Goal: Feedback & Contribution: Submit feedback/report problem

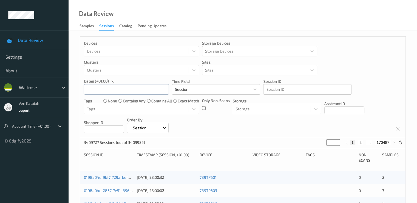
click at [115, 88] on input "text" at bounding box center [126, 89] width 85 height 10
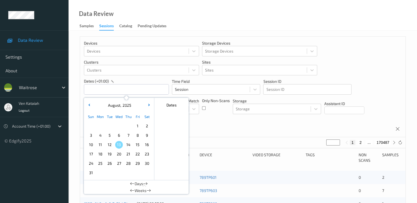
click at [102, 144] on span "11" at bounding box center [101, 145] width 8 height 8
type input "[DATE] 00:00 -> [DATE] 23:59"
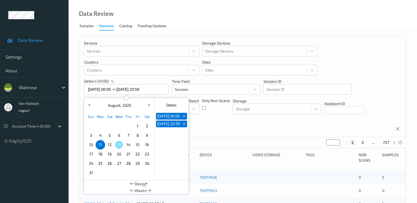
click at [223, 111] on div "Only Non-Scans" at bounding box center [216, 106] width 28 height 16
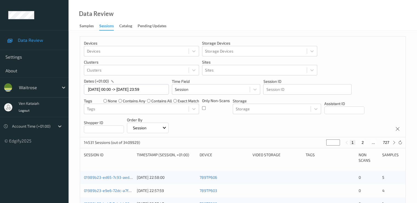
click at [200, 109] on div "Devices Devices Storage Devices Storage Devices Clusters Clusters Sites Sites d…" at bounding box center [243, 87] width 326 height 100
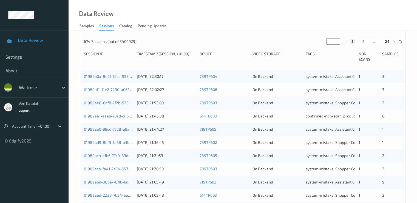
scroll to position [110, 0]
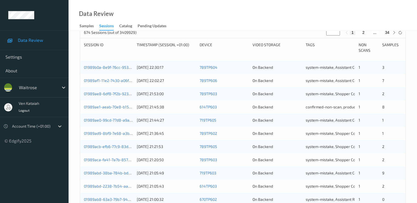
drag, startPoint x: 334, startPoint y: 34, endPoint x: 327, endPoint y: 35, distance: 7.2
click at [327, 35] on input "*" at bounding box center [334, 32] width 14 height 6
type input "**"
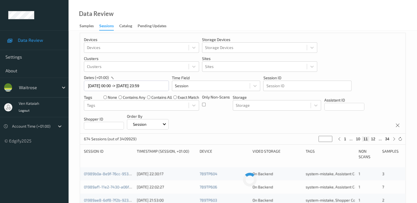
scroll to position [0, 0]
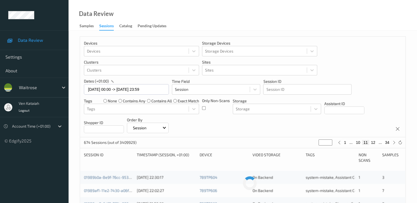
type input "**"
click at [364, 142] on button "11" at bounding box center [366, 142] width 8 height 5
click at [366, 143] on button "11" at bounding box center [366, 142] width 8 height 5
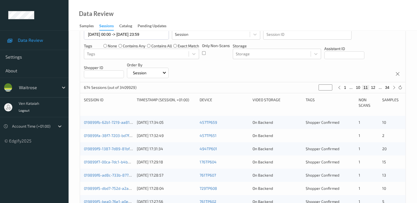
click at [113, 124] on div "019899fb-62b1-7219-aa81-71222c7b29a0" at bounding box center [108, 121] width 49 height 5
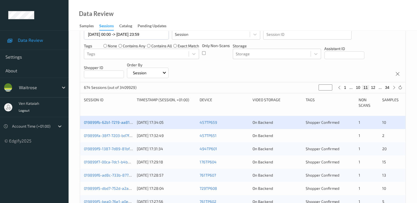
click at [100, 122] on link "019899fb-62b1-7219-aa81-71222c7b29a0" at bounding box center [120, 122] width 72 height 5
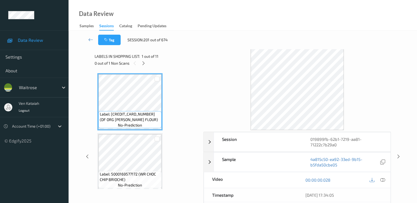
click at [148, 61] on div "0 out of 1 Non Scans" at bounding box center [147, 63] width 105 height 7
click at [144, 63] on icon at bounding box center [143, 63] width 5 height 5
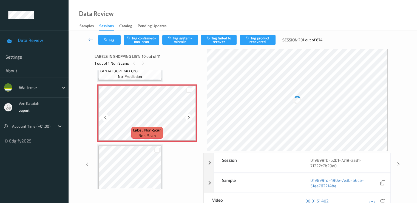
scroll to position [536, 0]
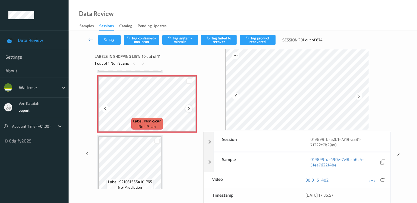
click at [189, 108] on icon at bounding box center [189, 108] width 5 height 5
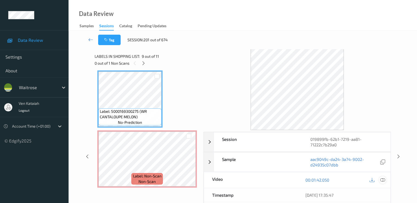
click at [385, 179] on div at bounding box center [382, 179] width 7 height 7
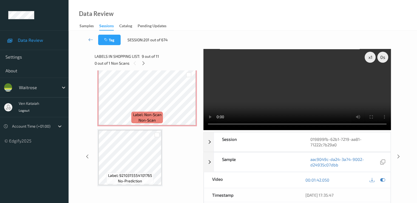
scroll to position [508, 0]
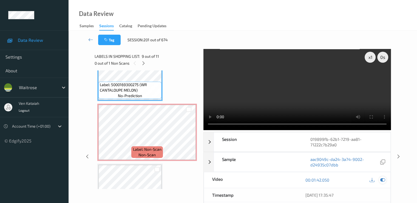
click at [380, 180] on icon at bounding box center [382, 179] width 5 height 5
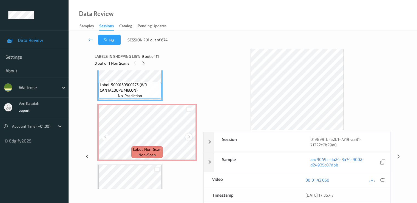
click at [188, 136] on icon at bounding box center [189, 136] width 5 height 5
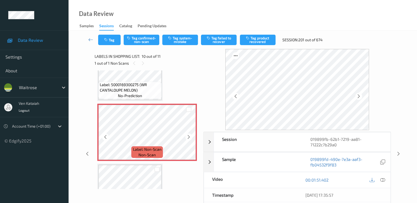
click at [188, 136] on icon at bounding box center [189, 136] width 5 height 5
click at [189, 135] on icon at bounding box center [189, 136] width 5 height 5
click at [109, 137] on div at bounding box center [105, 136] width 7 height 7
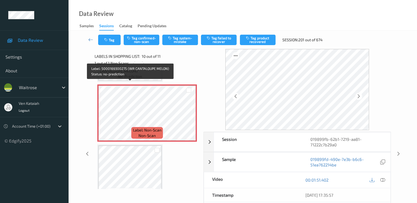
scroll to position [543, 0]
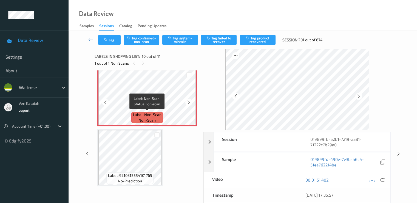
drag, startPoint x: 144, startPoint y: 122, endPoint x: 144, endPoint y: 128, distance: 5.5
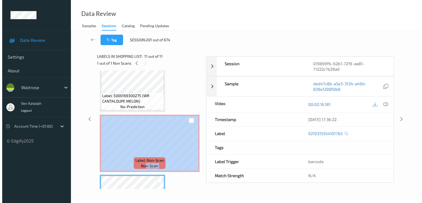
scroll to position [488, 0]
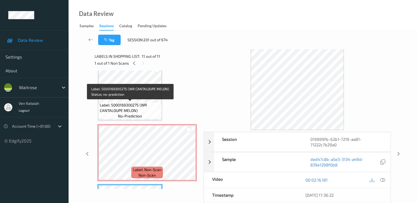
click at [145, 115] on div "Label: 5000169300275 (WR CANTALOUPE MELON) no-prediction" at bounding box center [130, 110] width 63 height 17
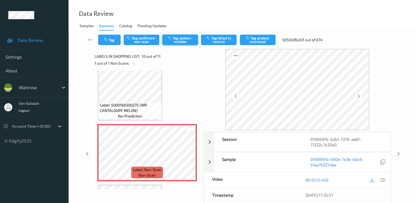
click at [180, 37] on button "Tag system-mistake" at bounding box center [180, 40] width 36 height 10
click at [112, 45] on div "Tag Tag confirmed-non-scan Untag system-mistake Tag failed to recover Tag produ…" at bounding box center [243, 40] width 326 height 18
click at [112, 43] on button "Tag" at bounding box center [109, 40] width 23 height 10
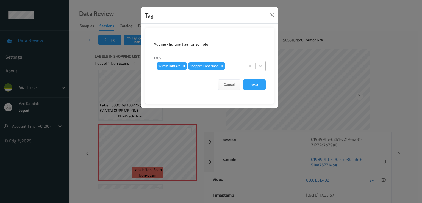
click at [238, 68] on div at bounding box center [234, 66] width 16 height 7
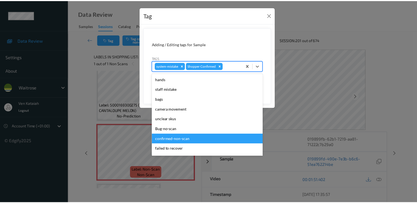
scroll to position [108, 0]
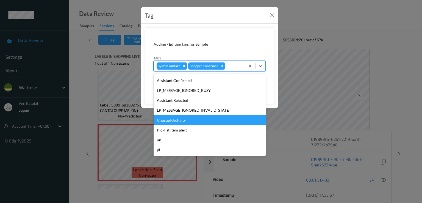
click at [185, 119] on div "Unusual-Activity" at bounding box center [209, 120] width 112 height 10
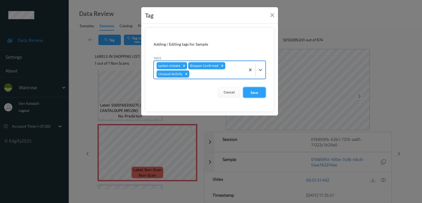
click at [249, 88] on button "Save" at bounding box center [254, 92] width 23 height 10
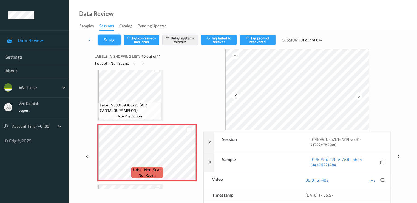
click at [106, 44] on button "Tag" at bounding box center [109, 40] width 23 height 10
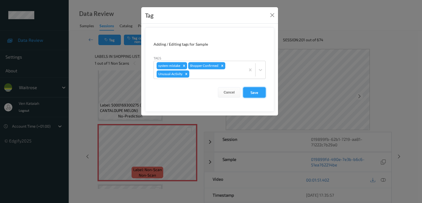
click at [257, 95] on button "Save" at bounding box center [254, 92] width 23 height 10
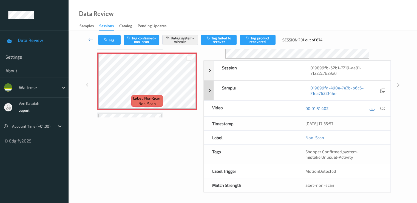
scroll to position [0, 0]
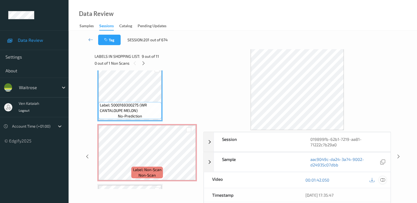
click at [386, 181] on div at bounding box center [382, 179] width 7 height 7
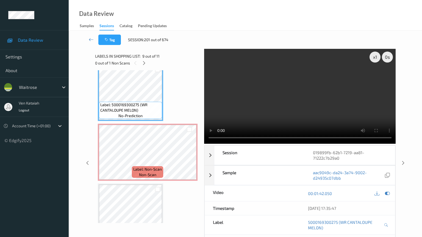
click at [235, 144] on video at bounding box center [300, 96] width 192 height 95
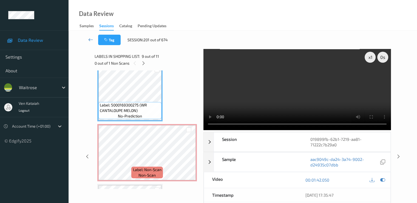
click at [94, 36] on link at bounding box center [91, 40] width 15 height 10
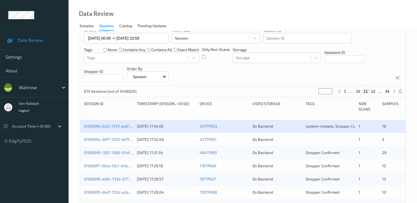
scroll to position [55, 0]
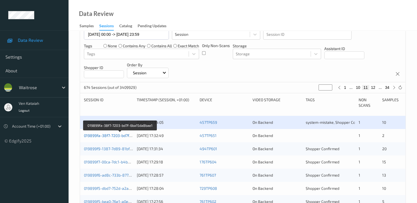
click at [95, 137] on link "019899fa-38f7-7203-bd7f-6ba15da8bae1" at bounding box center [120, 135] width 72 height 5
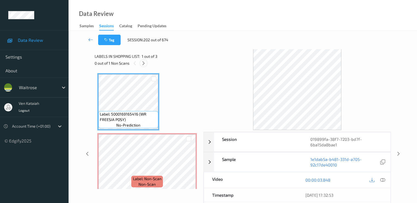
click at [145, 65] on icon at bounding box center [143, 63] width 5 height 5
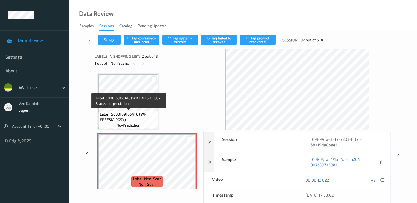
click at [141, 122] on span "Label: 5000169165416 (WR FREESIA POSY)" at bounding box center [128, 116] width 57 height 11
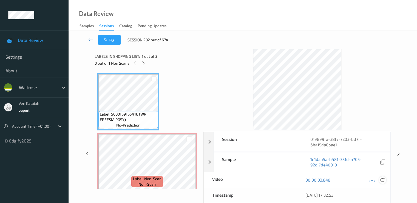
click at [383, 179] on icon at bounding box center [382, 179] width 5 height 5
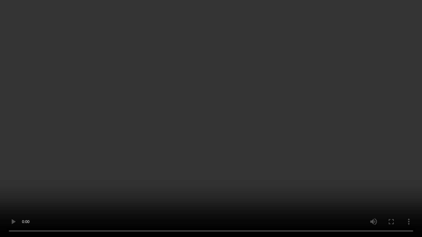
click at [60, 131] on video at bounding box center [211, 118] width 422 height 237
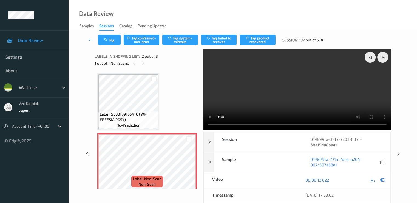
click at [200, 38] on div "Tag Tag confirmed-non-scan Tag system-mistake Tag failed to recover Tag product…" at bounding box center [212, 40] width 229 height 10
click at [191, 38] on button "Tag system-mistake" at bounding box center [180, 40] width 36 height 10
click at [107, 39] on icon "button" at bounding box center [106, 40] width 5 height 4
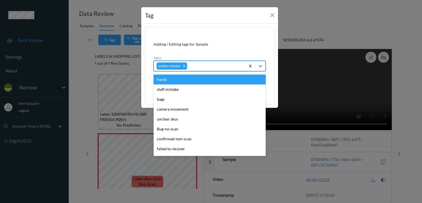
click at [198, 67] on div at bounding box center [215, 66] width 54 height 7
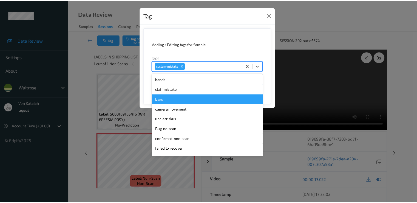
scroll to position [117, 0]
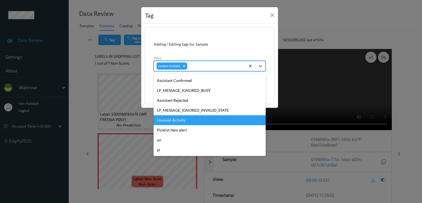
click at [187, 119] on div "Unusual-Activity" at bounding box center [209, 120] width 112 height 10
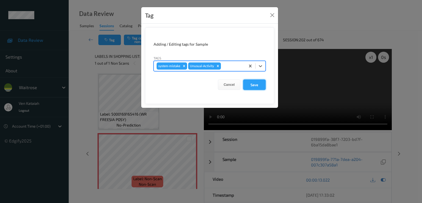
click at [251, 89] on button "Save" at bounding box center [254, 84] width 23 height 10
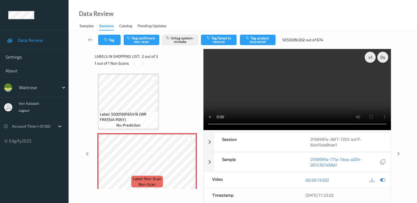
click at [92, 40] on icon at bounding box center [90, 39] width 5 height 5
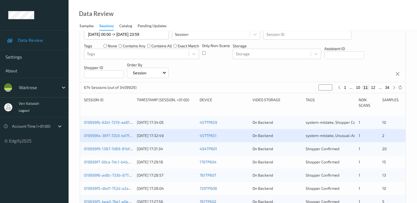
scroll to position [110, 0]
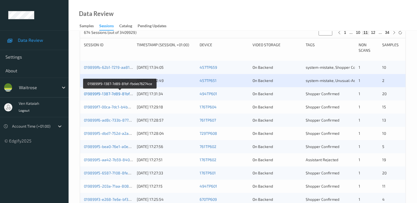
click at [93, 92] on link "019899f9-1387-7d89-81bf-fbdab76274ce" at bounding box center [120, 93] width 72 height 5
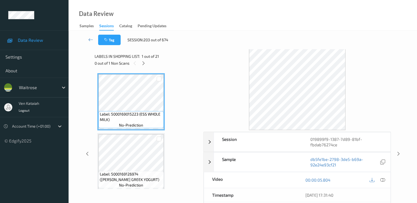
click at [146, 66] on div "0 out of 1 Non Scans" at bounding box center [147, 63] width 105 height 7
click at [145, 65] on icon at bounding box center [143, 63] width 5 height 5
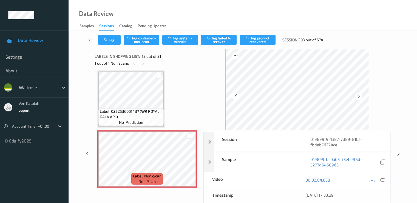
scroll to position [716, 0]
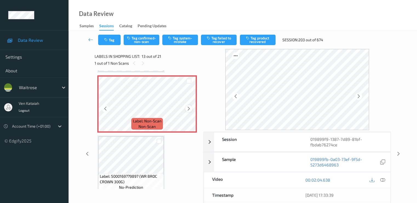
click at [190, 107] on icon at bounding box center [189, 108] width 5 height 5
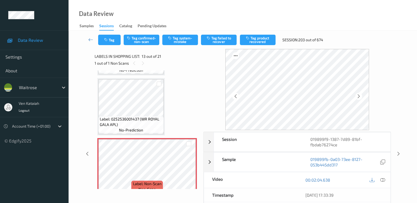
scroll to position [661, 0]
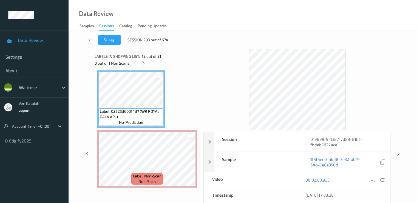
click at [387, 181] on div "00:02:03.935" at bounding box center [344, 180] width 93 height 16
click at [387, 179] on div "00:02:03.935" at bounding box center [344, 180] width 93 height 16
click at [384, 179] on icon at bounding box center [382, 179] width 5 height 5
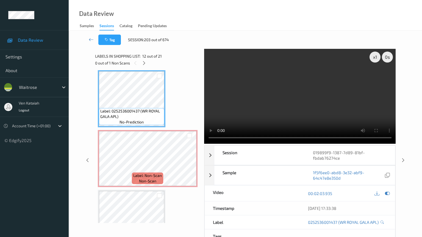
click at [204, 144] on video at bounding box center [300, 96] width 192 height 95
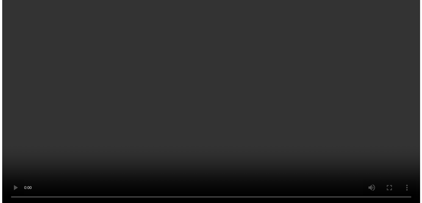
scroll to position [716, 0]
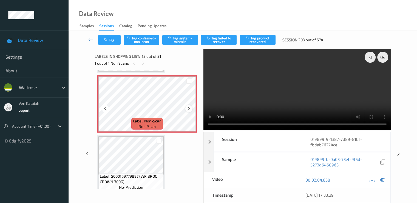
click at [190, 109] on icon at bounding box center [189, 108] width 5 height 5
click at [176, 36] on button "Tag system-mistake" at bounding box center [180, 40] width 36 height 10
click at [112, 43] on button "Tag" at bounding box center [109, 40] width 23 height 10
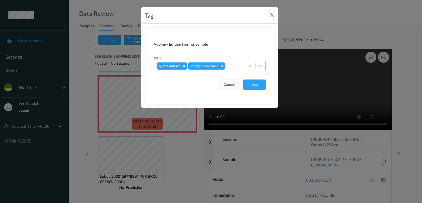
click at [233, 64] on div at bounding box center [234, 66] width 16 height 7
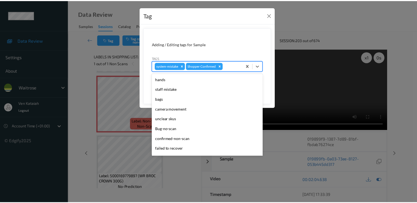
scroll to position [108, 0]
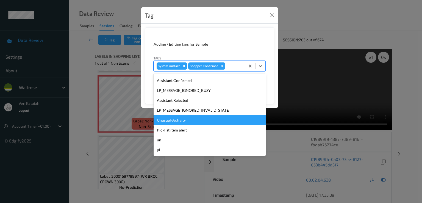
click at [177, 117] on div "Unusual-Activity" at bounding box center [209, 120] width 112 height 10
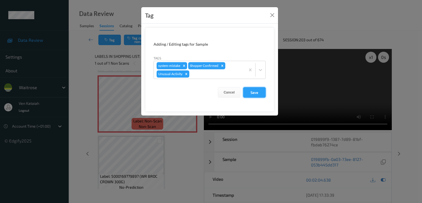
click at [253, 94] on button "Save" at bounding box center [254, 92] width 23 height 10
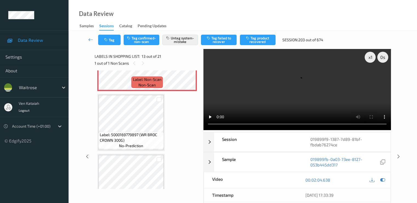
scroll to position [771, 0]
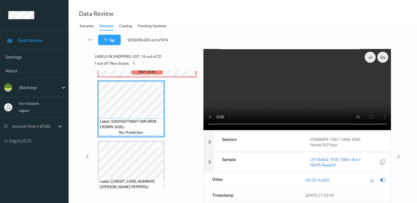
click at [381, 179] on icon at bounding box center [382, 179] width 5 height 5
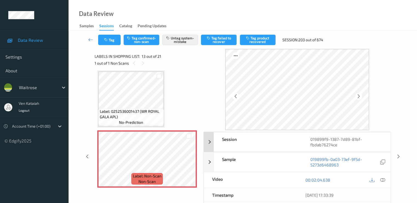
scroll to position [55, 0]
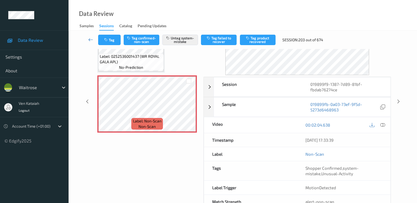
click at [89, 40] on icon at bounding box center [90, 39] width 5 height 5
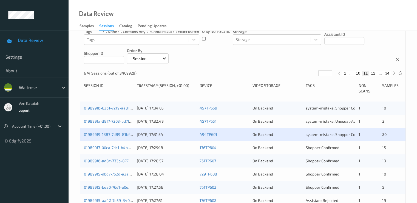
scroll to position [110, 0]
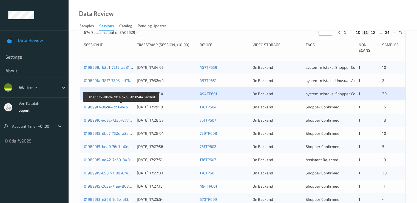
click at [113, 105] on link "019899f7-00ca-7dc1-b4b5-89b5443ec8ed" at bounding box center [121, 106] width 75 height 5
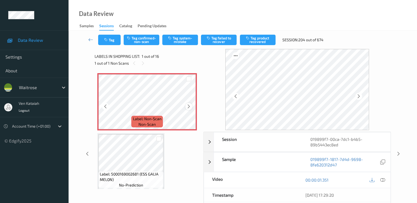
click at [191, 106] on icon at bounding box center [189, 106] width 5 height 5
click at [383, 182] on div at bounding box center [382, 179] width 7 height 7
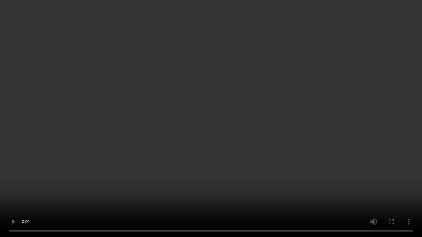
click at [87, 153] on video at bounding box center [211, 118] width 422 height 237
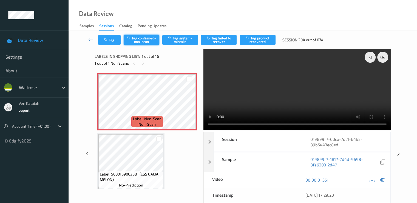
click at [137, 37] on button "Tag confirmed-non-scan" at bounding box center [142, 40] width 36 height 10
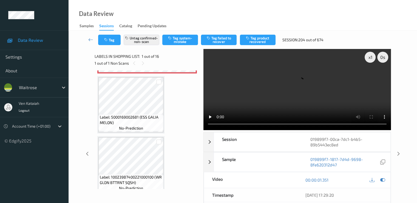
scroll to position [110, 0]
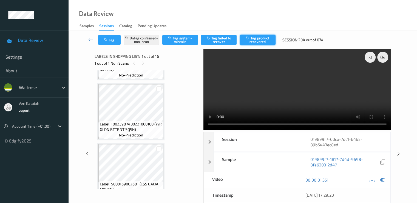
click at [259, 40] on button "Tag product recovered" at bounding box center [258, 40] width 36 height 10
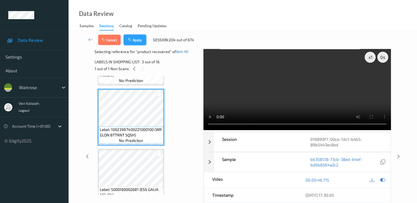
click at [134, 42] on button "Apply" at bounding box center [135, 40] width 23 height 10
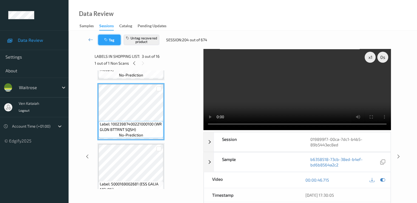
click at [111, 40] on button "Tag" at bounding box center [109, 40] width 23 height 10
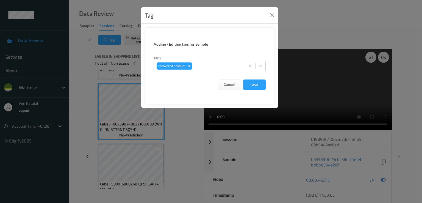
click at [268, 15] on div "Tag" at bounding box center [209, 15] width 137 height 17
click at [273, 16] on button "Close" at bounding box center [272, 15] width 8 height 8
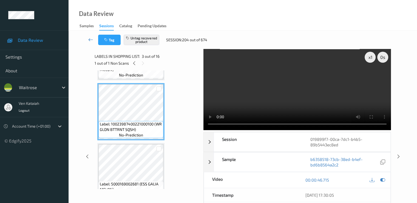
click at [88, 39] on icon at bounding box center [90, 39] width 5 height 5
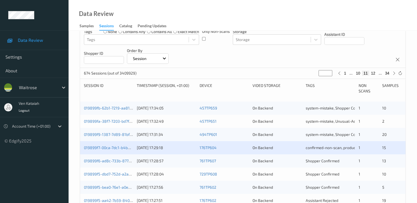
scroll to position [110, 0]
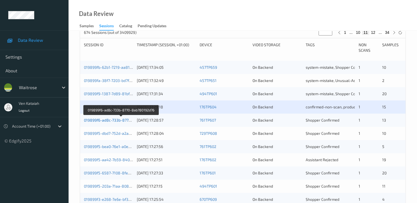
click at [125, 121] on link "019899f6-ad8c-733b-8770-8ab780192d76" at bounding box center [121, 119] width 74 height 5
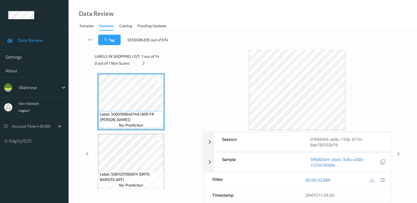
click at [139, 63] on div "0 out of 1 Non Scans" at bounding box center [147, 63] width 105 height 7
click at [144, 63] on icon at bounding box center [143, 63] width 5 height 5
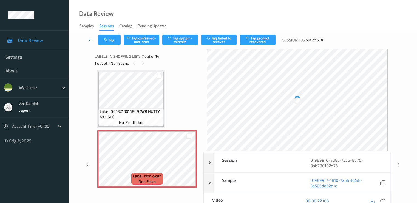
scroll to position [357, 0]
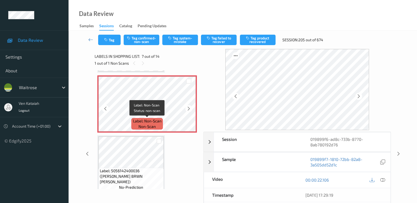
click at [158, 120] on span "Label: Non-Scan" at bounding box center [147, 120] width 29 height 5
click at [189, 109] on icon at bounding box center [189, 108] width 5 height 5
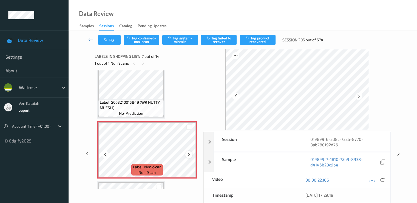
scroll to position [302, 0]
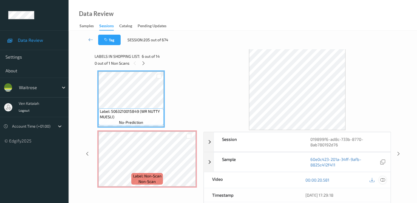
click at [384, 178] on icon at bounding box center [382, 179] width 5 height 5
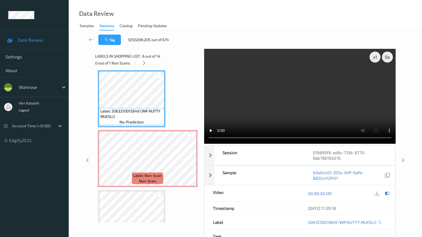
click at [204, 144] on video at bounding box center [300, 96] width 192 height 95
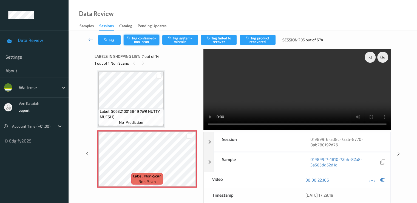
click at [140, 42] on button "Tag confirmed-non-scan" at bounding box center [142, 40] width 36 height 10
click at [259, 42] on button "Tag product recovered" at bounding box center [258, 40] width 36 height 10
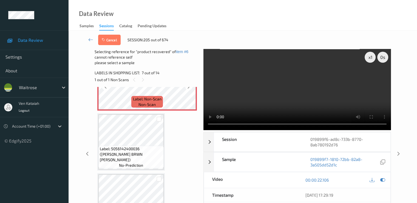
scroll to position [412, 0]
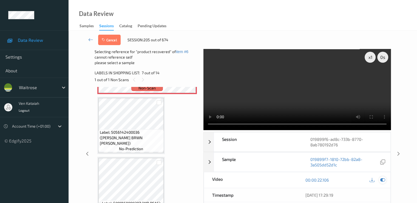
click at [383, 177] on icon at bounding box center [382, 179] width 5 height 5
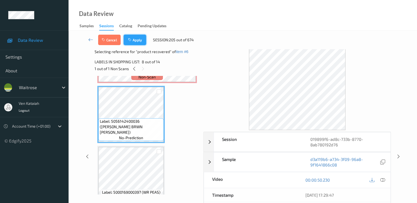
click at [134, 40] on button "Apply" at bounding box center [135, 40] width 23 height 10
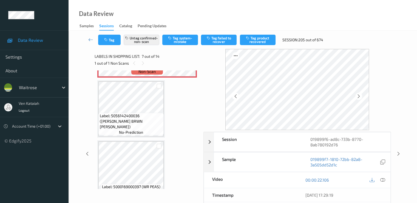
scroll to position [302, 0]
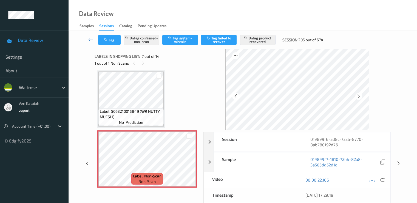
click at [89, 40] on icon at bounding box center [90, 39] width 5 height 5
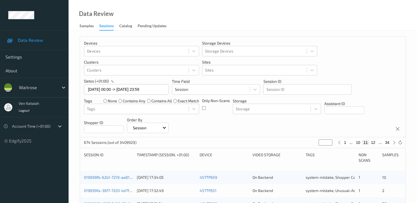
scroll to position [110, 0]
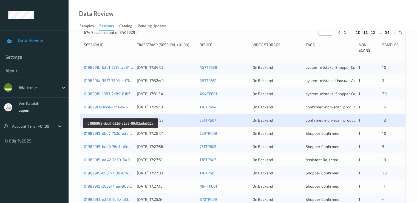
click at [116, 132] on link "019899f5-dbd7-752d-a2a9-99d12ade522a" at bounding box center [121, 133] width 74 height 5
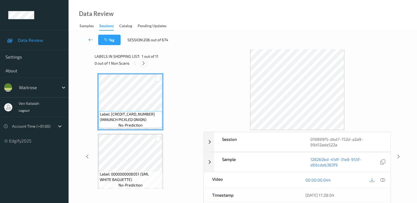
click at [142, 62] on icon at bounding box center [143, 63] width 5 height 5
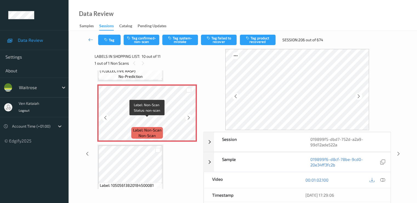
scroll to position [536, 0]
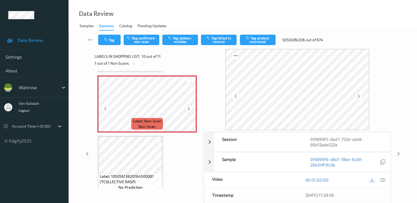
click at [189, 109] on icon at bounding box center [189, 108] width 5 height 5
click at [186, 106] on div at bounding box center [189, 108] width 7 height 7
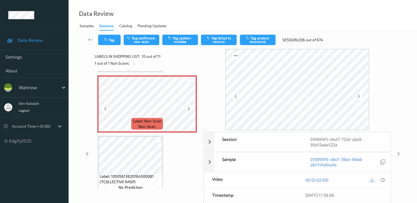
click at [186, 106] on div at bounding box center [189, 108] width 7 height 7
click at [188, 108] on icon at bounding box center [189, 108] width 5 height 5
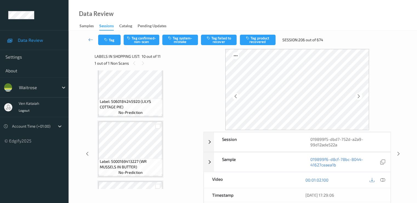
scroll to position [481, 0]
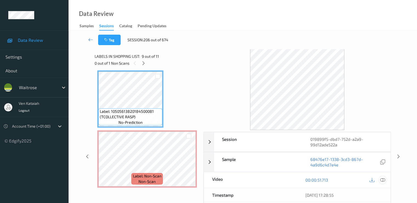
click at [382, 178] on icon at bounding box center [382, 179] width 5 height 5
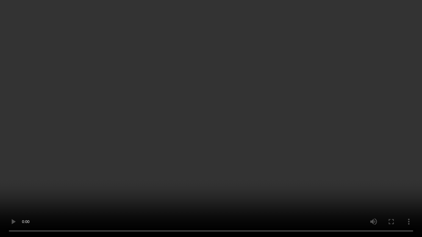
click at [166, 115] on video at bounding box center [211, 118] width 422 height 237
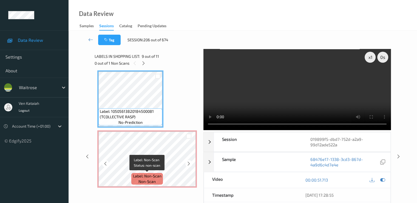
click at [160, 173] on span "Label: Non-Scan" at bounding box center [147, 175] width 29 height 5
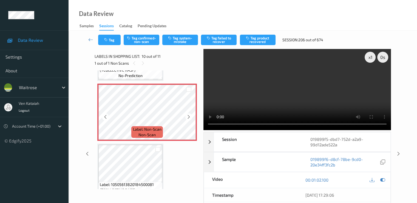
scroll to position [536, 0]
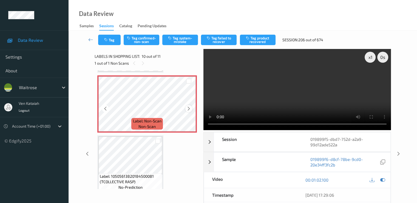
click at [191, 108] on icon at bounding box center [189, 108] width 5 height 5
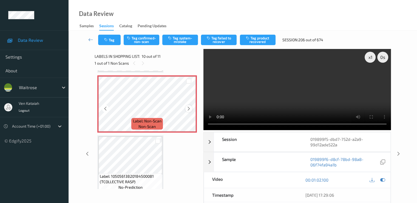
click at [186, 108] on div at bounding box center [189, 108] width 7 height 7
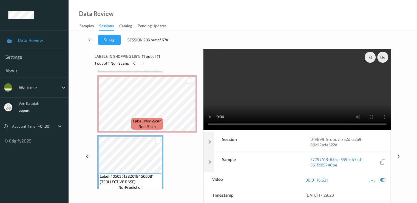
click at [381, 178] on icon at bounding box center [382, 179] width 5 height 5
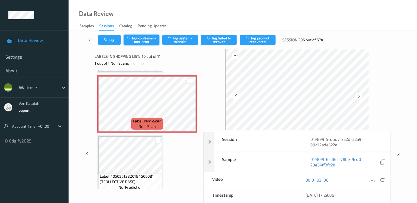
click at [139, 42] on button "Tag confirmed-non-scan" at bounding box center [142, 40] width 36 height 10
click at [261, 40] on button "Tag product recovered" at bounding box center [258, 40] width 36 height 10
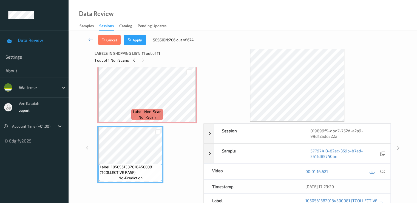
scroll to position [0, 0]
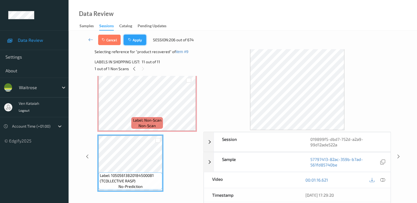
click at [132, 35] on button "Apply" at bounding box center [135, 40] width 23 height 10
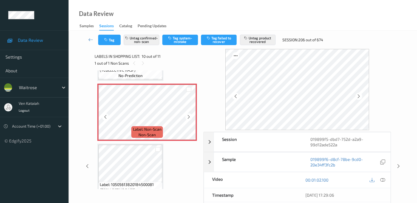
scroll to position [536, 0]
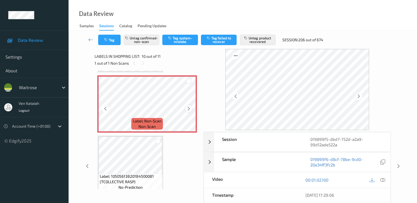
click at [187, 110] on icon at bounding box center [189, 108] width 5 height 5
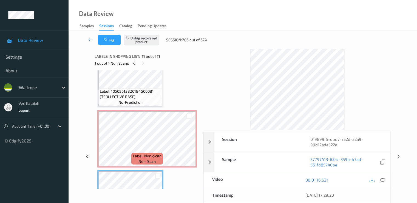
scroll to position [488, 0]
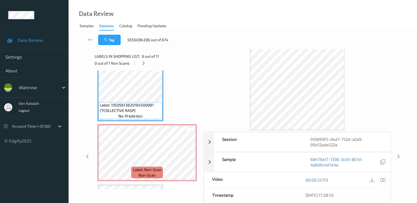
click at [385, 179] on icon at bounding box center [382, 179] width 5 height 5
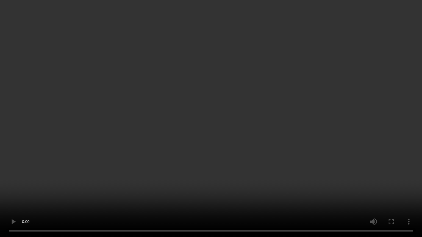
click at [144, 129] on video at bounding box center [211, 118] width 422 height 237
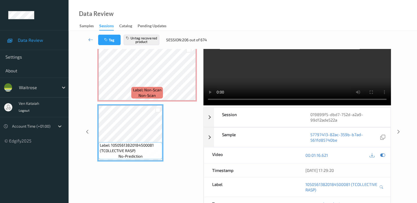
scroll to position [0, 0]
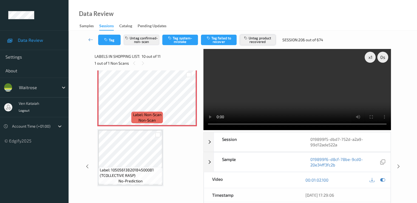
click at [261, 44] on button "Untag product recovered" at bounding box center [258, 40] width 36 height 10
click at [100, 38] on button "Tag" at bounding box center [109, 40] width 23 height 10
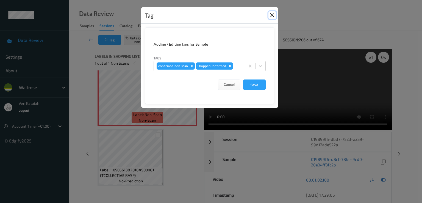
click at [273, 14] on button "Close" at bounding box center [272, 15] width 8 height 8
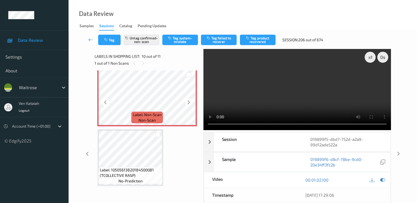
scroll to position [488, 0]
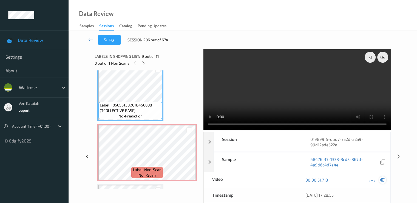
click at [383, 180] on icon at bounding box center [382, 179] width 5 height 5
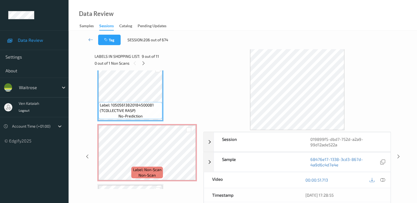
scroll to position [433, 0]
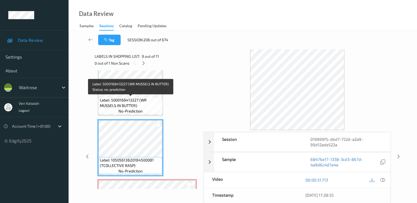
click at [139, 97] on span "Label: 5000169413227 (WR MUSSELS IN BUTTER)" at bounding box center [130, 102] width 61 height 11
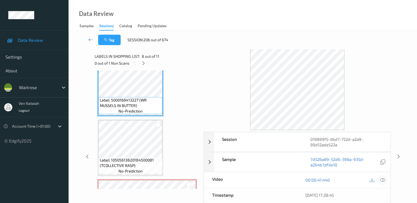
click at [382, 180] on icon at bounding box center [382, 179] width 5 height 5
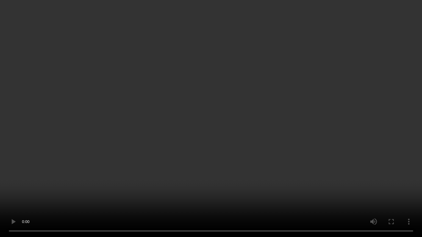
click at [292, 129] on video at bounding box center [211, 118] width 422 height 237
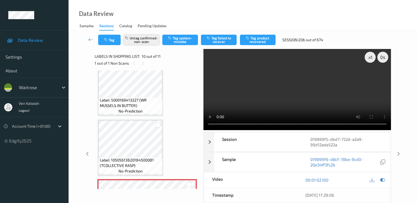
click at [154, 39] on button "Untag confirmed-non-scan" at bounding box center [142, 40] width 36 height 10
click at [180, 40] on button "Tag system-mistake" at bounding box center [180, 40] width 36 height 10
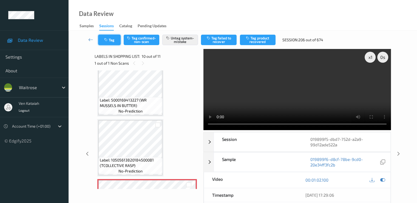
click at [111, 38] on button "Tag" at bounding box center [109, 40] width 23 height 10
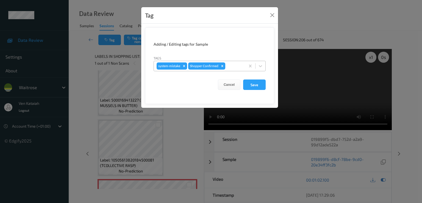
click at [238, 66] on div at bounding box center [234, 66] width 16 height 7
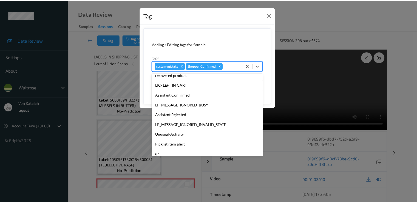
scroll to position [108, 0]
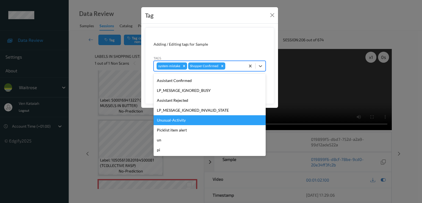
click at [182, 119] on div "Unusual-Activity" at bounding box center [209, 120] width 112 height 10
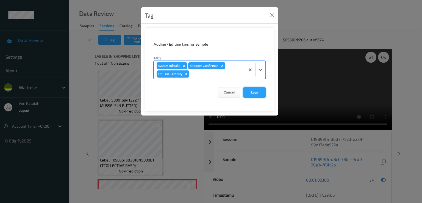
click at [258, 93] on button "Save" at bounding box center [254, 92] width 23 height 10
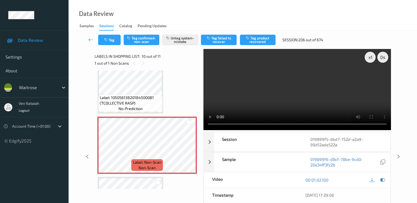
scroll to position [488, 0]
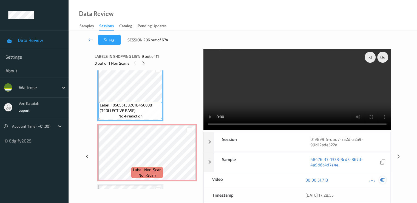
click at [381, 181] on icon at bounding box center [382, 179] width 5 height 5
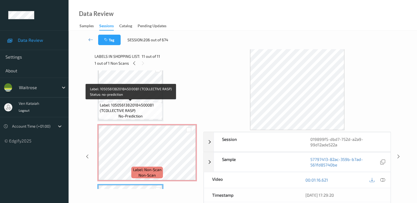
click at [134, 102] on span "Label: 10505613820184500081 (TCOLLECTIVE RASP)" at bounding box center [130, 107] width 61 height 11
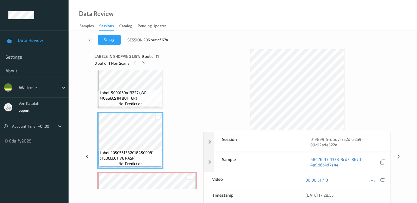
scroll to position [433, 0]
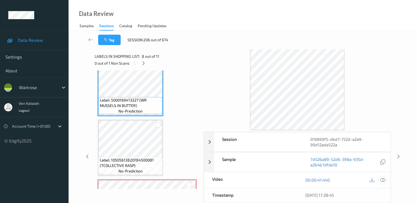
click at [383, 180] on icon at bounding box center [382, 179] width 5 height 5
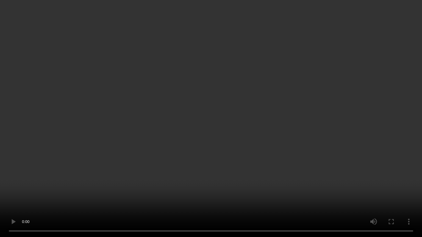
click at [128, 132] on video at bounding box center [211, 118] width 422 height 237
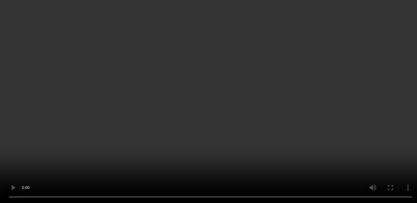
scroll to position [488, 0]
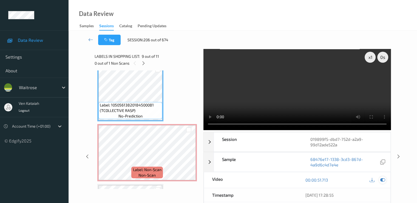
click at [384, 179] on icon at bounding box center [382, 179] width 5 height 5
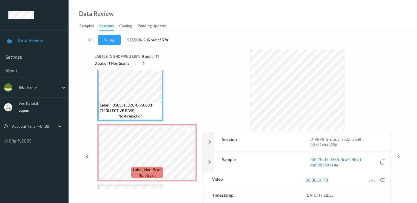
click at [86, 39] on link at bounding box center [91, 40] width 15 height 10
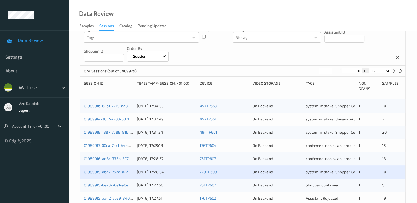
scroll to position [165, 0]
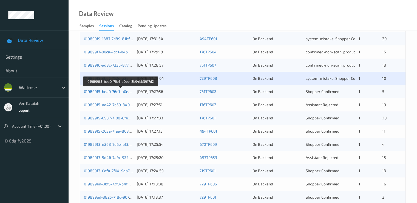
click at [113, 92] on link "019899f5-bea0-76e1-a0ee-3b94bb3917d2" at bounding box center [121, 91] width 74 height 5
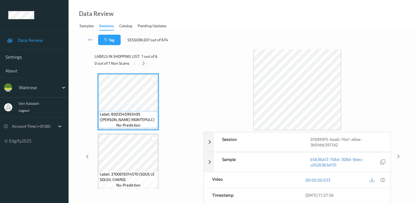
click at [142, 64] on icon at bounding box center [143, 63] width 5 height 5
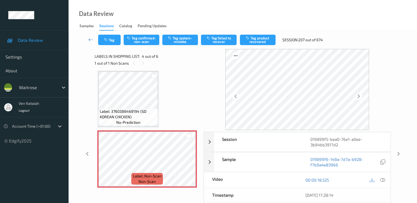
scroll to position [177, 0]
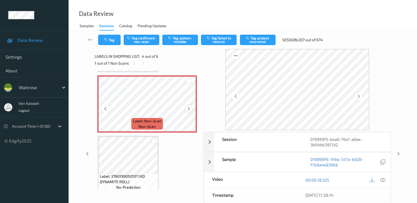
click at [190, 108] on icon at bounding box center [189, 108] width 5 height 5
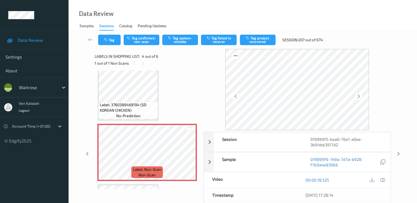
scroll to position [122, 0]
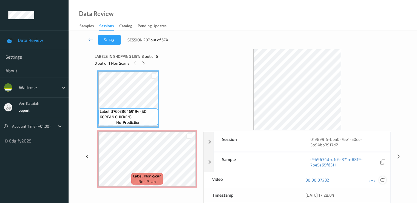
click at [383, 180] on icon at bounding box center [382, 179] width 5 height 5
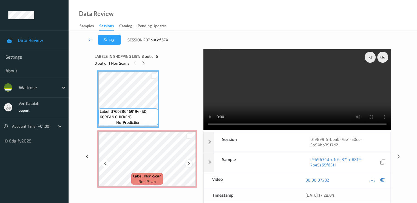
click at [191, 164] on div at bounding box center [189, 163] width 7 height 7
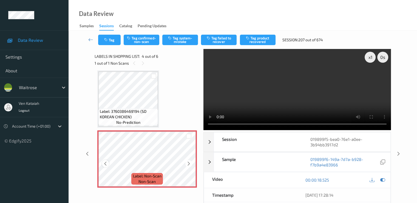
click at [104, 164] on icon at bounding box center [105, 163] width 5 height 5
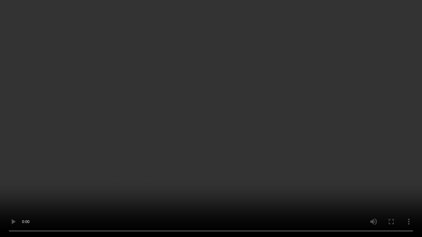
click at [205, 110] on video at bounding box center [211, 118] width 422 height 237
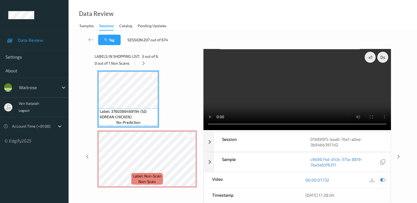
click at [382, 178] on icon at bounding box center [382, 179] width 5 height 5
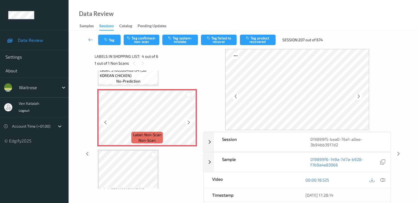
scroll to position [177, 0]
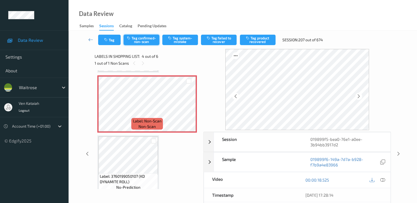
click at [155, 37] on button "Tag confirmed-non-scan" at bounding box center [142, 40] width 36 height 10
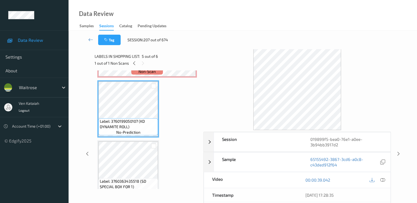
scroll to position [122, 0]
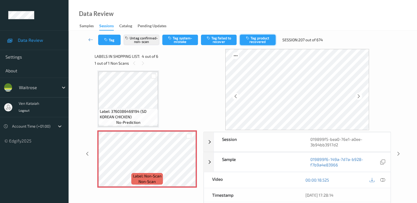
click at [258, 42] on button "Tag product recovered" at bounding box center [258, 40] width 36 height 10
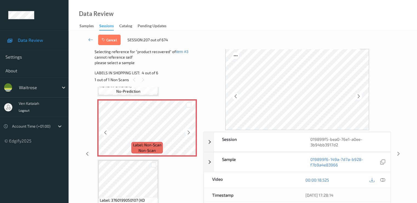
scroll to position [177, 0]
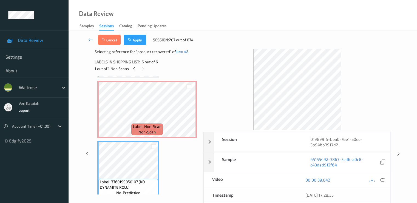
click at [137, 45] on div "Cancel Apply Session: 207 out of 674" at bounding box center [243, 40] width 326 height 18
click at [135, 37] on button "Apply" at bounding box center [135, 40] width 23 height 10
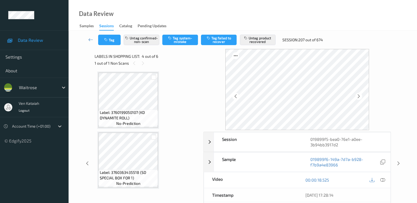
scroll to position [243, 0]
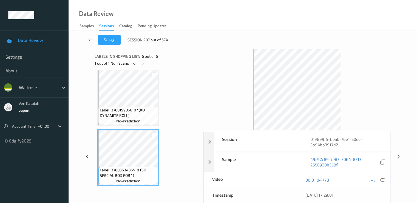
click at [92, 38] on icon at bounding box center [90, 39] width 5 height 5
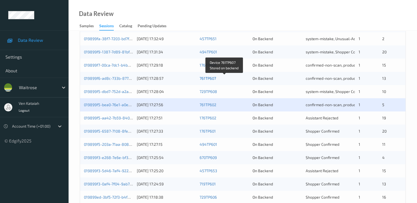
scroll to position [165, 0]
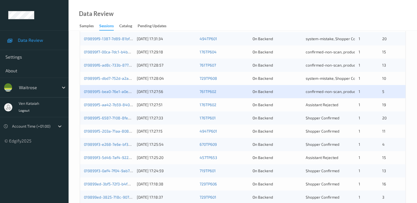
click at [125, 101] on div "019899f5-aa42-7b59-8409-22f26485cc66 11/08/2025 17:27:51 176TP602 On Backend As…" at bounding box center [243, 104] width 326 height 13
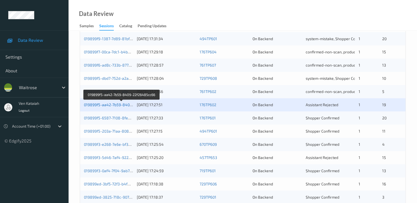
click at [116, 103] on link "019899f5-aa42-7b59-8409-22f26485cc66" at bounding box center [121, 104] width 75 height 5
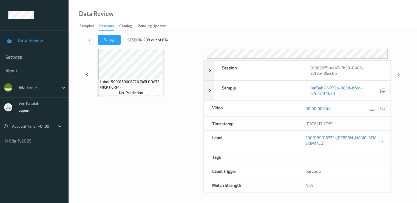
scroll to position [71, 0]
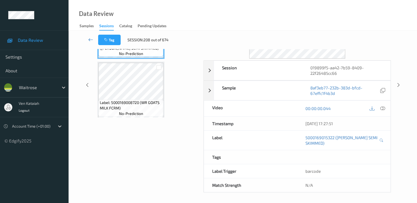
click at [87, 38] on link at bounding box center [91, 40] width 15 height 10
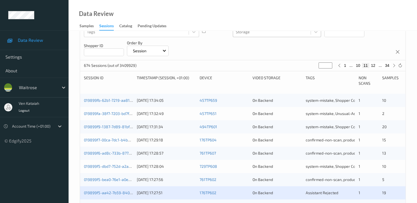
scroll to position [110, 0]
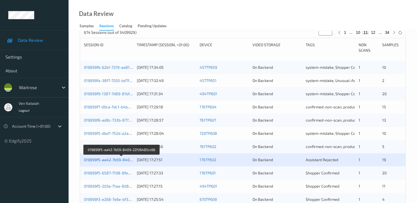
click at [114, 159] on link "019899f5-aa42-7b59-8409-22f26485cc66" at bounding box center [121, 159] width 75 height 5
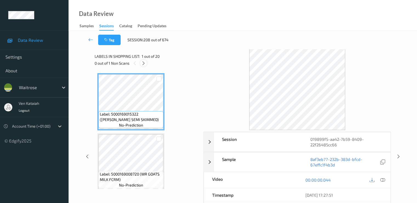
click at [144, 65] on div at bounding box center [143, 63] width 7 height 7
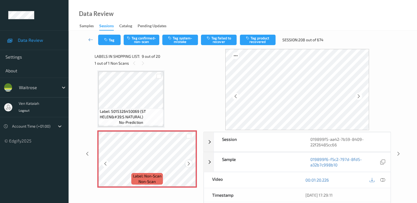
click at [188, 162] on icon at bounding box center [189, 163] width 5 height 5
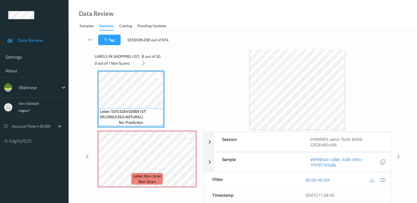
click at [382, 178] on icon at bounding box center [382, 179] width 5 height 5
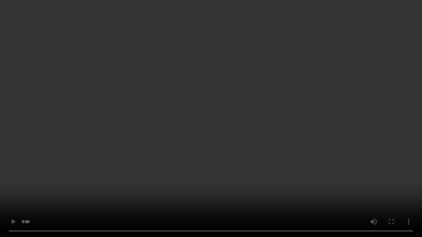
click at [221, 119] on video at bounding box center [211, 118] width 422 height 237
click at [386, 149] on video at bounding box center [211, 118] width 422 height 237
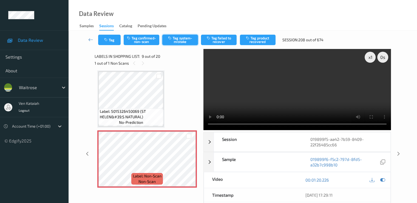
click at [176, 41] on button "Tag system-mistake" at bounding box center [180, 40] width 36 height 10
click at [90, 39] on icon at bounding box center [90, 39] width 5 height 5
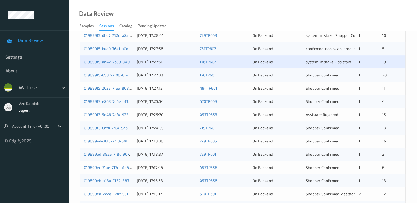
scroll to position [199, 0]
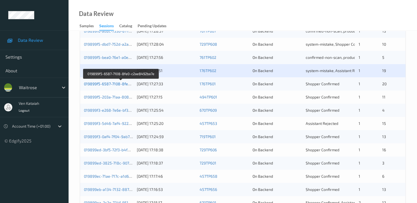
click at [121, 82] on link "019899f5-6587-7108-8fe0-c2ae8492ba7e" at bounding box center [121, 83] width 74 height 5
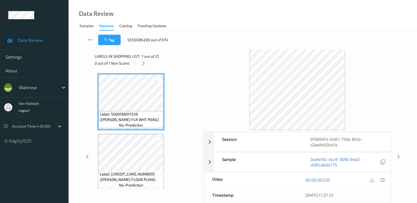
click at [142, 62] on icon at bounding box center [143, 63] width 5 height 5
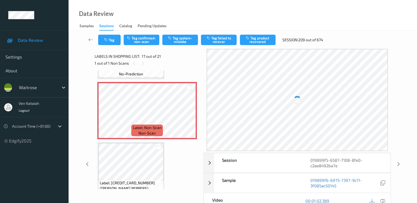
scroll to position [955, 0]
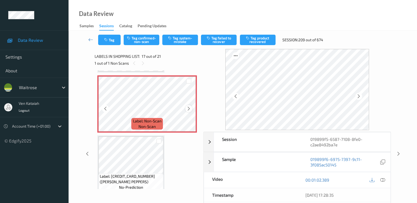
click at [189, 107] on icon at bounding box center [189, 108] width 5 height 5
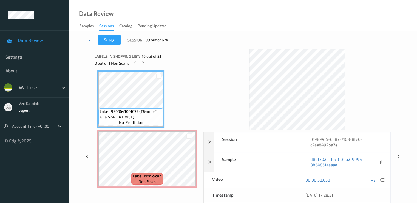
click at [388, 177] on div "00:00:58.050" at bounding box center [344, 180] width 93 height 16
click at [385, 178] on icon at bounding box center [382, 179] width 5 height 5
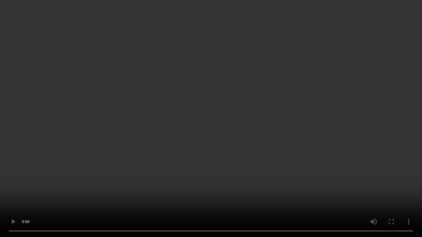
click at [215, 124] on video at bounding box center [211, 118] width 422 height 237
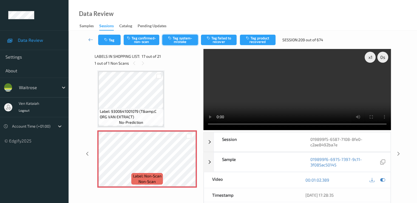
click at [182, 42] on button "Tag system-mistake" at bounding box center [180, 40] width 36 height 10
click at [111, 38] on button "Tag" at bounding box center [109, 40] width 23 height 10
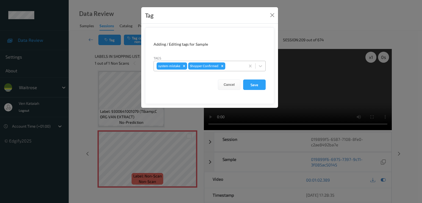
click at [237, 67] on div at bounding box center [234, 66] width 16 height 7
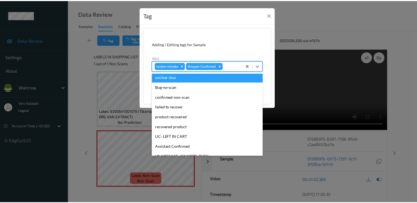
scroll to position [108, 0]
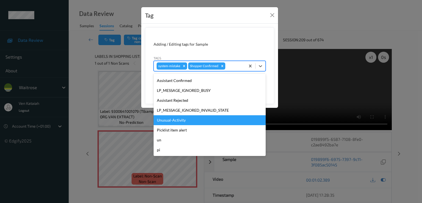
click at [183, 116] on div "Unusual-Activity" at bounding box center [209, 120] width 112 height 10
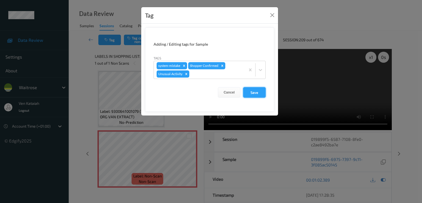
click at [257, 88] on button "Save" at bounding box center [254, 92] width 23 height 10
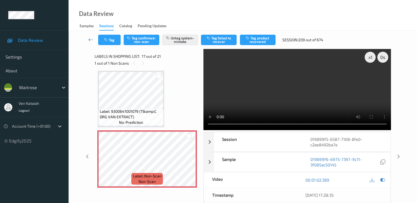
click at [92, 38] on icon at bounding box center [90, 39] width 5 height 5
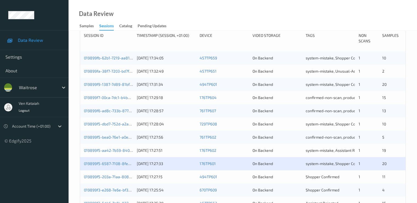
scroll to position [165, 0]
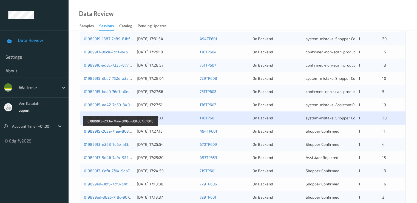
click at [127, 131] on link "019899f5-203a-71aa-808d-d8f667cd1818" at bounding box center [121, 130] width 74 height 5
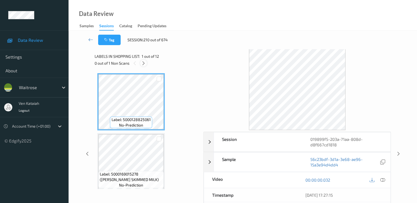
click at [143, 66] on div at bounding box center [143, 63] width 7 height 7
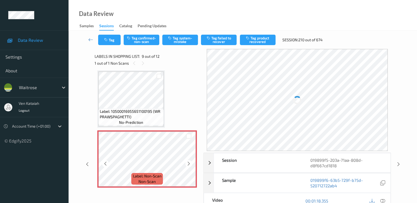
scroll to position [476, 0]
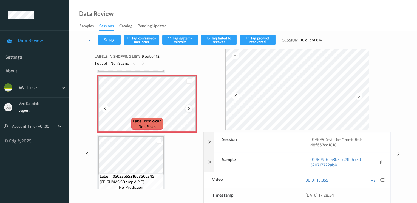
click at [191, 110] on icon at bounding box center [189, 108] width 5 height 5
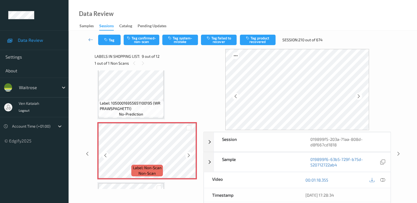
scroll to position [422, 0]
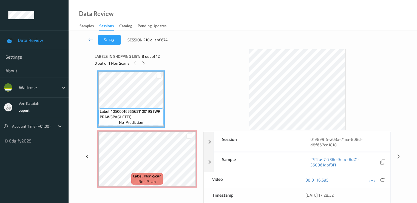
click at [387, 179] on div "00:01:16.595" at bounding box center [344, 180] width 93 height 16
click at [384, 179] on icon at bounding box center [382, 179] width 5 height 5
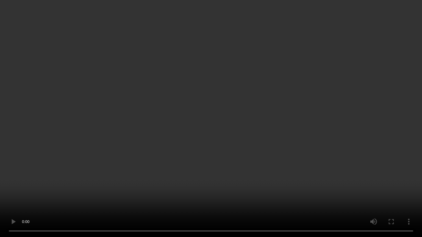
click at [69, 133] on video at bounding box center [211, 118] width 422 height 237
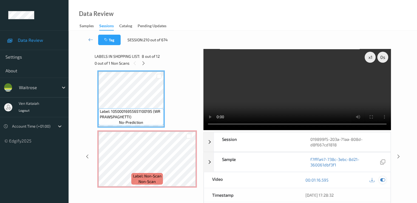
click at [381, 179] on icon at bounding box center [382, 179] width 5 height 5
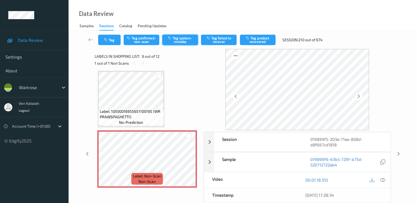
click at [186, 36] on button "Tag system-mistake" at bounding box center [180, 40] width 36 height 10
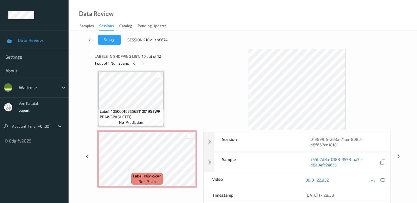
click at [91, 38] on icon at bounding box center [90, 39] width 5 height 5
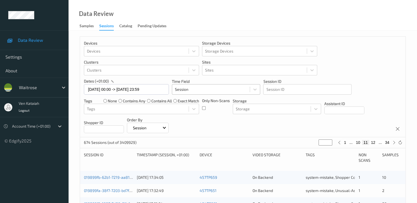
scroll to position [165, 0]
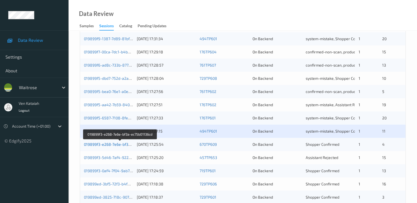
click at [117, 144] on link "019899f3-e268-7e6e-bf3a-ec75b01136cd" at bounding box center [120, 144] width 73 height 5
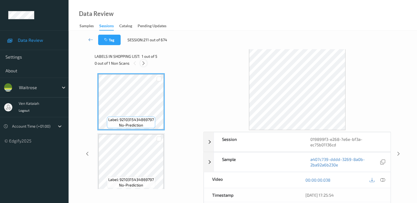
click at [145, 62] on icon at bounding box center [143, 63] width 5 height 5
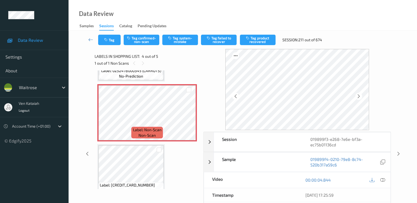
scroll to position [177, 0]
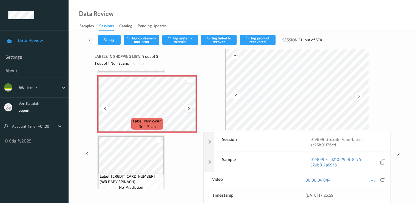
click at [190, 108] on icon at bounding box center [189, 108] width 5 height 5
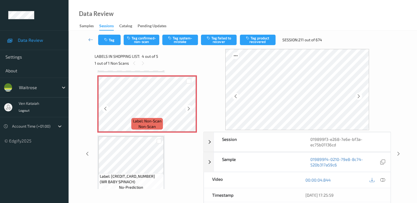
click at [190, 108] on icon at bounding box center [189, 108] width 5 height 5
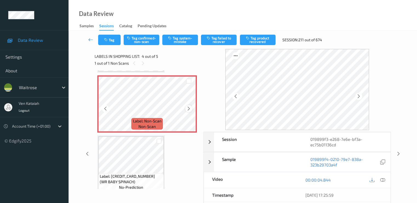
click at [189, 108] on icon at bounding box center [189, 108] width 5 height 5
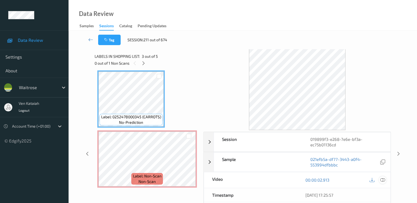
click at [382, 179] on icon at bounding box center [382, 179] width 5 height 5
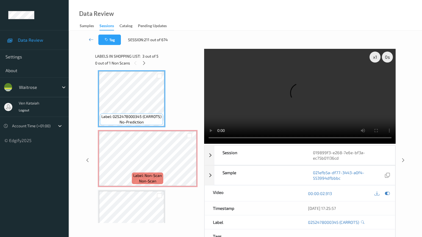
click at [228, 114] on video at bounding box center [300, 96] width 192 height 95
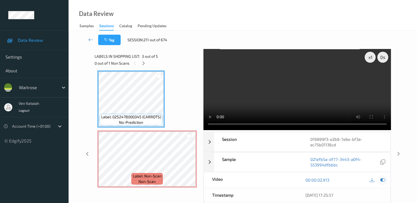
click at [385, 178] on icon at bounding box center [382, 179] width 5 height 5
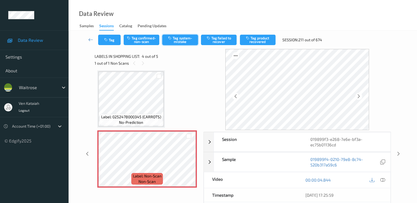
click at [181, 38] on button "Tag system-mistake" at bounding box center [180, 40] width 36 height 10
click at [107, 44] on button "Tag" at bounding box center [109, 40] width 23 height 10
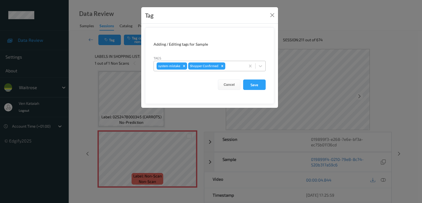
click at [240, 67] on div at bounding box center [234, 66] width 16 height 7
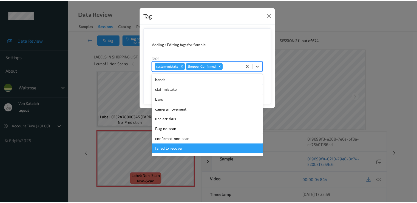
scroll to position [108, 0]
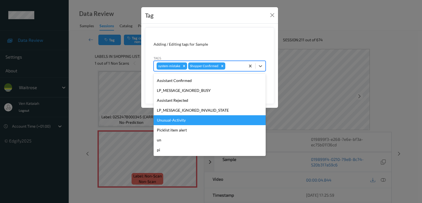
click at [184, 121] on div "Unusual-Activity" at bounding box center [209, 120] width 112 height 10
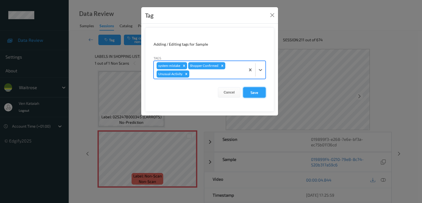
click at [249, 90] on button "Save" at bounding box center [254, 92] width 23 height 10
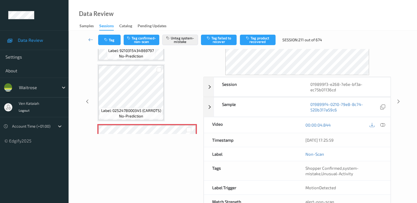
scroll to position [0, 0]
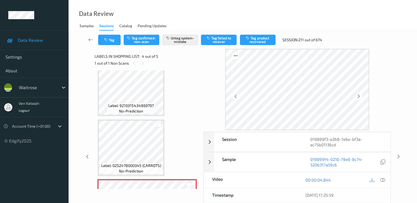
click at [92, 37] on icon at bounding box center [90, 39] width 5 height 5
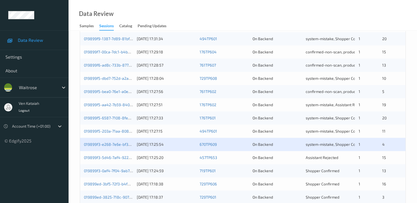
scroll to position [220, 0]
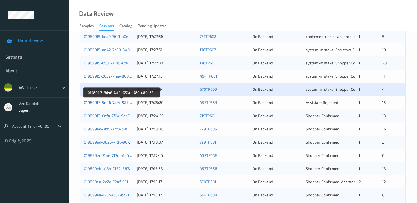
click at [110, 101] on link "019899f3-5d46-7af4-922a-a780cd80b82e" at bounding box center [121, 102] width 75 height 5
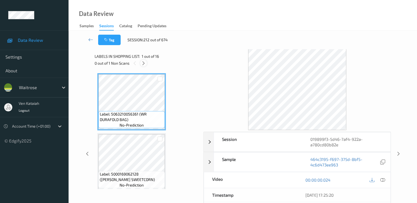
click at [145, 63] on icon at bounding box center [143, 63] width 5 height 5
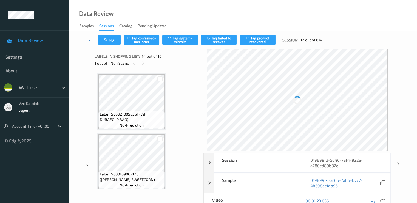
scroll to position [721, 0]
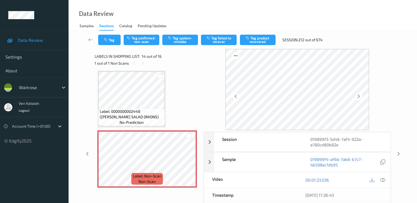
click at [153, 114] on span "Label: 0000000002448 (WR ESS SALAD ONIONS)" at bounding box center [132, 113] width 64 height 11
click at [187, 162] on icon at bounding box center [189, 163] width 5 height 5
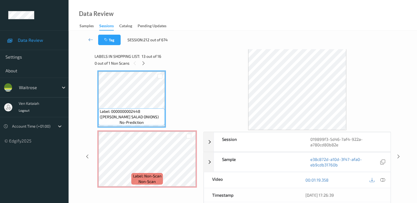
scroll to position [666, 0]
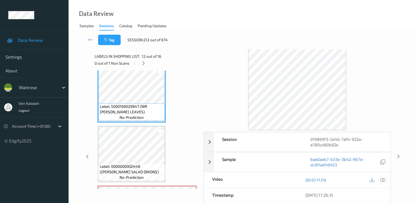
click at [384, 182] on div at bounding box center [382, 179] width 7 height 7
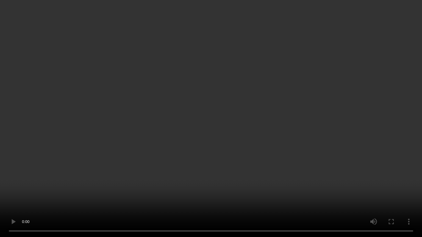
click at [137, 131] on video at bounding box center [211, 118] width 422 height 237
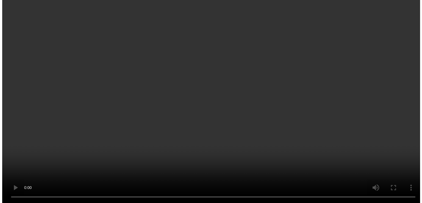
scroll to position [721, 0]
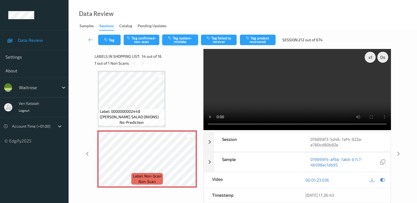
click at [180, 42] on button "Tag system-mistake" at bounding box center [180, 40] width 36 height 10
click at [104, 43] on button "Tag" at bounding box center [109, 40] width 23 height 10
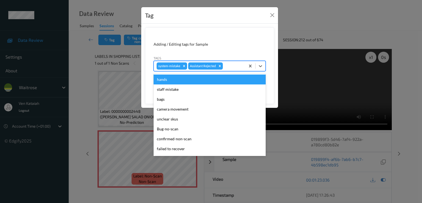
click at [229, 66] on div at bounding box center [233, 66] width 19 height 7
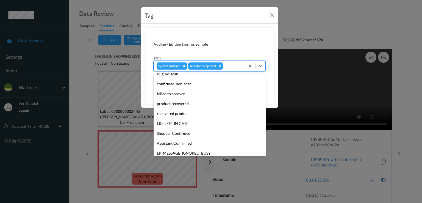
scroll to position [108, 0]
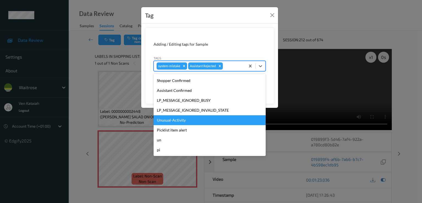
click at [181, 120] on div "Unusual-Activity" at bounding box center [209, 120] width 112 height 10
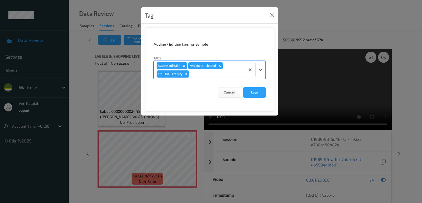
click at [195, 74] on div at bounding box center [216, 74] width 52 height 7
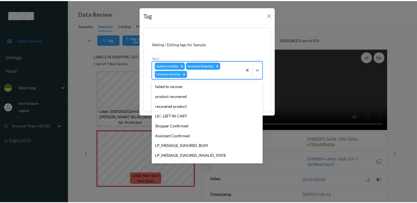
scroll to position [98, 0]
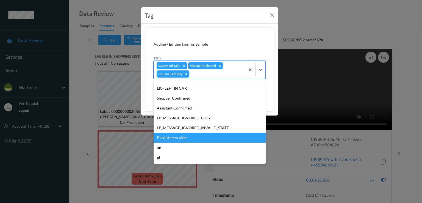
click at [178, 139] on div "Picklist item alert" at bounding box center [209, 138] width 112 height 10
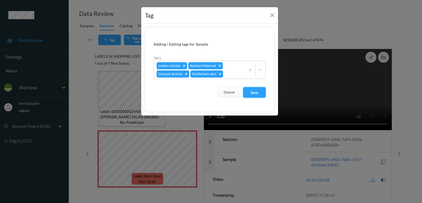
click at [249, 94] on button "Save" at bounding box center [254, 92] width 23 height 10
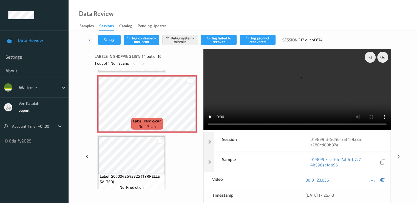
scroll to position [830, 0]
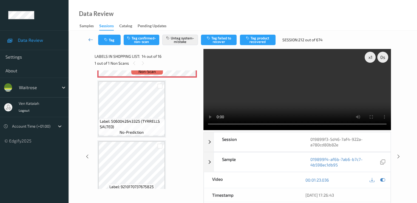
click at [92, 38] on icon at bounding box center [90, 39] width 5 height 5
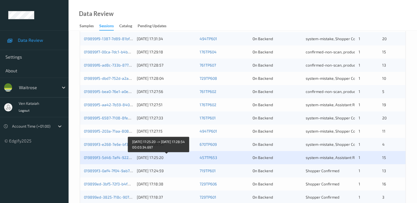
scroll to position [220, 0]
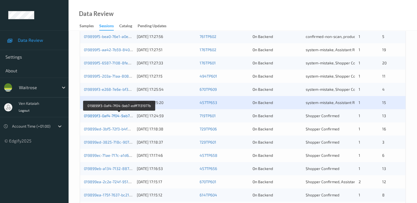
click at [121, 116] on link "019899f3-0af4-7f04-9ab7-edff7131977b" at bounding box center [119, 115] width 70 height 5
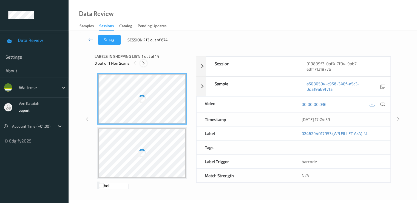
click at [143, 61] on icon at bounding box center [143, 63] width 5 height 5
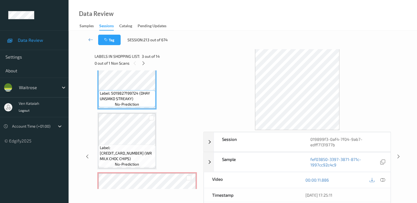
scroll to position [237, 0]
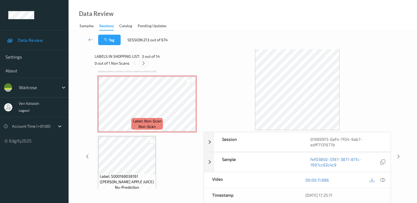
click at [142, 62] on icon at bounding box center [143, 63] width 5 height 5
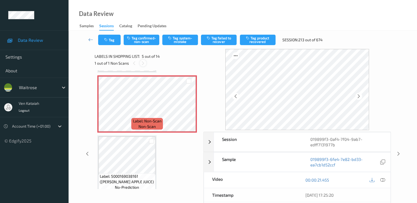
scroll to position [182, 0]
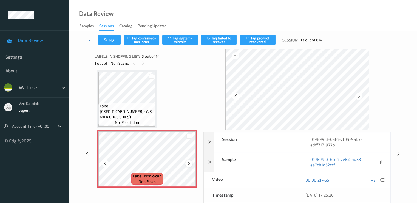
click at [192, 164] on div at bounding box center [189, 163] width 7 height 7
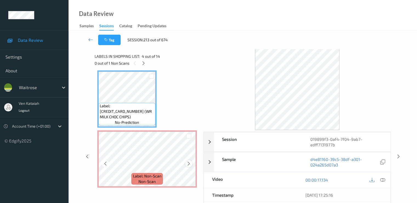
click at [190, 163] on icon at bounding box center [189, 163] width 5 height 5
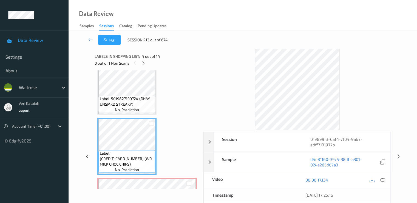
scroll to position [127, 0]
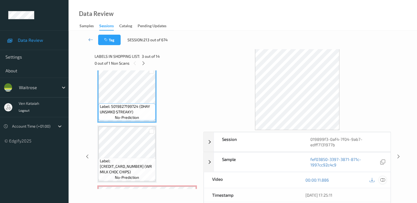
click at [383, 177] on icon at bounding box center [382, 179] width 5 height 5
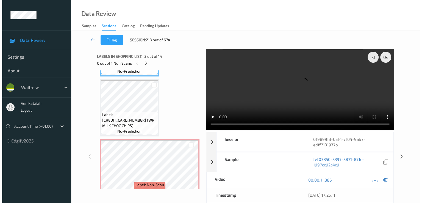
scroll to position [182, 0]
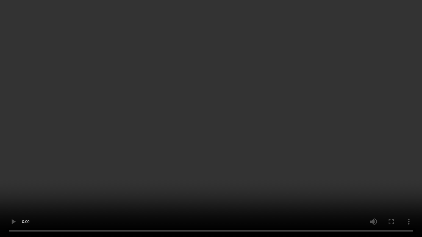
click at [137, 128] on video at bounding box center [211, 118] width 422 height 237
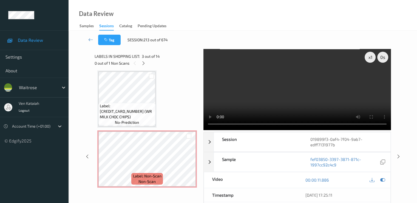
click at [261, 105] on video at bounding box center [298, 89] width 188 height 81
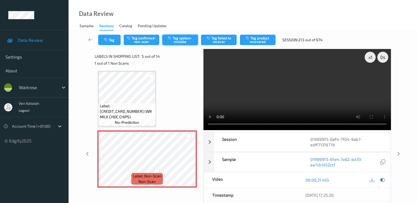
click at [187, 44] on button "Tag system-mistake" at bounding box center [180, 40] width 36 height 10
click at [110, 39] on button "Tag" at bounding box center [109, 40] width 23 height 10
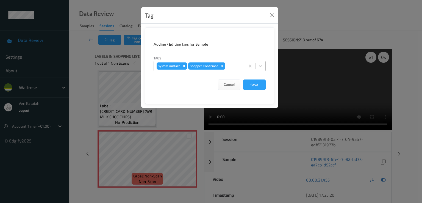
click at [238, 64] on div at bounding box center [234, 66] width 16 height 7
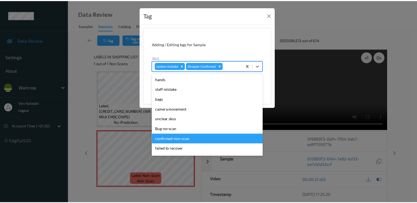
scroll to position [108, 0]
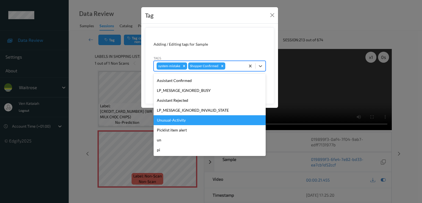
click at [175, 120] on div "Unusual-Activity" at bounding box center [209, 120] width 112 height 10
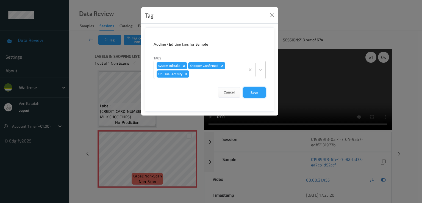
click at [258, 92] on button "Save" at bounding box center [254, 92] width 23 height 10
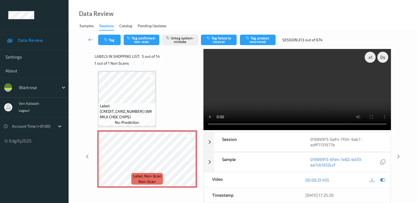
click at [92, 39] on icon at bounding box center [90, 39] width 5 height 5
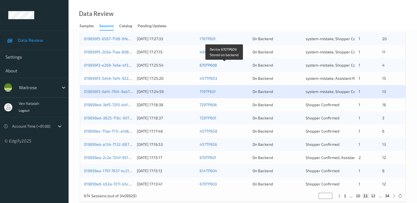
scroll to position [254, 0]
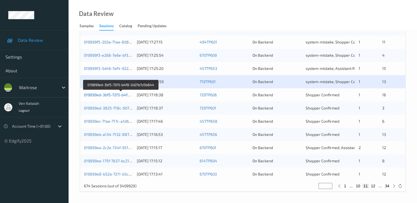
click at [120, 96] on link "019899ed-3bf5-72f3-b4f8-0d21b7c0b844" at bounding box center [121, 94] width 74 height 5
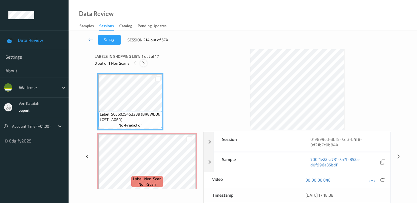
click at [142, 60] on div at bounding box center [143, 63] width 7 height 7
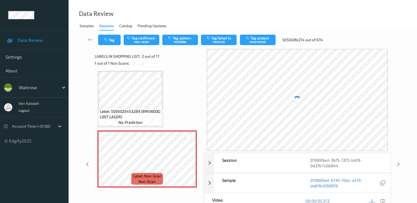
scroll to position [58, 0]
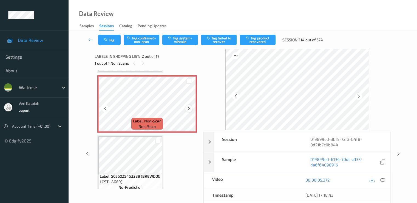
click at [188, 108] on icon at bounding box center [189, 108] width 5 height 5
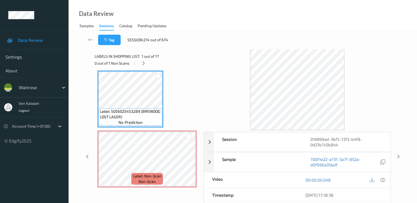
scroll to position [0, 0]
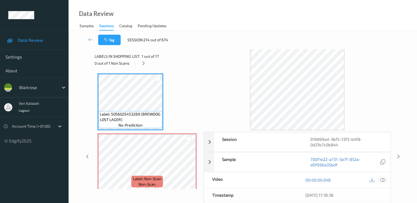
click at [384, 178] on icon at bounding box center [382, 179] width 5 height 5
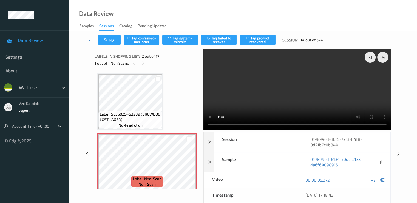
click at [139, 34] on div "Tag Tag confirmed-non-scan Tag system-mistake Tag failed to recover Tag product…" at bounding box center [243, 40] width 326 height 18
click at [139, 42] on button "Tag confirmed-non-scan" at bounding box center [142, 40] width 36 height 10
click at [256, 41] on button "Tag product recovered" at bounding box center [258, 40] width 36 height 10
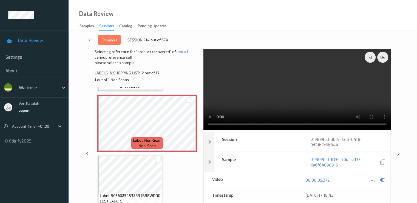
scroll to position [110, 0]
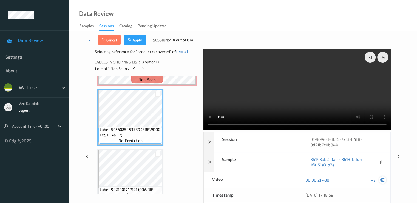
click at [384, 179] on icon at bounding box center [382, 179] width 5 height 5
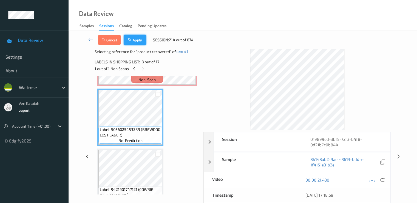
click at [126, 39] on button "Apply" at bounding box center [135, 40] width 23 height 10
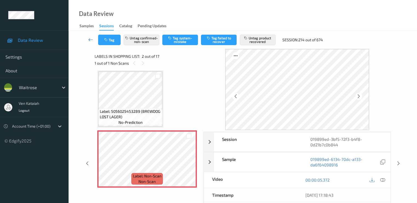
click at [91, 39] on icon at bounding box center [90, 39] width 5 height 5
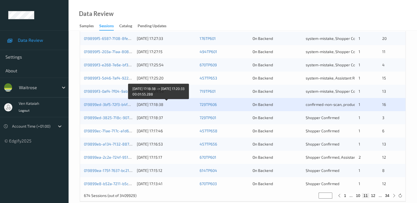
scroll to position [254, 0]
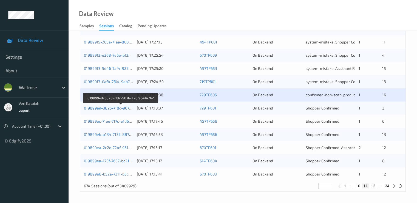
click at [123, 108] on link "019899ed-3825-718c-9076-a26fe641a742" at bounding box center [121, 107] width 74 height 5
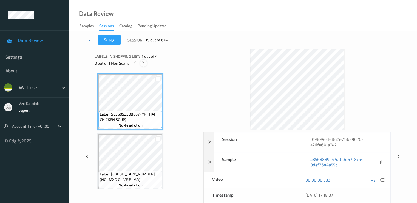
click at [143, 65] on icon at bounding box center [143, 63] width 5 height 5
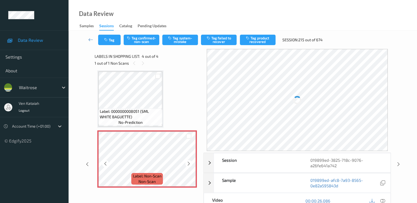
scroll to position [124, 0]
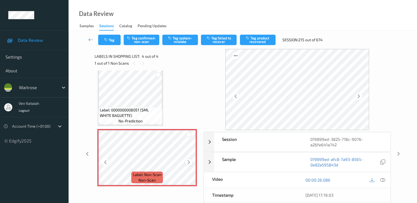
click at [187, 161] on icon at bounding box center [189, 161] width 5 height 5
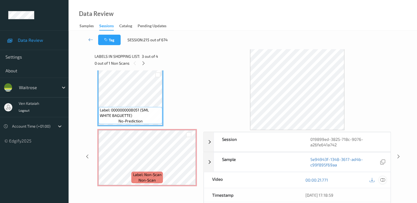
click at [385, 182] on div at bounding box center [382, 179] width 7 height 7
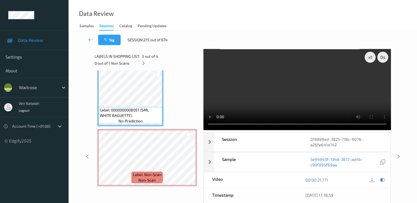
scroll to position [89, 0]
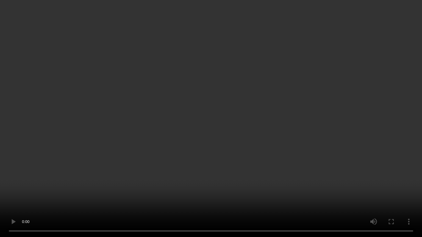
click at [78, 142] on video at bounding box center [211, 118] width 422 height 237
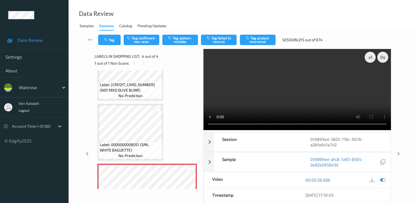
click at [384, 181] on icon at bounding box center [382, 179] width 5 height 5
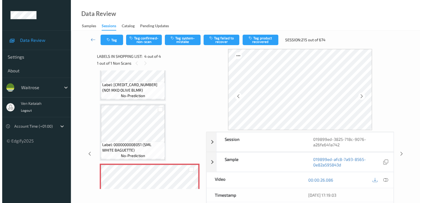
scroll to position [55, 0]
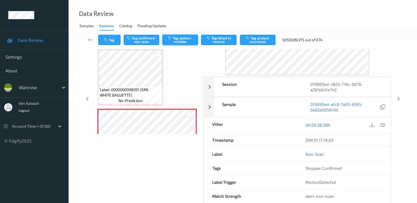
click at [190, 40] on button "Tag system-mistake" at bounding box center [180, 40] width 36 height 10
click at [109, 41] on icon "button" at bounding box center [106, 40] width 5 height 4
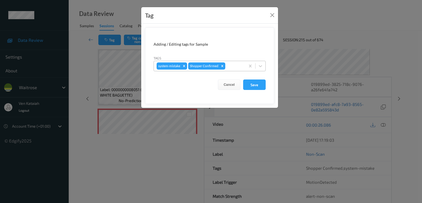
click at [232, 66] on div at bounding box center [234, 66] width 16 height 7
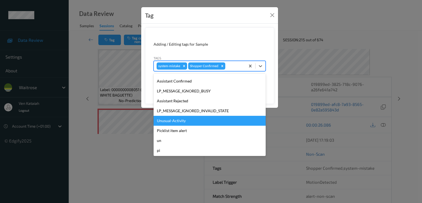
scroll to position [108, 0]
click at [179, 122] on div "Unusual-Activity" at bounding box center [209, 120] width 112 height 10
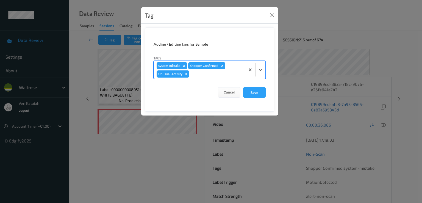
click at [222, 77] on div "system-mistake Shopper Confirmed Unusual-Activity" at bounding box center [199, 70] width 91 height 18
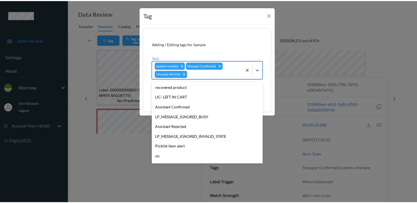
scroll to position [98, 0]
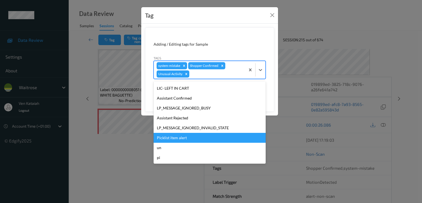
click at [180, 137] on div "Picklist item alert" at bounding box center [209, 138] width 112 height 10
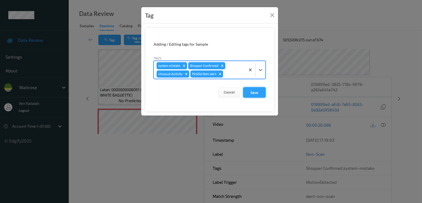
click at [245, 92] on button "Save" at bounding box center [254, 92] width 23 height 10
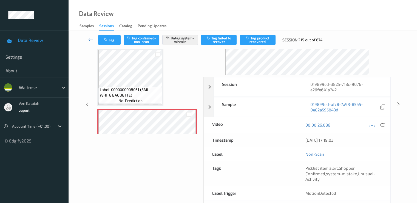
click at [92, 38] on icon at bounding box center [90, 39] width 5 height 5
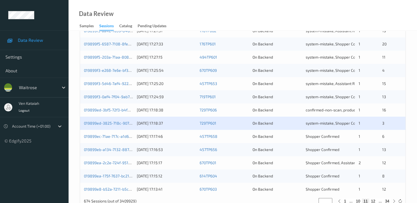
scroll to position [254, 0]
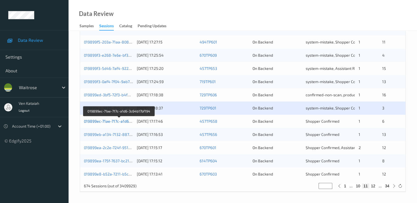
click at [114, 120] on link "019899ec-71ae-717c-a1d6-3c64b17bf194" at bounding box center [119, 121] width 71 height 5
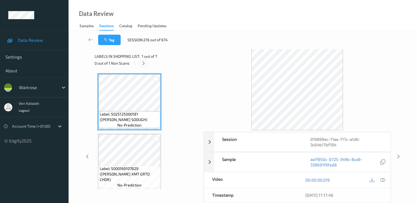
click at [144, 65] on div at bounding box center [143, 63] width 7 height 7
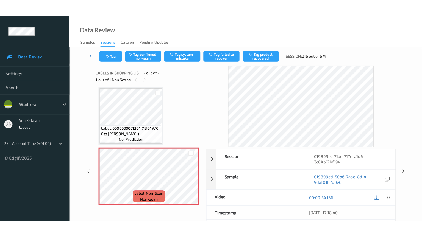
scroll to position [303, 0]
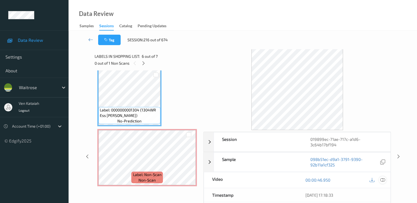
click at [386, 179] on div at bounding box center [382, 179] width 7 height 7
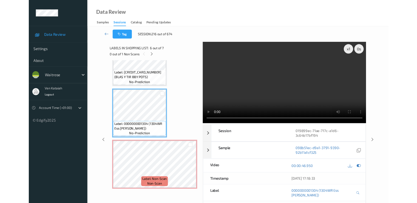
scroll to position [269, 0]
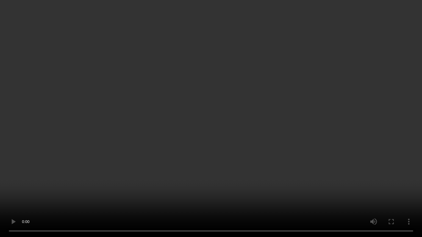
click at [193, 151] on video at bounding box center [211, 118] width 422 height 237
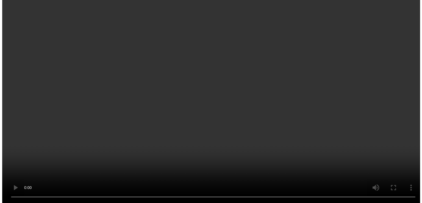
scroll to position [303, 0]
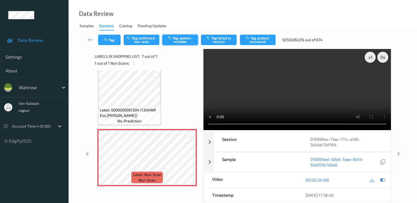
click at [175, 40] on button "Tag system-mistake" at bounding box center [180, 40] width 36 height 10
click at [186, 35] on button "Tag system-mistake" at bounding box center [180, 40] width 36 height 10
click at [172, 40] on button "Tag system-mistake" at bounding box center [180, 40] width 36 height 10
click at [179, 41] on button "Tag system-mistake" at bounding box center [180, 40] width 36 height 10
click at [119, 45] on button "Tag" at bounding box center [109, 40] width 23 height 10
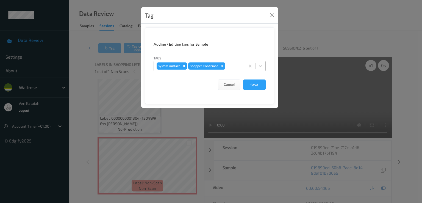
click at [227, 68] on div at bounding box center [234, 66] width 16 height 7
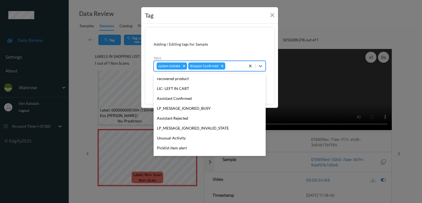
scroll to position [108, 0]
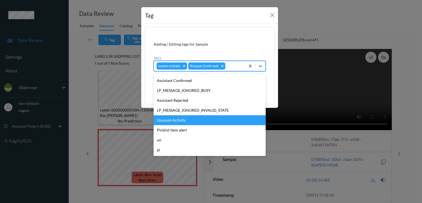
click at [178, 122] on div "Unusual-Activity" at bounding box center [209, 120] width 112 height 10
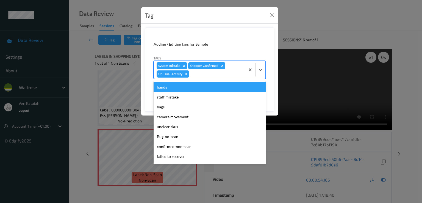
click at [221, 73] on div at bounding box center [216, 74] width 52 height 7
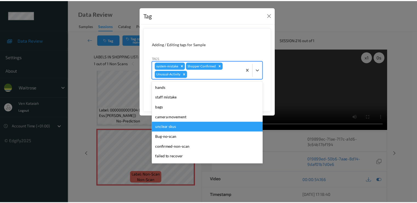
scroll to position [98, 0]
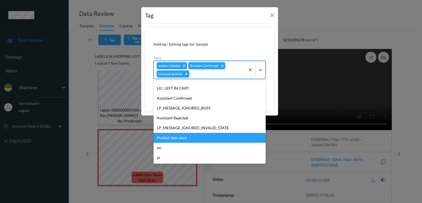
click at [179, 136] on div "Picklist item alert" at bounding box center [209, 138] width 112 height 10
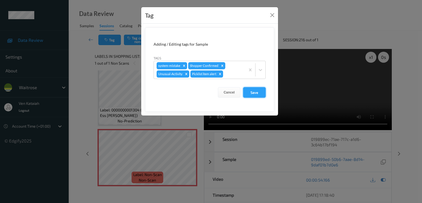
click at [260, 90] on button "Save" at bounding box center [254, 92] width 23 height 10
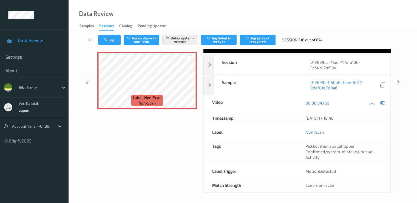
scroll to position [0, 0]
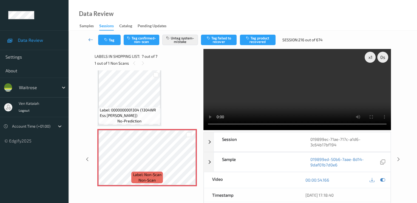
click at [91, 41] on icon at bounding box center [90, 39] width 5 height 5
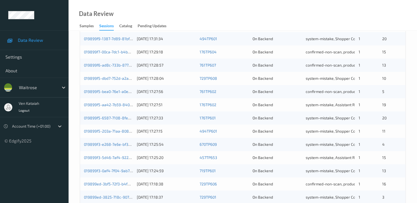
scroll to position [254, 0]
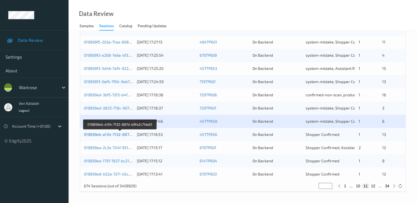
click at [119, 135] on link "019899eb-a134-7132-887d-b9fa2c71de61" at bounding box center [120, 134] width 73 height 5
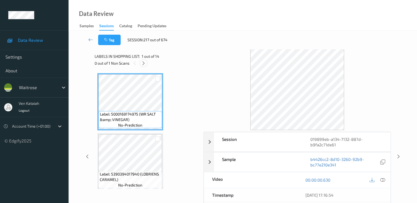
click at [144, 65] on icon at bounding box center [143, 63] width 5 height 5
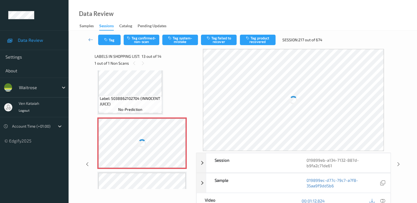
scroll to position [652, 0]
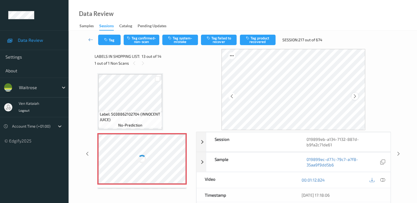
click at [355, 96] on icon at bounding box center [355, 96] width 5 height 5
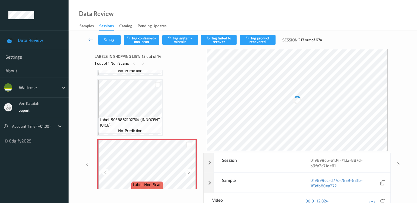
scroll to position [707, 0]
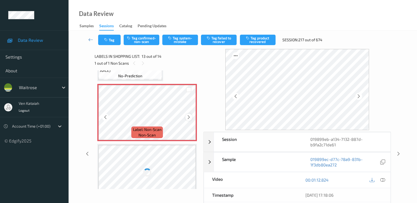
click at [187, 116] on icon at bounding box center [189, 116] width 5 height 5
click at [103, 117] on icon at bounding box center [105, 116] width 5 height 5
click at [188, 116] on icon at bounding box center [189, 116] width 5 height 5
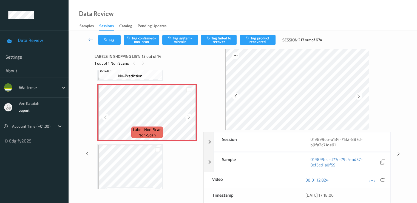
click at [188, 116] on icon at bounding box center [189, 116] width 5 height 5
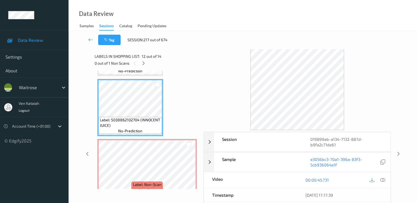
click at [377, 177] on div at bounding box center [378, 179] width 18 height 7
click at [384, 178] on icon at bounding box center [382, 179] width 5 height 5
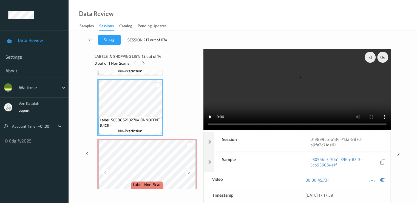
scroll to position [722, 0]
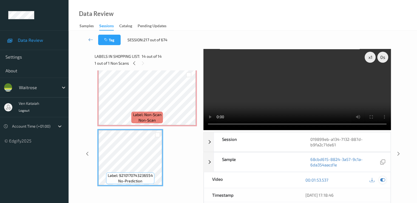
click at [382, 177] on icon at bounding box center [382, 179] width 5 height 5
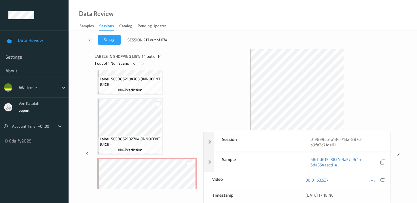
scroll to position [612, 0]
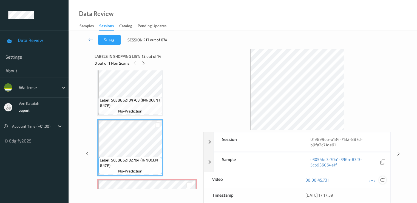
click at [381, 178] on icon at bounding box center [382, 179] width 5 height 5
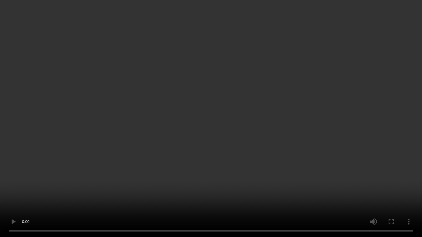
click at [66, 158] on video at bounding box center [211, 118] width 422 height 237
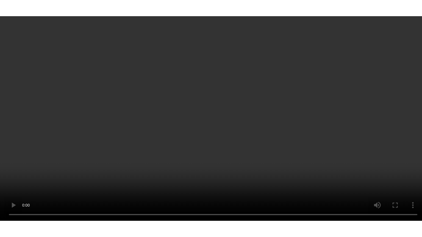
scroll to position [722, 0]
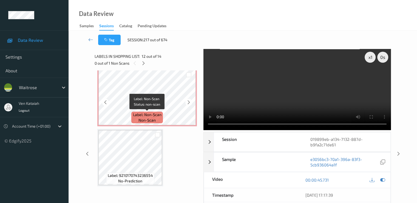
click at [141, 113] on span "Label: Non-Scan" at bounding box center [147, 114] width 29 height 5
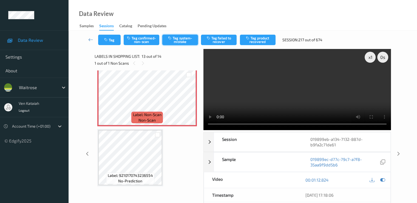
click at [183, 36] on button "Tag system-mistake" at bounding box center [180, 40] width 36 height 10
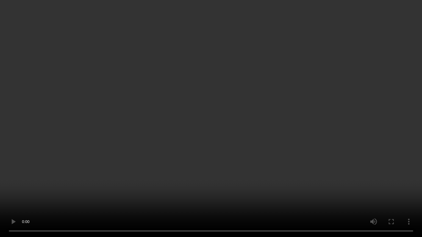
click at [41, 201] on video at bounding box center [211, 118] width 422 height 237
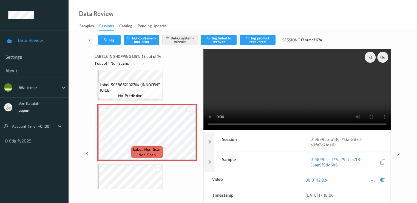
click at [90, 42] on icon at bounding box center [90, 39] width 5 height 5
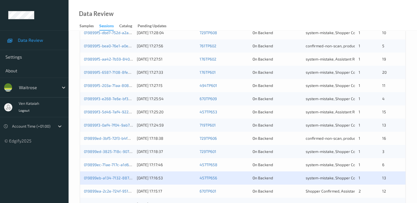
scroll to position [220, 0]
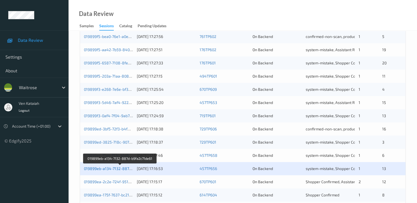
click at [126, 167] on link "019899eb-a134-7132-887d-b9fa2c71de61" at bounding box center [120, 168] width 73 height 5
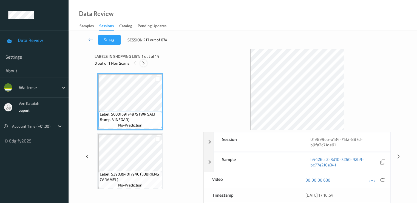
click at [144, 61] on icon at bounding box center [143, 63] width 5 height 5
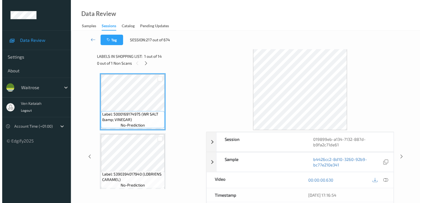
scroll to position [661, 0]
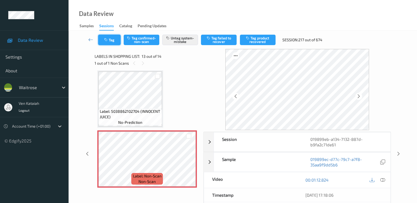
click at [105, 38] on icon "button" at bounding box center [106, 40] width 5 height 4
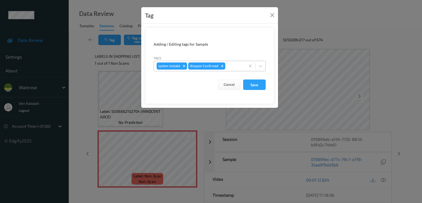
click at [240, 67] on div at bounding box center [234, 66] width 16 height 7
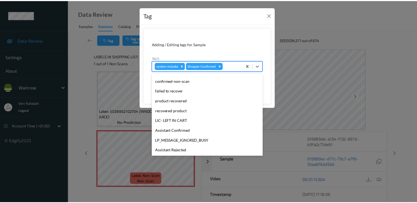
scroll to position [108, 0]
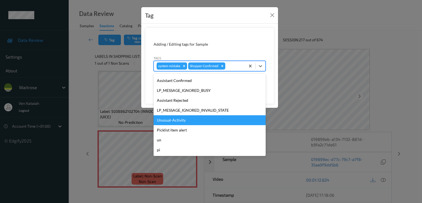
click at [180, 122] on div "Unusual-Activity" at bounding box center [209, 120] width 112 height 10
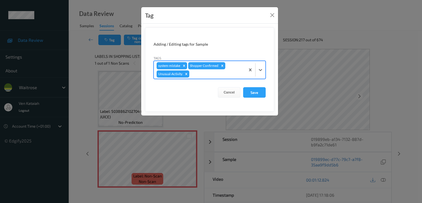
click at [265, 85] on form "Adding / Editing tags for Sample Tags option Unusual-Activity, selected. Select…" at bounding box center [209, 69] width 129 height 84
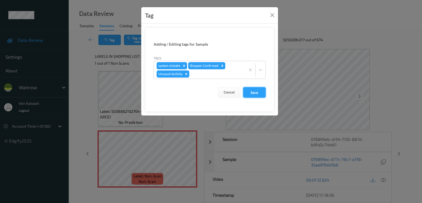
click at [254, 90] on button "Save" at bounding box center [254, 92] width 23 height 10
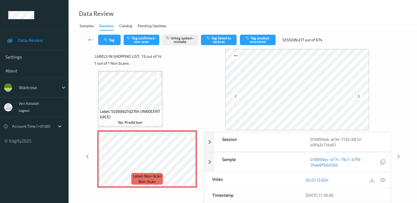
click at [92, 41] on icon at bounding box center [90, 39] width 5 height 5
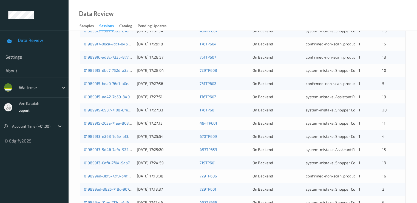
scroll to position [254, 0]
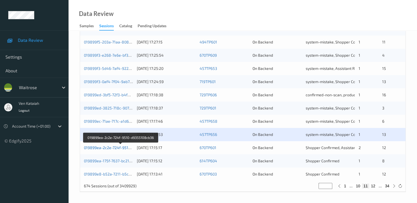
click at [113, 148] on link "019899ea-2c2e-724f-9510-d9355108cb36" at bounding box center [121, 147] width 74 height 5
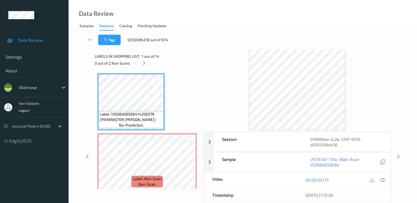
click at [142, 64] on icon at bounding box center [144, 63] width 5 height 5
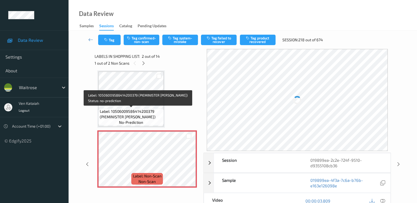
scroll to position [58, 0]
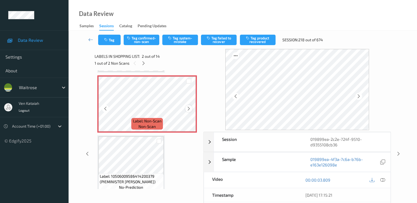
click at [190, 109] on icon at bounding box center [189, 108] width 5 height 5
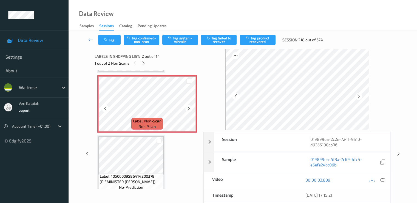
click at [190, 109] on icon at bounding box center [189, 108] width 5 height 5
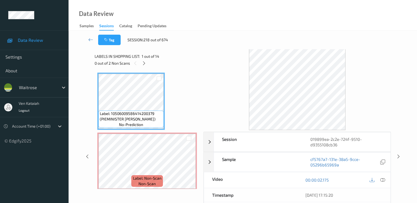
scroll to position [0, 0]
click at [382, 177] on icon at bounding box center [382, 179] width 5 height 5
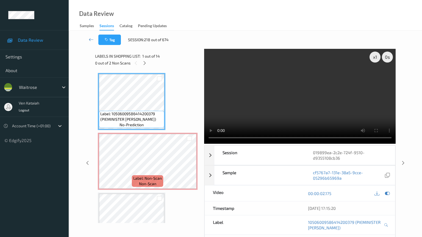
click at [204, 144] on video at bounding box center [300, 96] width 192 height 95
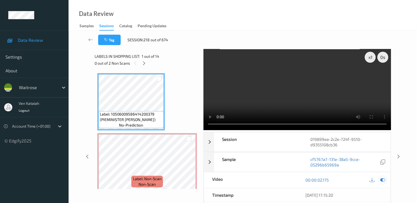
click at [382, 178] on icon at bounding box center [382, 179] width 5 height 5
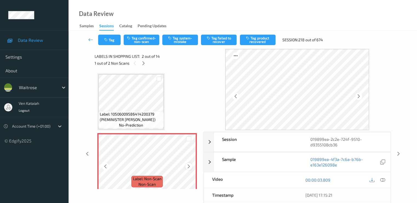
click at [186, 165] on div at bounding box center [189, 165] width 7 height 7
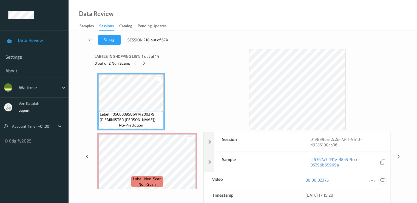
click at [383, 179] on icon at bounding box center [382, 179] width 5 height 5
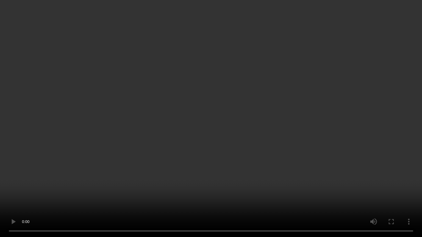
click at [189, 143] on video at bounding box center [211, 118] width 422 height 237
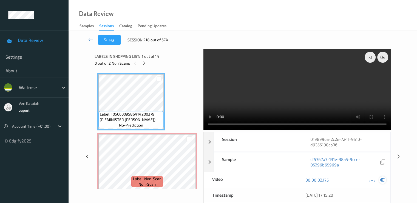
click at [383, 178] on icon at bounding box center [382, 179] width 5 height 5
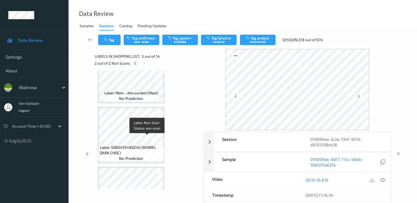
scroll to position [329, 0]
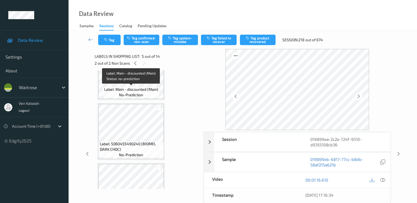
click at [138, 87] on span "Label: Main - discounted (Main)" at bounding box center [131, 88] width 54 height 5
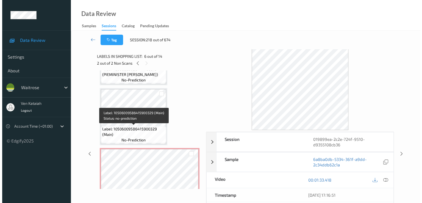
scroll to position [0, 0]
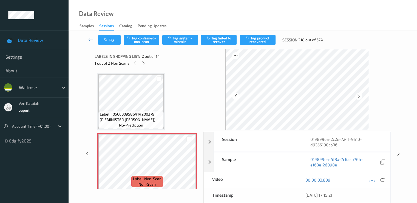
click at [176, 47] on div "Tag Tag confirmed-non-scan Tag system-mistake Tag failed to recover Tag product…" at bounding box center [243, 40] width 326 height 18
click at [176, 42] on button "Tag system-mistake" at bounding box center [180, 40] width 36 height 10
click at [111, 43] on button "Tag" at bounding box center [109, 40] width 23 height 10
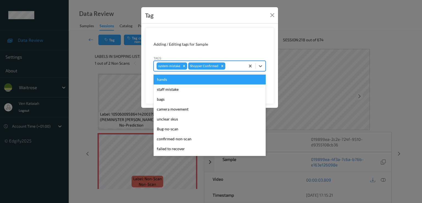
click at [232, 66] on div at bounding box center [234, 66] width 16 height 7
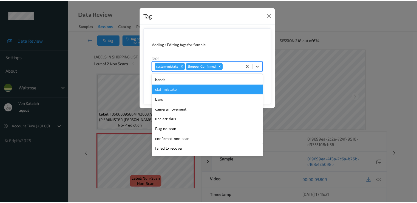
scroll to position [108, 0]
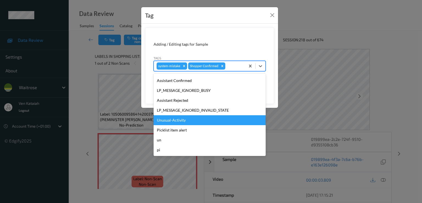
click at [175, 124] on div "Unusual-Activity" at bounding box center [209, 120] width 112 height 10
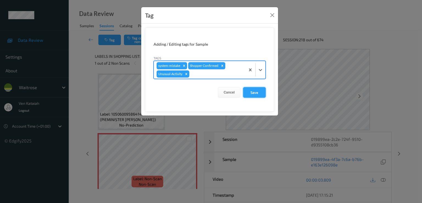
click at [248, 92] on button "Save" at bounding box center [254, 92] width 23 height 10
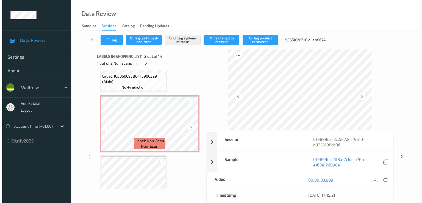
scroll to position [274, 0]
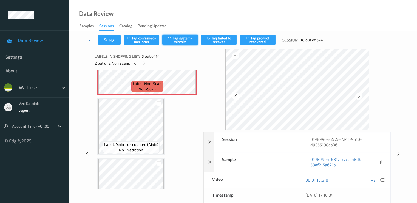
click at [194, 38] on button "Tag system-mistake" at bounding box center [180, 40] width 36 height 10
click at [110, 41] on button "Tag" at bounding box center [109, 40] width 23 height 10
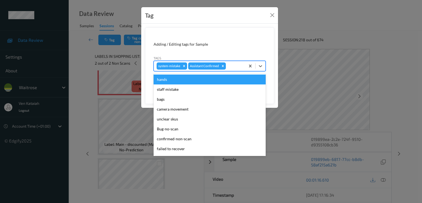
click at [232, 66] on div at bounding box center [235, 66] width 16 height 7
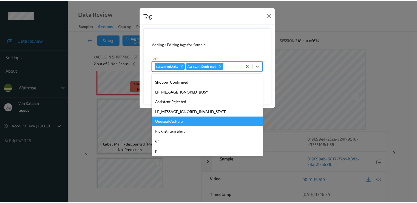
scroll to position [108, 0]
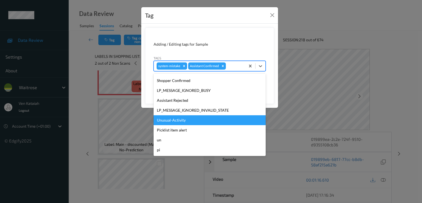
click at [186, 119] on div "Unusual-Activity" at bounding box center [209, 120] width 112 height 10
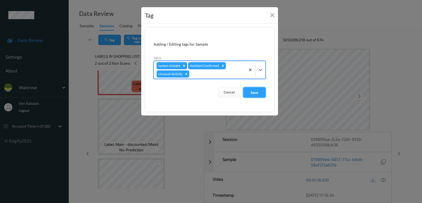
click at [250, 94] on button "Save" at bounding box center [254, 92] width 23 height 10
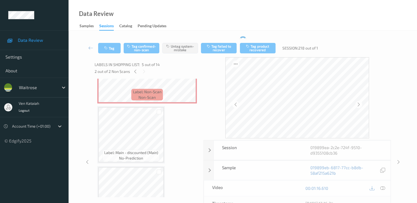
scroll to position [329, 0]
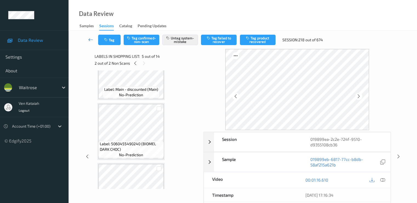
click at [86, 39] on link at bounding box center [91, 40] width 15 height 10
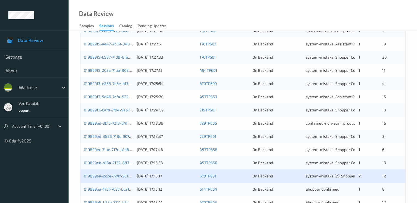
scroll to position [254, 0]
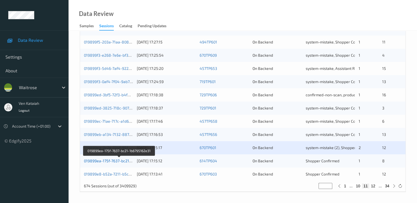
click at [123, 161] on link "019899ea-175f-7637-bc21-1b6795162e31" at bounding box center [119, 160] width 71 height 5
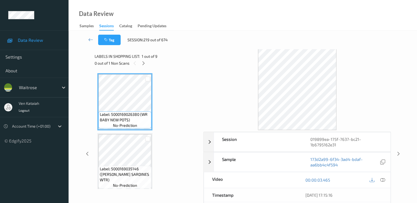
click at [145, 67] on div "Labels in shopping list: 1 out of 9 0 out of 1 Non Scans" at bounding box center [147, 59] width 105 height 21
click at [145, 64] on icon at bounding box center [143, 63] width 5 height 5
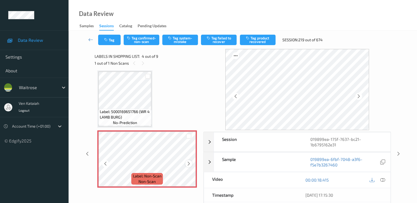
click at [187, 162] on icon at bounding box center [189, 163] width 5 height 5
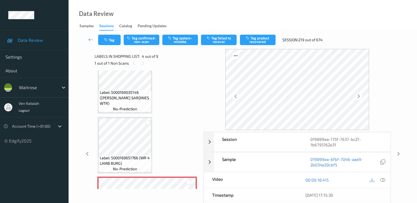
scroll to position [68, 0]
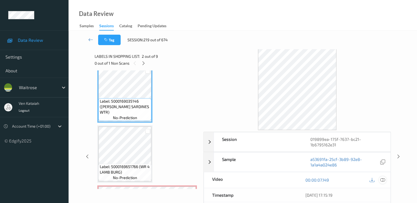
click at [384, 181] on icon at bounding box center [382, 179] width 5 height 5
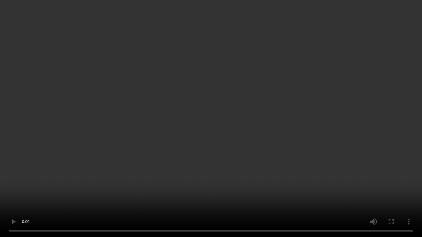
click at [113, 131] on video at bounding box center [211, 118] width 422 height 237
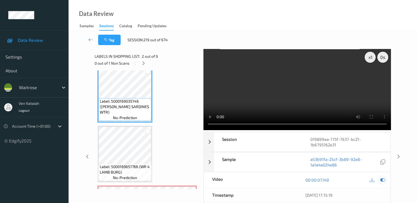
click at [384, 179] on icon at bounding box center [382, 179] width 5 height 5
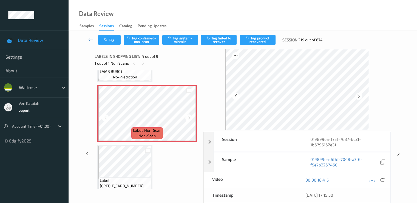
scroll to position [177, 0]
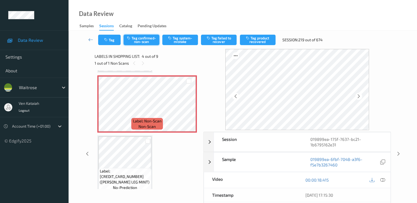
click at [128, 43] on button "Tag confirmed-non-scan" at bounding box center [142, 40] width 36 height 10
click at [253, 40] on button "Tag product recovered" at bounding box center [258, 40] width 36 height 10
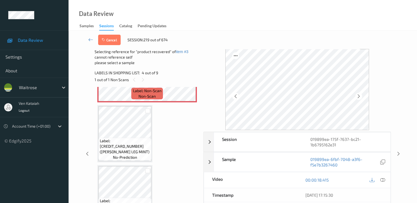
scroll to position [232, 0]
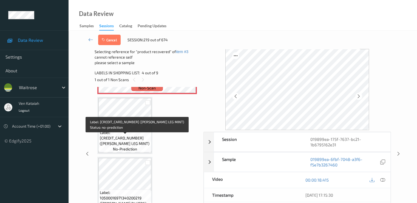
click at [134, 136] on span "Label: 5000169504888 (WR LAMB LEG MINT)" at bounding box center [125, 138] width 50 height 16
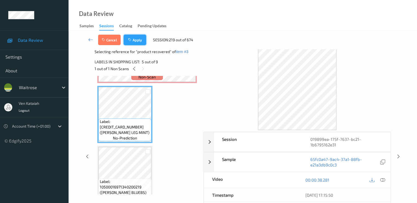
click at [133, 43] on button "Apply" at bounding box center [135, 40] width 23 height 10
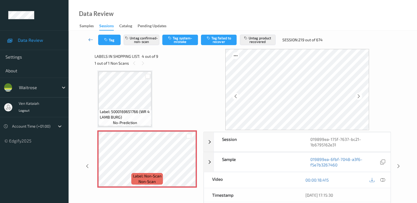
click at [91, 39] on icon at bounding box center [90, 39] width 5 height 5
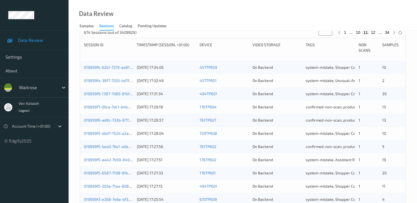
scroll to position [254, 0]
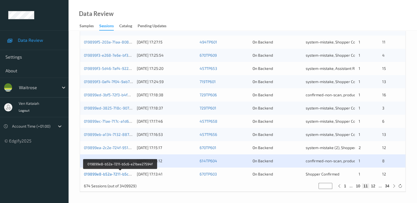
click at [121, 172] on link "019899e8-b52a-7211-b5c6-e21bee27594f" at bounding box center [121, 173] width 74 height 5
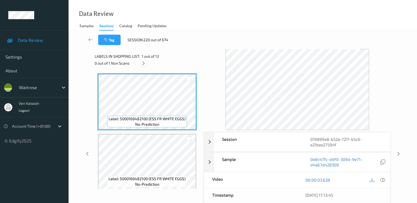
click at [145, 65] on icon at bounding box center [143, 63] width 5 height 5
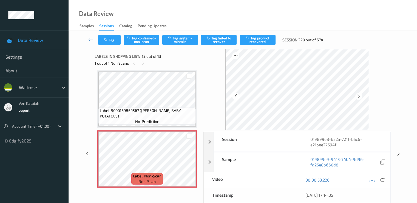
scroll to position [656, 0]
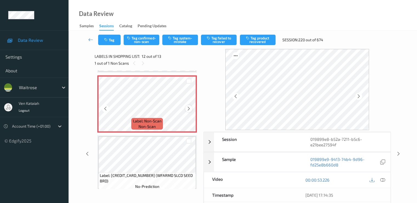
click at [191, 109] on icon at bounding box center [189, 108] width 5 height 5
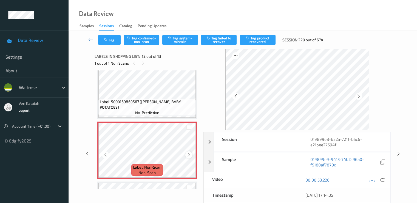
scroll to position [601, 0]
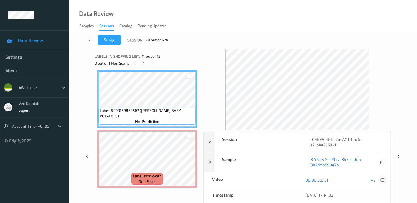
click at [384, 182] on div at bounding box center [382, 179] width 7 height 7
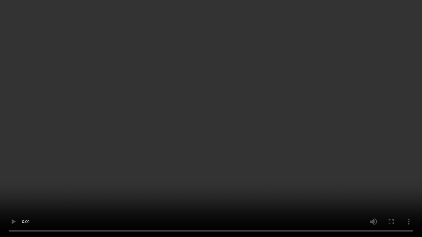
click at [129, 148] on video at bounding box center [211, 118] width 422 height 237
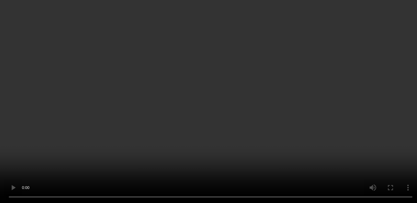
scroll to position [662, 0]
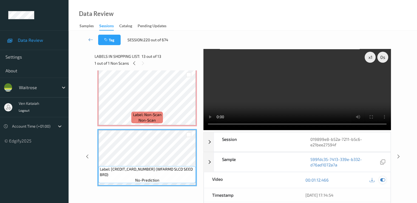
click at [383, 180] on icon at bounding box center [382, 179] width 5 height 5
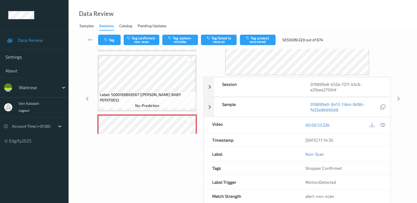
scroll to position [552, 0]
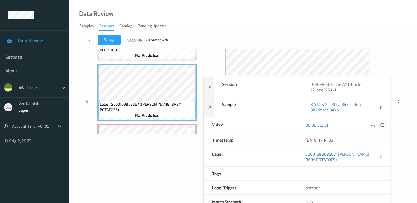
click at [384, 124] on icon at bounding box center [382, 124] width 5 height 5
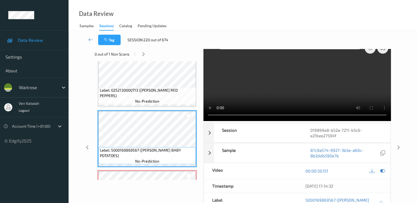
scroll to position [0, 0]
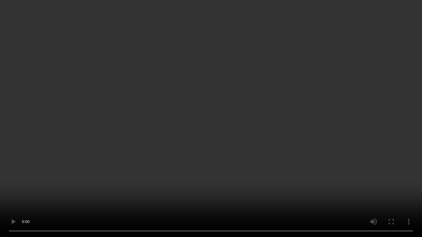
click at [316, 116] on video at bounding box center [211, 118] width 422 height 237
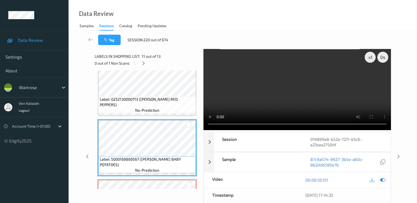
click at [383, 180] on icon at bounding box center [382, 179] width 5 height 5
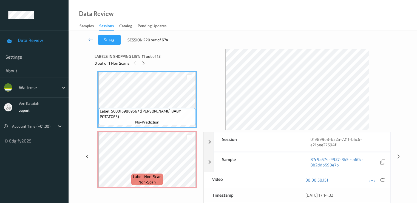
scroll to position [607, 0]
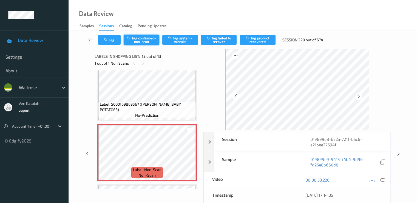
click at [138, 40] on button "Tag confirmed-non-scan" at bounding box center [142, 40] width 36 height 10
click at [257, 44] on button "Tag product recovered" at bounding box center [258, 40] width 36 height 10
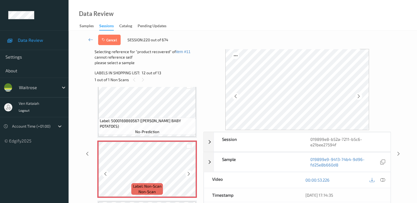
scroll to position [662, 0]
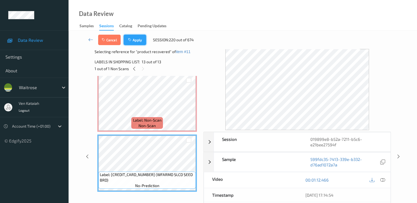
click at [134, 38] on button "Apply" at bounding box center [135, 40] width 23 height 10
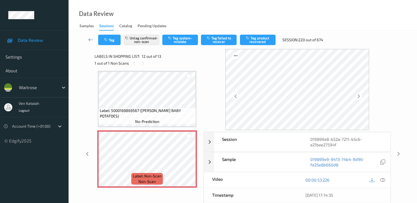
click at [88, 41] on link at bounding box center [91, 40] width 15 height 10
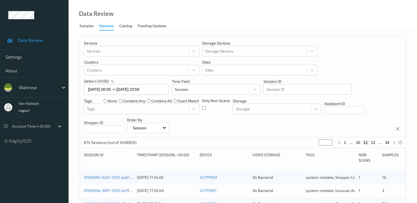
drag, startPoint x: 326, startPoint y: 143, endPoint x: 318, endPoint y: 145, distance: 7.9
click at [318, 145] on div "674 Sessions (out of 3409929) ** 1 ... 10 11 12 ... 34" at bounding box center [243, 142] width 326 height 11
type input "*"
type input "**"
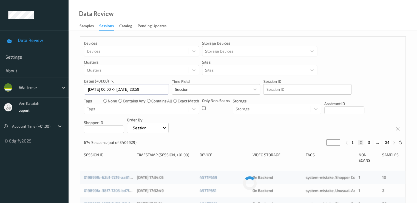
type input "**"
click at [367, 142] on button "20" at bounding box center [366, 142] width 8 height 5
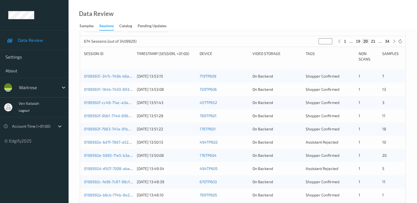
scroll to position [165, 0]
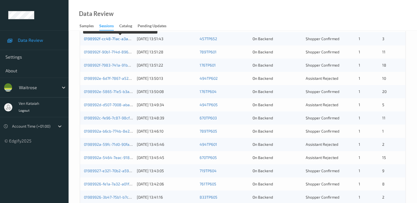
click at [92, 40] on link "0198992f-cc48-71ac-a3aa-d851a667c46b" at bounding box center [121, 38] width 74 height 5
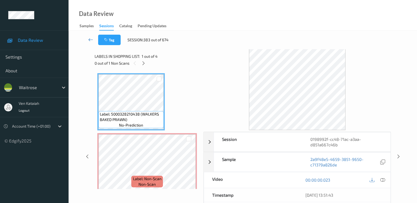
click at [87, 41] on link at bounding box center [91, 40] width 15 height 10
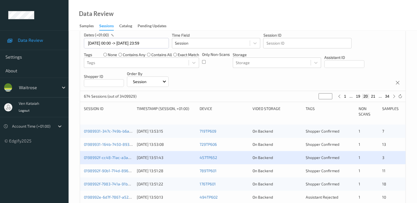
scroll to position [55, 0]
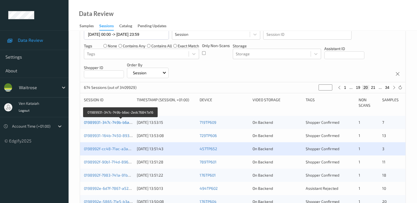
click at [110, 124] on link "01989931-347c-749b-b6ac-2edc76847a16" at bounding box center [121, 122] width 74 height 5
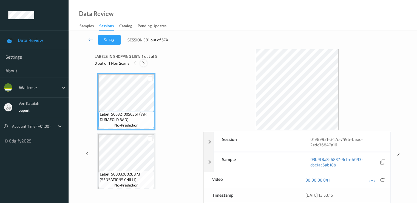
click at [145, 64] on icon at bounding box center [143, 63] width 5 height 5
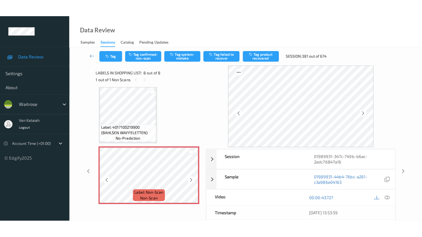
scroll to position [363, 0]
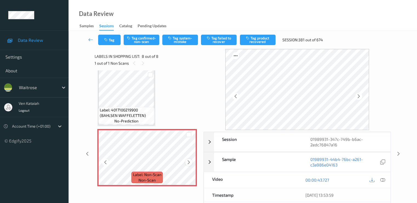
click at [187, 161] on icon at bounding box center [189, 161] width 5 height 5
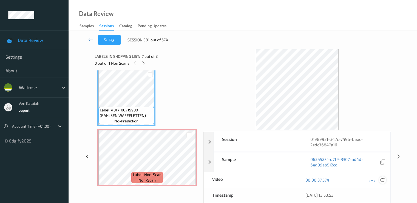
click at [384, 179] on icon at bounding box center [382, 179] width 5 height 5
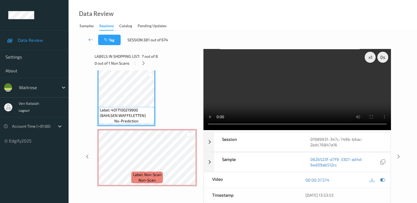
scroll to position [329, 0]
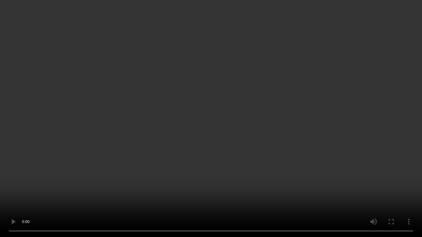
click at [114, 126] on video at bounding box center [211, 118] width 422 height 237
click at [291, 174] on video at bounding box center [211, 118] width 422 height 237
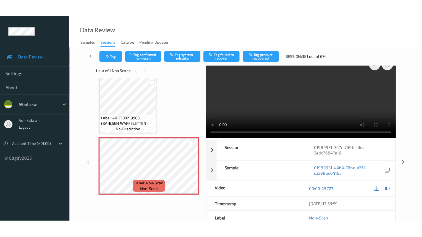
scroll to position [0, 0]
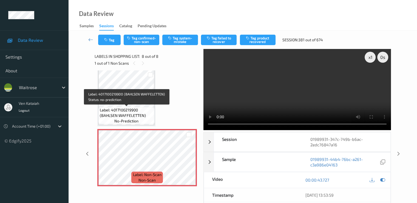
click at [133, 114] on span "Label: 4017100219900 (BAHLSEN WAFFELETTEN)" at bounding box center [126, 112] width 53 height 11
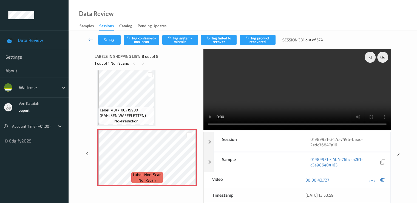
scroll to position [329, 0]
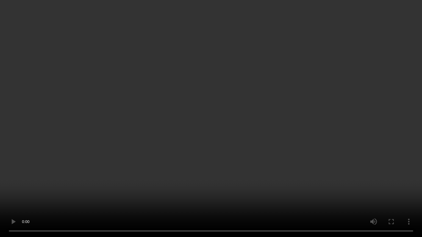
click at [134, 184] on video at bounding box center [211, 118] width 422 height 237
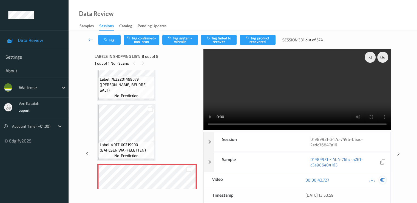
click at [384, 182] on div at bounding box center [382, 179] width 7 height 7
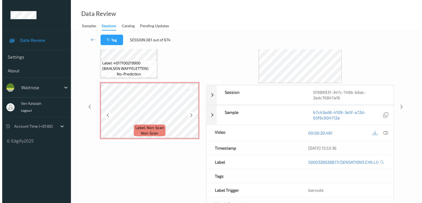
scroll to position [66, 0]
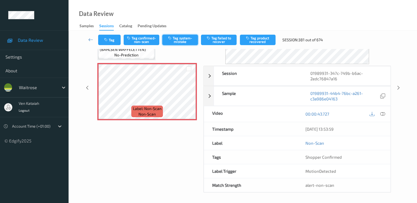
click at [186, 40] on button "Tag system-mistake" at bounding box center [180, 40] width 36 height 10
click at [105, 38] on icon "button" at bounding box center [106, 40] width 5 height 4
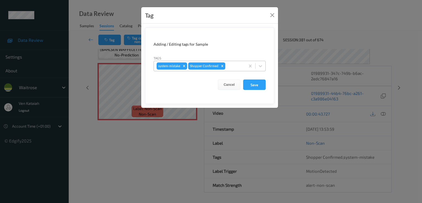
click at [239, 65] on div at bounding box center [234, 66] width 16 height 7
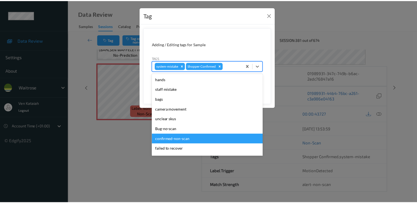
scroll to position [108, 0]
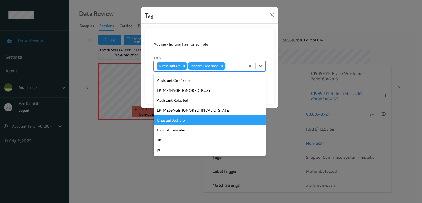
click at [184, 119] on div "Unusual-Activity" at bounding box center [209, 120] width 112 height 10
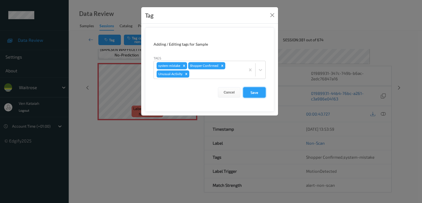
click at [257, 92] on button "Save" at bounding box center [254, 92] width 23 height 10
click at [249, 93] on button "Save" at bounding box center [254, 92] width 23 height 10
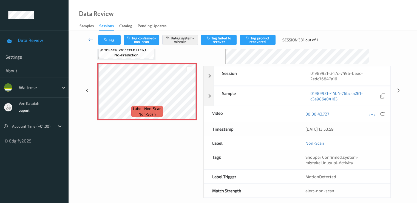
click at [90, 39] on icon at bounding box center [90, 39] width 5 height 5
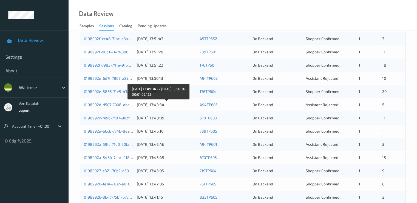
scroll to position [110, 0]
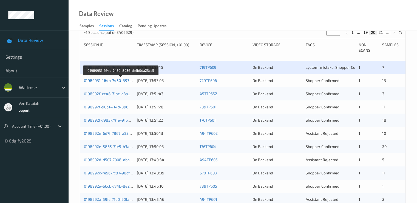
click at [111, 79] on link "01989931-164b-7450-8936-db1b0da23cc5" at bounding box center [121, 80] width 75 height 5
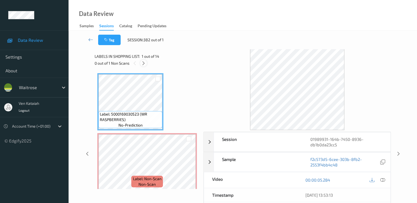
click at [146, 64] on div at bounding box center [143, 63] width 7 height 7
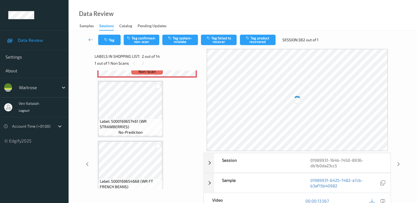
scroll to position [3, 0]
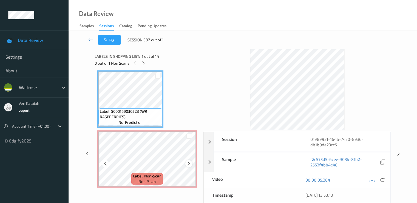
click at [189, 163] on icon at bounding box center [189, 163] width 5 height 5
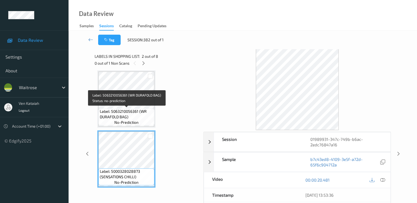
click at [130, 114] on span "Label: 5063210056361 (WR DURAFOLD BAG)" at bounding box center [126, 113] width 53 height 11
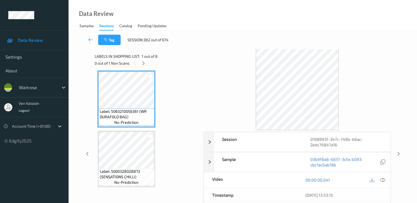
click at [90, 41] on icon at bounding box center [90, 39] width 5 height 5
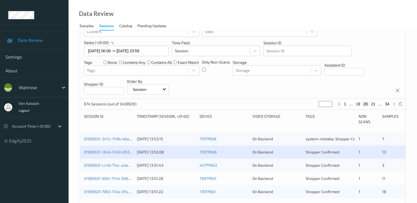
scroll to position [55, 0]
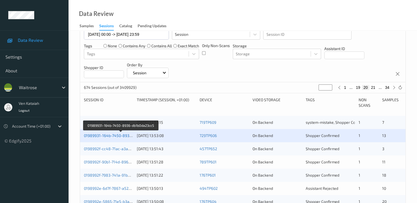
click at [122, 137] on link "01989931-164b-7450-8936-db1b0da23cc5" at bounding box center [121, 135] width 75 height 5
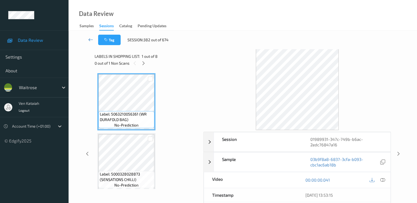
click at [89, 40] on icon at bounding box center [90, 39] width 5 height 5
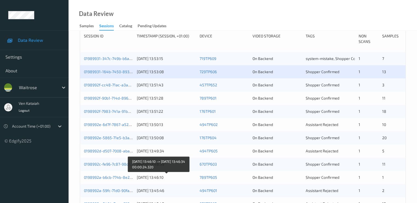
scroll to position [110, 0]
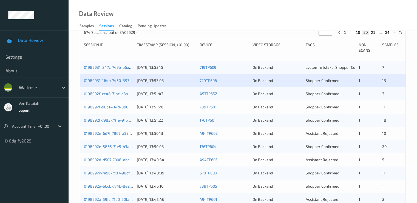
click at [111, 77] on div "01989931-164b-7450-8936-db1b0da23cc5 11/08/2025 13:53:08 729TP606 On Backend Sh…" at bounding box center [243, 80] width 326 height 13
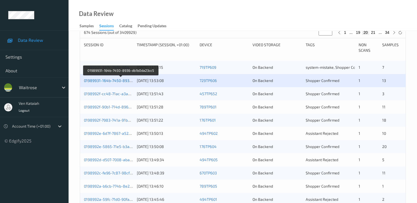
click at [108, 82] on link "01989931-164b-7450-8936-db1b0da23cc5" at bounding box center [121, 80] width 75 height 5
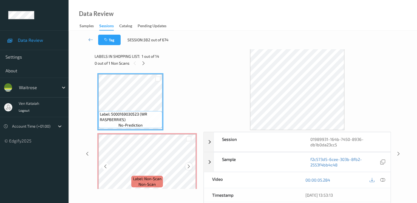
click at [188, 167] on icon at bounding box center [189, 166] width 5 height 5
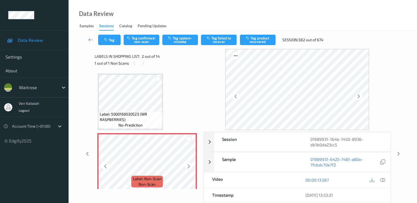
click at [188, 167] on icon at bounding box center [189, 166] width 5 height 5
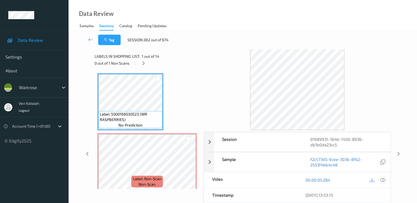
click at [385, 181] on icon at bounding box center [382, 179] width 5 height 5
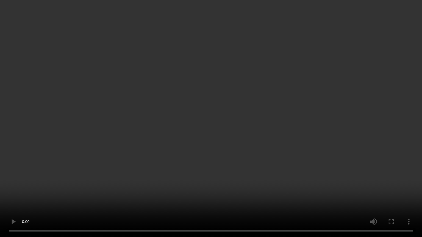
click at [80, 134] on video at bounding box center [211, 118] width 422 height 237
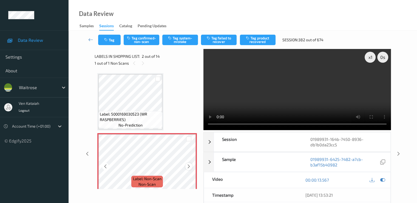
click at [187, 166] on icon at bounding box center [189, 166] width 5 height 5
click at [383, 180] on icon at bounding box center [382, 179] width 5 height 5
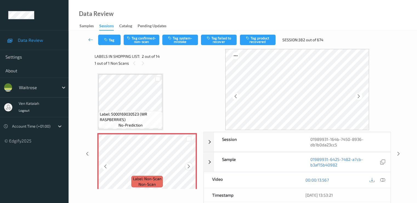
click at [189, 166] on icon at bounding box center [189, 166] width 5 height 5
click at [182, 44] on button "Tag system-mistake" at bounding box center [180, 40] width 36 height 10
click at [116, 46] on div "Tag Tag confirmed-non-scan Untag system-mistake Tag failed to recover Tag produ…" at bounding box center [243, 40] width 326 height 18
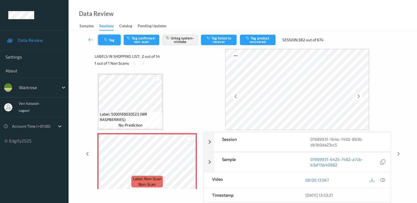
click at [116, 44] on button "Tag" at bounding box center [109, 40] width 23 height 10
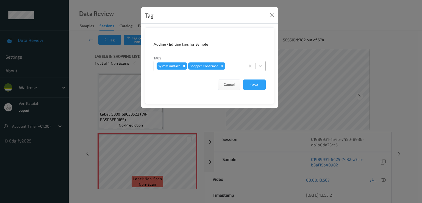
click at [234, 64] on div at bounding box center [234, 66] width 16 height 7
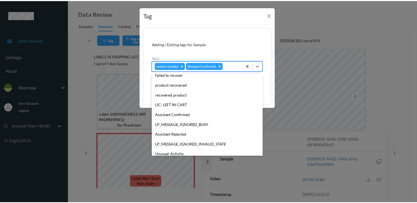
scroll to position [108, 0]
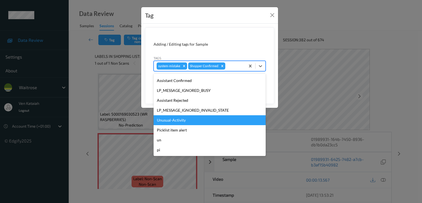
click at [182, 123] on div "Unusual-Activity" at bounding box center [209, 120] width 112 height 10
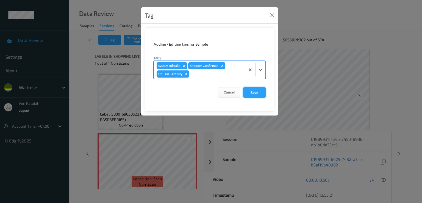
click at [254, 90] on button "Save" at bounding box center [254, 92] width 23 height 10
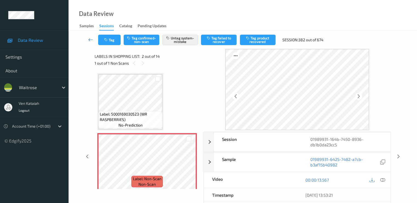
click at [91, 44] on link at bounding box center [91, 40] width 15 height 10
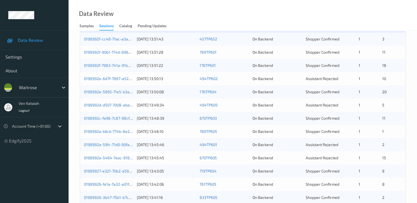
scroll to position [165, 0]
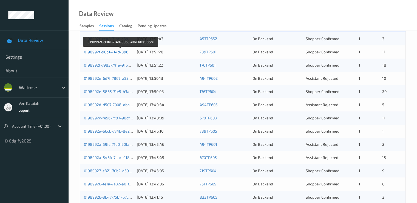
click at [111, 52] on link "0198992f-90b1-714d-8963-e8e3dce936ce" at bounding box center [121, 51] width 74 height 5
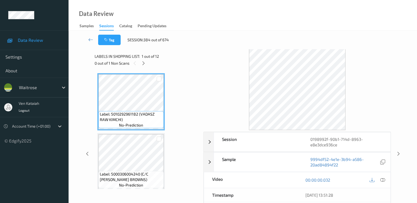
click at [138, 63] on div "0 out of 1 Non Scans" at bounding box center [147, 63] width 105 height 7
click at [145, 62] on icon at bounding box center [143, 63] width 5 height 5
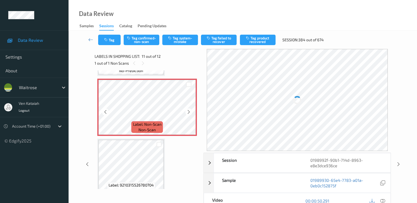
scroll to position [596, 0]
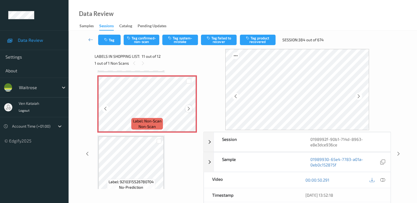
click at [192, 109] on div at bounding box center [189, 108] width 7 height 7
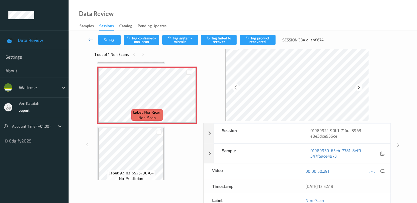
scroll to position [0, 0]
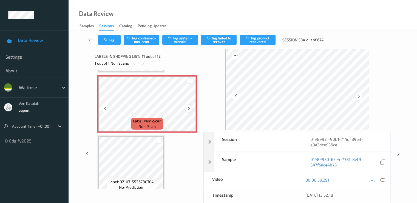
click at [187, 109] on icon at bounding box center [189, 108] width 5 height 5
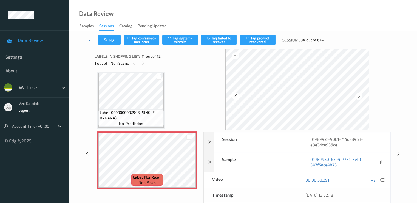
scroll to position [486, 0]
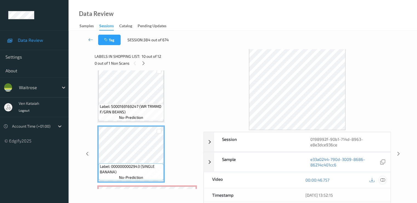
click at [383, 198] on div "11/08/2025 13:52:15" at bounding box center [344, 195] width 93 height 14
click at [381, 172] on div "00:00:46.757" at bounding box center [344, 180] width 93 height 16
click at [383, 178] on icon at bounding box center [382, 179] width 5 height 5
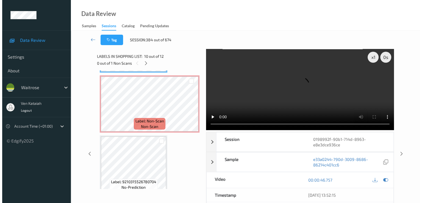
scroll to position [541, 0]
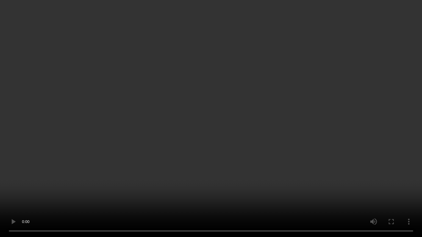
click at [90, 120] on video at bounding box center [211, 118] width 422 height 237
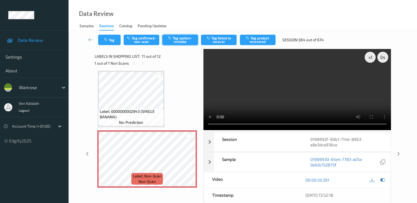
click at [169, 43] on button "Tag system-mistake" at bounding box center [180, 40] width 36 height 10
click at [113, 37] on button "Tag" at bounding box center [109, 40] width 23 height 10
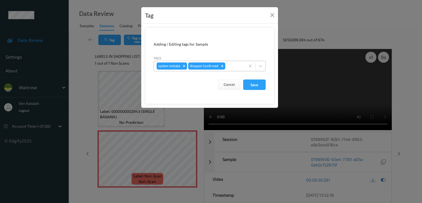
click at [225, 67] on div "system-mistake Shopper Confirmed" at bounding box center [199, 65] width 91 height 9
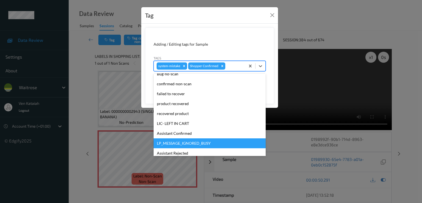
scroll to position [108, 0]
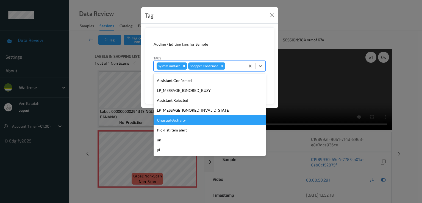
click at [178, 122] on div "Unusual-Activity" at bounding box center [209, 120] width 112 height 10
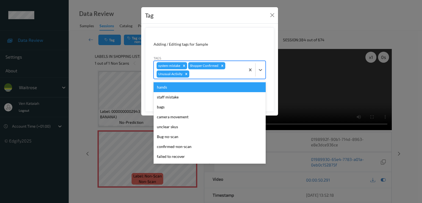
click at [197, 72] on div at bounding box center [216, 74] width 52 height 7
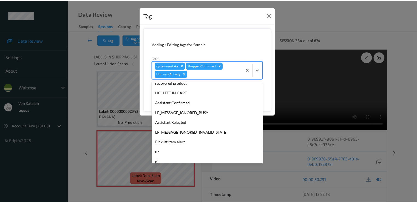
scroll to position [98, 0]
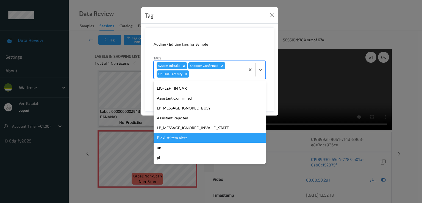
click at [172, 136] on div "Picklist item alert" at bounding box center [209, 138] width 112 height 10
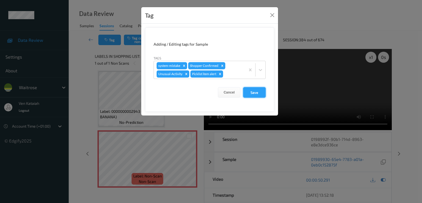
click at [253, 90] on button "Save" at bounding box center [254, 92] width 23 height 10
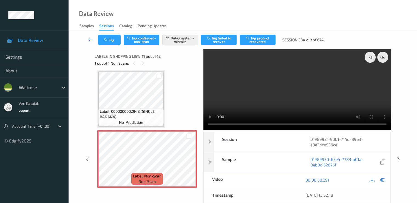
click at [93, 36] on link at bounding box center [91, 40] width 15 height 10
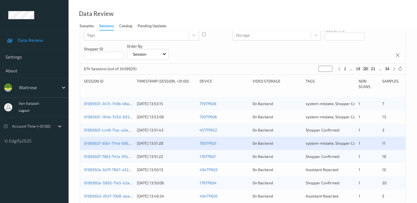
scroll to position [165, 0]
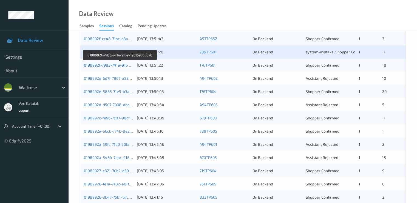
click at [118, 66] on link "0198992f-7983-741a-91b9-193169d56870" at bounding box center [120, 65] width 73 height 5
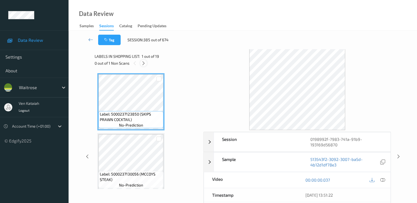
click at [145, 64] on icon at bounding box center [143, 63] width 5 height 5
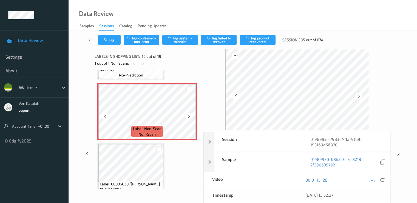
scroll to position [895, 0]
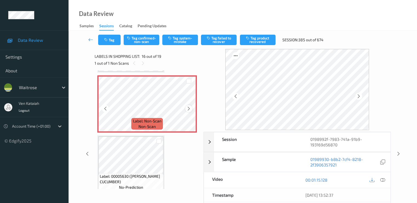
click at [188, 110] on icon at bounding box center [189, 108] width 5 height 5
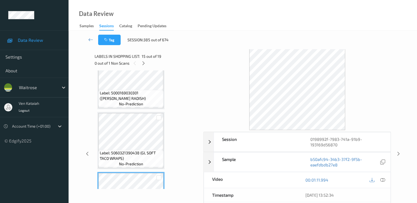
scroll to position [731, 0]
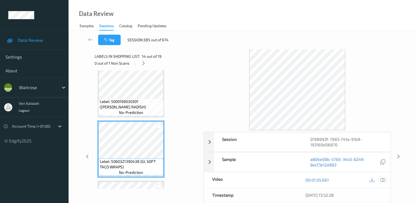
click at [383, 179] on icon at bounding box center [382, 179] width 5 height 5
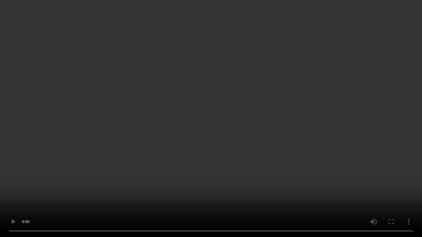
click at [74, 167] on video at bounding box center [211, 118] width 422 height 237
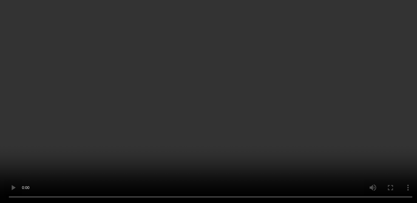
scroll to position [895, 0]
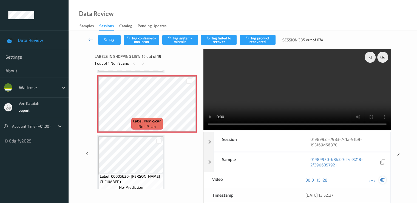
click at [386, 178] on div at bounding box center [382, 179] width 7 height 7
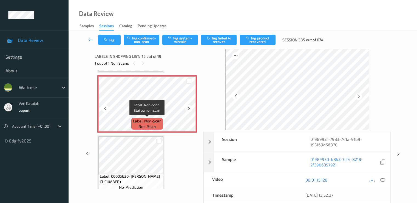
click at [139, 122] on span "Label: Non-Scan" at bounding box center [147, 120] width 29 height 5
click at [189, 108] on icon at bounding box center [189, 108] width 5 height 5
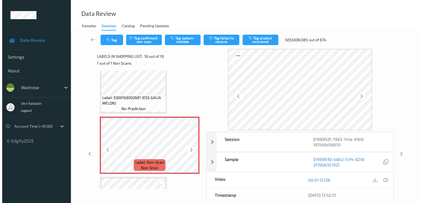
scroll to position [840, 0]
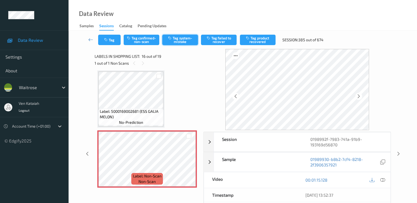
click at [183, 41] on button "Tag system-mistake" at bounding box center [180, 40] width 36 height 10
click at [111, 33] on div "Tag Tag confirmed-non-scan Untag system-mistake Tag failed to recover Tag produ…" at bounding box center [243, 40] width 326 height 18
click at [109, 38] on icon "button" at bounding box center [106, 40] width 5 height 4
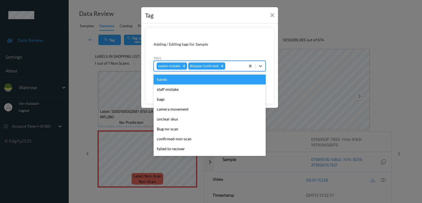
click at [232, 70] on div "system-mistake Shopper Confirmed" at bounding box center [199, 65] width 91 height 9
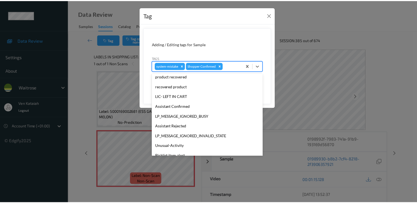
scroll to position [108, 0]
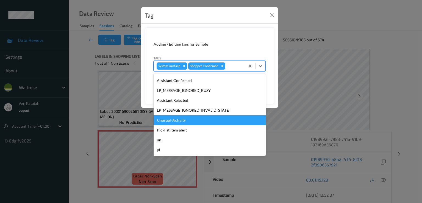
click at [175, 120] on div "Unusual-Activity" at bounding box center [209, 120] width 112 height 10
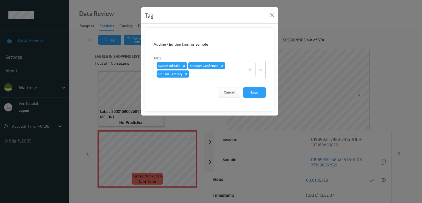
click at [269, 98] on form "Adding / Editing tags for Sample Tags system-mistake Shopper Confirmed Unusual-…" at bounding box center [209, 69] width 129 height 84
click at [259, 93] on button "Save" at bounding box center [254, 92] width 23 height 10
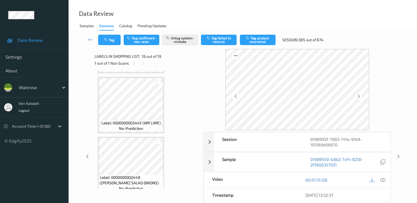
scroll to position [1021, 0]
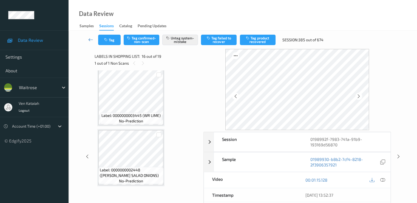
click at [89, 41] on icon at bounding box center [90, 39] width 5 height 5
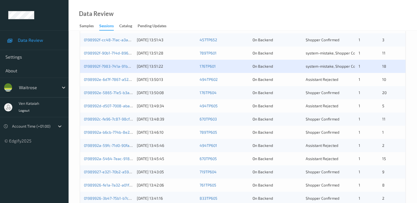
scroll to position [165, 0]
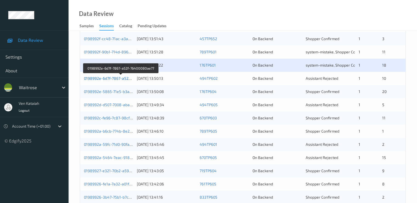
click at [123, 77] on link "0198992e-6d7f-7867-a52f-76400080ae77" at bounding box center [121, 78] width 74 height 5
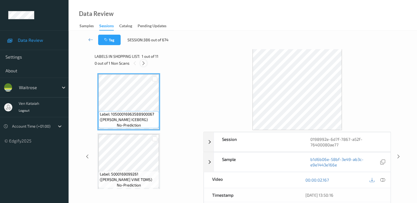
click at [144, 60] on div at bounding box center [143, 63] width 7 height 7
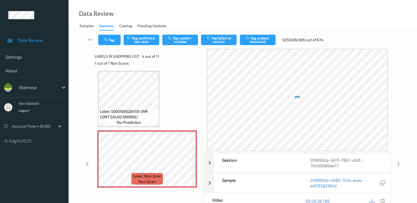
scroll to position [177, 0]
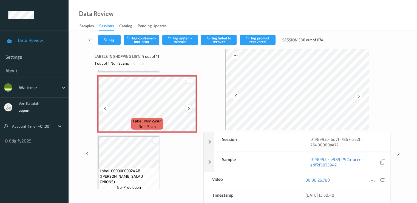
click at [191, 108] on icon at bounding box center [189, 108] width 5 height 5
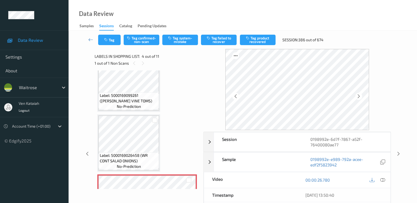
scroll to position [68, 0]
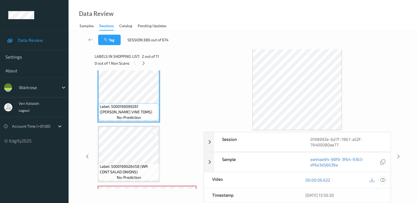
click at [386, 180] on div at bounding box center [382, 179] width 7 height 7
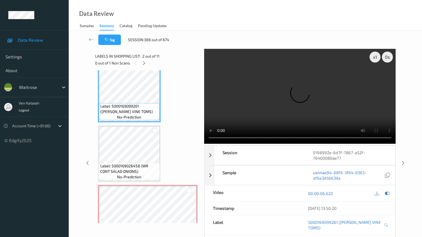
click at [238, 137] on video at bounding box center [300, 96] width 192 height 95
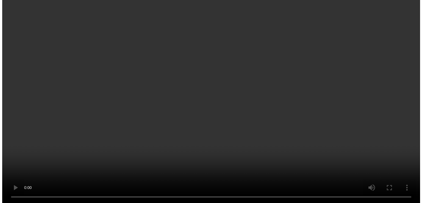
scroll to position [177, 0]
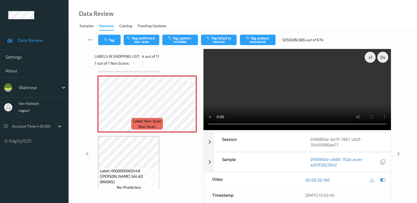
click at [383, 179] on icon at bounding box center [382, 179] width 5 height 5
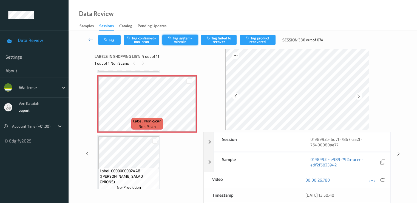
click at [189, 42] on button "Tag system-mistake" at bounding box center [180, 40] width 36 height 10
click at [112, 42] on button "Tag" at bounding box center [109, 40] width 23 height 10
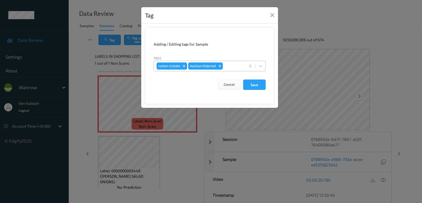
click at [229, 66] on div at bounding box center [233, 66] width 19 height 7
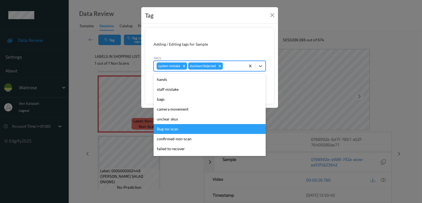
scroll to position [108, 0]
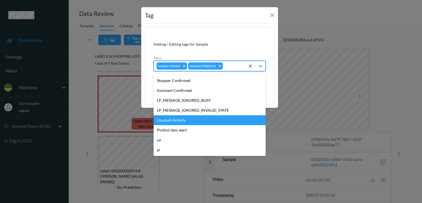
click at [170, 123] on div "Unusual-Activity" at bounding box center [209, 120] width 112 height 10
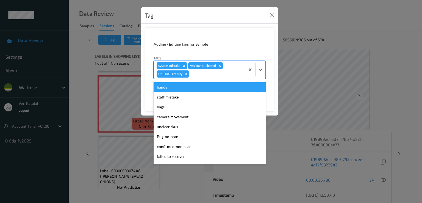
click at [204, 75] on div at bounding box center [216, 74] width 52 height 7
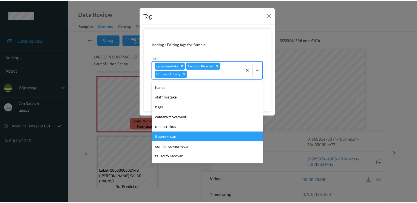
scroll to position [98, 0]
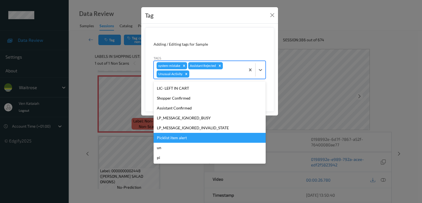
click at [163, 139] on div "Picklist item alert" at bounding box center [209, 138] width 112 height 10
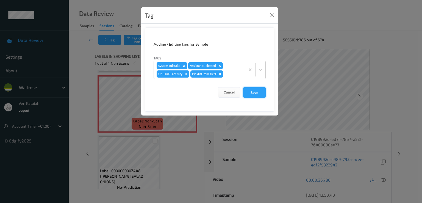
click at [260, 91] on button "Save" at bounding box center [254, 92] width 23 height 10
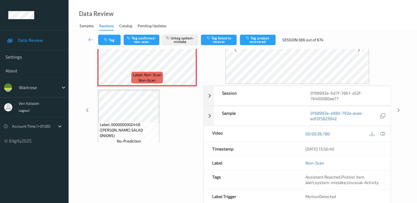
scroll to position [71, 0]
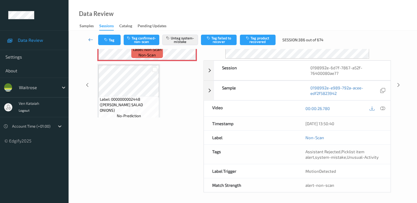
click at [90, 39] on icon at bounding box center [90, 39] width 5 height 5
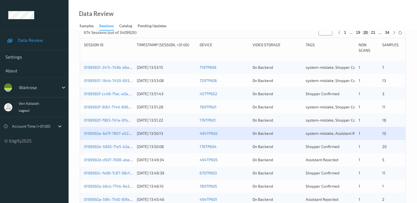
scroll to position [165, 0]
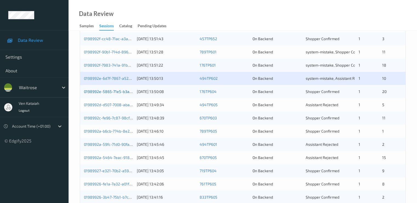
click at [116, 91] on link "0198992e-5865-71e5-b3a8-82e605c2c872" at bounding box center [122, 91] width 76 height 5
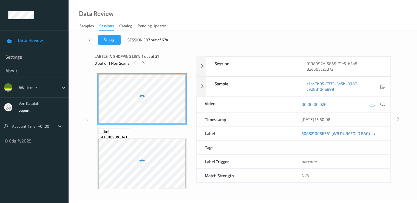
scroll to position [66, 0]
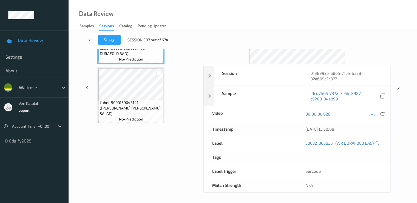
click at [92, 39] on icon at bounding box center [90, 39] width 5 height 5
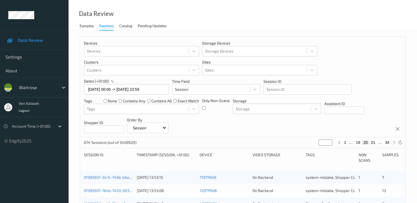
scroll to position [110, 0]
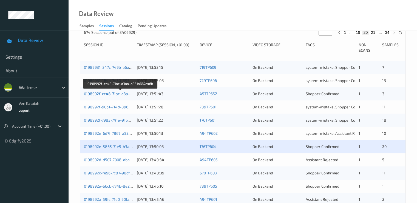
click at [126, 95] on link "0198992f-cc48-71ac-a3aa-d851a667c46b" at bounding box center [121, 93] width 74 height 5
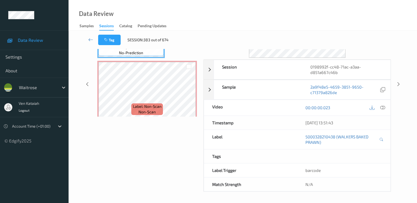
scroll to position [71, 0]
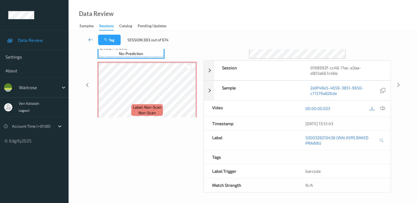
click at [90, 39] on icon at bounding box center [90, 39] width 5 height 5
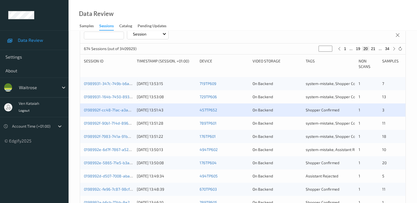
scroll to position [110, 0]
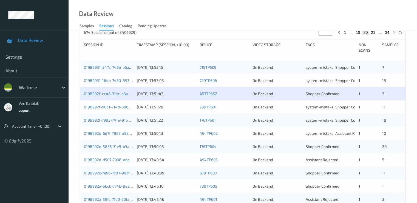
click at [385, 149] on div "0198992e-5865-71e5-b3a8-82e605c2c872 11/08/2025 13:50:08 176TP604 On Backend Sh…" at bounding box center [243, 146] width 326 height 13
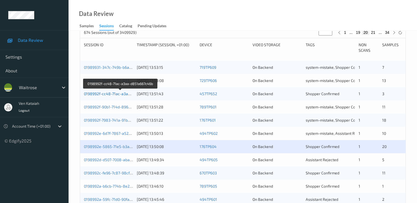
click at [124, 92] on link "0198992f-cc48-71ac-a3aa-d851a667c46b" at bounding box center [121, 93] width 74 height 5
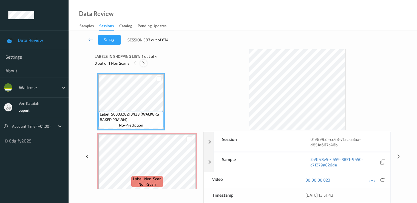
click at [143, 64] on icon at bounding box center [143, 63] width 5 height 5
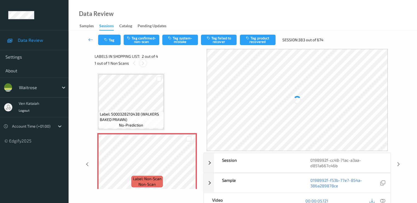
scroll to position [3, 0]
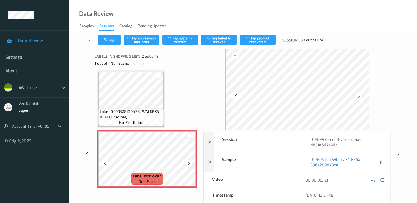
click at [190, 163] on icon at bounding box center [189, 163] width 5 height 5
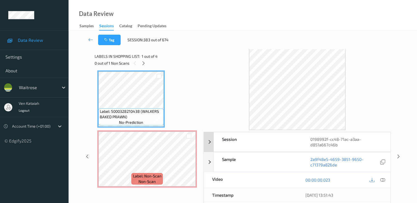
scroll to position [55, 0]
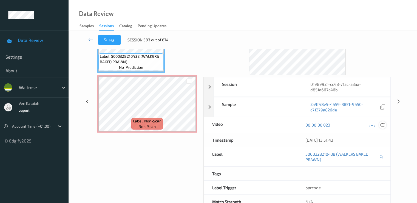
click at [383, 126] on icon at bounding box center [382, 124] width 5 height 5
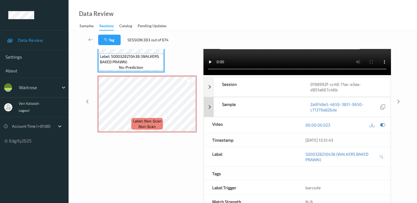
scroll to position [0, 0]
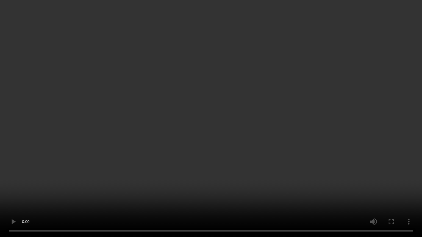
click at [96, 150] on video at bounding box center [211, 118] width 422 height 237
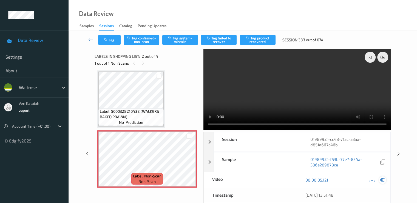
click at [386, 180] on div at bounding box center [382, 179] width 7 height 7
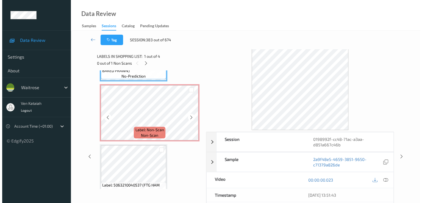
scroll to position [58, 0]
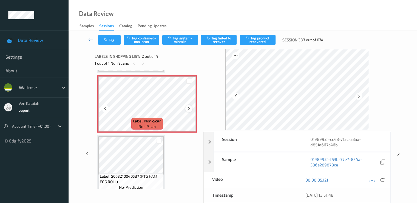
click at [190, 110] on icon at bounding box center [189, 108] width 5 height 5
click at [190, 106] on icon at bounding box center [189, 108] width 5 height 5
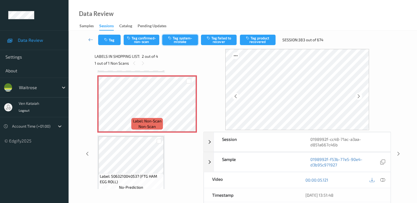
click at [185, 38] on button "Tag system-mistake" at bounding box center [180, 40] width 36 height 10
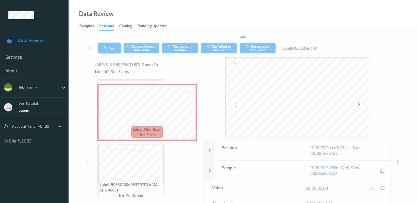
click at [117, 46] on button "Tag" at bounding box center [109, 48] width 23 height 10
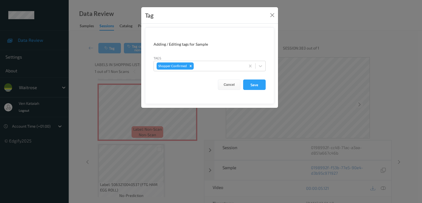
click at [226, 71] on form "Adding / Editing tags for Sample Tags Shopper Confirmed Cancel Save" at bounding box center [209, 65] width 129 height 76
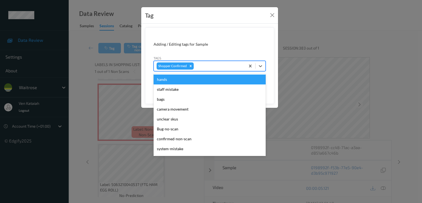
click at [205, 69] on div at bounding box center [219, 66] width 48 height 7
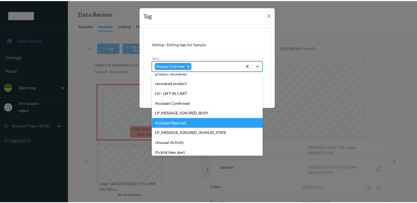
scroll to position [117, 0]
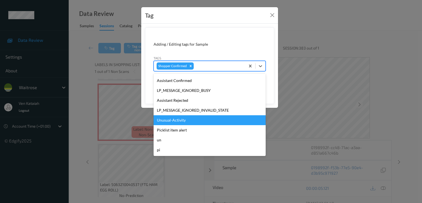
click at [189, 119] on div "Unusual-Activity" at bounding box center [209, 120] width 112 height 10
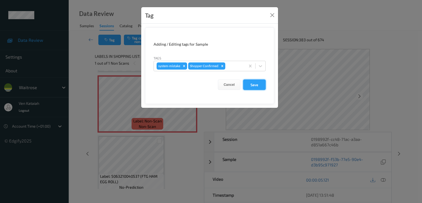
click at [254, 85] on button "Save" at bounding box center [254, 84] width 23 height 10
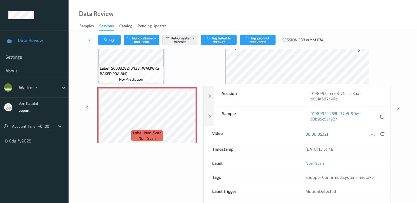
scroll to position [55, 0]
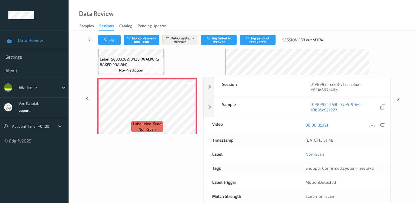
click at [89, 39] on icon at bounding box center [90, 39] width 5 height 5
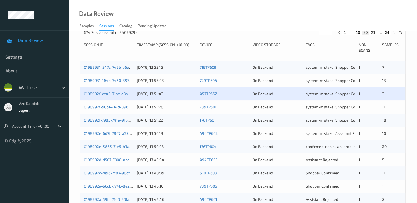
scroll to position [165, 0]
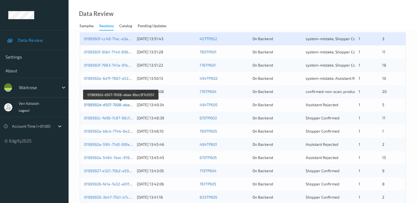
click at [102, 105] on link "0198992d-d507-7008-abaa-8bcc3f7c0551" at bounding box center [121, 104] width 74 height 5
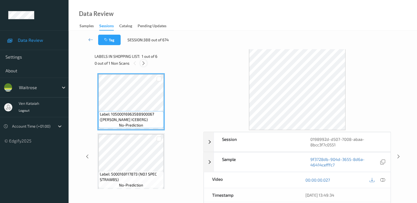
click at [145, 62] on icon at bounding box center [143, 63] width 5 height 5
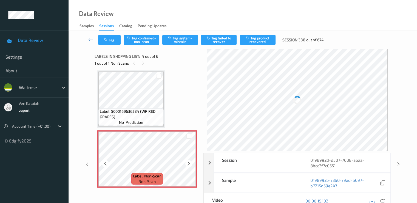
scroll to position [177, 0]
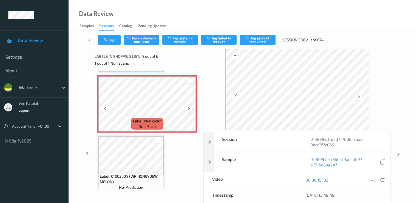
click at [189, 107] on icon at bounding box center [189, 108] width 5 height 5
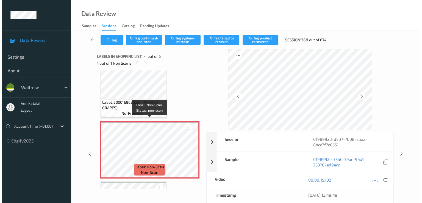
scroll to position [122, 0]
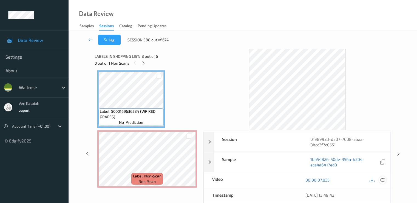
click at [383, 179] on icon at bounding box center [382, 179] width 5 height 5
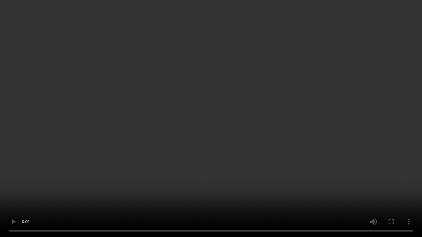
click at [109, 159] on video at bounding box center [211, 118] width 422 height 237
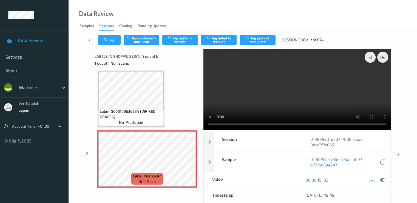
click at [187, 45] on div "Tag Tag confirmed-non-scan Tag system-mistake Tag failed to recover Tag product…" at bounding box center [243, 40] width 326 height 18
click at [178, 44] on button "Tag system-mistake" at bounding box center [180, 40] width 36 height 10
click at [111, 41] on button "Tag" at bounding box center [109, 40] width 23 height 10
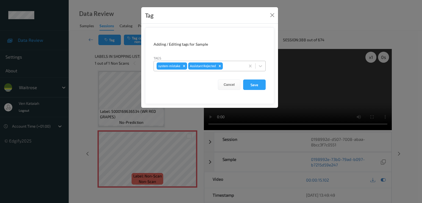
click at [228, 66] on div at bounding box center [233, 66] width 19 height 7
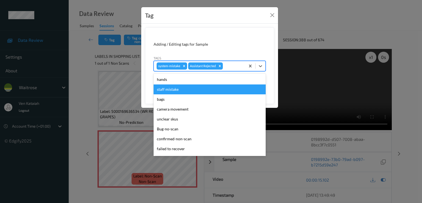
scroll to position [108, 0]
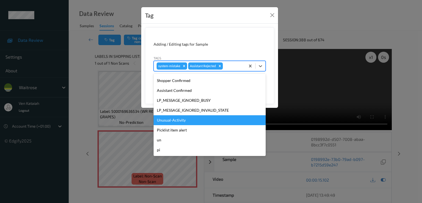
click at [177, 120] on div "Unusual-Activity" at bounding box center [209, 120] width 112 height 10
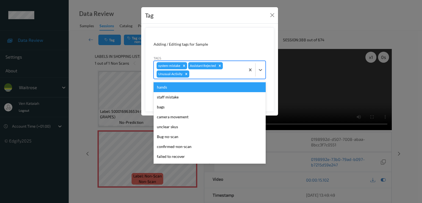
click at [225, 75] on div at bounding box center [216, 74] width 52 height 7
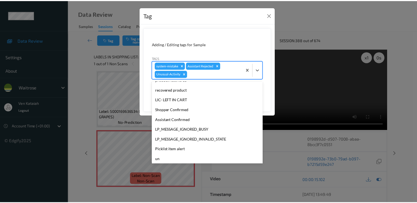
scroll to position [98, 0]
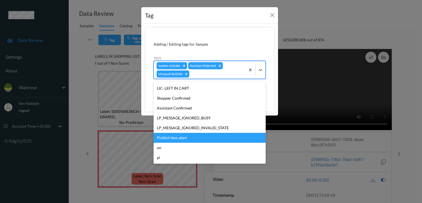
click at [183, 135] on div "Picklist item alert" at bounding box center [209, 138] width 112 height 10
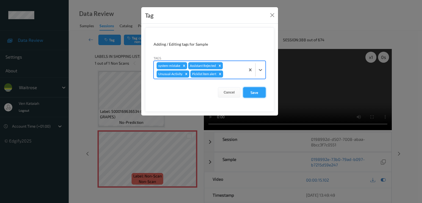
click at [257, 88] on button "Save" at bounding box center [254, 92] width 23 height 10
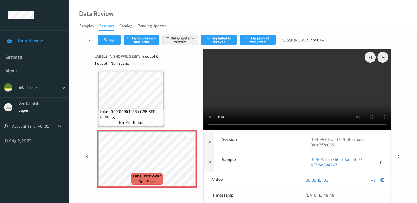
click at [91, 41] on icon at bounding box center [90, 39] width 5 height 5
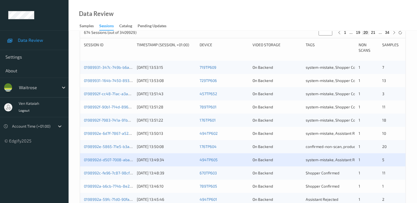
scroll to position [165, 0]
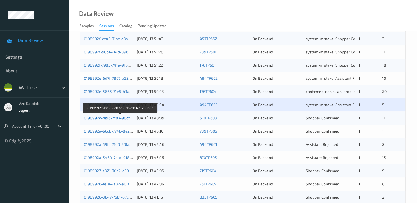
click at [121, 116] on link "0198992c-fe96-7c87-98cf-cda470255b0f" at bounding box center [120, 117] width 73 height 5
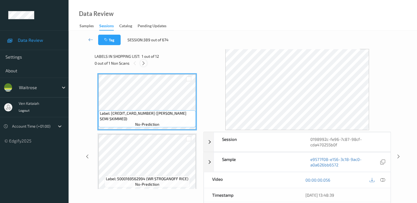
click at [142, 63] on icon at bounding box center [143, 63] width 5 height 5
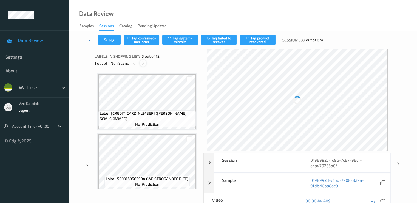
scroll to position [182, 0]
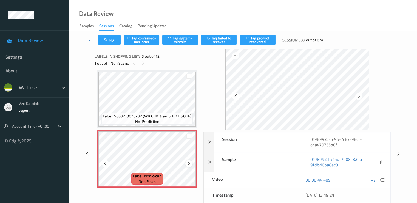
click at [187, 164] on icon at bounding box center [189, 163] width 5 height 5
click at [189, 162] on icon at bounding box center [189, 163] width 5 height 5
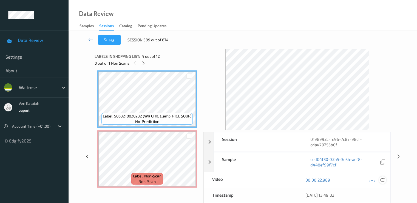
click at [384, 178] on icon at bounding box center [382, 179] width 5 height 5
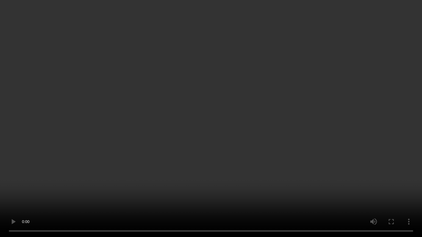
click at [70, 158] on video at bounding box center [211, 118] width 422 height 237
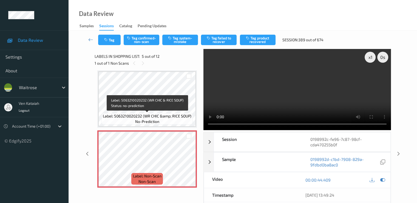
click at [149, 122] on span "no-prediction" at bounding box center [147, 121] width 24 height 5
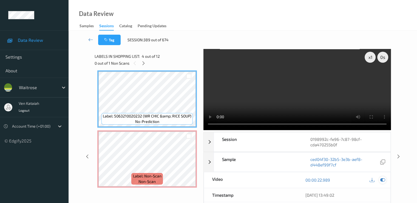
click at [383, 178] on icon at bounding box center [382, 179] width 5 height 5
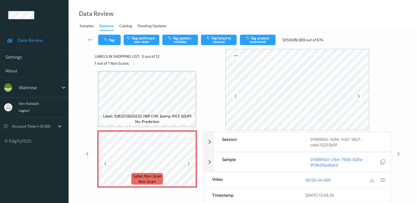
click at [189, 165] on icon at bounding box center [189, 163] width 5 height 5
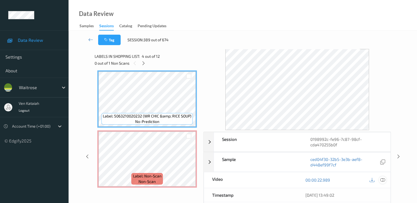
click at [381, 181] on icon at bounding box center [382, 179] width 5 height 5
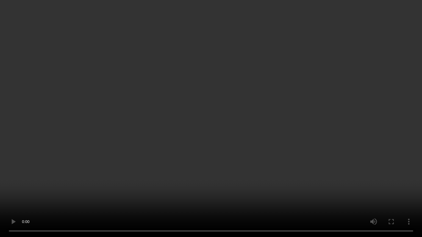
click at [64, 178] on video at bounding box center [211, 118] width 422 height 237
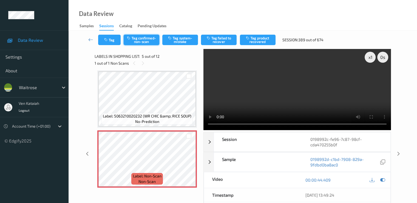
click at [150, 44] on button "Tag confirmed-non-scan" at bounding box center [142, 40] width 36 height 10
click at [220, 43] on button "Tag failed to recover" at bounding box center [219, 40] width 36 height 10
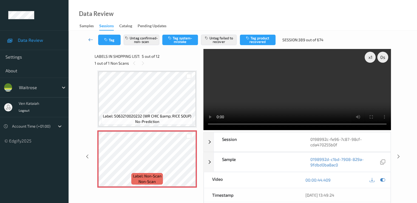
click at [92, 37] on icon at bounding box center [90, 39] width 5 height 5
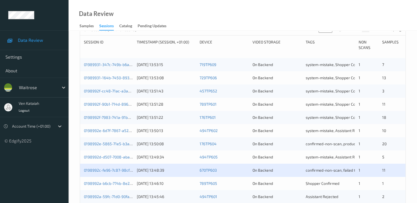
scroll to position [165, 0]
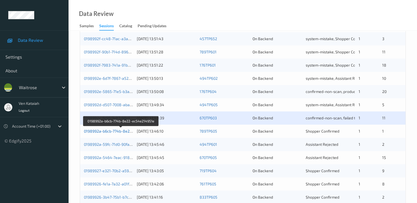
click at [116, 130] on link "0198992a-b6cb-774b-8e22-ec54e214951e" at bounding box center [121, 130] width 75 height 5
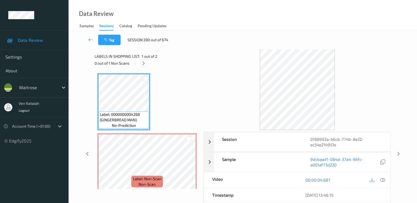
click at [143, 60] on div at bounding box center [143, 63] width 7 height 7
click at [381, 179] on icon at bounding box center [382, 179] width 5 height 5
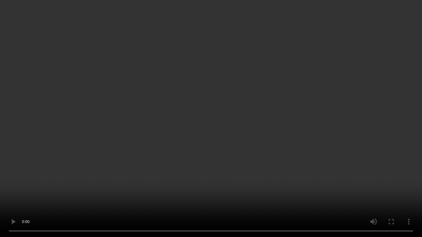
click at [53, 169] on video at bounding box center [211, 118] width 422 height 237
click at [42, 160] on video at bounding box center [211, 118] width 422 height 237
click at [34, 156] on video at bounding box center [211, 118] width 422 height 237
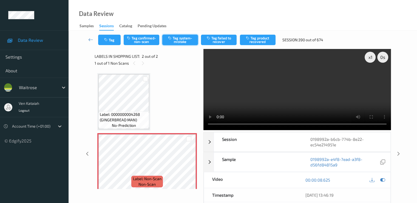
click at [170, 43] on button "Tag system-mistake" at bounding box center [180, 40] width 36 height 10
click at [183, 38] on button "Tag system-mistake" at bounding box center [180, 40] width 36 height 10
click at [99, 39] on button "Tag" at bounding box center [109, 40] width 23 height 10
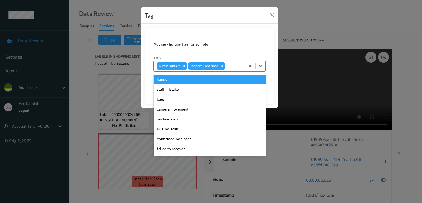
click at [227, 67] on div at bounding box center [234, 66] width 16 height 7
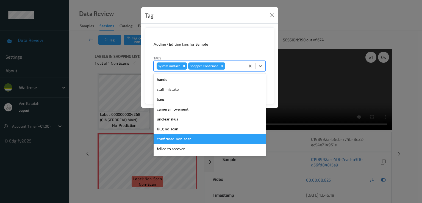
scroll to position [108, 0]
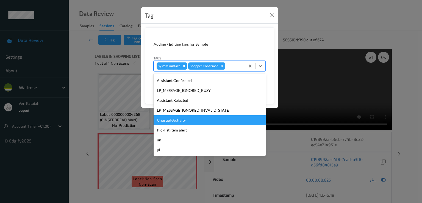
click at [170, 122] on div "Unusual-Activity" at bounding box center [209, 120] width 112 height 10
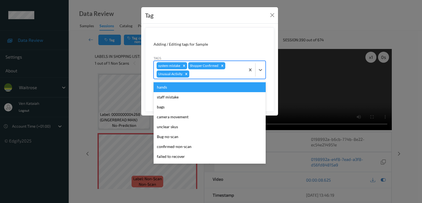
click at [220, 76] on div at bounding box center [216, 74] width 52 height 7
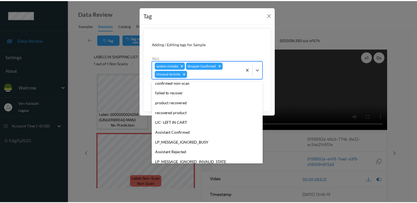
scroll to position [98, 0]
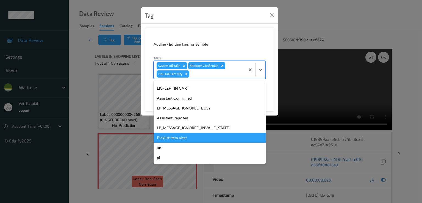
click at [169, 138] on div "Picklist item alert" at bounding box center [209, 138] width 112 height 10
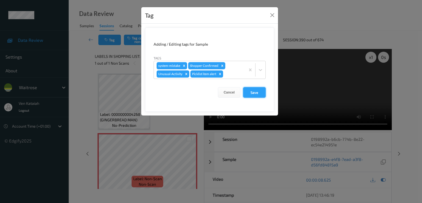
click at [248, 88] on button "Save" at bounding box center [254, 92] width 23 height 10
click at [259, 90] on button "Save" at bounding box center [254, 92] width 23 height 10
click at [256, 91] on button "Save" at bounding box center [254, 92] width 23 height 10
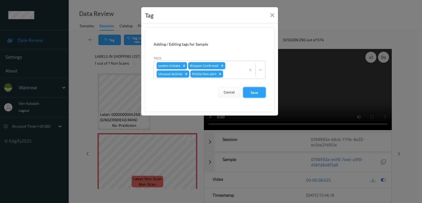
click at [256, 91] on button "Save" at bounding box center [254, 92] width 23 height 10
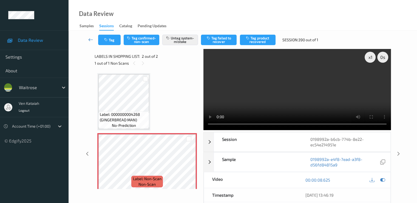
click at [90, 41] on icon at bounding box center [90, 39] width 5 height 5
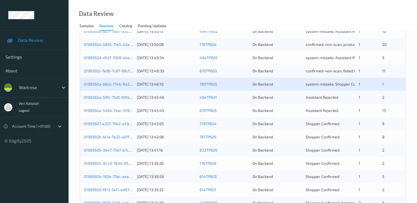
scroll to position [220, 0]
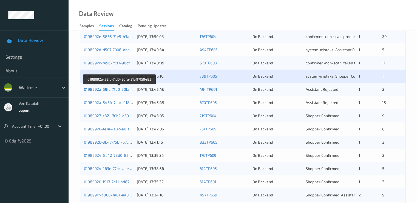
click at [120, 90] on link "0198992a-59fc-71d0-90fa-31eff7159483" at bounding box center [119, 89] width 71 height 5
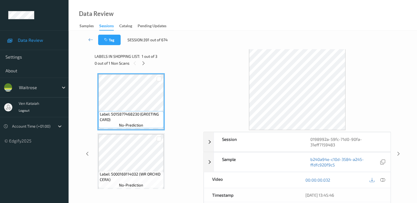
click at [145, 59] on div "Labels in shopping list: 1 out of 3" at bounding box center [147, 56] width 105 height 7
click at [144, 64] on icon at bounding box center [143, 63] width 5 height 5
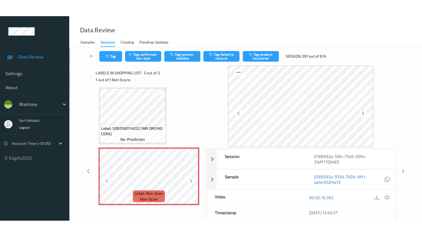
scroll to position [64, 0]
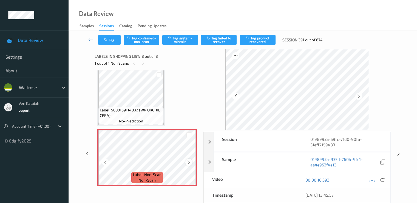
click at [189, 161] on icon at bounding box center [189, 161] width 5 height 5
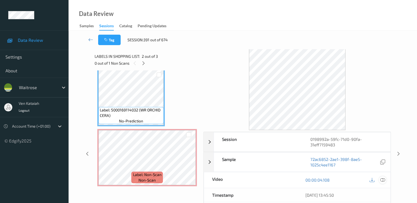
click at [385, 178] on icon at bounding box center [382, 179] width 5 height 5
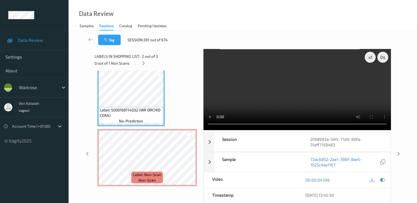
scroll to position [29, 0]
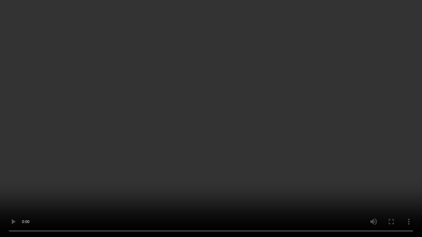
click at [33, 159] on video at bounding box center [211, 118] width 422 height 237
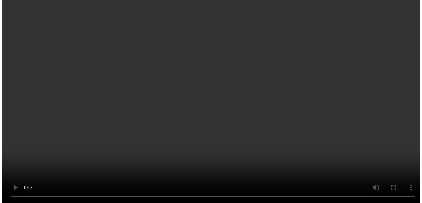
scroll to position [64, 0]
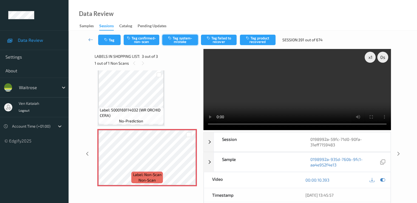
click at [181, 35] on button "Tag system-mistake" at bounding box center [180, 40] width 36 height 10
click at [110, 37] on button "Tag" at bounding box center [109, 40] width 23 height 10
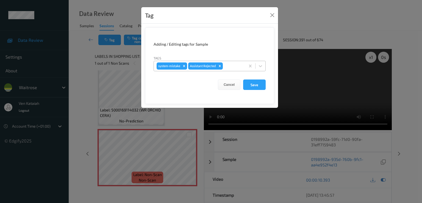
drag, startPoint x: 237, startPoint y: 63, endPoint x: 229, endPoint y: 71, distance: 11.3
click at [236, 64] on div at bounding box center [233, 66] width 19 height 7
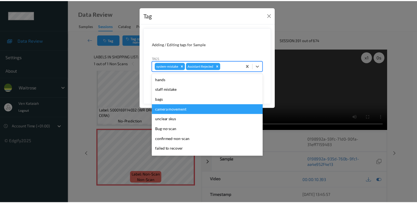
scroll to position [108, 0]
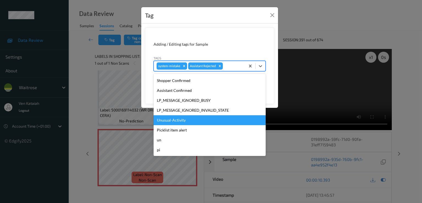
click at [192, 118] on div "Unusual-Activity" at bounding box center [209, 120] width 112 height 10
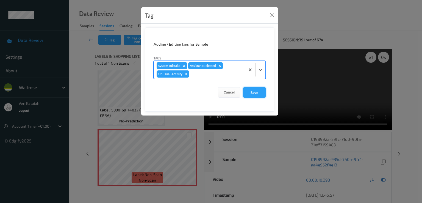
click at [259, 95] on button "Save" at bounding box center [254, 92] width 23 height 10
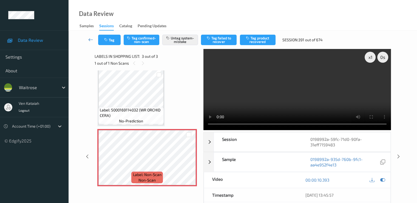
click at [93, 41] on icon at bounding box center [90, 39] width 5 height 5
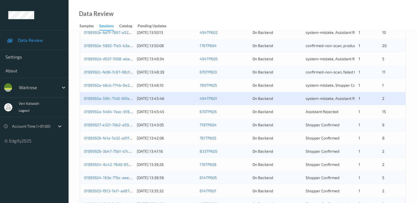
scroll to position [220, 0]
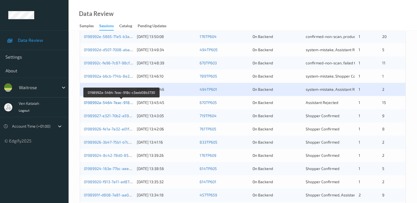
click at [115, 102] on link "0198992a-5464-7eac-918c-c3aeb08b3730" at bounding box center [121, 102] width 75 height 5
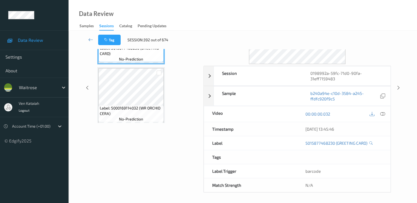
scroll to position [11, 0]
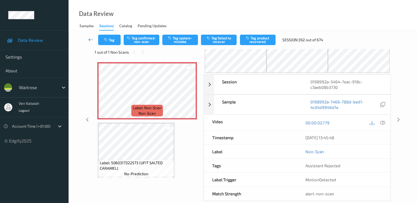
click at [88, 40] on link at bounding box center [91, 40] width 15 height 10
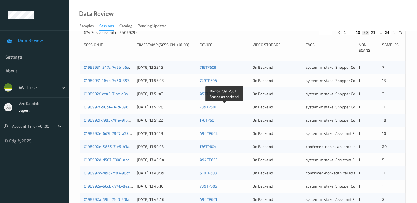
scroll to position [220, 0]
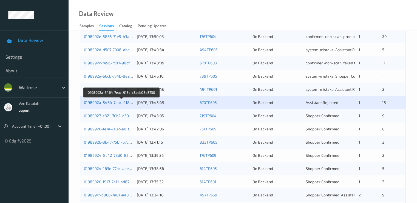
click at [111, 103] on link "0198992a-5464-7eac-918c-c3aeb08b3730" at bounding box center [121, 102] width 75 height 5
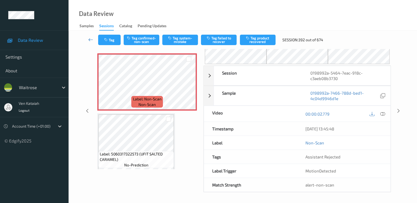
click at [92, 42] on icon at bounding box center [90, 39] width 5 height 5
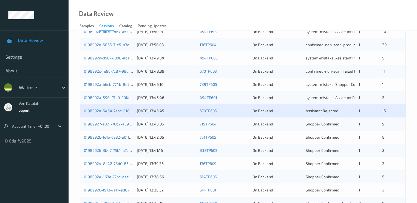
scroll to position [165, 0]
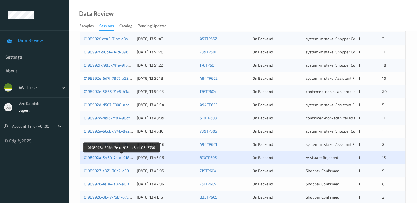
click at [116, 156] on link "0198992a-5464-7eac-918c-c3aeb08b3730" at bounding box center [121, 157] width 75 height 5
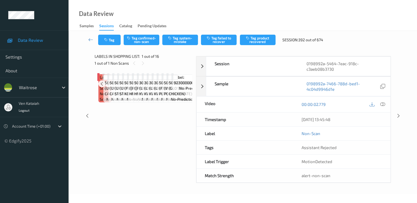
scroll to position [20, 0]
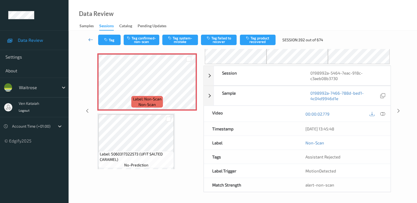
click at [90, 38] on icon at bounding box center [90, 39] width 5 height 5
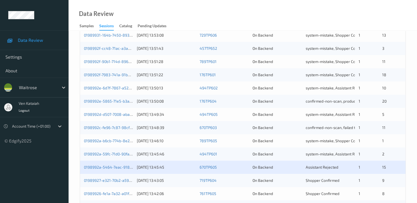
scroll to position [165, 0]
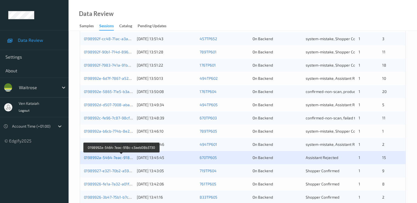
click at [125, 156] on link "0198992a-5464-7eac-918c-c3aeb08b3730" at bounding box center [121, 157] width 75 height 5
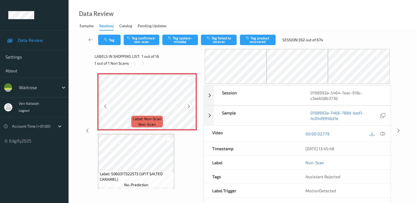
click at [187, 106] on icon at bounding box center [189, 106] width 5 height 5
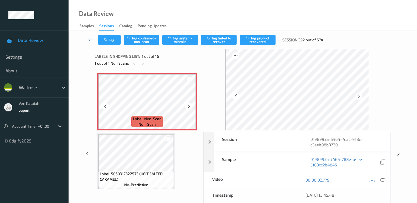
click at [187, 106] on icon at bounding box center [189, 106] width 5 height 5
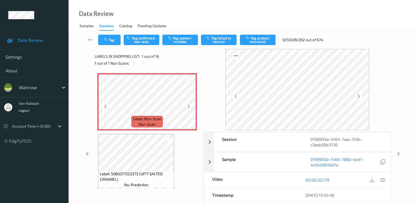
click at [187, 106] on icon at bounding box center [189, 106] width 5 height 5
click at [382, 179] on icon at bounding box center [382, 179] width 5 height 5
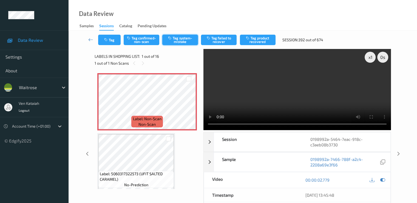
click at [191, 42] on button "Tag system-mistake" at bounding box center [180, 40] width 36 height 10
click at [89, 41] on icon at bounding box center [90, 39] width 5 height 5
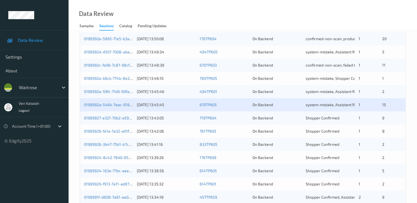
scroll to position [220, 0]
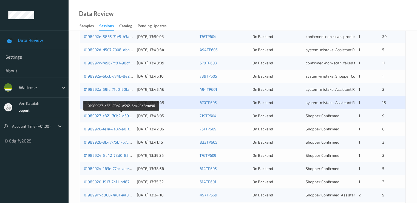
click at [113, 115] on link "01989927-e321-70b2-a592-6c449e2c4d96" at bounding box center [121, 115] width 75 height 5
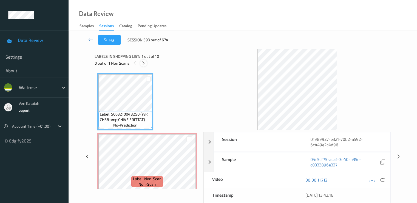
click at [144, 61] on icon at bounding box center [143, 63] width 5 height 5
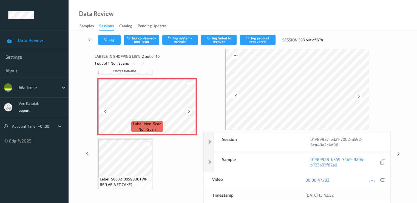
click at [188, 110] on icon at bounding box center [189, 111] width 5 height 5
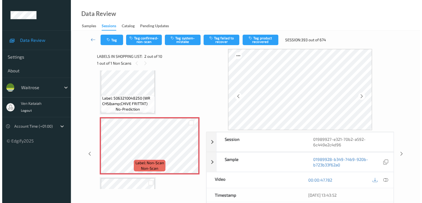
scroll to position [0, 0]
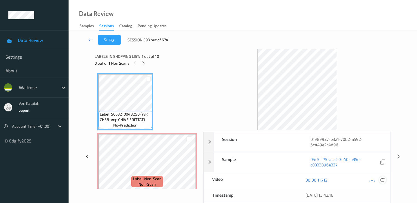
click at [385, 180] on icon at bounding box center [382, 179] width 5 height 5
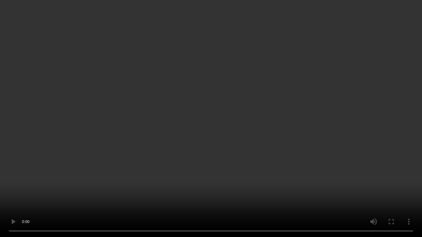
click at [91, 138] on video at bounding box center [211, 118] width 422 height 237
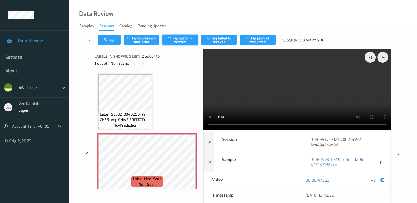
click at [177, 40] on button "Tag system-mistake" at bounding box center [180, 40] width 36 height 10
click at [114, 42] on button "Tag" at bounding box center [109, 40] width 23 height 10
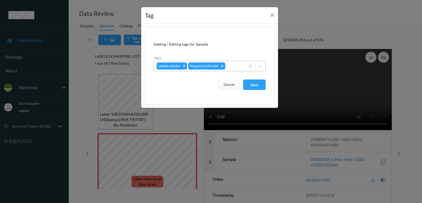
click at [237, 66] on div at bounding box center [234, 66] width 16 height 7
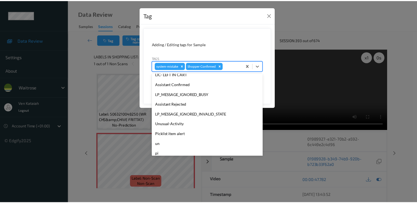
scroll to position [108, 0]
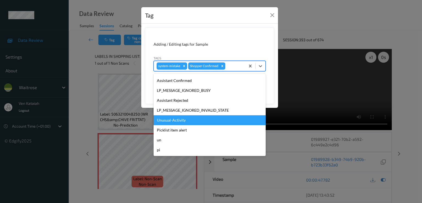
click at [187, 117] on div "Unusual-Activity" at bounding box center [209, 120] width 112 height 10
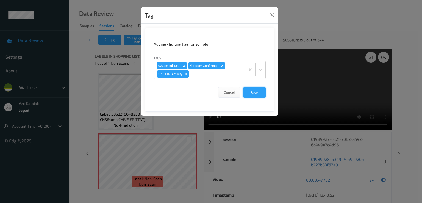
click at [248, 94] on button "Save" at bounding box center [254, 92] width 23 height 10
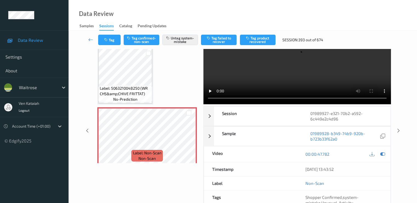
scroll to position [0, 0]
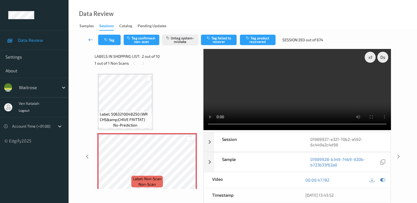
click at [92, 38] on icon at bounding box center [90, 39] width 5 height 5
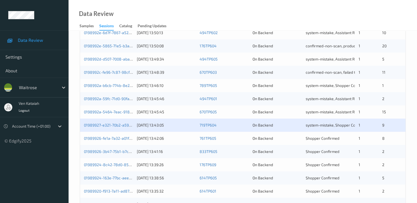
scroll to position [220, 0]
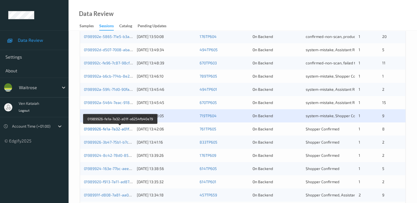
click at [119, 128] on link "01989926-fe1a-7a32-a01f-a6254fb40e79" at bounding box center [120, 128] width 73 height 5
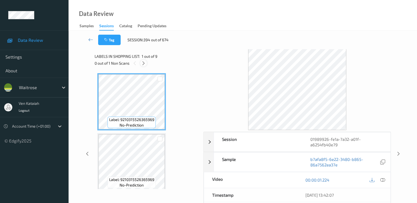
click at [143, 64] on icon at bounding box center [143, 63] width 5 height 5
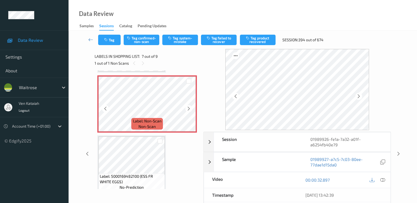
scroll to position [302, 0]
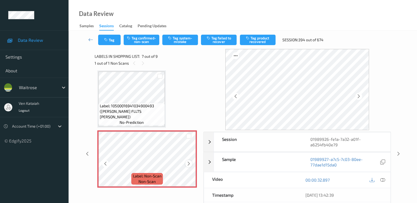
click at [188, 164] on icon at bounding box center [189, 163] width 5 height 5
click at [192, 162] on div at bounding box center [189, 163] width 7 height 7
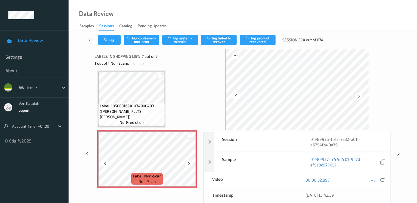
click at [192, 162] on div at bounding box center [189, 163] width 7 height 7
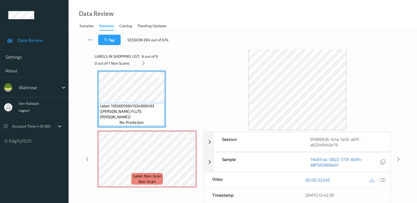
click at [384, 179] on icon at bounding box center [382, 179] width 5 height 5
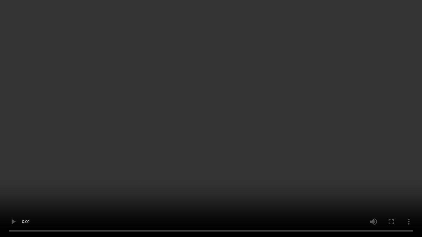
click at [63, 155] on video at bounding box center [211, 118] width 422 height 237
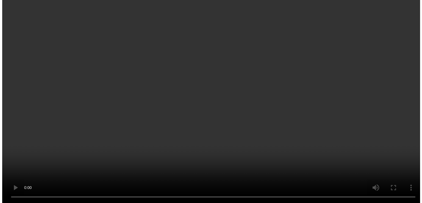
scroll to position [357, 0]
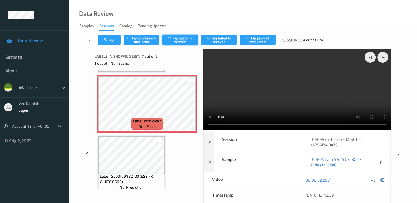
click at [187, 39] on button "Tag system-mistake" at bounding box center [180, 40] width 36 height 10
click at [114, 45] on button "Tag" at bounding box center [109, 40] width 23 height 10
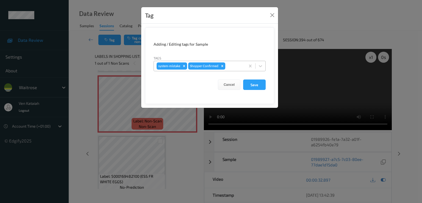
click at [229, 66] on div at bounding box center [234, 66] width 16 height 7
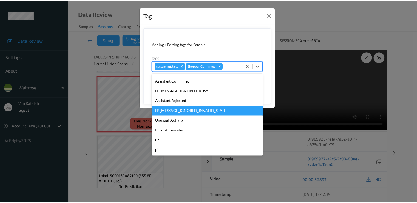
scroll to position [108, 0]
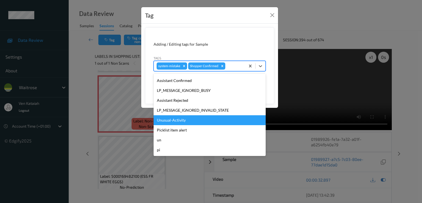
click at [178, 120] on div "Unusual-Activity" at bounding box center [209, 120] width 112 height 10
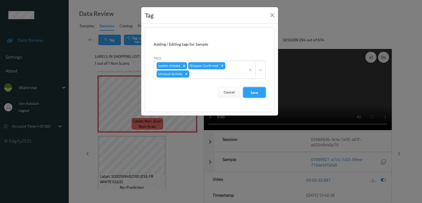
click at [261, 92] on button "Save" at bounding box center [254, 92] width 23 height 10
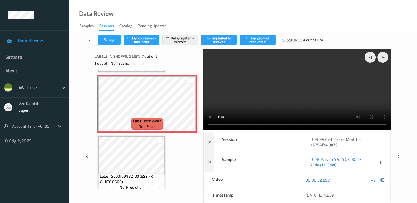
click at [91, 39] on icon at bounding box center [90, 39] width 5 height 5
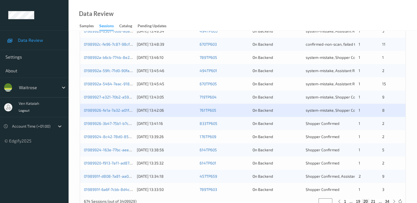
scroll to position [254, 0]
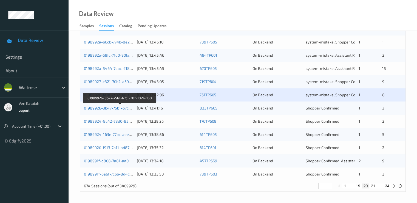
click at [101, 108] on link "01989926-3b47-75b1-b7c1-20f7102a7150" at bounding box center [120, 107] width 72 height 5
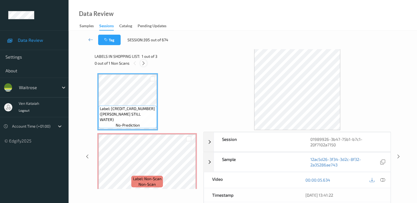
click at [144, 63] on icon at bounding box center [143, 63] width 5 height 5
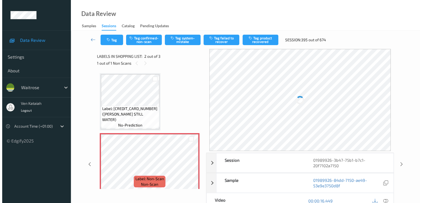
scroll to position [3, 0]
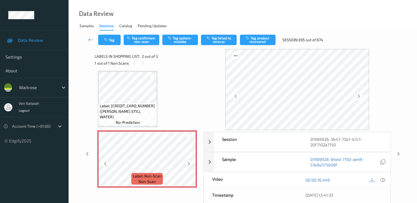
click at [189, 161] on icon at bounding box center [189, 163] width 5 height 5
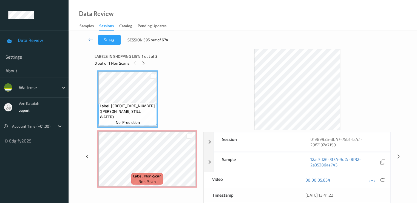
click at [386, 180] on div at bounding box center [382, 179] width 7 height 7
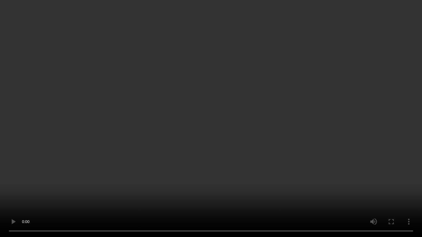
click at [130, 160] on video at bounding box center [211, 118] width 422 height 237
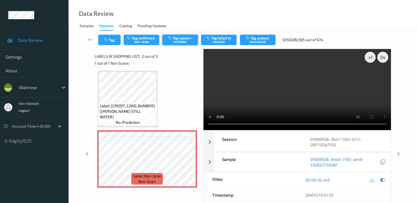
click at [177, 42] on button "Tag system-mistake" at bounding box center [180, 40] width 36 height 10
click at [120, 49] on div "Labels in shopping list: 2 out of 3 1 out of 1 Non Scans" at bounding box center [147, 59] width 105 height 21
click at [114, 41] on button "Tag" at bounding box center [109, 40] width 23 height 10
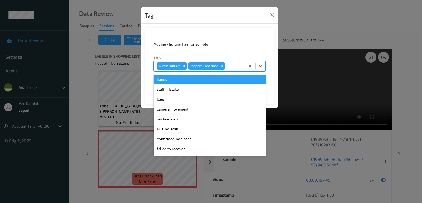
click at [207, 64] on div "Shopper Confirmed" at bounding box center [203, 65] width 31 height 7
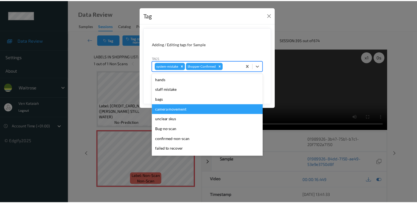
scroll to position [108, 0]
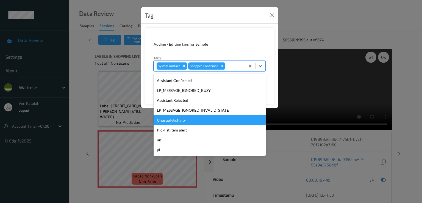
click at [173, 123] on div "Unusual-Activity" at bounding box center [209, 120] width 112 height 10
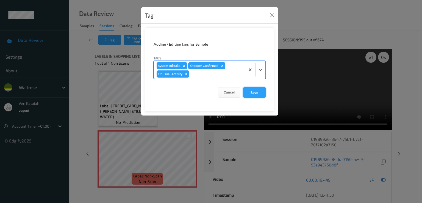
click at [265, 93] on button "Save" at bounding box center [254, 92] width 23 height 10
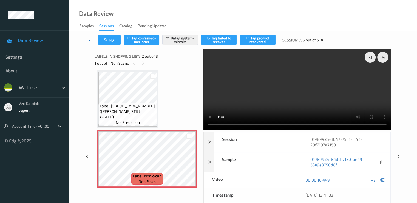
click at [92, 41] on icon at bounding box center [90, 39] width 5 height 5
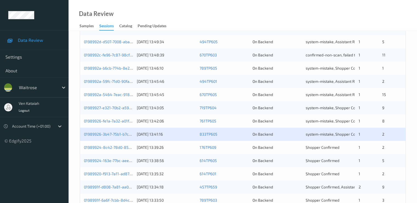
scroll to position [254, 0]
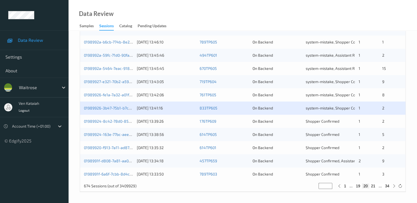
click at [121, 118] on div "01989924-8c42-78d0-85a6-1a5076c3e0f7" at bounding box center [108, 120] width 49 height 5
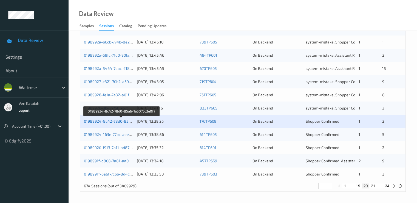
click at [117, 120] on link "01989924-8c42-78d0-85a6-1a5076c3e0f7" at bounding box center [121, 121] width 75 height 5
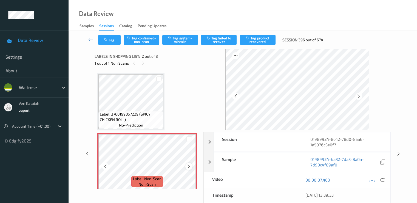
click at [190, 165] on icon at bounding box center [189, 166] width 5 height 5
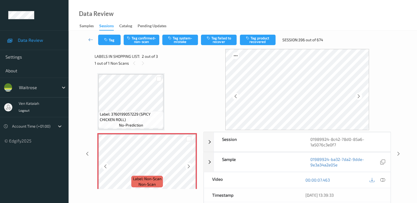
click at [190, 165] on icon at bounding box center [189, 166] width 5 height 5
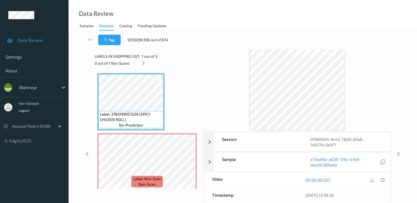
click at [379, 181] on div at bounding box center [378, 179] width 18 height 7
click at [383, 179] on icon at bounding box center [382, 179] width 5 height 5
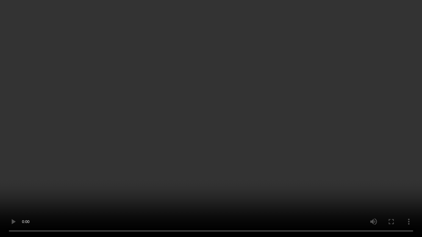
click at [25, 165] on video at bounding box center [211, 118] width 422 height 237
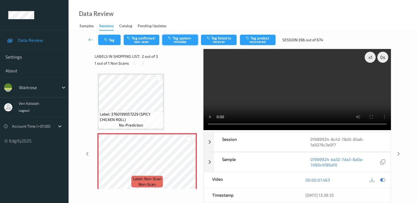
click at [184, 36] on button "Tag system-mistake" at bounding box center [180, 40] width 36 height 10
click at [111, 41] on button "Tag" at bounding box center [109, 40] width 23 height 10
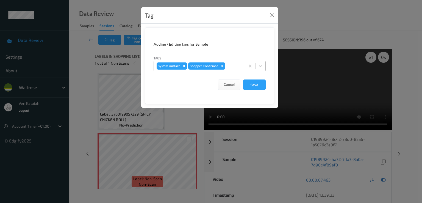
click at [238, 69] on div "system-mistake Shopper Confirmed" at bounding box center [199, 65] width 91 height 9
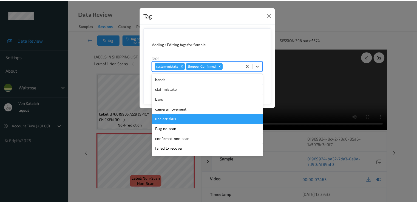
scroll to position [108, 0]
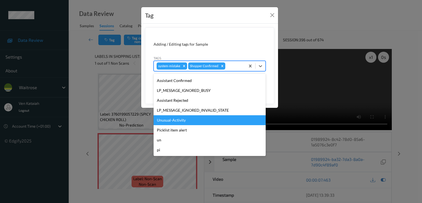
click at [190, 122] on div "Unusual-Activity" at bounding box center [209, 120] width 112 height 10
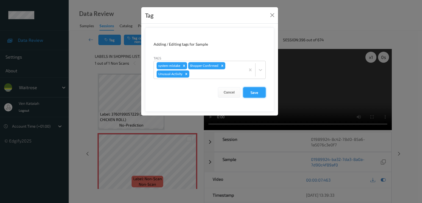
click at [254, 92] on button "Save" at bounding box center [254, 92] width 23 height 10
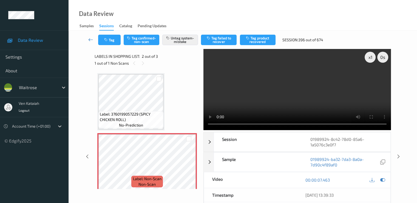
click at [88, 39] on link at bounding box center [91, 40] width 15 height 10
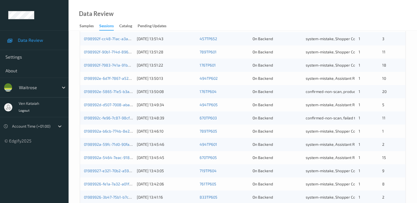
scroll to position [254, 0]
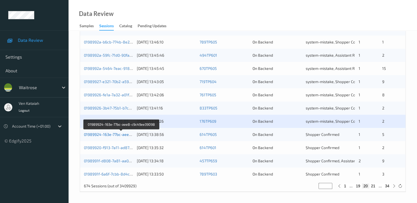
click at [111, 135] on link "01989924-163e-77bc-aee8-c9c49ee39098" at bounding box center [121, 134] width 75 height 5
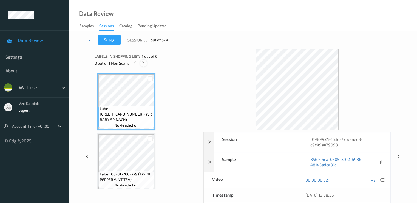
click at [143, 60] on div at bounding box center [143, 63] width 7 height 7
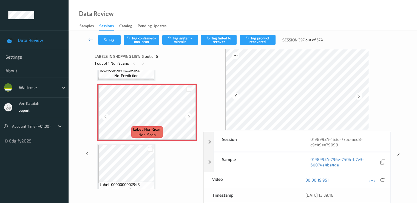
scroll to position [237, 0]
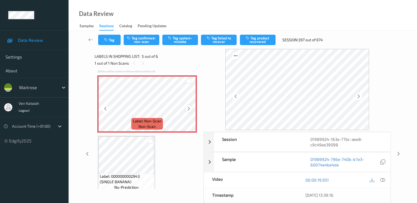
click at [191, 108] on icon at bounding box center [189, 108] width 5 height 5
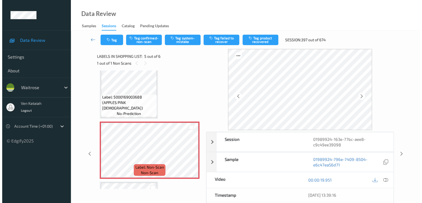
scroll to position [182, 0]
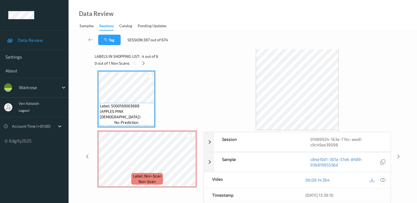
click at [383, 178] on icon at bounding box center [382, 179] width 5 height 5
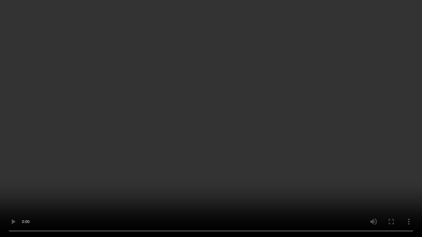
click at [98, 150] on video at bounding box center [211, 118] width 422 height 237
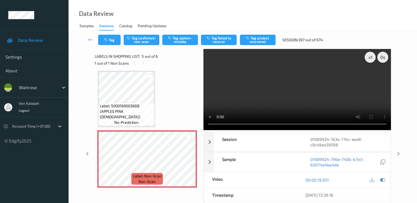
click at [175, 47] on div "Tag Tag confirmed-non-scan Tag system-mistake Tag failed to recover Tag product…" at bounding box center [243, 40] width 326 height 18
click at [176, 41] on button "Tag system-mistake" at bounding box center [180, 40] width 36 height 10
click at [177, 39] on button "Tag system-mistake" at bounding box center [180, 40] width 36 height 10
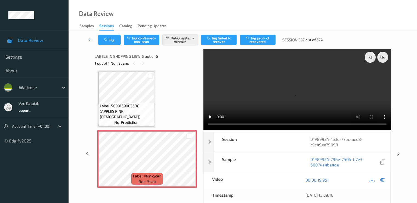
click at [184, 40] on button "Untag system-mistake" at bounding box center [180, 40] width 36 height 10
click at [185, 40] on button "Tag system-mistake" at bounding box center [180, 40] width 36 height 10
click at [111, 36] on button "Tag" at bounding box center [109, 40] width 23 height 10
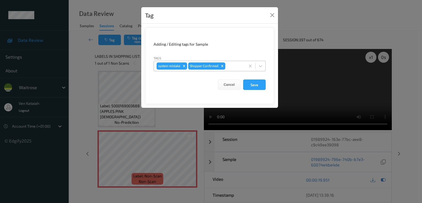
click at [233, 66] on div at bounding box center [234, 66] width 16 height 7
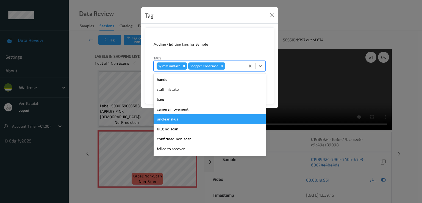
scroll to position [108, 0]
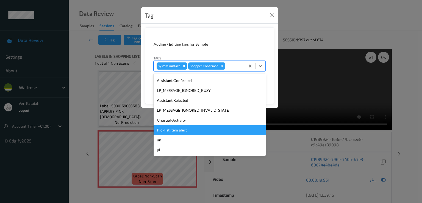
click at [181, 131] on div "Picklist item alert" at bounding box center [209, 130] width 112 height 10
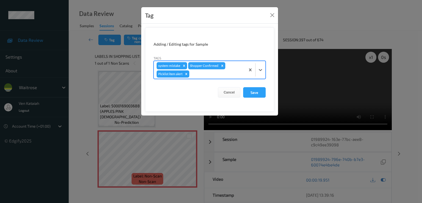
click at [198, 75] on div at bounding box center [216, 74] width 52 height 7
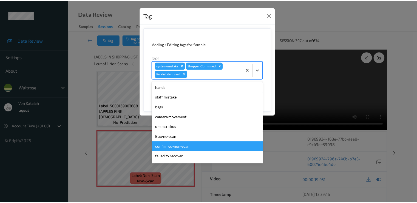
scroll to position [98, 0]
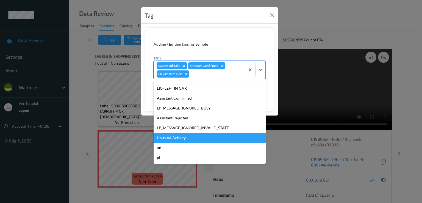
click at [184, 142] on div "Unusual-Activity" at bounding box center [209, 138] width 112 height 10
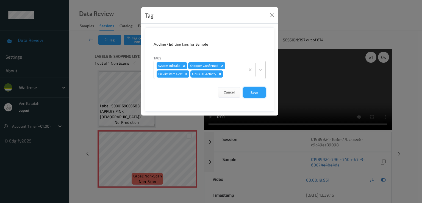
click at [252, 90] on button "Save" at bounding box center [254, 92] width 23 height 10
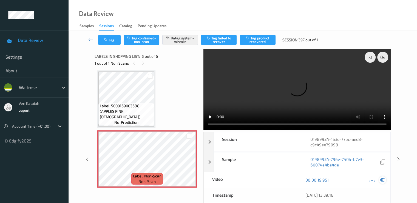
click at [385, 180] on icon at bounding box center [382, 179] width 5 height 5
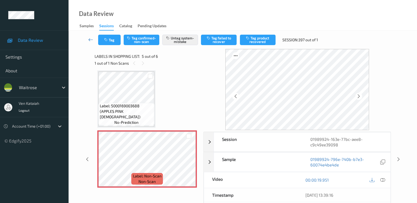
click at [92, 41] on icon at bounding box center [90, 39] width 5 height 5
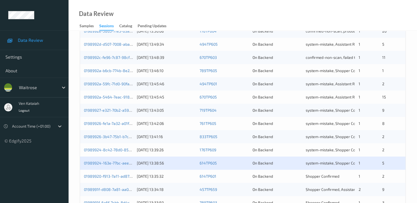
scroll to position [254, 0]
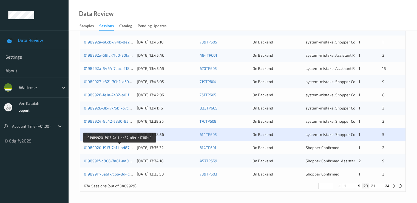
click at [120, 145] on link "01989920-f913-7a11-ad87-a841e1716144" at bounding box center [120, 147] width 72 height 5
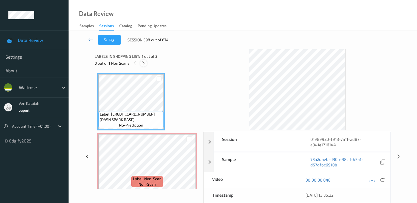
click at [143, 64] on icon at bounding box center [143, 63] width 5 height 5
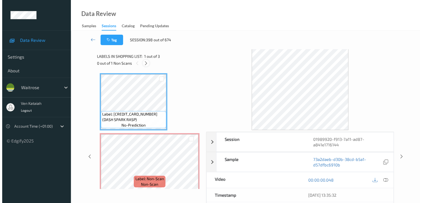
scroll to position [3, 0]
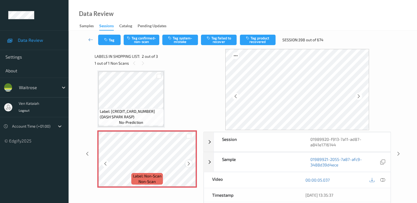
click at [187, 163] on icon at bounding box center [189, 163] width 5 height 5
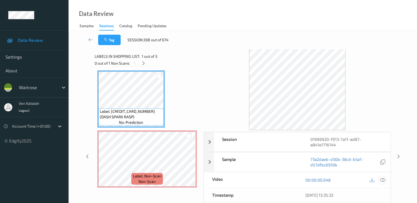
click at [385, 181] on icon at bounding box center [382, 179] width 5 height 5
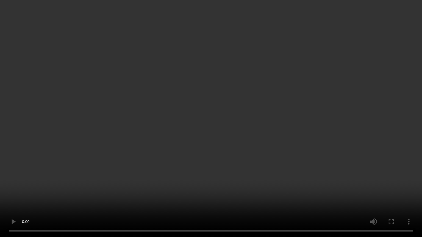
click at [114, 180] on video at bounding box center [211, 118] width 422 height 237
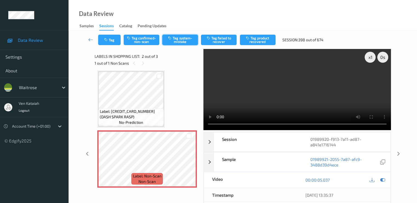
click at [181, 42] on button "Tag system-mistake" at bounding box center [180, 40] width 36 height 10
click at [109, 38] on icon "button" at bounding box center [106, 40] width 5 height 4
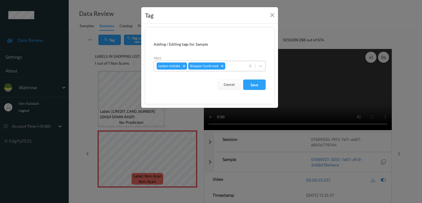
click at [237, 61] on div "system-mistake Shopper Confirmed" at bounding box center [199, 65] width 91 height 9
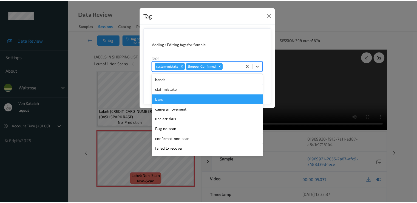
scroll to position [108, 0]
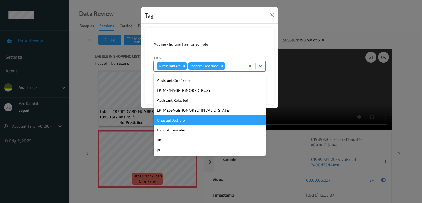
click at [187, 119] on div "Unusual-Activity" at bounding box center [209, 120] width 112 height 10
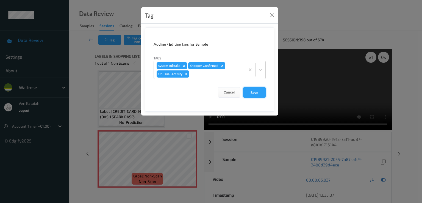
click at [245, 91] on button "Save" at bounding box center [254, 92] width 23 height 10
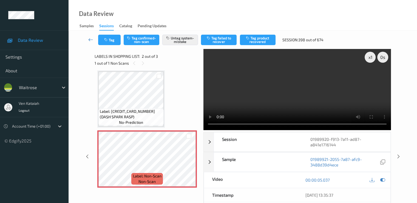
click at [94, 38] on link at bounding box center [91, 40] width 15 height 10
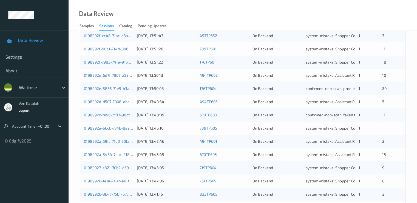
scroll to position [254, 0]
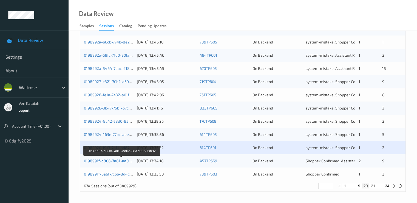
click at [116, 161] on link "0198991f-d808-7a81-aa0d-36ed90608b92" at bounding box center [121, 160] width 75 height 5
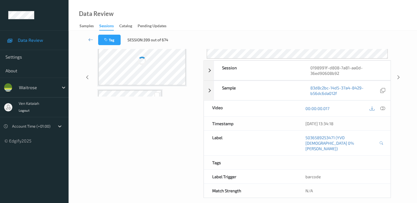
scroll to position [71, 0]
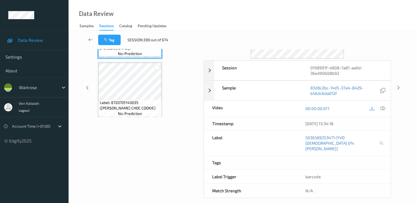
click at [94, 39] on link at bounding box center [91, 40] width 15 height 10
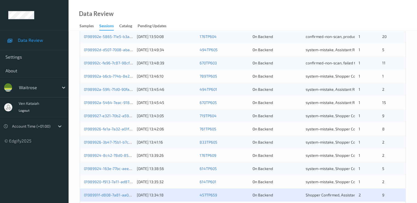
scroll to position [254, 0]
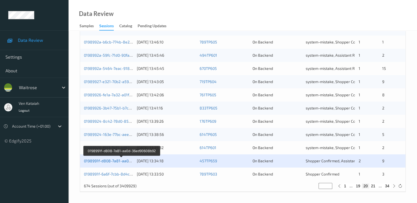
click at [112, 161] on link "0198991f-d808-7a81-aa0d-36ed90608b92" at bounding box center [121, 160] width 75 height 5
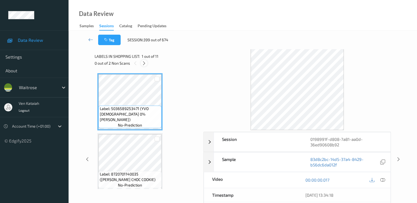
click at [142, 64] on icon at bounding box center [144, 63] width 5 height 5
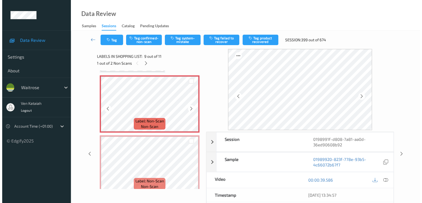
scroll to position [422, 0]
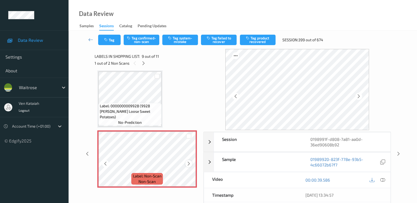
click at [187, 165] on icon at bounding box center [189, 163] width 5 height 5
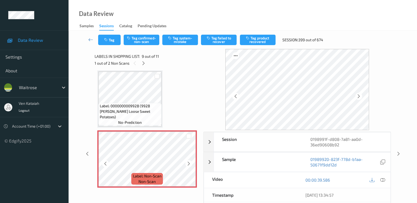
click at [187, 165] on icon at bounding box center [189, 163] width 5 height 5
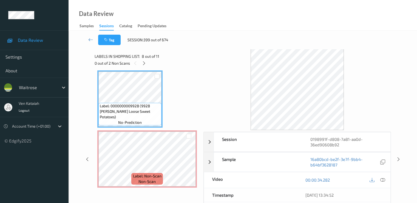
click at [382, 176] on div at bounding box center [378, 179] width 18 height 7
click at [383, 178] on icon at bounding box center [382, 179] width 5 height 5
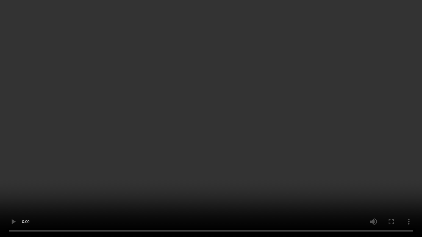
click at [150, 145] on video at bounding box center [211, 118] width 422 height 237
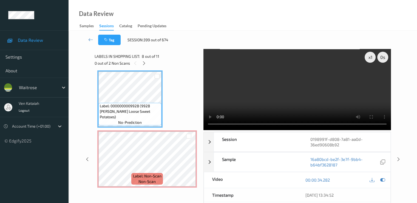
click at [384, 183] on div "00:00:34.282" at bounding box center [344, 180] width 93 height 16
click at [385, 179] on icon at bounding box center [382, 179] width 5 height 5
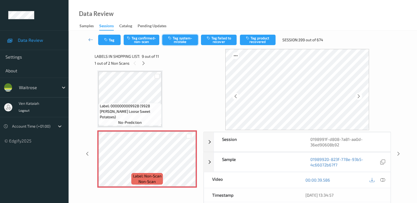
click at [185, 39] on button "Tag system-mistake" at bounding box center [180, 40] width 36 height 10
click at [110, 40] on button "Tag" at bounding box center [109, 40] width 23 height 10
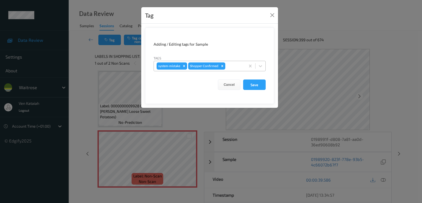
click at [229, 63] on div "system-mistake Shopper Confirmed" at bounding box center [199, 65] width 91 height 9
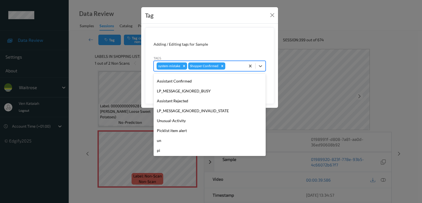
scroll to position [108, 0]
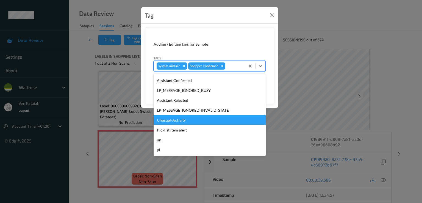
click at [171, 119] on div "Unusual-Activity" at bounding box center [209, 120] width 112 height 10
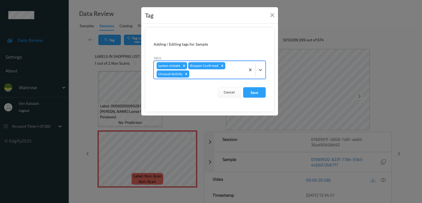
click at [222, 78] on div "system-mistake Shopper Confirmed Unusual-Activity" at bounding box center [199, 70] width 91 height 18
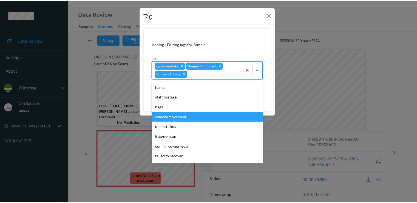
scroll to position [98, 0]
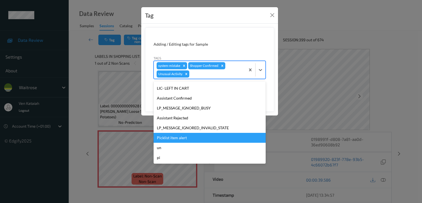
click at [180, 137] on div "Picklist item alert" at bounding box center [209, 138] width 112 height 10
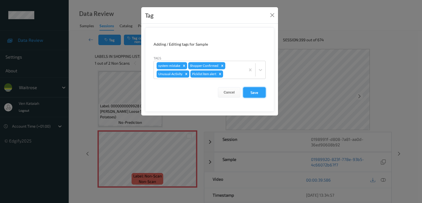
click at [246, 93] on button "Save" at bounding box center [254, 92] width 23 height 10
click at [260, 91] on button "Save" at bounding box center [254, 92] width 23 height 10
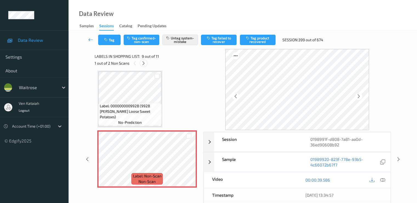
click at [143, 64] on icon at bounding box center [143, 63] width 5 height 5
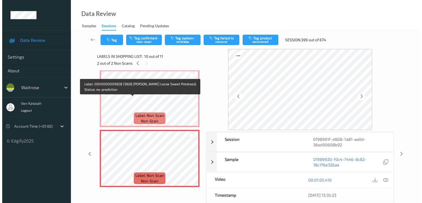
scroll to position [488, 0]
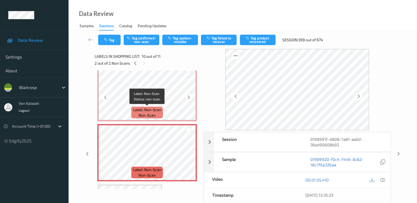
click at [149, 107] on span "Label: Non-Scan" at bounding box center [147, 109] width 29 height 5
click at [187, 155] on icon at bounding box center [189, 157] width 5 height 5
click at [383, 179] on icon at bounding box center [382, 179] width 5 height 5
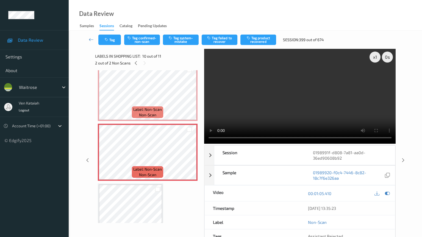
click at [204, 144] on video at bounding box center [300, 96] width 192 height 95
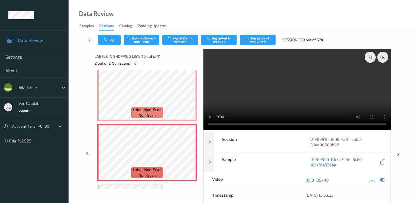
click at [383, 181] on div at bounding box center [382, 179] width 7 height 7
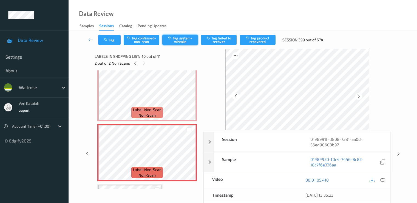
click at [171, 35] on button "Tag system-mistake" at bounding box center [180, 40] width 36 height 10
click at [105, 46] on div "Tag Tag confirmed-non-scan Untag system-mistake Tag failed to recover Tag produ…" at bounding box center [243, 40] width 326 height 18
click at [106, 43] on button "Tag" at bounding box center [109, 40] width 23 height 10
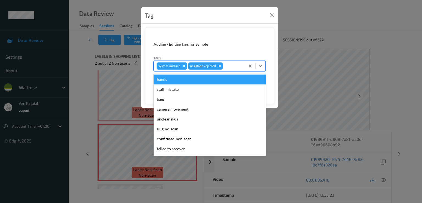
click at [235, 66] on div at bounding box center [233, 66] width 19 height 7
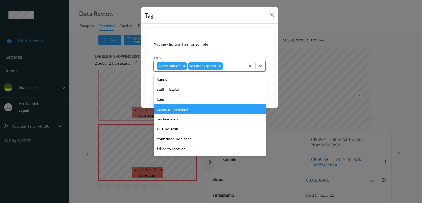
scroll to position [108, 0]
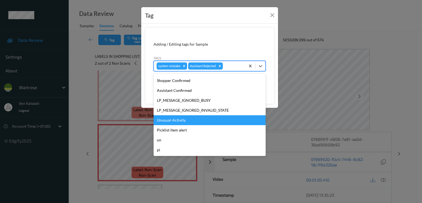
click at [172, 120] on div "Unusual-Activity" at bounding box center [209, 120] width 112 height 10
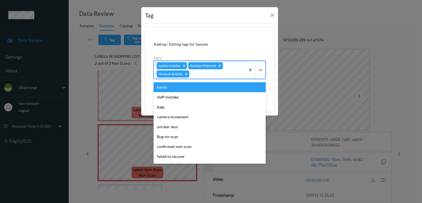
click at [208, 74] on div at bounding box center [216, 74] width 52 height 7
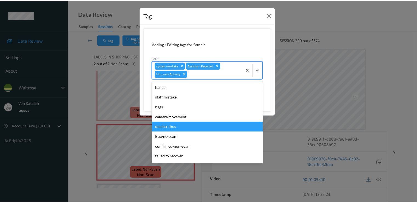
scroll to position [98, 0]
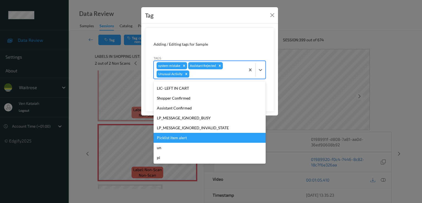
click at [184, 134] on div "Picklist item alert" at bounding box center [209, 138] width 112 height 10
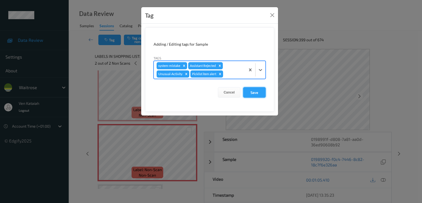
click at [260, 92] on button "Save" at bounding box center [254, 92] width 23 height 10
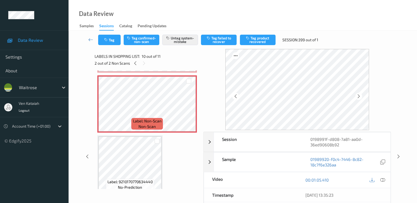
scroll to position [543, 0]
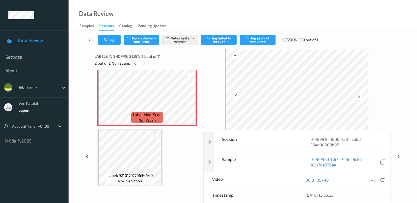
click at [91, 39] on icon at bounding box center [90, 39] width 5 height 5
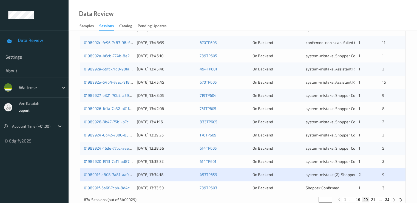
scroll to position [254, 0]
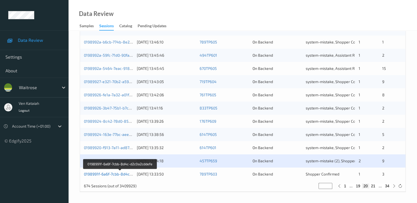
click at [118, 173] on link "0198991f-6a6f-7cbb-8d4c-d2c0a2cddefe" at bounding box center [120, 173] width 72 height 5
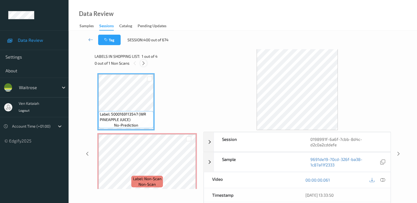
click at [141, 63] on div at bounding box center [143, 63] width 7 height 7
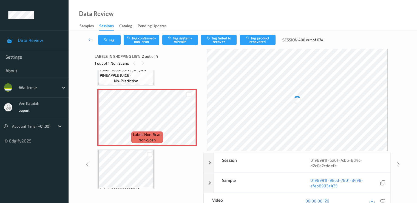
scroll to position [58, 0]
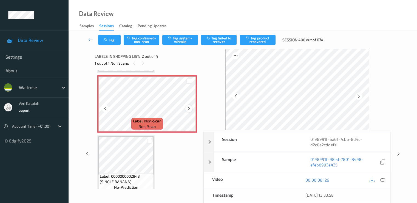
click at [188, 108] on icon at bounding box center [189, 108] width 5 height 5
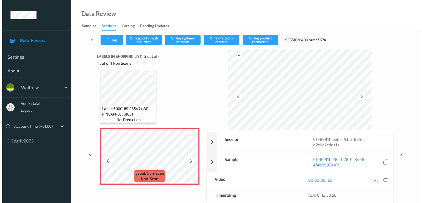
scroll to position [0, 0]
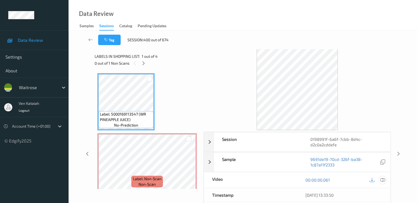
click at [386, 178] on div at bounding box center [382, 179] width 7 height 7
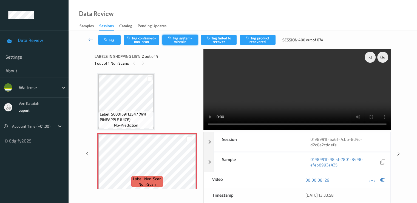
click at [175, 42] on button "Tag system-mistake" at bounding box center [180, 40] width 36 height 10
click at [114, 37] on button "Tag" at bounding box center [109, 40] width 23 height 10
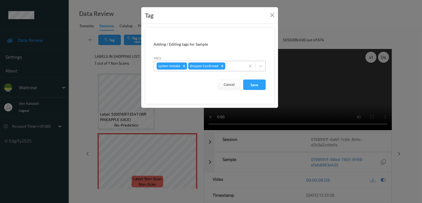
click at [235, 68] on div at bounding box center [234, 66] width 16 height 7
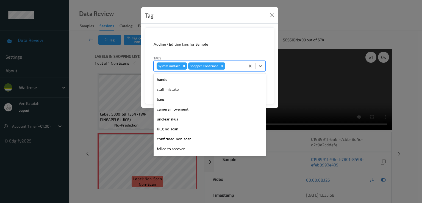
scroll to position [108, 0]
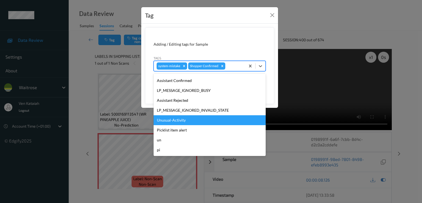
click at [186, 123] on div "Unusual-Activity" at bounding box center [209, 120] width 112 height 10
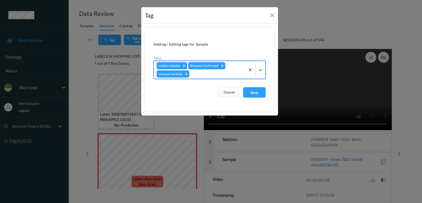
click at [223, 72] on div at bounding box center [216, 74] width 52 height 7
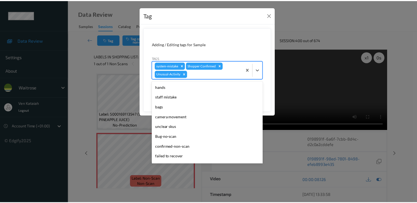
scroll to position [98, 0]
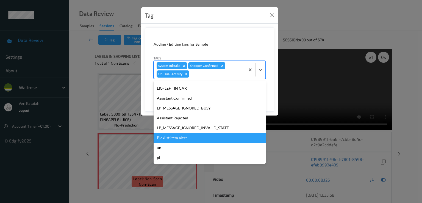
click at [175, 138] on div "Picklist item alert" at bounding box center [209, 138] width 112 height 10
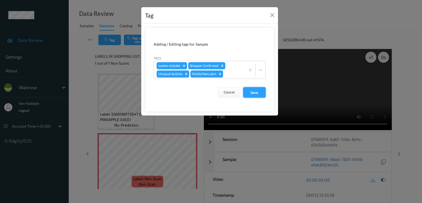
click at [247, 94] on button "Save" at bounding box center [254, 92] width 23 height 10
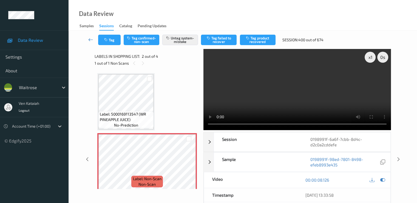
click at [89, 39] on icon at bounding box center [90, 39] width 5 height 5
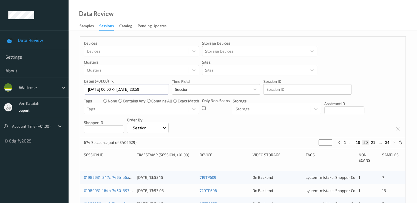
drag, startPoint x: 326, startPoint y: 142, endPoint x: 315, endPoint y: 145, distance: 11.4
click at [315, 145] on div "674 Sessions (out of 3409929) ** 1 ... 19 20 21 ... 34" at bounding box center [243, 142] width 326 height 11
type input "*"
type input "**"
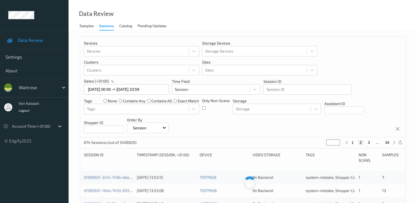
type input "**"
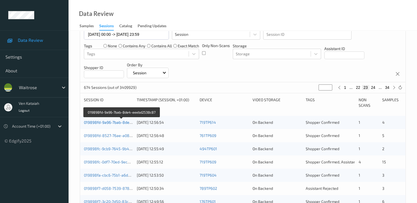
click at [108, 121] on link "019898fd-9a96-7bab-8de4-eeebd2538c87" at bounding box center [122, 122] width 76 height 5
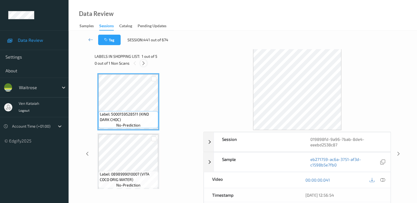
click at [146, 63] on div at bounding box center [143, 63] width 7 height 7
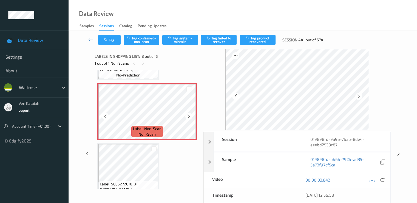
scroll to position [117, 0]
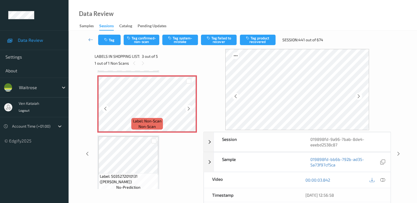
click at [141, 122] on span "Label: Non-Scan" at bounding box center [147, 120] width 29 height 5
click at [187, 109] on icon at bounding box center [189, 108] width 5 height 5
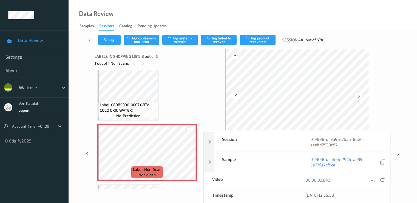
scroll to position [63, 0]
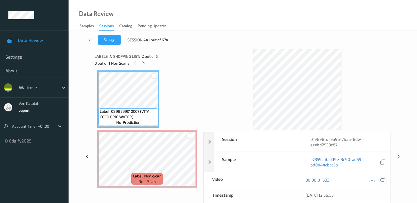
click at [381, 180] on icon at bounding box center [382, 179] width 5 height 5
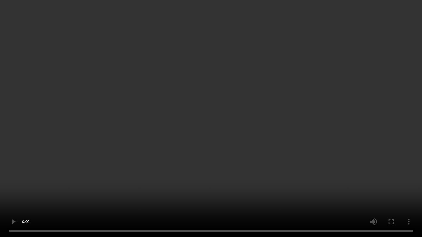
click at [245, 147] on video at bounding box center [211, 118] width 422 height 237
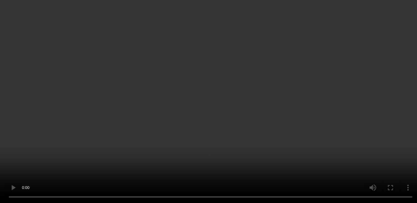
scroll to position [117, 0]
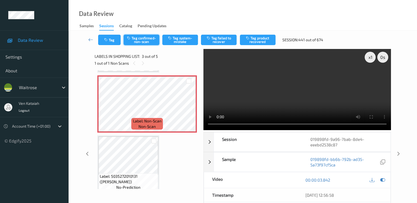
click at [155, 44] on button "Tag confirmed-non-scan" at bounding box center [142, 40] width 36 height 10
click at [264, 37] on button "Tag product recovered" at bounding box center [258, 40] width 36 height 10
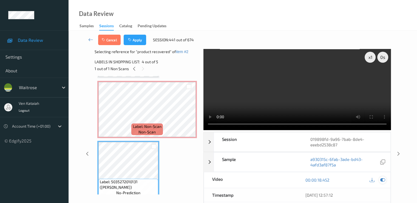
click at [381, 178] on icon at bounding box center [382, 179] width 5 height 5
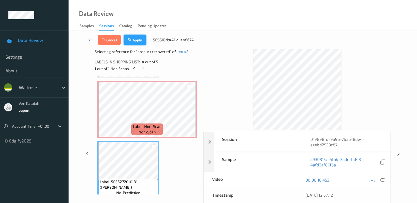
click at [133, 37] on button "Apply" at bounding box center [135, 40] width 23 height 10
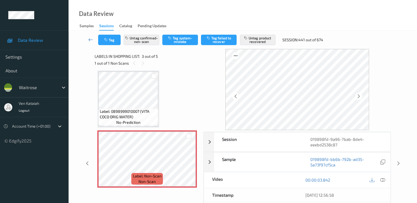
click at [90, 40] on icon at bounding box center [90, 39] width 5 height 5
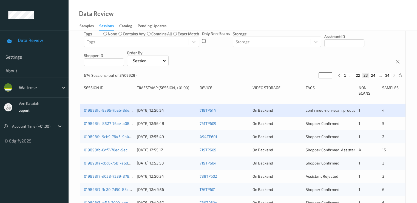
scroll to position [110, 0]
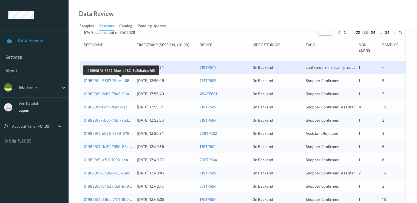
click at [114, 82] on link "019898fd-8527-76ae-a082-3e2dbabaefd5" at bounding box center [121, 80] width 75 height 5
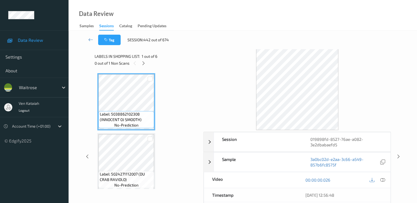
click at [149, 63] on div "0 out of 1 Non Scans" at bounding box center [147, 63] width 105 height 7
click at [147, 63] on div at bounding box center [143, 63] width 7 height 7
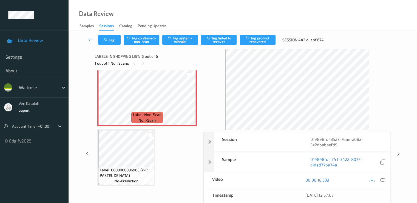
scroll to position [189, 0]
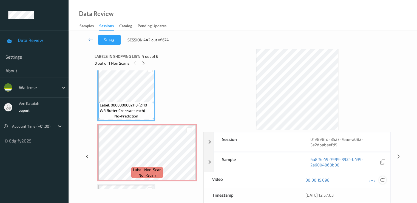
click at [383, 177] on icon at bounding box center [382, 179] width 5 height 5
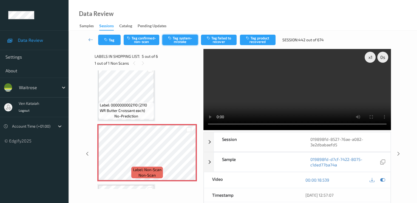
click at [178, 42] on button "Tag system-mistake" at bounding box center [180, 40] width 36 height 10
click at [110, 38] on button "Tag" at bounding box center [109, 40] width 23 height 10
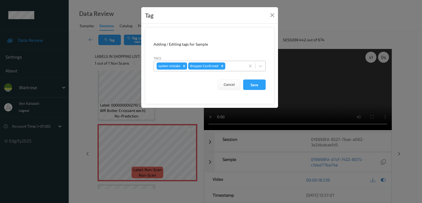
click at [237, 67] on div at bounding box center [234, 66] width 16 height 7
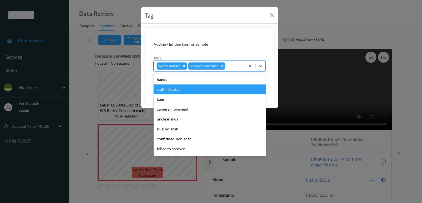
scroll to position [108, 0]
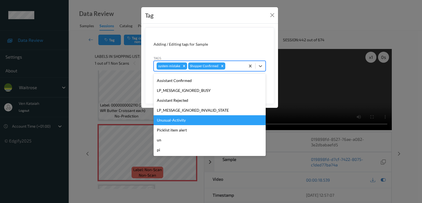
click at [186, 122] on div "Unusual-Activity" at bounding box center [209, 120] width 112 height 10
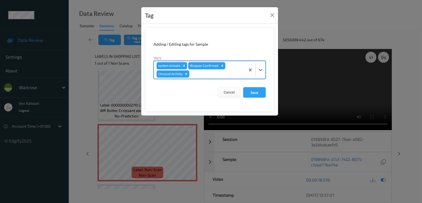
click at [199, 75] on div at bounding box center [216, 74] width 52 height 7
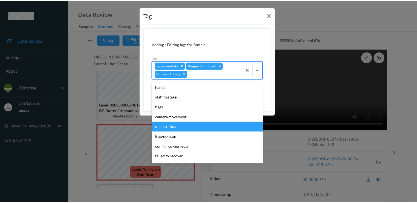
scroll to position [98, 0]
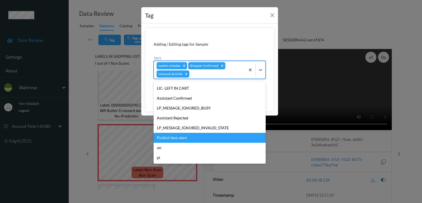
click at [178, 138] on div "Picklist item alert" at bounding box center [209, 138] width 112 height 10
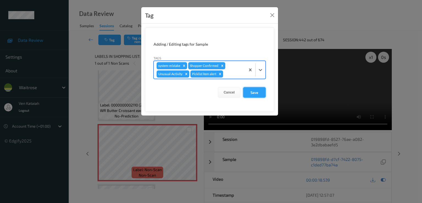
click at [259, 93] on button "Save" at bounding box center [254, 92] width 23 height 10
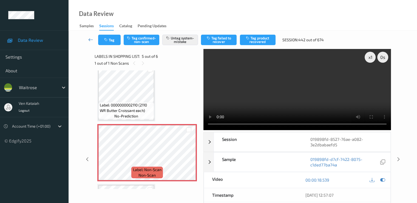
click at [89, 42] on icon at bounding box center [90, 39] width 5 height 5
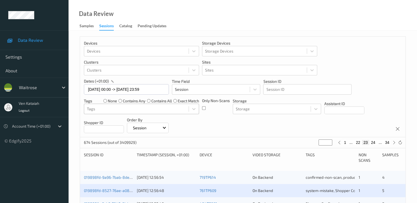
scroll to position [110, 0]
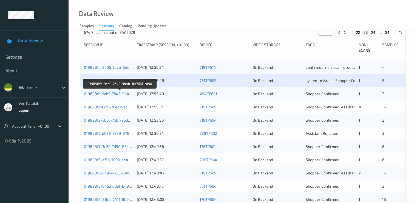
click at [122, 95] on link "019898fc-9cb9-7645-9b4b-1fa76611ca90" at bounding box center [120, 93] width 72 height 5
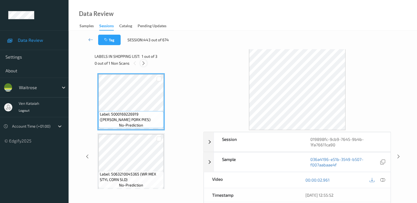
click at [146, 62] on icon at bounding box center [143, 63] width 5 height 5
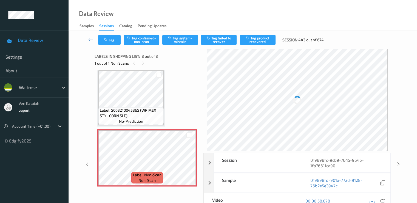
scroll to position [64, 0]
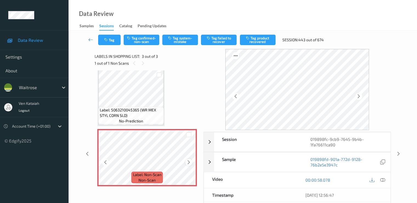
click at [187, 161] on icon at bounding box center [189, 161] width 5 height 5
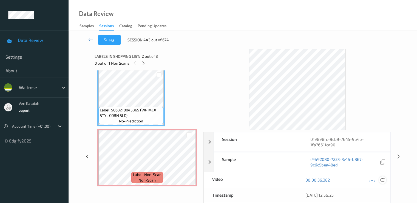
click at [385, 179] on icon at bounding box center [382, 179] width 5 height 5
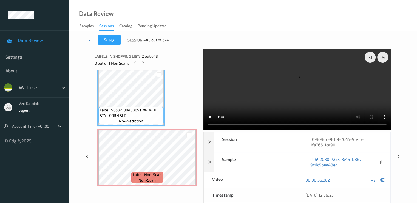
scroll to position [0, 0]
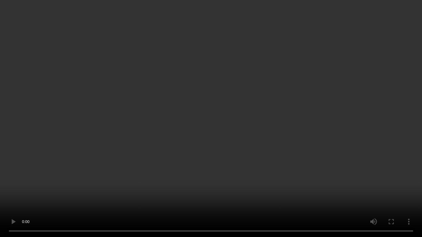
click at [205, 115] on video at bounding box center [211, 118] width 422 height 237
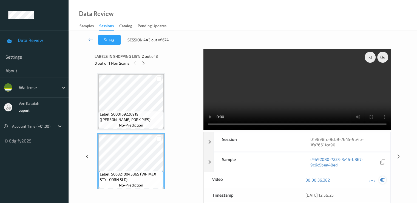
click at [385, 182] on div at bounding box center [382, 179] width 7 height 7
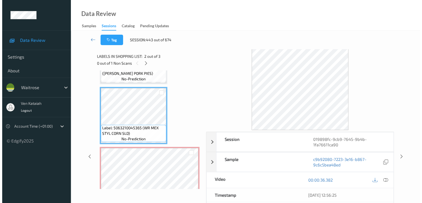
scroll to position [55, 0]
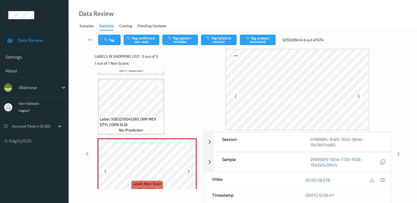
click at [190, 172] on icon at bounding box center [189, 171] width 5 height 5
click at [174, 43] on button "Tag system-mistake" at bounding box center [180, 40] width 36 height 10
click at [106, 41] on icon "button" at bounding box center [106, 40] width 5 height 4
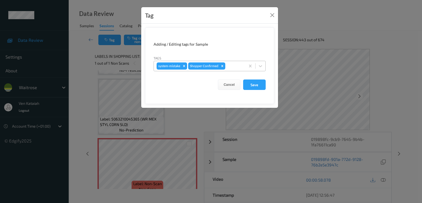
click at [237, 65] on div at bounding box center [234, 66] width 16 height 7
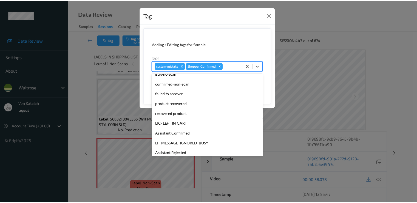
scroll to position [108, 0]
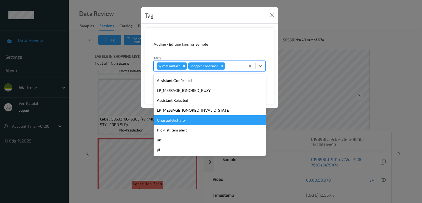
click at [160, 124] on div "Unusual-Activity" at bounding box center [209, 120] width 112 height 10
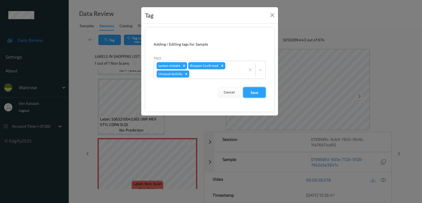
click at [254, 92] on button "Save" at bounding box center [254, 92] width 23 height 10
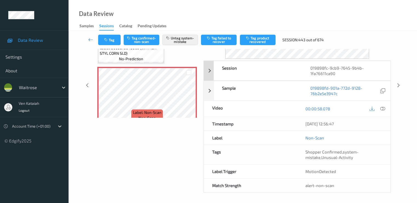
scroll to position [71, 0]
click at [85, 35] on link at bounding box center [91, 40] width 15 height 10
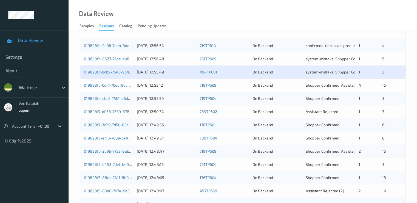
scroll to position [165, 0]
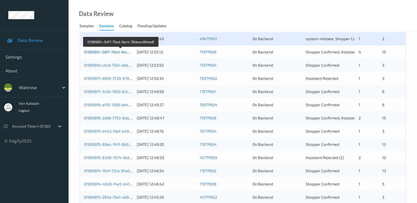
click at [117, 51] on link "019898fc-0df7-70ed-9ec4-78deecd94ee8" at bounding box center [121, 51] width 74 height 5
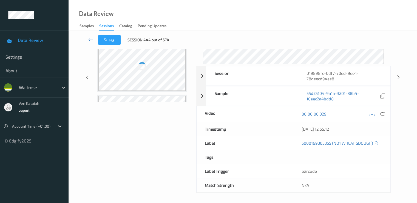
click at [88, 40] on icon at bounding box center [90, 39] width 5 height 5
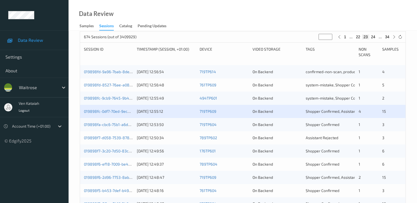
scroll to position [110, 0]
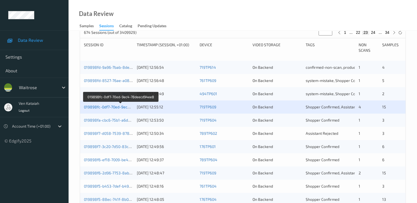
click at [119, 105] on link "019898fc-0df7-70ed-9ec4-78deecd94ee8" at bounding box center [121, 106] width 74 height 5
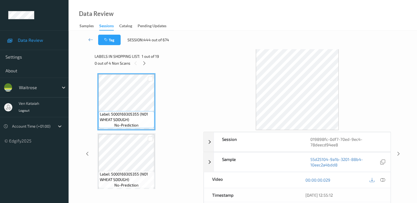
click at [148, 64] on div "0 out of 4 Non Scans" at bounding box center [147, 63] width 105 height 7
click at [138, 60] on div "0 out of 4 Non Scans" at bounding box center [147, 63] width 105 height 7
click at [144, 61] on icon at bounding box center [144, 63] width 5 height 5
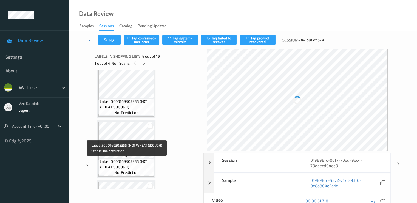
scroll to position [122, 0]
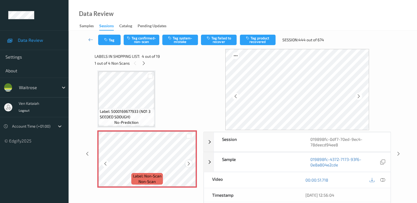
click at [191, 161] on icon at bounding box center [189, 163] width 5 height 5
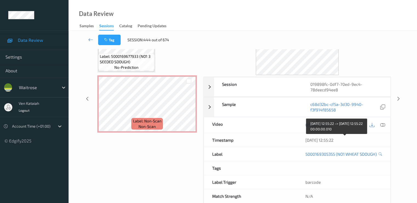
scroll to position [0, 0]
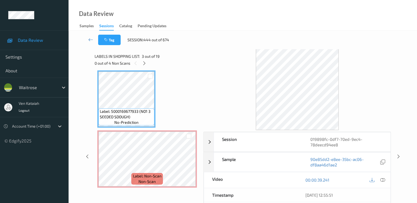
click at [386, 178] on div at bounding box center [378, 179] width 18 height 7
click at [381, 180] on icon at bounding box center [382, 179] width 5 height 5
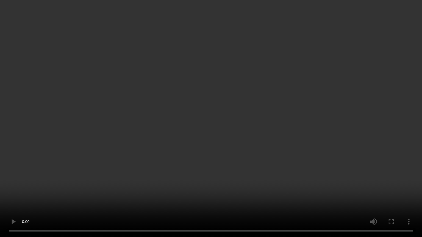
click at [55, 149] on video at bounding box center [211, 118] width 422 height 237
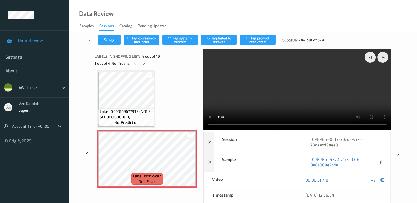
click at [187, 34] on div "Tag Tag confirmed-non-scan Tag system-mistake Tag failed to recover Tag product…" at bounding box center [243, 40] width 326 height 18
click at [183, 44] on button "Tag system-mistake" at bounding box center [180, 40] width 36 height 10
click at [144, 64] on icon at bounding box center [144, 63] width 5 height 5
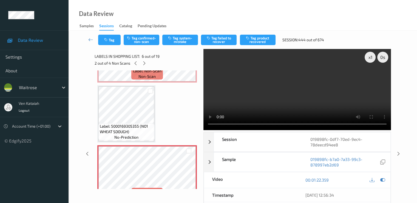
scroll to position [242, 0]
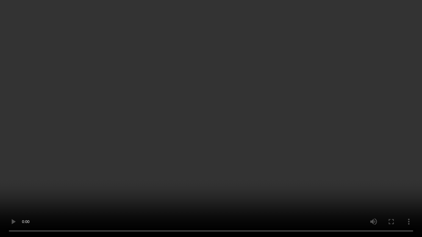
click at [94, 197] on video at bounding box center [211, 118] width 422 height 237
click at [63, 169] on video at bounding box center [211, 118] width 422 height 237
click at [45, 175] on video at bounding box center [211, 118] width 422 height 237
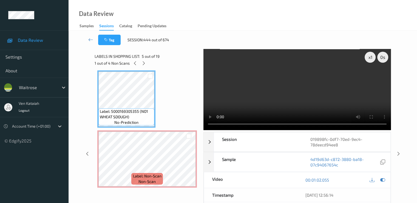
click at [387, 181] on div "00:01:02.055" at bounding box center [344, 180] width 93 height 16
click at [385, 179] on icon at bounding box center [382, 179] width 5 height 5
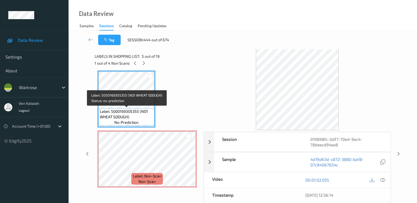
click at [122, 108] on div "Label: 5000169305355 (NO1 WHEAT SDOUGH) no-prediction" at bounding box center [127, 116] width 56 height 17
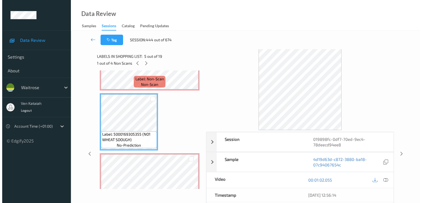
scroll to position [220, 0]
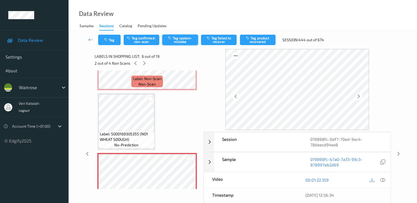
click at [178, 40] on button "Tag system-mistake" at bounding box center [180, 40] width 36 height 10
click at [111, 41] on button "Tag" at bounding box center [109, 40] width 23 height 10
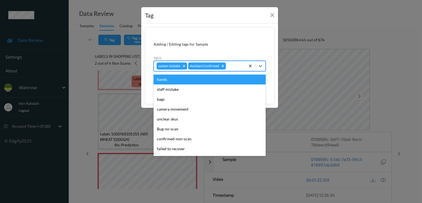
click at [241, 67] on div at bounding box center [235, 66] width 16 height 7
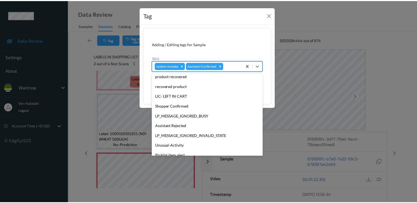
scroll to position [108, 0]
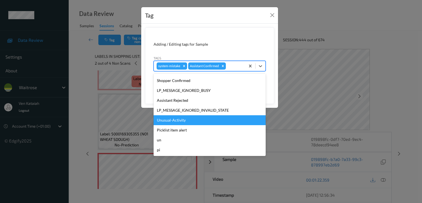
click at [177, 123] on div "Unusual-Activity" at bounding box center [209, 120] width 112 height 10
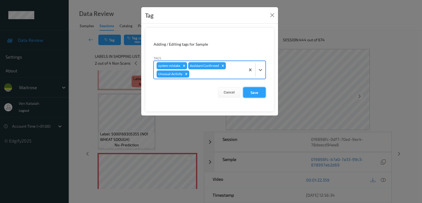
click at [247, 94] on button "Save" at bounding box center [254, 92] width 23 height 10
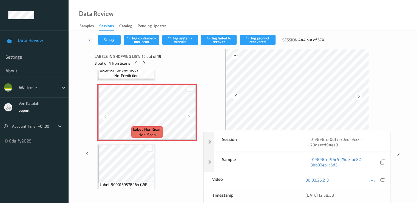
scroll to position [878, 0]
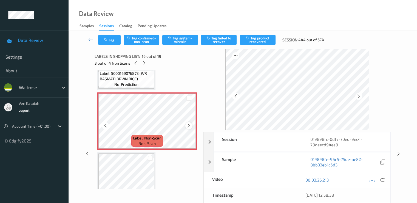
click at [191, 124] on icon at bounding box center [189, 125] width 5 height 5
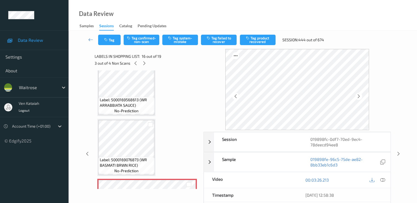
scroll to position [768, 0]
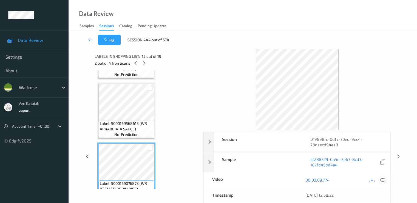
click at [382, 178] on icon at bounding box center [382, 179] width 5 height 5
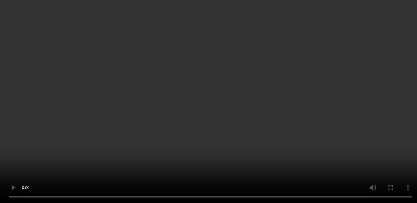
scroll to position [878, 0]
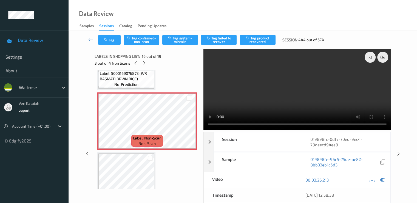
click at [291, 100] on video at bounding box center [298, 89] width 188 height 81
click at [198, 128] on div "Label: 5000169305355 (NO1 WHEAT SDOUGH) no-prediction Label: 5000169305355 (NO1…" at bounding box center [147, 129] width 105 height 118
click at [187, 125] on icon at bounding box center [189, 125] width 5 height 5
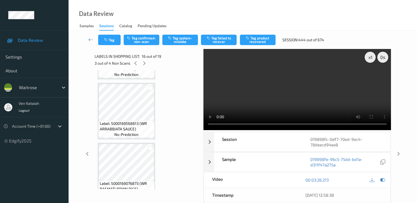
drag, startPoint x: 155, startPoint y: 132, endPoint x: 150, endPoint y: 140, distance: 9.0
click at [155, 133] on div "Label: 5000169568613 (WR ARRABBIATA SAUCE) no-prediction" at bounding box center [126, 110] width 58 height 57
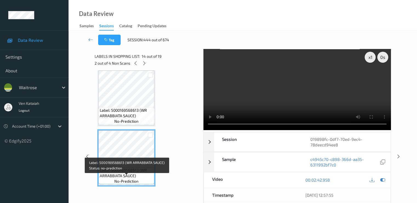
scroll to position [714, 0]
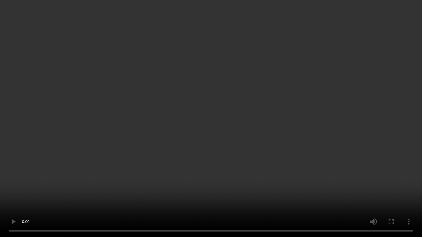
click at [171, 146] on video at bounding box center [211, 118] width 422 height 237
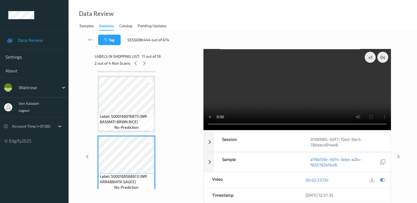
scroll to position [527, 0]
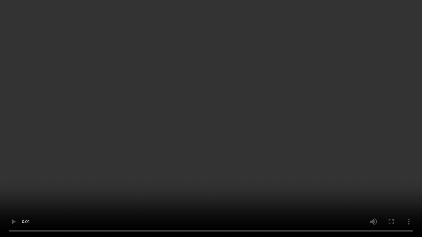
click at [140, 122] on video at bounding box center [211, 118] width 422 height 237
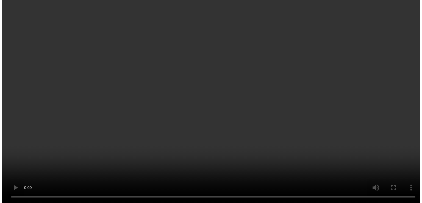
scroll to position [857, 0]
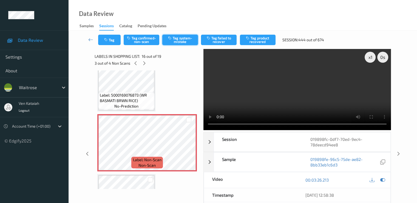
click at [181, 39] on button "Tag system-mistake" at bounding box center [180, 40] width 36 height 10
click at [108, 41] on icon "button" at bounding box center [106, 40] width 5 height 4
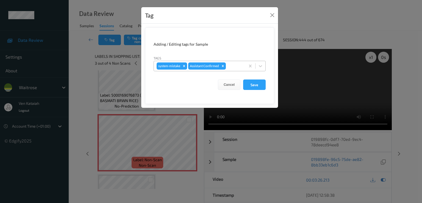
click at [243, 61] on div "system-mistake Assistant Confirmed" at bounding box center [199, 65] width 91 height 9
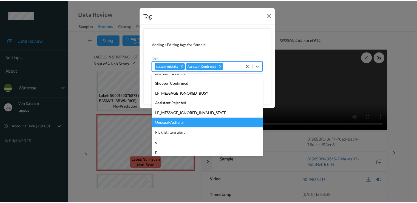
scroll to position [108, 0]
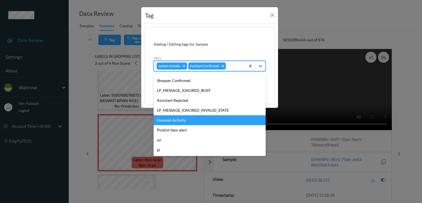
click at [183, 122] on div "Unusual-Activity" at bounding box center [209, 120] width 112 height 10
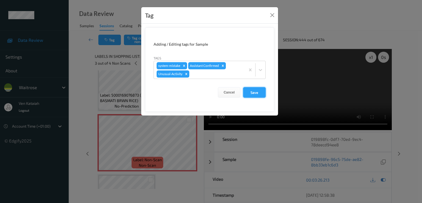
click at [252, 91] on button "Save" at bounding box center [254, 92] width 23 height 10
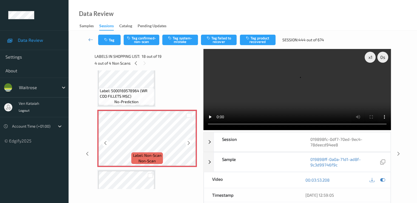
scroll to position [966, 0]
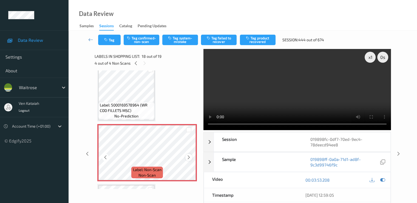
click at [187, 156] on icon at bounding box center [189, 157] width 5 height 5
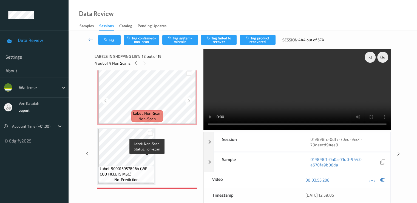
scroll to position [911, 0]
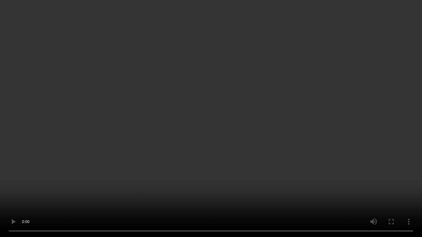
click at [257, 138] on video at bounding box center [211, 118] width 422 height 237
click at [19, 161] on video at bounding box center [211, 118] width 422 height 237
click at [53, 153] on video at bounding box center [211, 118] width 422 height 237
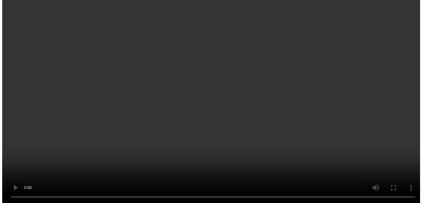
scroll to position [1021, 0]
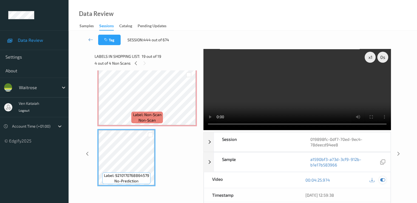
click at [386, 178] on div at bounding box center [382, 179] width 7 height 7
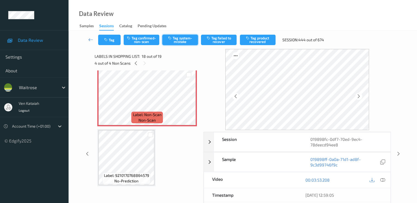
click at [174, 43] on button "Tag system-mistake" at bounding box center [180, 40] width 36 height 10
click at [106, 38] on icon "button" at bounding box center [106, 40] width 5 height 4
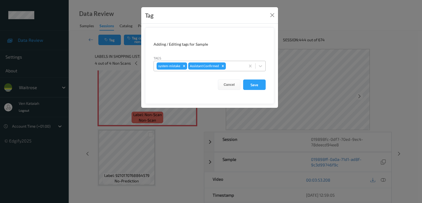
click at [241, 67] on div at bounding box center [235, 66] width 16 height 7
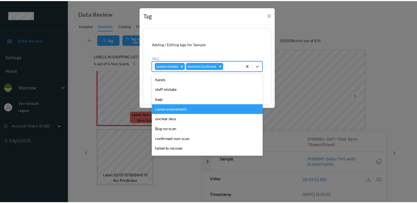
scroll to position [108, 0]
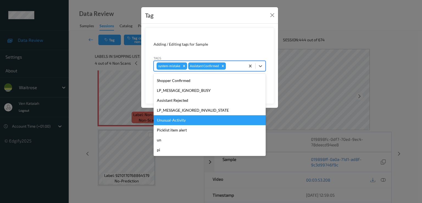
click at [187, 124] on div "Unusual-Activity" at bounding box center [209, 120] width 112 height 10
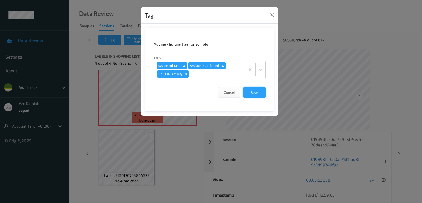
click at [256, 92] on button "Save" at bounding box center [254, 92] width 23 height 10
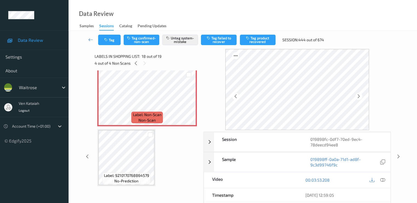
click at [88, 45] on div "Tag Tag confirmed-non-scan Untag system-mistake Tag failed to recover Tag produ…" at bounding box center [243, 40] width 326 height 18
click at [89, 41] on icon at bounding box center [90, 39] width 5 height 5
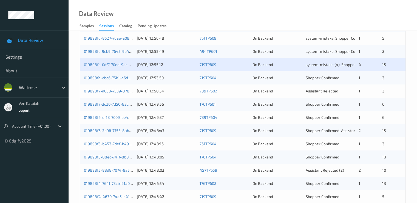
scroll to position [110, 0]
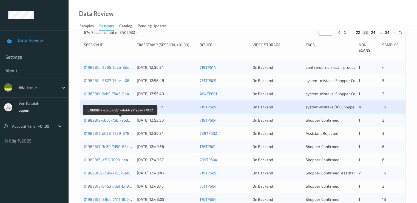
click at [122, 118] on link "019898fa-cbc6-75b1-a6dd-97195a427022" at bounding box center [121, 119] width 74 height 5
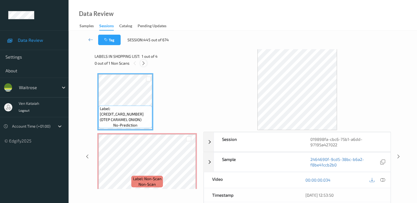
click at [142, 63] on icon at bounding box center [143, 63] width 5 height 5
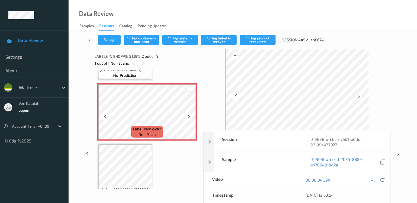
scroll to position [58, 0]
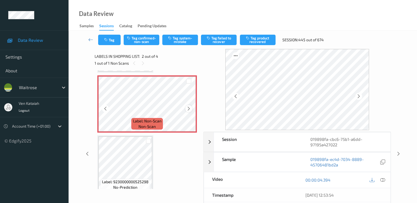
click at [191, 106] on div at bounding box center [189, 108] width 7 height 7
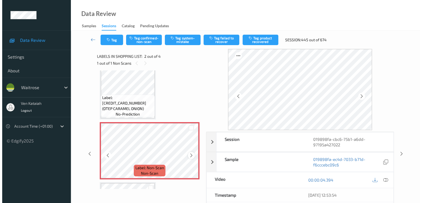
scroll to position [3, 0]
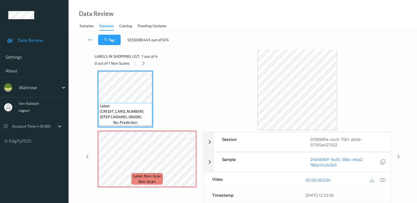
click at [381, 179] on icon at bounding box center [382, 179] width 5 height 5
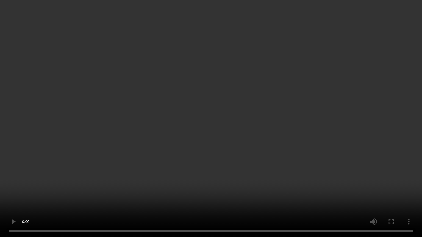
click at [130, 137] on video at bounding box center [211, 118] width 422 height 237
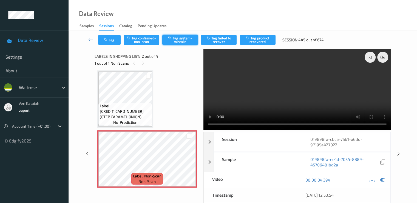
click at [171, 43] on button "Tag system-mistake" at bounding box center [180, 40] width 36 height 10
click at [110, 43] on button "Tag" at bounding box center [109, 40] width 23 height 10
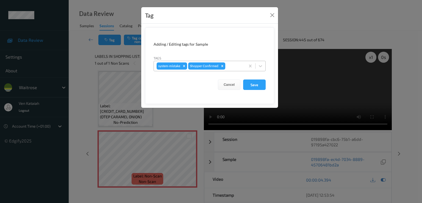
click at [236, 62] on div "system-mistake Shopper Confirmed" at bounding box center [199, 65] width 91 height 9
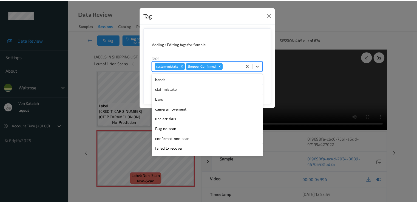
scroll to position [108, 0]
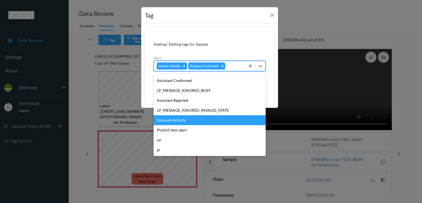
click at [169, 122] on div "Unusual-Activity" at bounding box center [209, 120] width 112 height 10
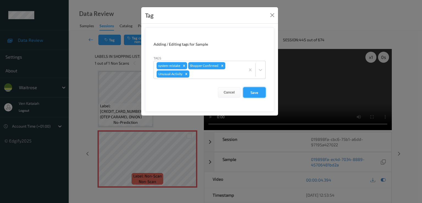
click at [252, 90] on button "Save" at bounding box center [254, 92] width 23 height 10
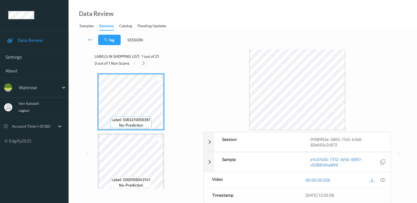
click at [147, 64] on div at bounding box center [143, 63] width 7 height 7
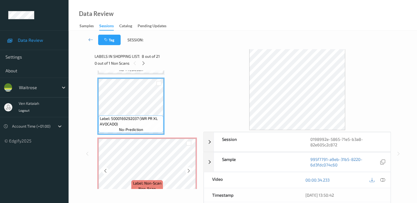
scroll to position [422, 0]
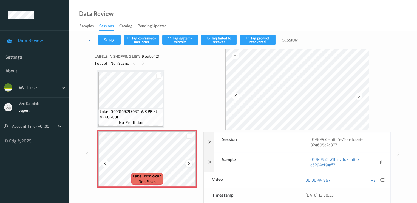
click at [190, 164] on icon at bounding box center [189, 163] width 5 height 5
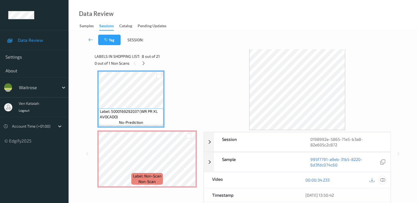
click at [383, 177] on icon at bounding box center [382, 179] width 5 height 5
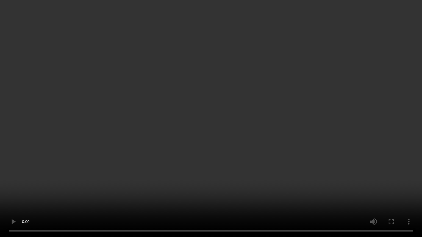
click at [96, 153] on video at bounding box center [211, 118] width 422 height 237
click at [382, 179] on video at bounding box center [211, 118] width 422 height 237
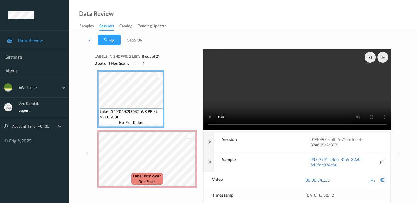
click at [382, 178] on icon at bounding box center [382, 179] width 5 height 5
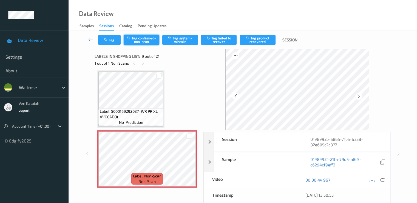
click at [143, 41] on button "Tag confirmed-non-scan" at bounding box center [142, 40] width 36 height 10
click at [262, 42] on button "Tag product recovered" at bounding box center [258, 40] width 36 height 10
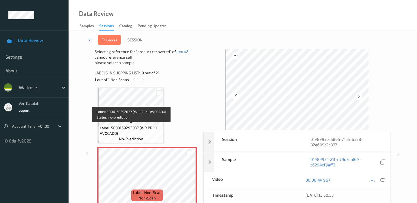
scroll to position [476, 0]
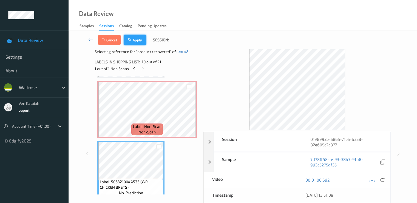
click at [138, 42] on button "Apply" at bounding box center [135, 40] width 23 height 10
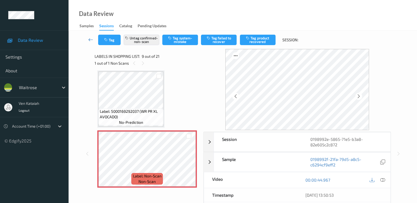
click at [91, 39] on icon at bounding box center [90, 39] width 5 height 5
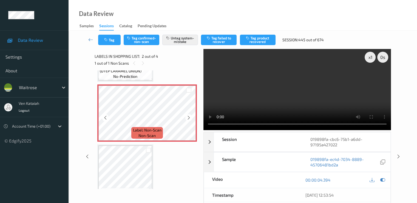
scroll to position [58, 0]
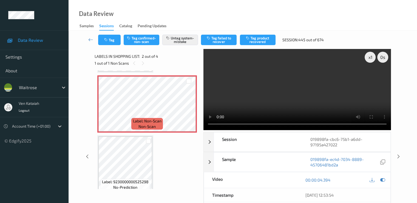
click at [83, 37] on div "Tag Tag confirmed-non-scan Untag system-mistake Tag failed to recover Tag produ…" at bounding box center [243, 40] width 326 height 18
click at [86, 36] on link at bounding box center [91, 40] width 15 height 10
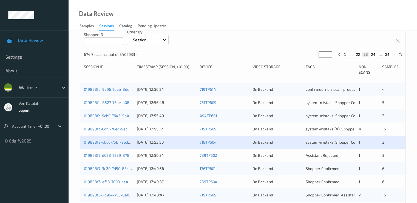
scroll to position [110, 0]
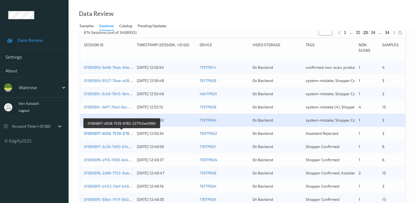
click at [123, 131] on link "019898f7-d058-7539-8782-527742ee0960" at bounding box center [121, 133] width 75 height 5
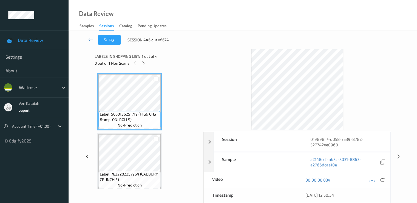
click at [148, 63] on div "0 out of 1 Non Scans" at bounding box center [147, 63] width 105 height 7
click at [147, 61] on div "0 out of 1 Non Scans" at bounding box center [147, 63] width 105 height 7
click at [144, 65] on icon at bounding box center [143, 63] width 5 height 5
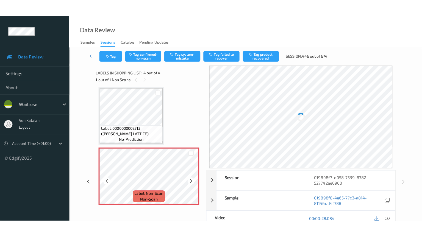
scroll to position [124, 0]
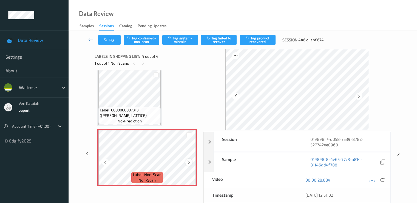
click at [188, 162] on icon at bounding box center [189, 161] width 5 height 5
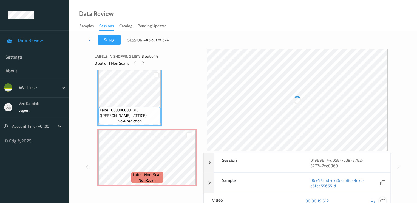
click at [384, 199] on icon at bounding box center [382, 200] width 5 height 5
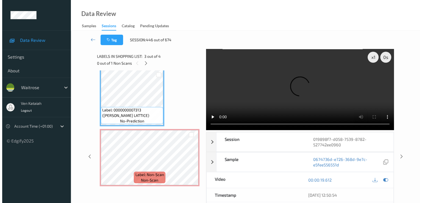
scroll to position [89, 0]
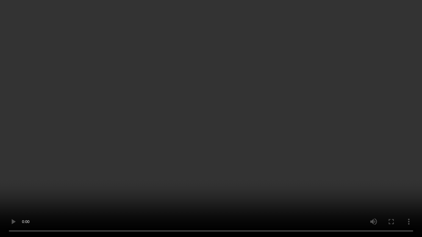
click at [61, 174] on video at bounding box center [211, 118] width 422 height 237
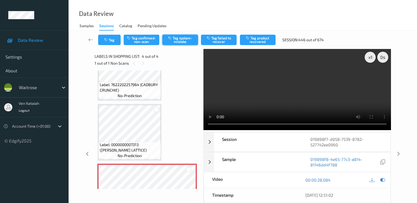
drag, startPoint x: 188, startPoint y: 27, endPoint x: 181, endPoint y: 37, distance: 12.9
click at [184, 30] on div "Data Review Samples Sessions Catalog Pending Updates" at bounding box center [243, 15] width 349 height 31
click at [181, 37] on button "Tag system-mistake" at bounding box center [180, 40] width 36 height 10
click at [110, 41] on button "Tag" at bounding box center [109, 40] width 23 height 10
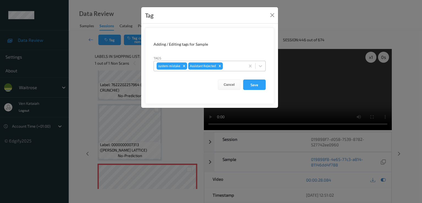
click at [231, 65] on div at bounding box center [233, 66] width 19 height 7
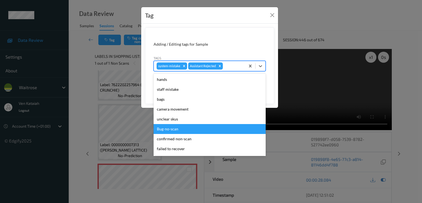
scroll to position [108, 0]
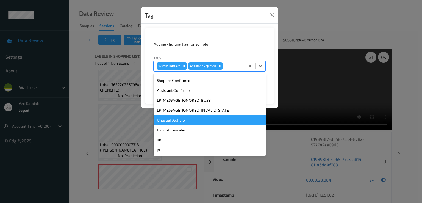
click at [178, 122] on div "Unusual-Activity" at bounding box center [209, 120] width 112 height 10
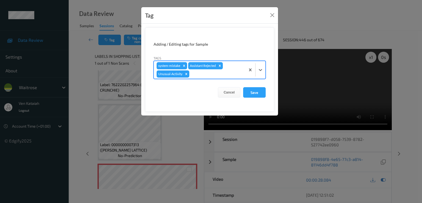
click at [212, 76] on div at bounding box center [216, 74] width 52 height 7
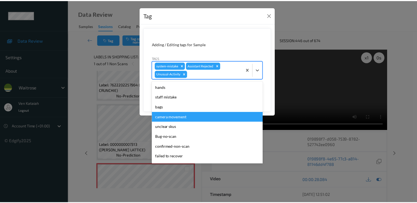
scroll to position [98, 0]
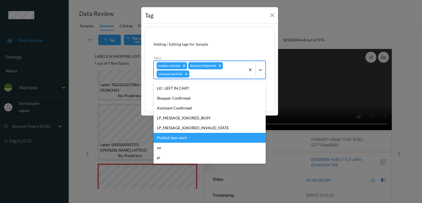
click at [179, 133] on div "Picklist item alert" at bounding box center [209, 138] width 112 height 10
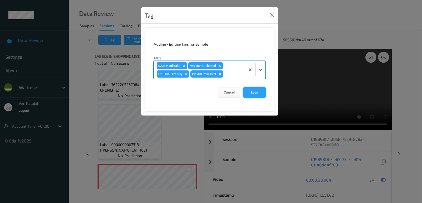
click at [251, 96] on button "Save" at bounding box center [254, 92] width 23 height 10
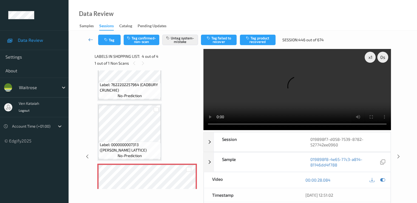
click at [88, 37] on link at bounding box center [91, 40] width 15 height 10
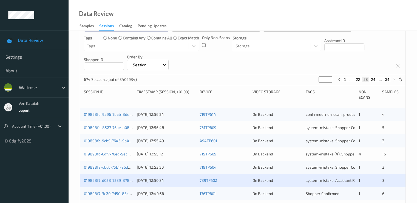
scroll to position [165, 0]
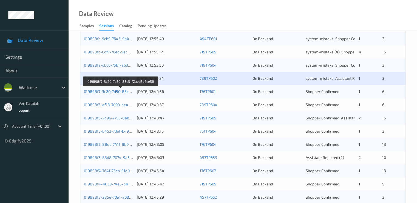
click at [121, 91] on link "019898f7-3c20-7d50-83c3-f2aed5a6ce56" at bounding box center [121, 91] width 74 height 5
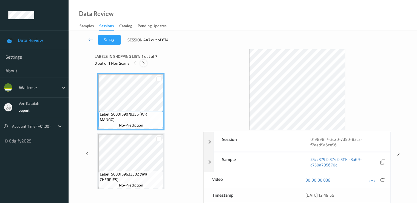
click at [145, 65] on icon at bounding box center [143, 63] width 5 height 5
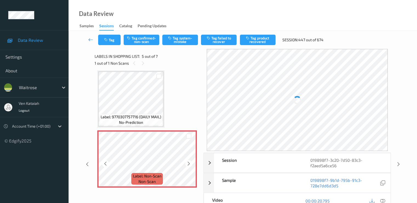
scroll to position [237, 0]
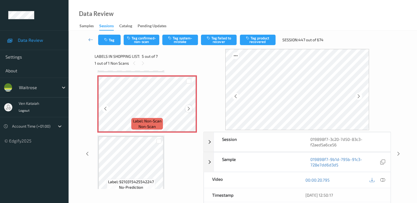
click at [191, 107] on icon at bounding box center [189, 108] width 5 height 5
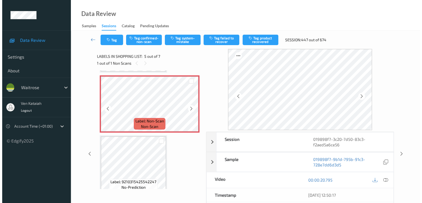
scroll to position [182, 0]
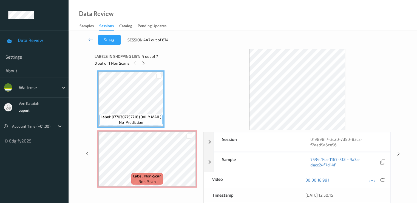
click at [387, 178] on div "00:00:18.991" at bounding box center [344, 180] width 93 height 16
click at [385, 178] on icon at bounding box center [382, 179] width 5 height 5
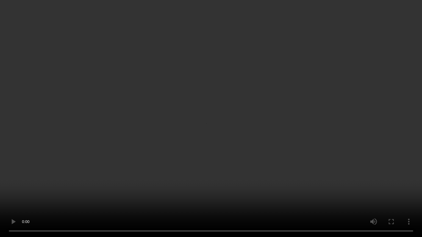
click at [57, 189] on video at bounding box center [211, 118] width 422 height 237
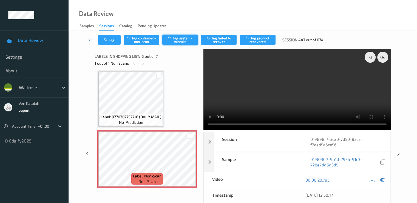
click at [181, 37] on button "Tag system-mistake" at bounding box center [180, 40] width 36 height 10
click at [113, 39] on button "Tag" at bounding box center [109, 40] width 23 height 10
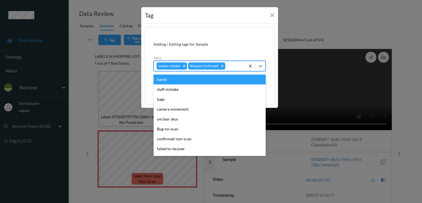
drag, startPoint x: 235, startPoint y: 67, endPoint x: 207, endPoint y: 96, distance: 40.6
click at [235, 67] on div at bounding box center [234, 66] width 16 height 7
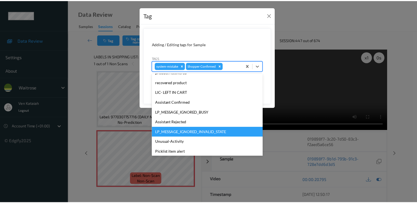
scroll to position [108, 0]
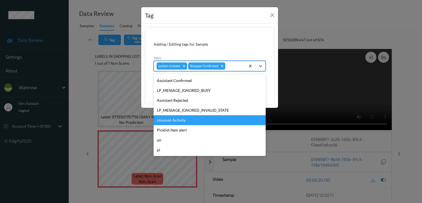
click at [173, 118] on div "Unusual-Activity" at bounding box center [209, 120] width 112 height 10
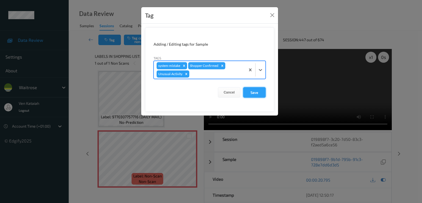
click at [258, 90] on button "Save" at bounding box center [254, 92] width 23 height 10
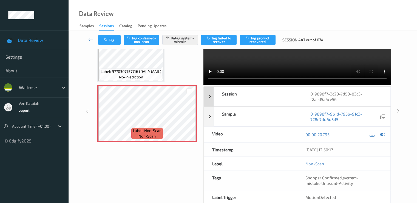
scroll to position [71, 0]
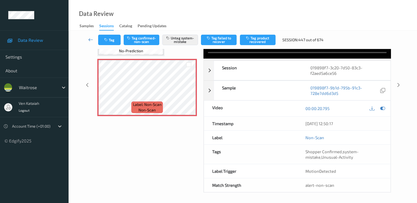
click at [91, 41] on icon at bounding box center [90, 39] width 5 height 5
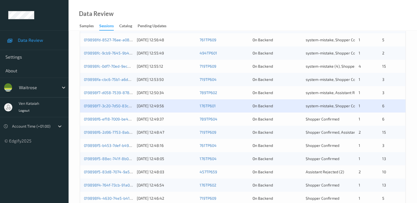
scroll to position [165, 0]
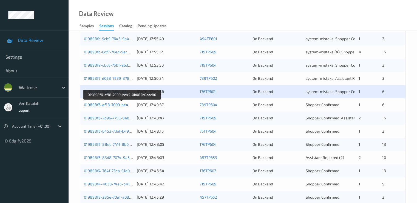
click at [125, 105] on link "019898f6-ef18-7009-be45-0b085b0eac80" at bounding box center [121, 104] width 75 height 5
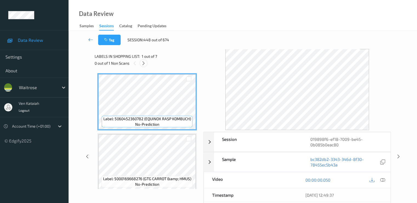
click at [141, 62] on div at bounding box center [143, 63] width 7 height 7
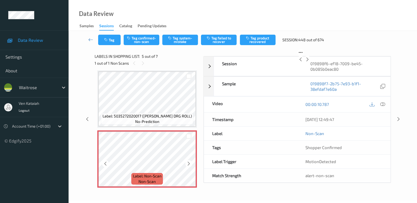
scroll to position [237, 0]
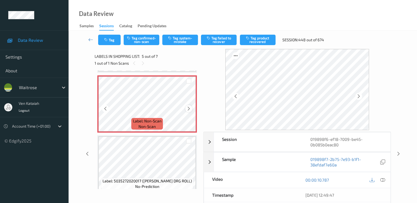
click at [189, 107] on icon at bounding box center [189, 108] width 5 height 5
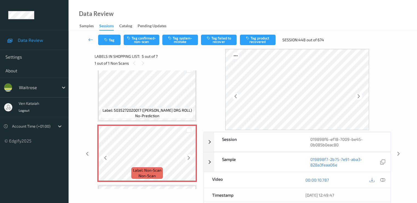
scroll to position [182, 0]
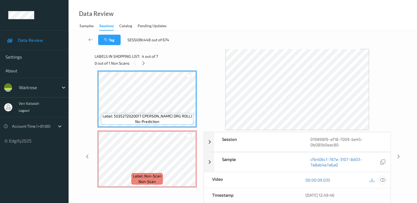
click at [381, 179] on icon at bounding box center [382, 179] width 5 height 5
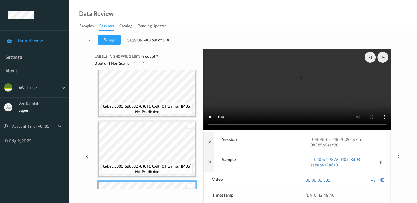
scroll to position [127, 0]
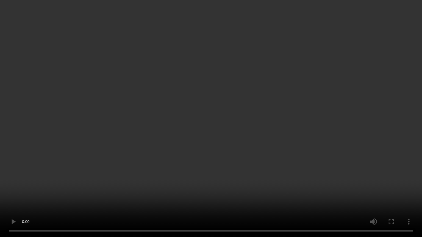
click at [42, 169] on video at bounding box center [211, 118] width 422 height 237
click at [368, 188] on video at bounding box center [211, 118] width 422 height 237
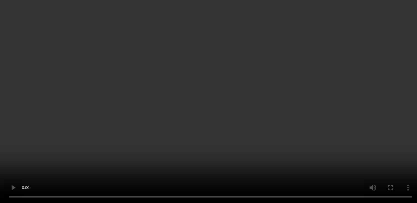
scroll to position [72, 0]
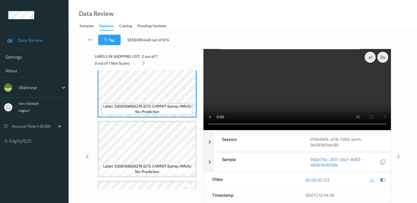
click at [381, 179] on icon at bounding box center [382, 179] width 5 height 5
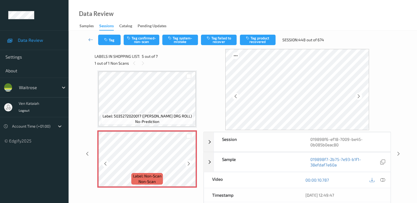
scroll to position [237, 0]
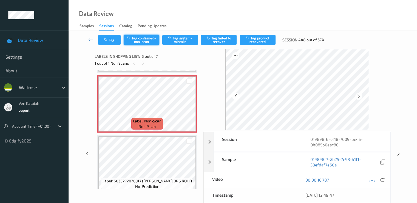
click at [146, 40] on button "Tag confirmed-non-scan" at bounding box center [142, 40] width 36 height 10
click at [252, 38] on button "Tag product recovered" at bounding box center [258, 40] width 36 height 10
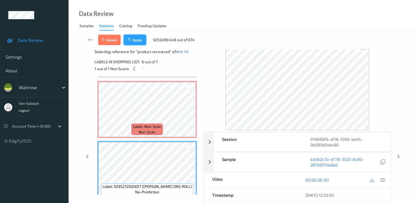
click at [133, 37] on button "Apply" at bounding box center [135, 40] width 23 height 10
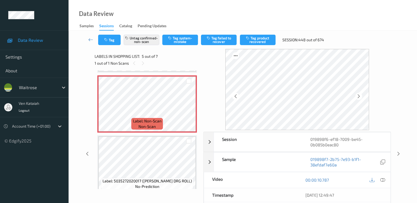
scroll to position [182, 0]
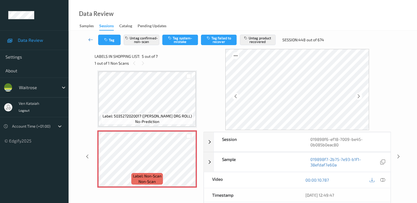
click at [92, 37] on icon at bounding box center [90, 39] width 5 height 5
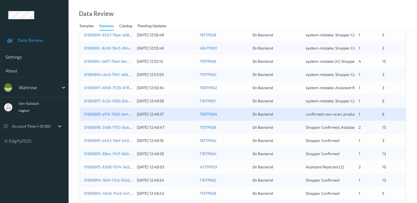
scroll to position [165, 0]
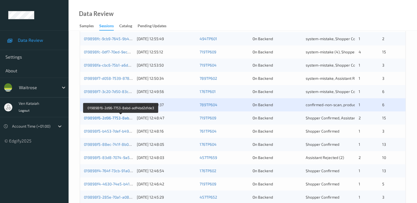
click at [121, 117] on link "019898f6-2d96-7753-8abd-adf4bd2d1de3" at bounding box center [121, 117] width 74 height 5
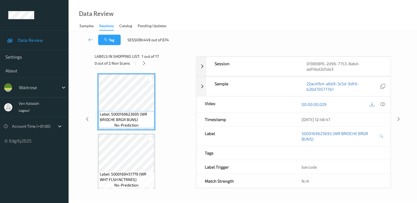
scroll to position [71, 0]
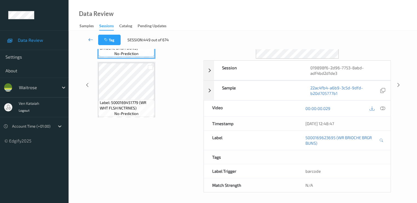
click at [89, 39] on icon at bounding box center [90, 39] width 5 height 5
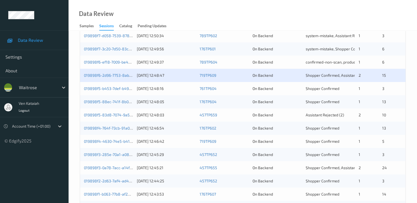
scroll to position [220, 0]
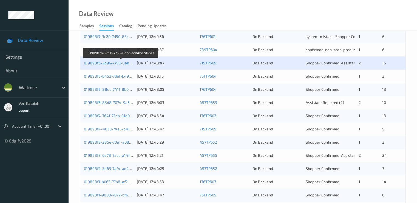
click at [126, 63] on link "019898f6-2d96-7753-8abd-adf4bd2d1de3" at bounding box center [121, 62] width 74 height 5
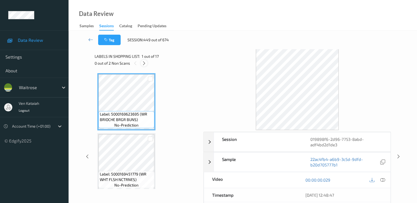
click at [146, 61] on icon at bounding box center [144, 63] width 5 height 5
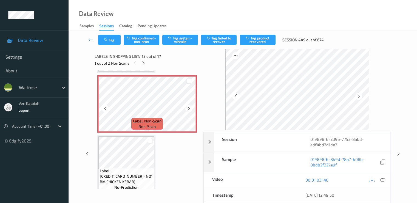
scroll to position [661, 0]
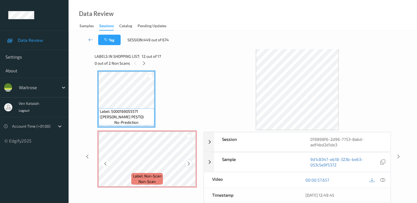
click at [188, 163] on icon at bounding box center [189, 163] width 5 height 5
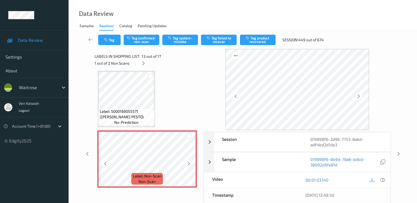
click at [188, 163] on icon at bounding box center [189, 163] width 5 height 5
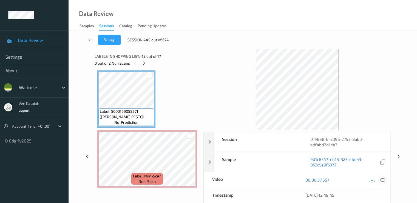
click at [386, 179] on div at bounding box center [382, 179] width 7 height 7
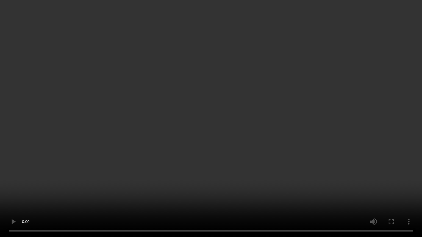
click at [89, 136] on video at bounding box center [211, 118] width 422 height 237
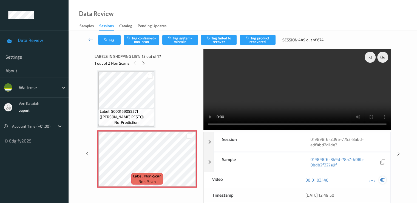
click at [383, 179] on icon at bounding box center [382, 179] width 5 height 5
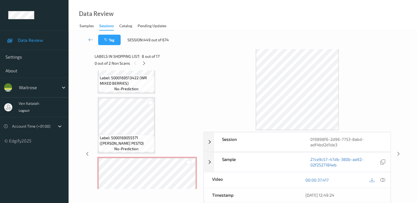
scroll to position [659, 0]
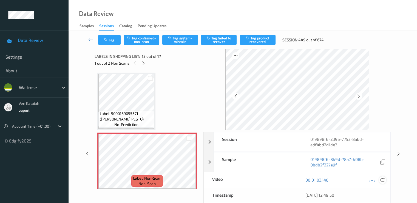
click at [383, 180] on icon at bounding box center [382, 179] width 5 height 5
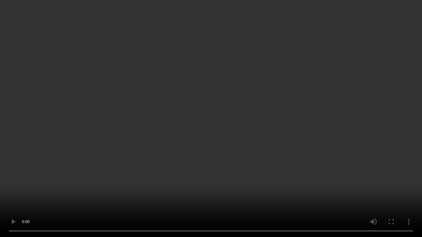
click at [199, 160] on video at bounding box center [211, 118] width 422 height 237
click at [224, 182] on video at bounding box center [211, 118] width 422 height 237
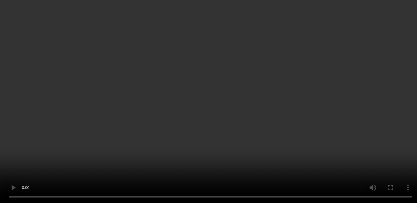
scroll to position [329, 0]
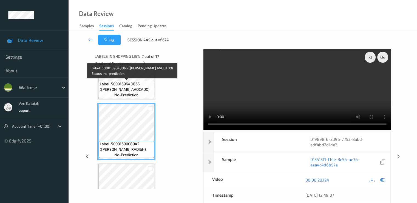
click at [118, 92] on span "no-prediction" at bounding box center [126, 94] width 24 height 5
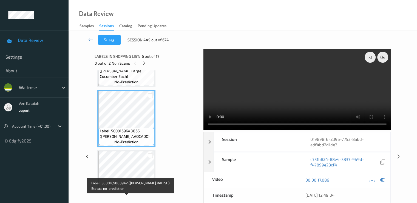
scroll to position [274, 0]
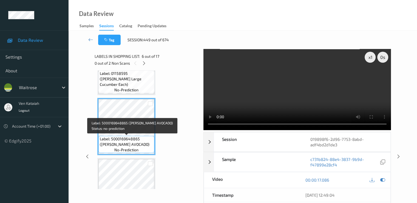
click at [123, 137] on span "Label: 5000169648865 (WR PRIPE AVOCADO)" at bounding box center [126, 141] width 53 height 11
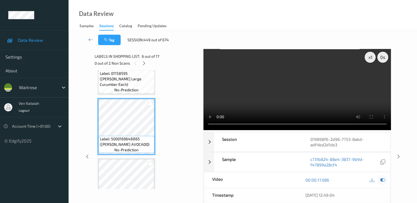
click at [383, 177] on icon at bounding box center [382, 179] width 5 height 5
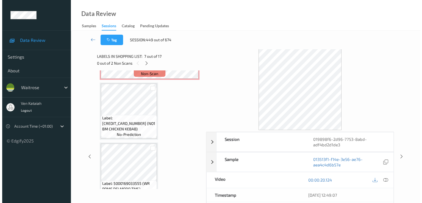
scroll to position [714, 0]
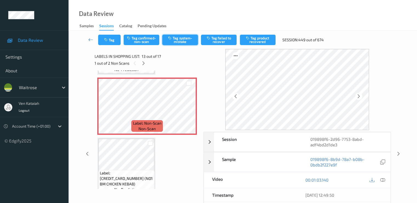
click at [179, 43] on button "Tag system-mistake" at bounding box center [180, 40] width 36 height 10
click at [111, 41] on button "Tag" at bounding box center [109, 40] width 23 height 10
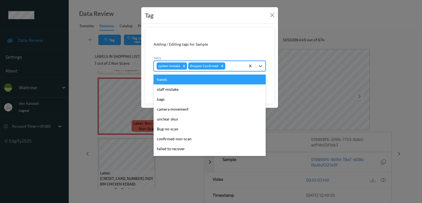
click at [237, 66] on div at bounding box center [234, 66] width 16 height 7
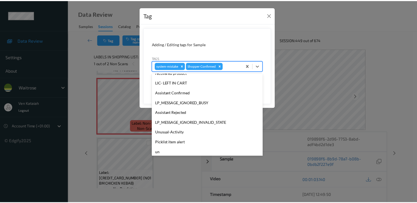
scroll to position [108, 0]
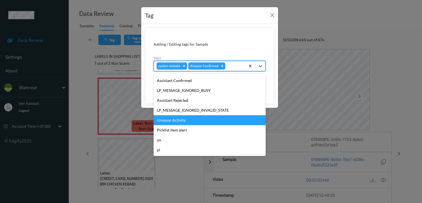
click at [179, 117] on div "Unusual-Activity" at bounding box center [209, 120] width 112 height 10
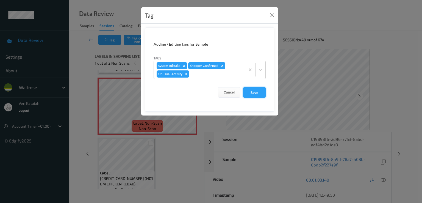
click at [259, 88] on button "Save" at bounding box center [254, 92] width 23 height 10
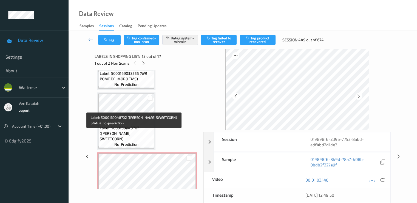
scroll to position [902, 0]
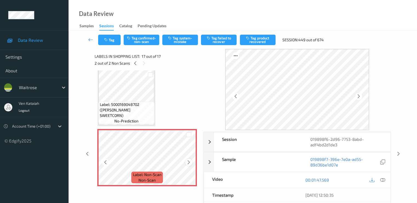
click at [191, 160] on icon at bounding box center [189, 161] width 5 height 5
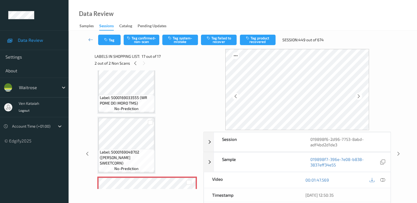
scroll to position [847, 0]
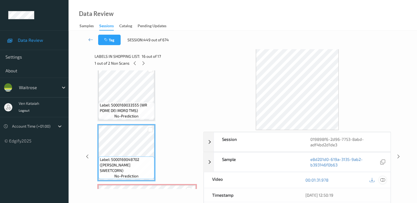
click at [385, 178] on icon at bounding box center [382, 179] width 5 height 5
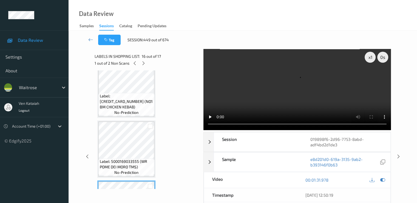
scroll to position [737, 0]
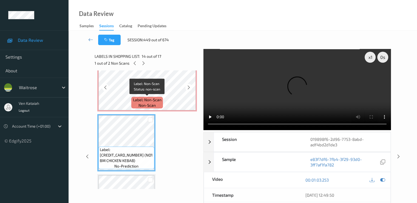
click at [142, 100] on span "Label: Non-Scan" at bounding box center [147, 99] width 29 height 5
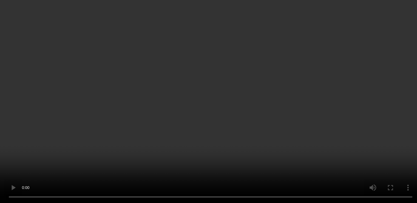
scroll to position [682, 0]
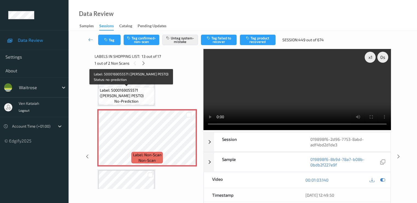
click at [136, 93] on span "Label: 5000169055571 (WR GREEN PESTO)" at bounding box center [126, 92] width 53 height 11
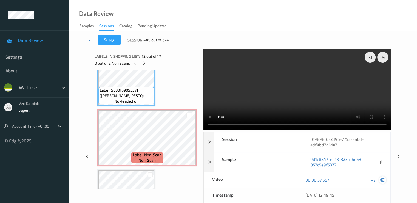
click at [383, 179] on icon at bounding box center [382, 179] width 5 height 5
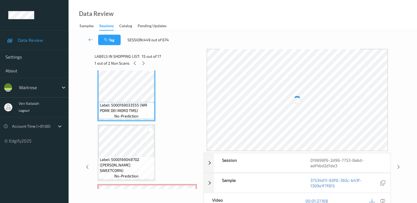
scroll to position [792, 0]
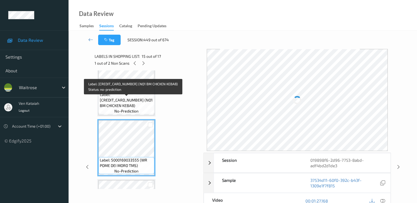
click at [138, 100] on span "Label: 5063210044320 (NO1 BM CHICKEN KEBAB)" at bounding box center [126, 100] width 53 height 16
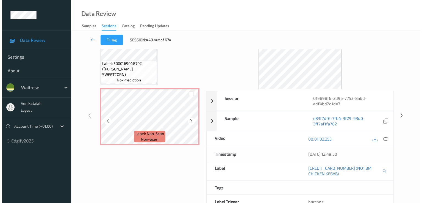
scroll to position [55, 0]
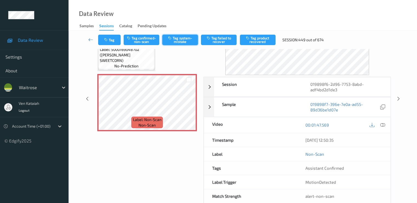
click at [184, 42] on button "Tag system-mistake" at bounding box center [180, 40] width 36 height 10
click at [110, 42] on button "Tag" at bounding box center [109, 40] width 23 height 10
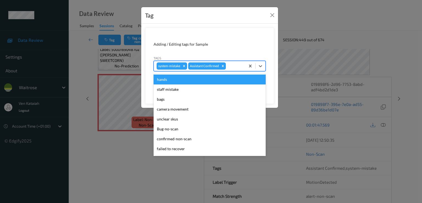
click at [242, 66] on div at bounding box center [235, 66] width 16 height 7
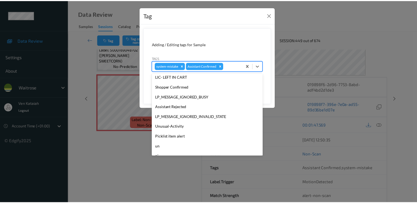
scroll to position [108, 0]
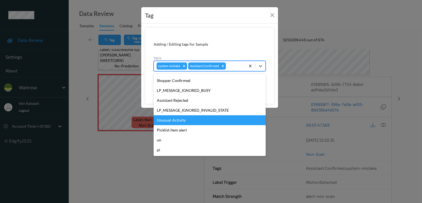
click at [176, 123] on div "Unusual-Activity" at bounding box center [209, 120] width 112 height 10
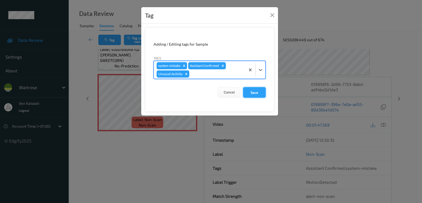
click at [258, 92] on button "Save" at bounding box center [254, 92] width 23 height 10
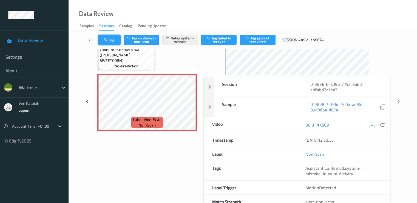
click at [107, 36] on button "Tag" at bounding box center [109, 40] width 23 height 10
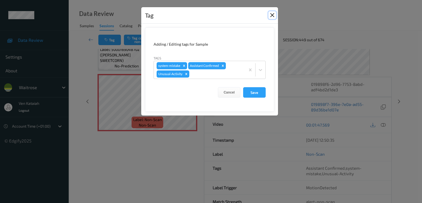
click at [272, 18] on button "Close" at bounding box center [272, 15] width 8 height 8
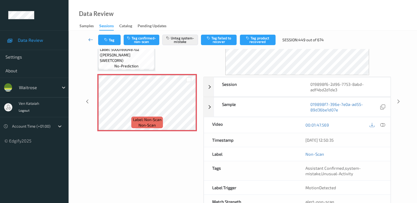
click at [88, 38] on link at bounding box center [91, 40] width 15 height 10
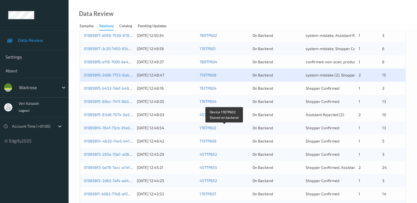
scroll to position [199, 0]
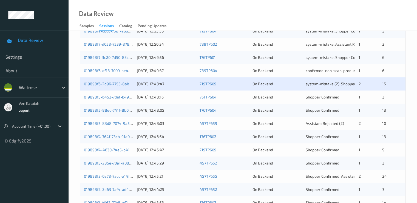
click at [125, 99] on div "019898f5-b453-7def-b490-fea3eb5ecd44" at bounding box center [108, 96] width 49 height 5
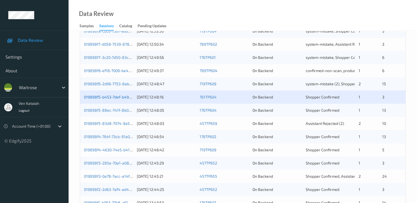
click at [110, 99] on link "019898f5-b453-7def-b490-fea3eb5ecd44" at bounding box center [121, 96] width 75 height 5
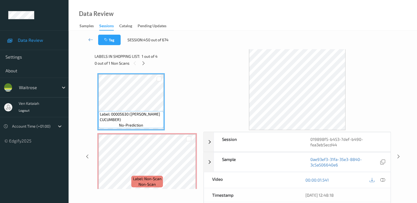
click at [144, 67] on div "Labels in shopping list: 1 out of 4 0 out of 1 Non Scans" at bounding box center [147, 59] width 105 height 21
click at [143, 61] on icon at bounding box center [143, 63] width 5 height 5
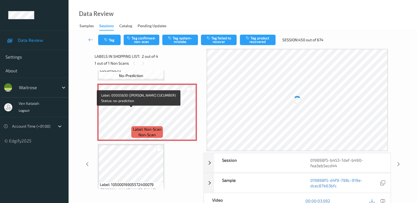
scroll to position [58, 0]
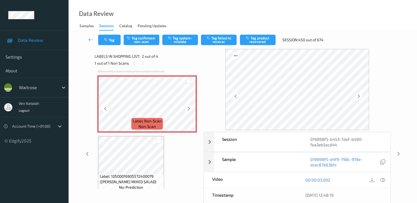
click at [187, 110] on icon at bounding box center [189, 108] width 5 height 5
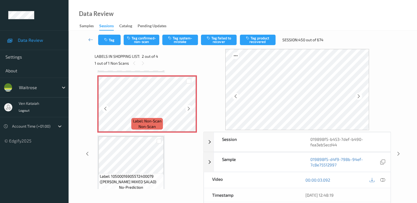
click at [187, 110] on icon at bounding box center [189, 108] width 5 height 5
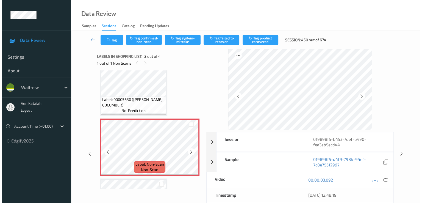
scroll to position [0, 0]
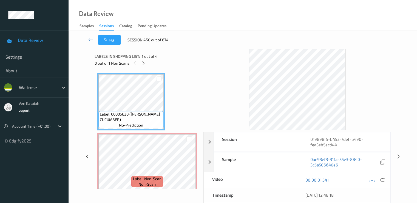
click at [387, 178] on div "00:00:01.541" at bounding box center [344, 180] width 93 height 16
click at [381, 180] on icon at bounding box center [382, 179] width 5 height 5
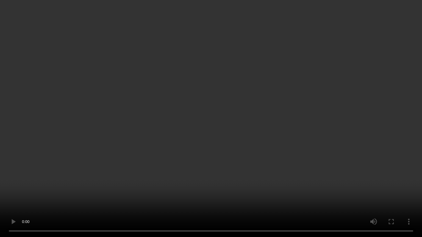
click at [117, 162] on video at bounding box center [211, 118] width 422 height 237
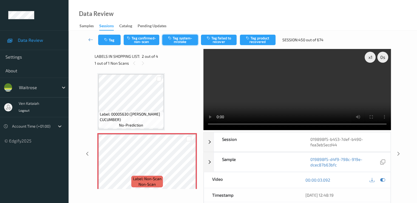
click at [177, 37] on button "Tag system-mistake" at bounding box center [180, 40] width 36 height 10
click at [116, 44] on button "Tag" at bounding box center [109, 40] width 23 height 10
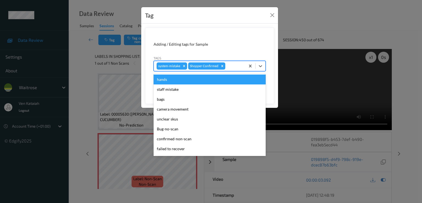
click at [226, 68] on input "text" at bounding box center [226, 65] width 1 height 5
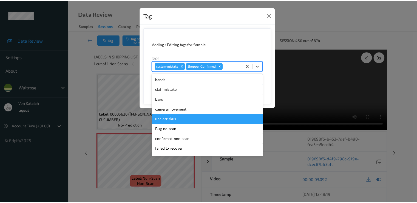
scroll to position [108, 0]
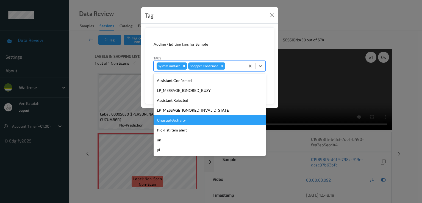
click at [182, 120] on div "Unusual-Activity" at bounding box center [209, 120] width 112 height 10
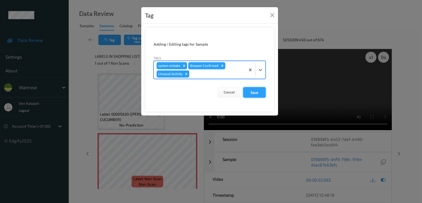
click at [259, 90] on button "Save" at bounding box center [254, 92] width 23 height 10
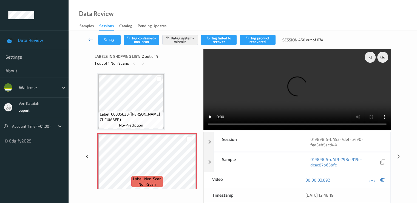
click at [90, 41] on icon at bounding box center [90, 39] width 5 height 5
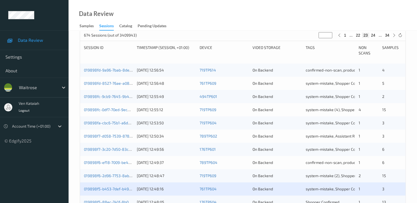
scroll to position [165, 0]
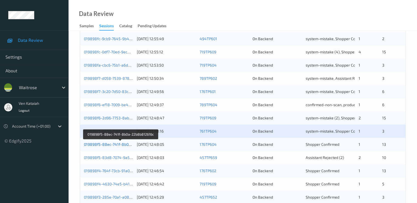
click at [117, 145] on link "019898f5-88ec-741f-8b0a-22b8b812616c" at bounding box center [121, 144] width 74 height 5
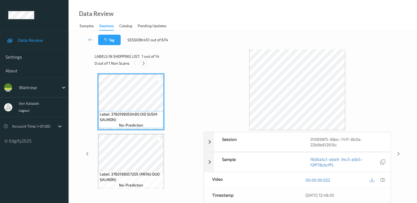
click at [145, 62] on icon at bounding box center [143, 63] width 5 height 5
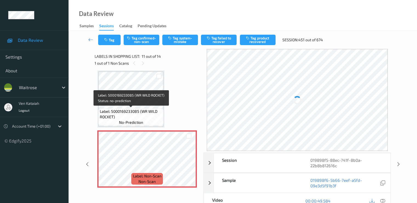
scroll to position [596, 0]
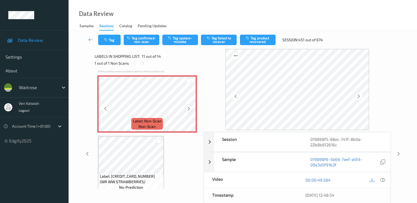
click at [189, 109] on icon at bounding box center [189, 108] width 5 height 5
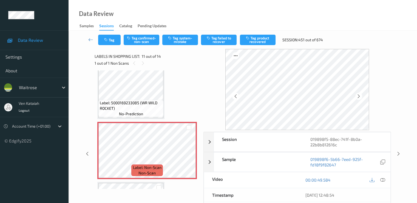
scroll to position [541, 0]
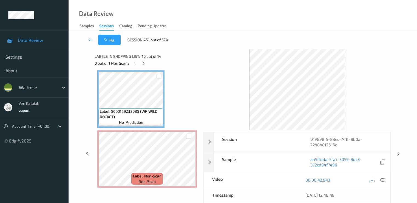
click at [381, 174] on div "00:00:42.943" at bounding box center [344, 180] width 93 height 16
click at [383, 179] on icon at bounding box center [382, 179] width 5 height 5
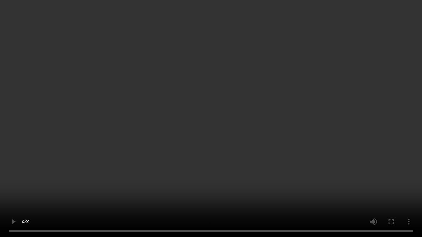
click at [39, 179] on video at bounding box center [211, 118] width 422 height 237
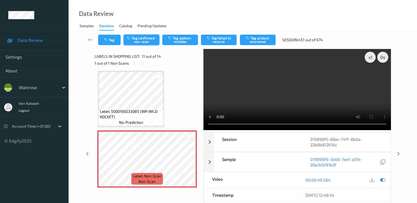
click at [150, 40] on button "Tag confirmed-non-scan" at bounding box center [142, 40] width 36 height 10
click at [252, 40] on button "Tag product recovered" at bounding box center [258, 40] width 36 height 10
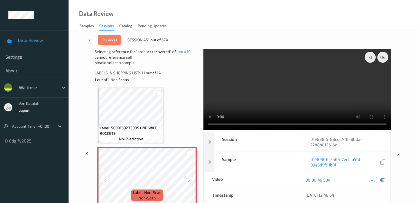
scroll to position [596, 0]
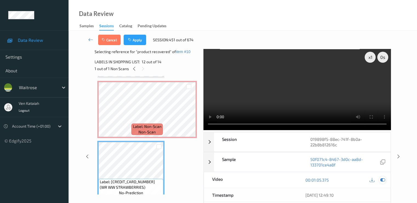
click at [383, 179] on icon at bounding box center [382, 179] width 5 height 5
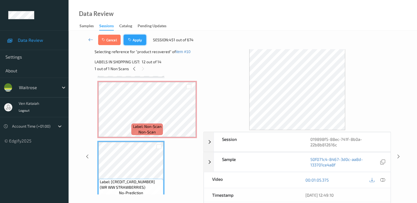
click at [134, 39] on button "Apply" at bounding box center [135, 40] width 23 height 10
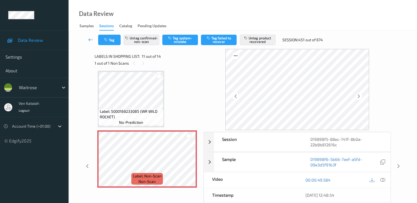
click at [89, 40] on icon at bounding box center [90, 39] width 5 height 5
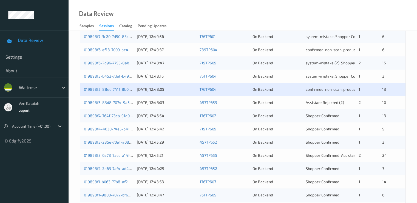
scroll to position [254, 0]
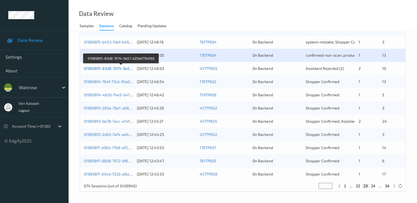
click at [112, 67] on link "019898f5-83d8-7074-9a57-b25bb770d165" at bounding box center [121, 68] width 75 height 5
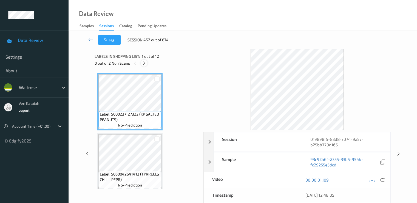
click at [146, 64] on icon at bounding box center [144, 63] width 5 height 5
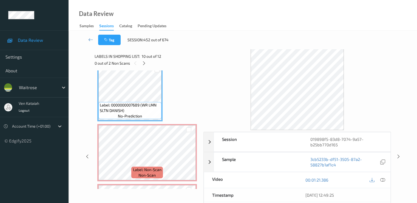
scroll to position [493, 0]
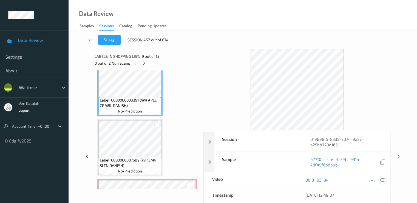
click at [386, 180] on div at bounding box center [382, 179] width 7 height 7
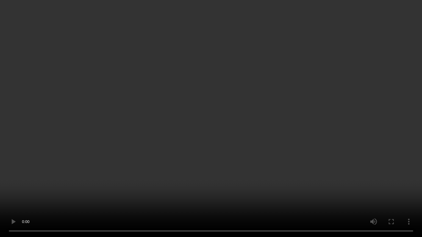
click at [113, 134] on video at bounding box center [211, 118] width 422 height 237
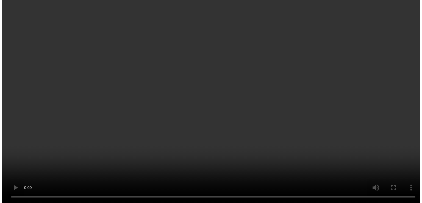
scroll to position [548, 0]
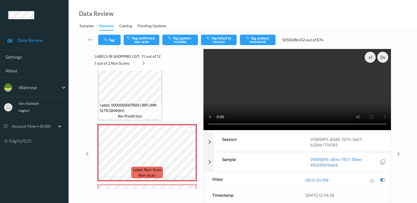
click at [175, 46] on div "Tag Tag confirmed-non-scan Tag system-mistake Tag failed to recover Tag product…" at bounding box center [243, 40] width 326 height 18
click at [176, 43] on button "Tag system-mistake" at bounding box center [180, 40] width 36 height 10
click at [112, 38] on button "Tag" at bounding box center [109, 40] width 23 height 10
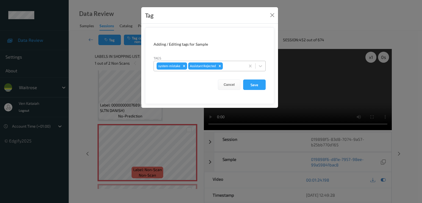
click at [224, 63] on input "text" at bounding box center [224, 65] width 1 height 5
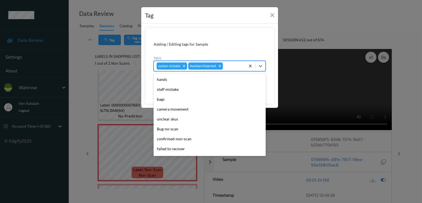
scroll to position [108, 0]
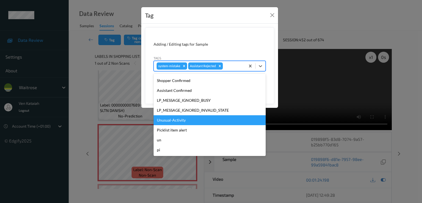
click at [214, 117] on div "Unusual-Activity" at bounding box center [209, 120] width 112 height 10
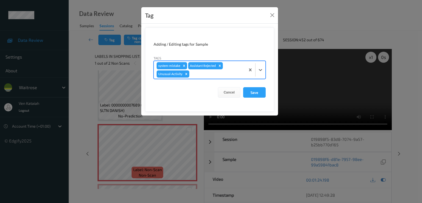
click at [206, 67] on div "Assistant Rejected" at bounding box center [202, 65] width 29 height 7
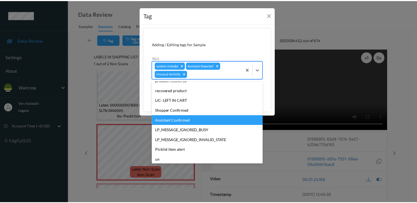
scroll to position [98, 0]
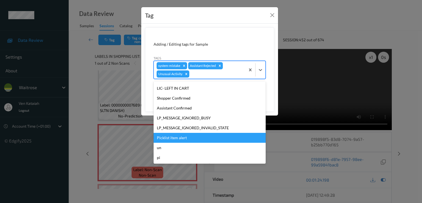
click at [177, 140] on div "Picklist item alert" at bounding box center [209, 138] width 112 height 10
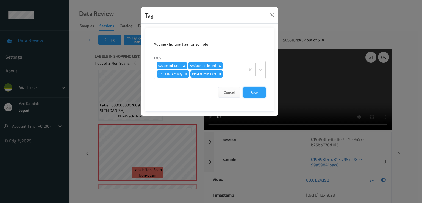
click at [251, 95] on button "Save" at bounding box center [254, 92] width 23 height 10
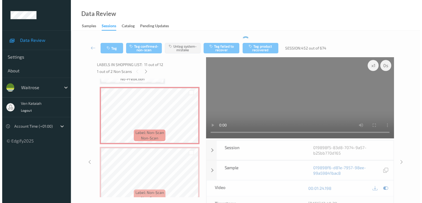
scroll to position [603, 0]
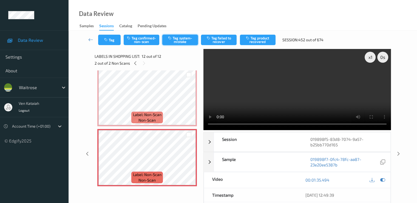
click at [185, 36] on button "Tag system-mistake" at bounding box center [180, 40] width 36 height 10
click at [111, 42] on button "Tag" at bounding box center [109, 40] width 23 height 10
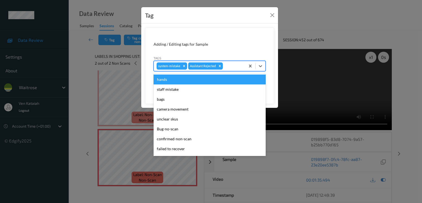
click at [237, 67] on div at bounding box center [233, 66] width 19 height 7
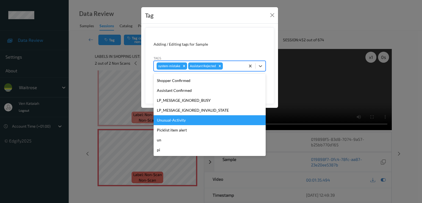
click at [192, 121] on div "Unusual-Activity" at bounding box center [209, 120] width 112 height 10
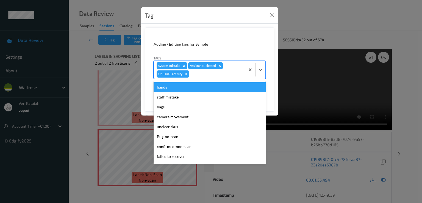
click at [212, 77] on div "system-mistake Assistant Rejected Unusual-Activity" at bounding box center [199, 70] width 91 height 18
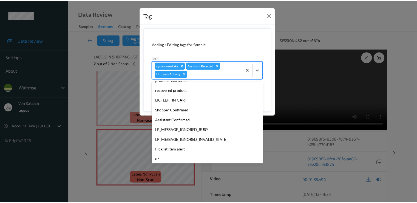
scroll to position [98, 0]
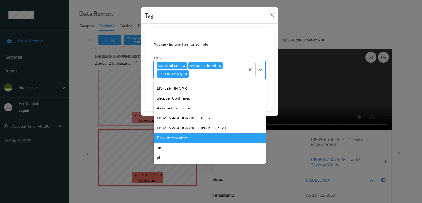
click at [178, 141] on div "Picklist item alert" at bounding box center [209, 138] width 112 height 10
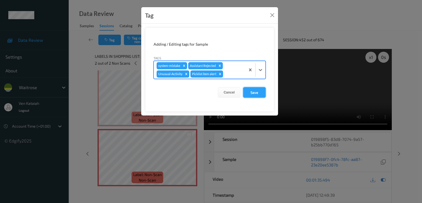
click at [259, 87] on button "Save" at bounding box center [254, 92] width 23 height 10
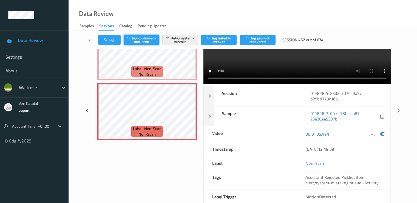
scroll to position [55, 0]
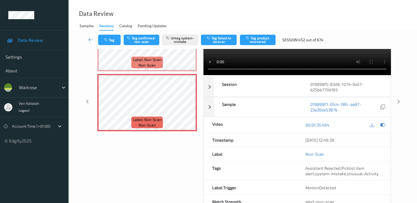
click at [94, 39] on link at bounding box center [91, 40] width 15 height 10
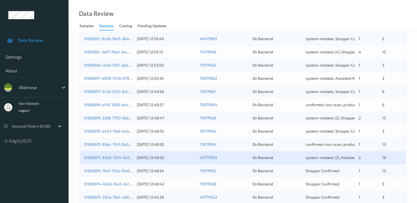
scroll to position [220, 0]
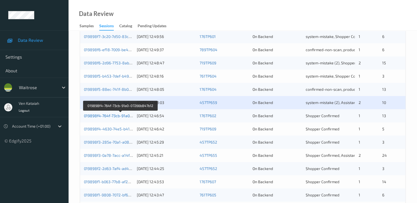
click at [110, 114] on link "019898f4-764f-73cb-91a0-07266b847b12" at bounding box center [120, 115] width 73 height 5
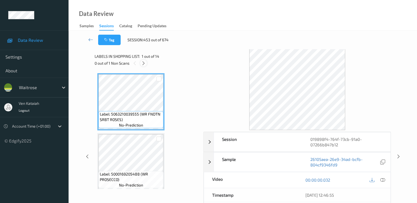
click at [144, 60] on div at bounding box center [143, 63] width 7 height 7
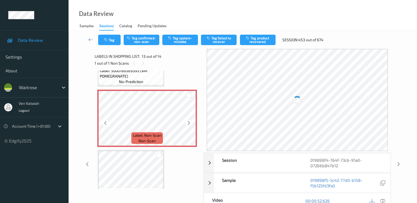
scroll to position [716, 0]
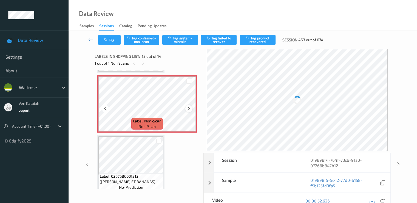
click at [186, 108] on div at bounding box center [189, 108] width 7 height 7
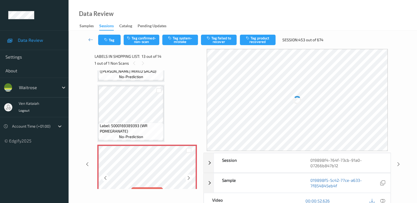
scroll to position [606, 0]
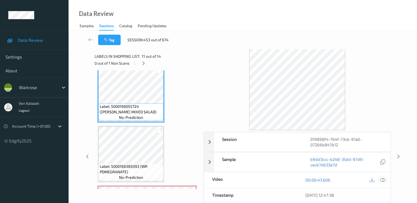
click at [384, 179] on icon at bounding box center [382, 179] width 5 height 5
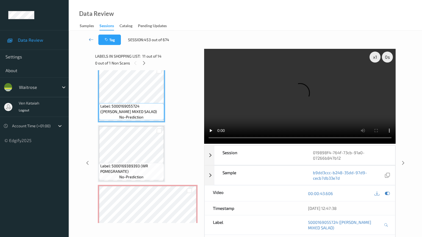
click at [224, 144] on video at bounding box center [300, 96] width 192 height 95
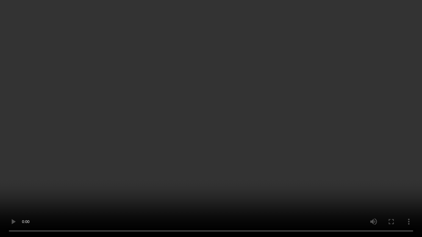
click at [342, 195] on video at bounding box center [211, 118] width 422 height 237
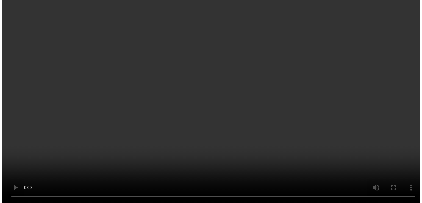
scroll to position [716, 0]
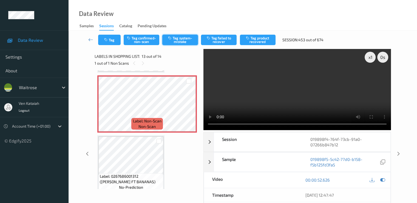
click at [185, 38] on button "Tag system-mistake" at bounding box center [180, 40] width 36 height 10
click at [111, 37] on button "Tag" at bounding box center [109, 40] width 23 height 10
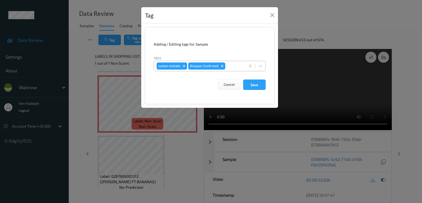
click at [226, 66] on input "text" at bounding box center [226, 65] width 1 height 5
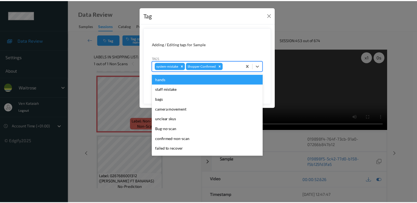
scroll to position [108, 0]
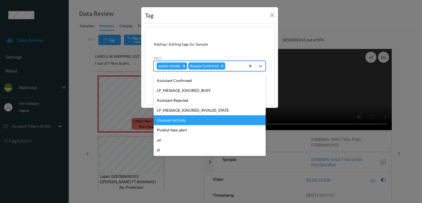
click at [178, 118] on div "Unusual-Activity" at bounding box center [209, 120] width 112 height 10
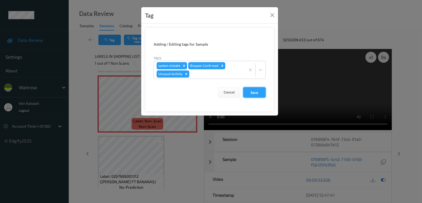
click at [263, 92] on button "Save" at bounding box center [254, 92] width 23 height 10
click at [255, 92] on button "Save" at bounding box center [254, 92] width 23 height 10
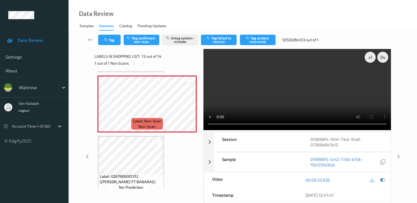
click at [90, 39] on icon at bounding box center [90, 39] width 5 height 5
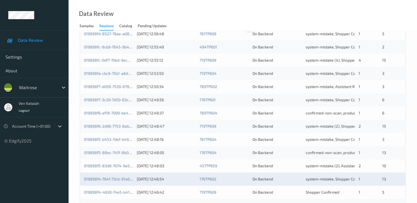
scroll to position [254, 0]
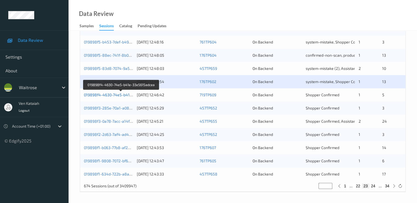
click at [108, 96] on link "019898f4-4630-74e5-b41e-33e5615adcea" at bounding box center [121, 94] width 75 height 5
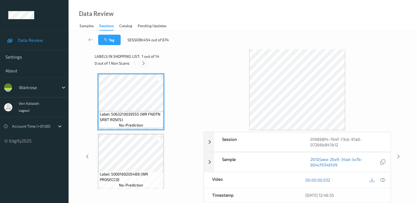
click at [144, 62] on icon at bounding box center [143, 63] width 5 height 5
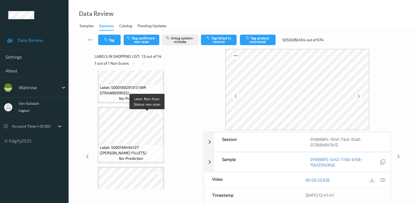
scroll to position [503, 0]
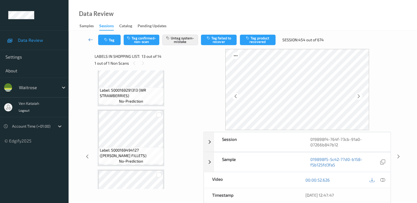
click at [91, 40] on icon at bounding box center [90, 39] width 5 height 5
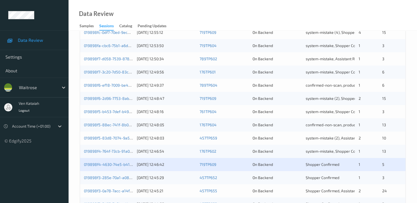
scroll to position [254, 0]
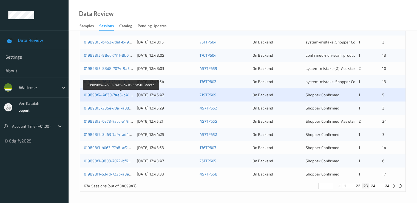
click at [116, 97] on link "019898f4-4630-74e5-b41e-33e5615adcea" at bounding box center [121, 94] width 75 height 5
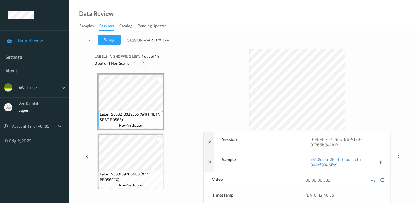
click at [144, 60] on div at bounding box center [143, 63] width 7 height 7
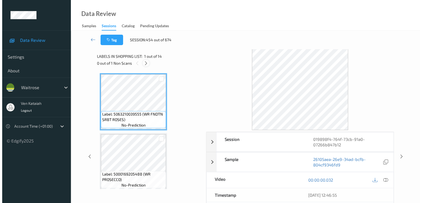
scroll to position [661, 0]
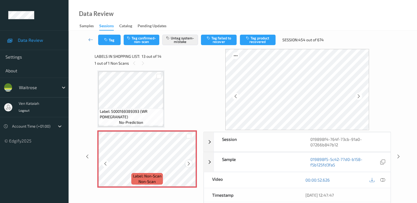
click at [188, 163] on icon at bounding box center [189, 163] width 5 height 5
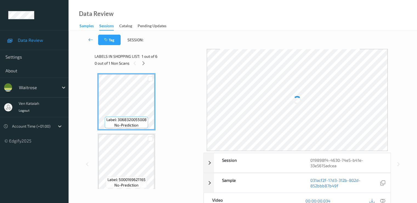
click at [91, 27] on div "Samples" at bounding box center [87, 26] width 14 height 7
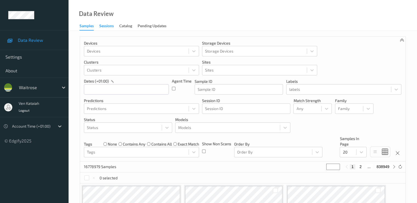
click at [102, 28] on div "Sessions" at bounding box center [106, 26] width 15 height 7
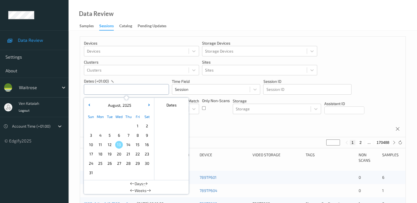
click at [110, 92] on input "text" at bounding box center [126, 89] width 85 height 10
click at [102, 145] on span "11" at bounding box center [101, 145] width 8 height 8
type input "[DATE] 00:00 -> [DATE] 23:59"
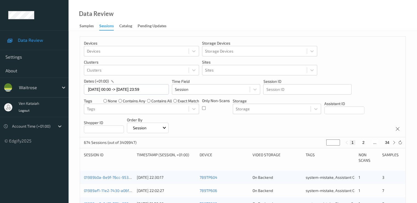
type input "*"
drag, startPoint x: 335, startPoint y: 142, endPoint x: 320, endPoint y: 147, distance: 15.9
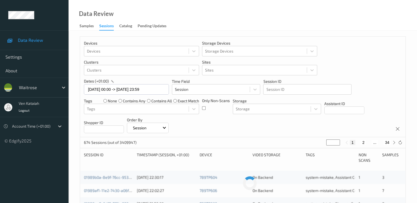
click at [327, 145] on input "*" at bounding box center [334, 142] width 14 height 6
type input "**"
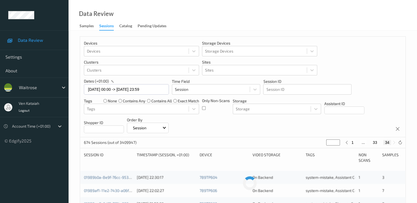
type input "*"
drag, startPoint x: 330, startPoint y: 141, endPoint x: 322, endPoint y: 145, distance: 8.8
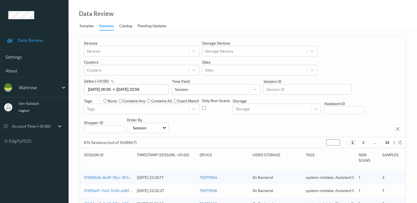
click at [322, 145] on div "674 Sessions (out of 3409947) * 1 2 ... 34" at bounding box center [243, 142] width 326 height 11
type input "*"
type input "**"
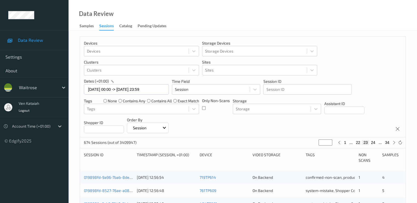
type input "**"
click at [367, 143] on button "23" at bounding box center [366, 142] width 8 height 5
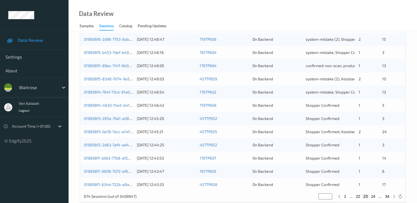
scroll to position [254, 0]
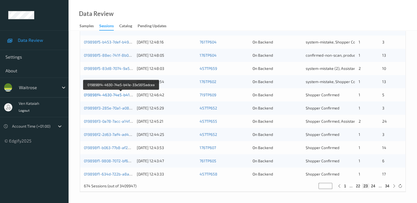
click at [121, 95] on link "019898f4-4630-74e5-b41e-33e5615adcea" at bounding box center [121, 94] width 75 height 5
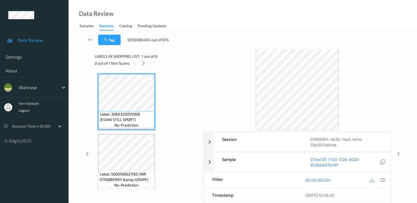
click at [144, 64] on icon at bounding box center [143, 63] width 5 height 5
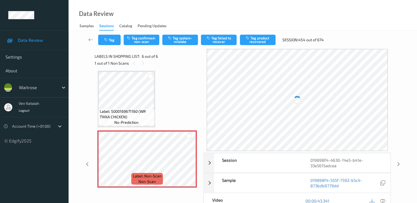
scroll to position [243, 0]
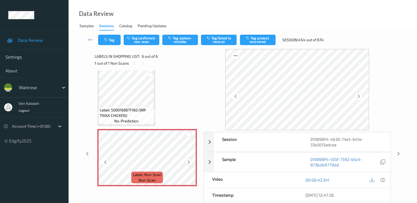
click at [191, 161] on icon at bounding box center [189, 161] width 5 height 5
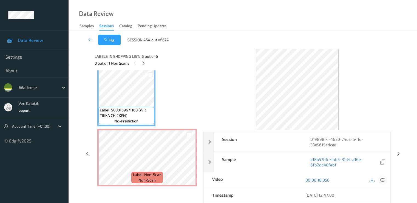
click at [384, 177] on icon at bounding box center [382, 179] width 5 height 5
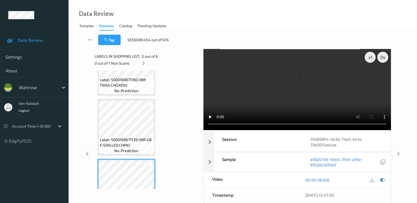
scroll to position [134, 0]
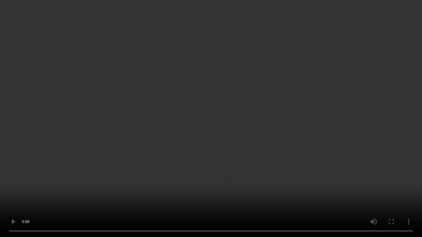
click at [109, 158] on video at bounding box center [211, 118] width 422 height 237
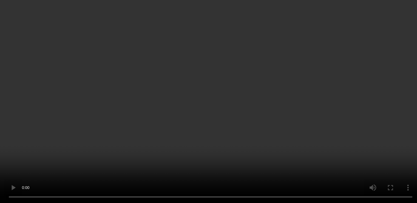
scroll to position [0, 0]
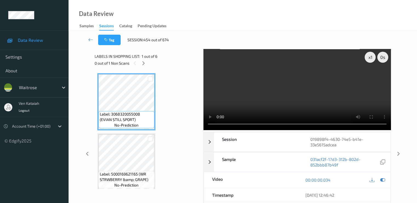
click at [387, 178] on div "00:00:00.034" at bounding box center [344, 180] width 93 height 16
click at [384, 179] on icon at bounding box center [382, 179] width 5 height 5
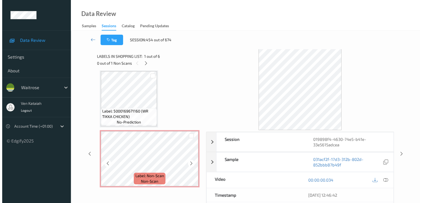
scroll to position [243, 0]
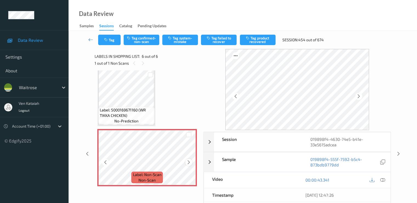
click at [187, 159] on div at bounding box center [189, 161] width 7 height 7
click at [181, 41] on button "Tag system-mistake" at bounding box center [180, 40] width 36 height 10
click at [102, 43] on button "Tag" at bounding box center [109, 40] width 23 height 10
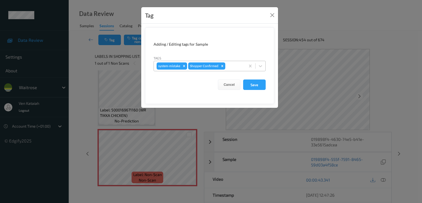
click at [229, 71] on div "system-mistake Shopper Confirmed" at bounding box center [209, 66] width 112 height 10
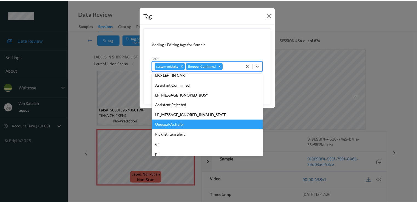
scroll to position [108, 0]
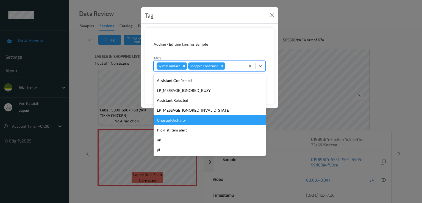
click at [201, 123] on div "Unusual-Activity" at bounding box center [209, 120] width 112 height 10
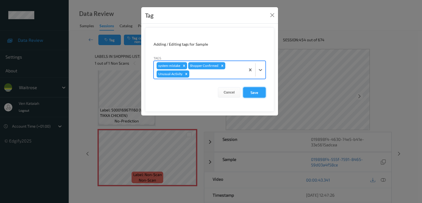
click at [245, 94] on button "Save" at bounding box center [254, 92] width 23 height 10
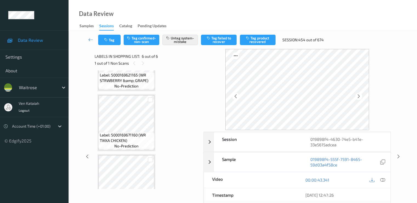
scroll to position [0, 0]
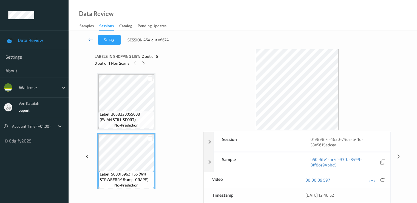
click at [95, 38] on link at bounding box center [91, 40] width 15 height 10
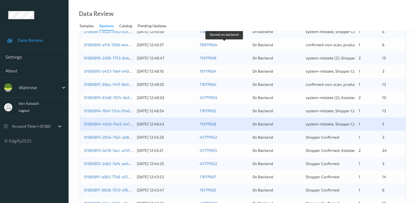
scroll to position [254, 0]
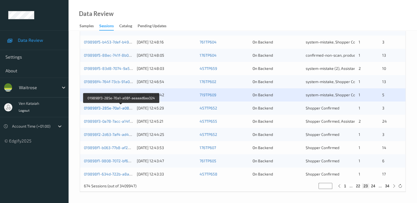
click at [122, 108] on link "019898f3-285e-70a1-a08f-aeaaad6aa324" at bounding box center [121, 107] width 75 height 5
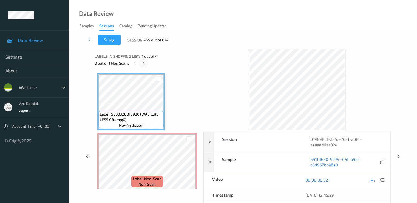
click at [145, 61] on icon at bounding box center [143, 63] width 5 height 5
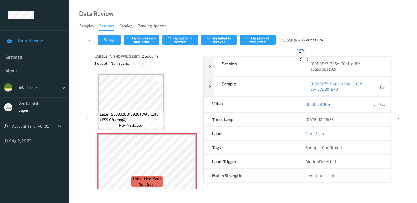
scroll to position [3, 0]
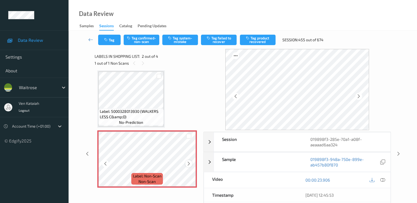
click at [189, 164] on icon at bounding box center [189, 163] width 5 height 5
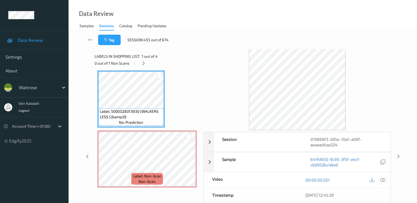
click at [384, 178] on icon at bounding box center [382, 179] width 5 height 5
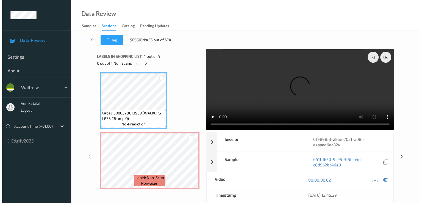
scroll to position [0, 0]
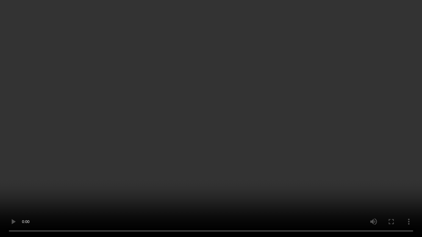
click at [20, 195] on video at bounding box center [211, 118] width 422 height 237
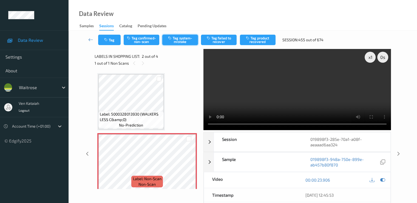
click at [183, 40] on button "Tag system-mistake" at bounding box center [180, 40] width 36 height 10
click at [109, 40] on icon "button" at bounding box center [106, 40] width 5 height 4
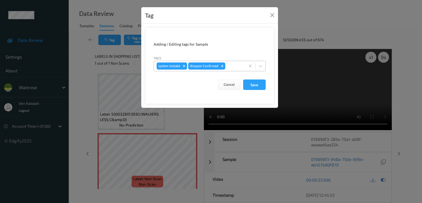
click at [232, 64] on div at bounding box center [234, 66] width 16 height 7
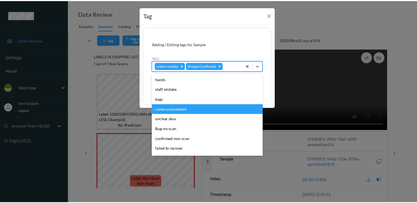
scroll to position [108, 0]
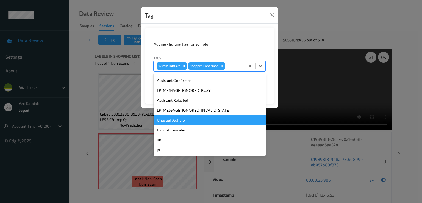
click at [175, 124] on div "Unusual-Activity" at bounding box center [209, 120] width 112 height 10
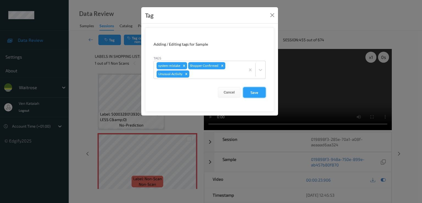
click at [257, 90] on button "Save" at bounding box center [254, 92] width 23 height 10
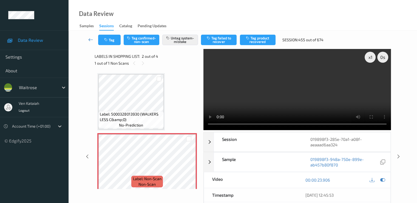
click at [85, 39] on link at bounding box center [91, 40] width 15 height 10
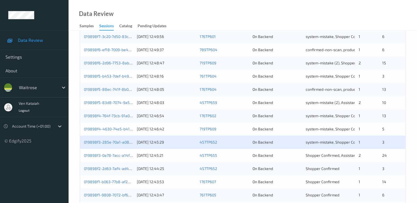
scroll to position [254, 0]
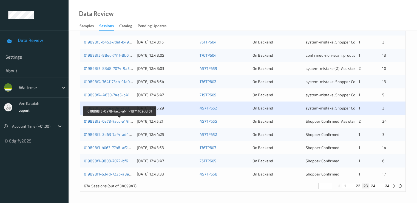
click at [121, 120] on link "019898f3-0a78-7acc-a14f-1874102d6f61" at bounding box center [120, 121] width 72 height 5
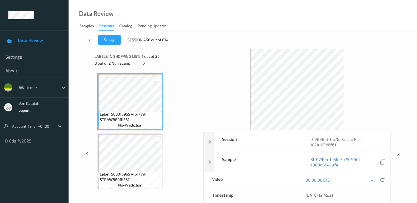
click at [91, 38] on icon at bounding box center [90, 39] width 5 height 5
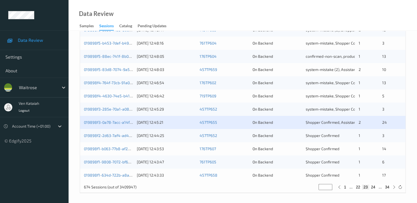
scroll to position [254, 0]
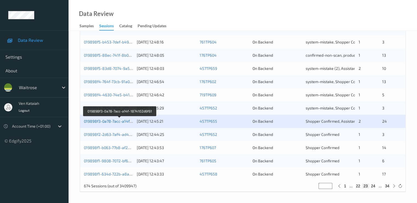
click at [107, 120] on link "019898f3-0a78-7acc-a14f-1874102d6f61" at bounding box center [120, 121] width 72 height 5
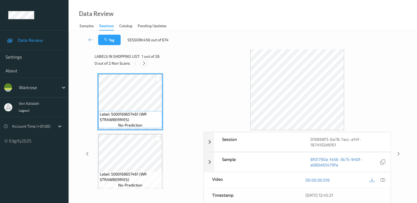
click at [143, 64] on icon at bounding box center [144, 63] width 5 height 5
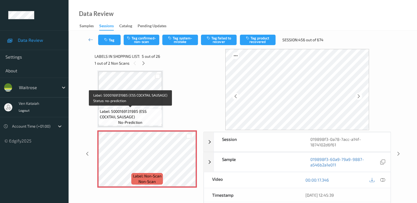
scroll to position [237, 0]
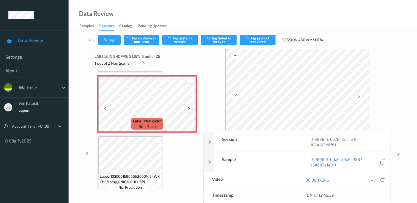
click at [189, 109] on icon at bounding box center [189, 108] width 5 height 5
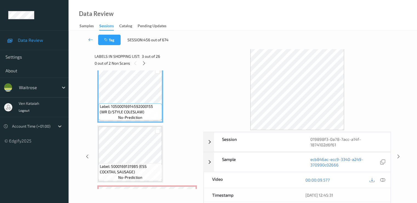
scroll to position [182, 0]
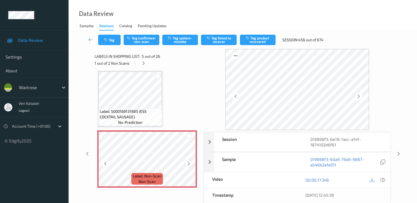
click at [189, 164] on icon at bounding box center [189, 163] width 5 height 5
click at [190, 161] on icon at bounding box center [189, 163] width 5 height 5
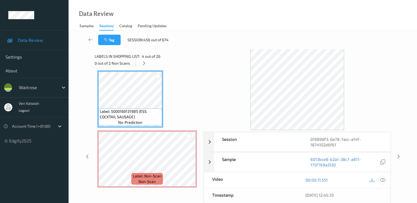
click at [381, 179] on icon at bounding box center [382, 179] width 5 height 5
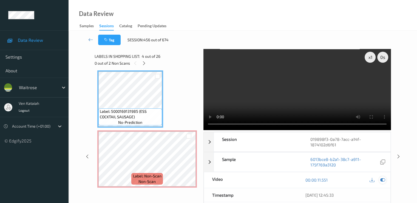
click at [382, 178] on icon at bounding box center [382, 179] width 5 height 5
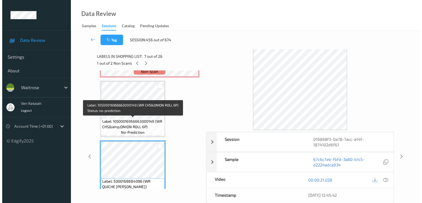
scroll to position [237, 0]
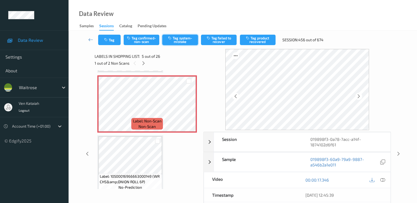
click at [175, 41] on button "Tag system-mistake" at bounding box center [180, 40] width 36 height 10
click at [110, 40] on button "Tag" at bounding box center [109, 40] width 23 height 10
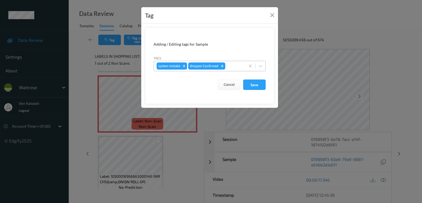
click at [235, 67] on div at bounding box center [234, 66] width 16 height 7
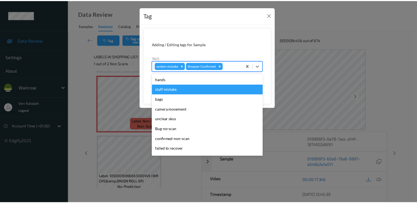
scroll to position [108, 0]
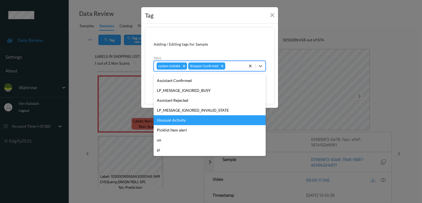
click at [183, 115] on div "Unusual-Activity" at bounding box center [209, 120] width 112 height 10
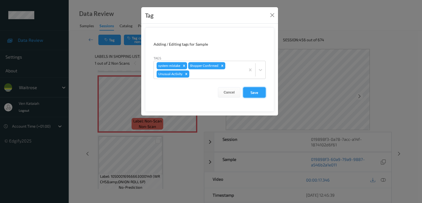
click at [252, 91] on button "Save" at bounding box center [254, 92] width 23 height 10
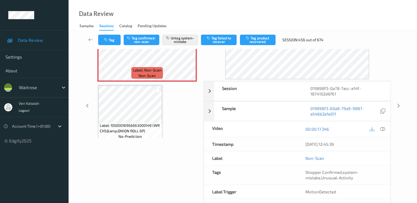
scroll to position [71, 0]
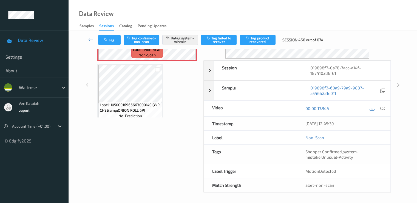
click at [82, 37] on div "Tag Tag confirmed-non-scan Untag system-mistake Tag failed to recover Tag produ…" at bounding box center [243, 40] width 326 height 18
click at [94, 40] on link at bounding box center [91, 40] width 15 height 10
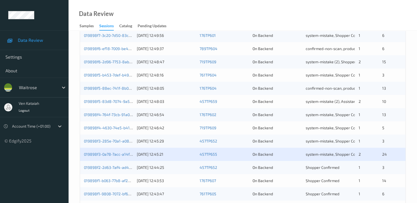
scroll to position [254, 0]
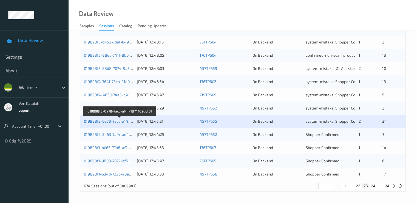
click at [122, 122] on link "019898f3-0a78-7acc-a14f-1874102d6f61" at bounding box center [120, 121] width 72 height 5
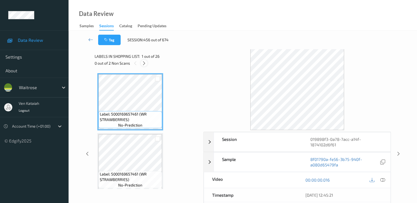
click at [144, 60] on div at bounding box center [144, 63] width 7 height 7
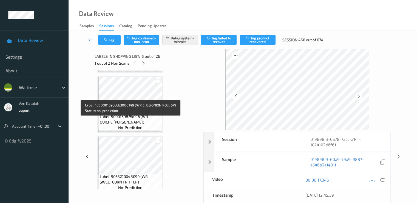
scroll to position [402, 0]
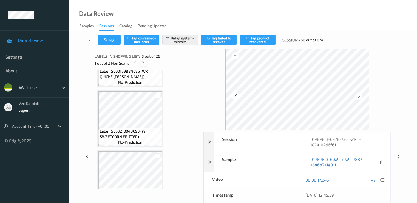
drag, startPoint x: 143, startPoint y: 61, endPoint x: 143, endPoint y: 65, distance: 3.9
click at [143, 62] on icon at bounding box center [143, 63] width 5 height 5
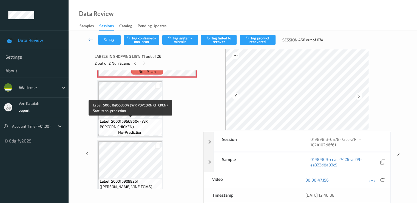
scroll to position [596, 0]
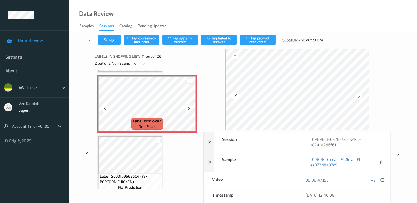
click at [142, 120] on span "Label: Non-Scan" at bounding box center [147, 120] width 29 height 5
click at [190, 109] on icon at bounding box center [189, 108] width 5 height 5
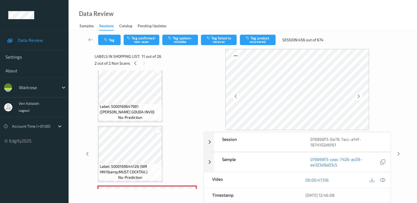
scroll to position [541, 0]
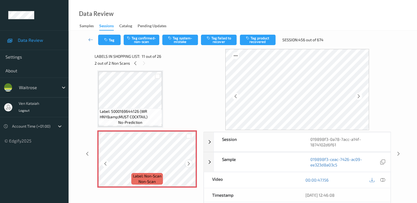
click at [186, 163] on div at bounding box center [189, 163] width 7 height 7
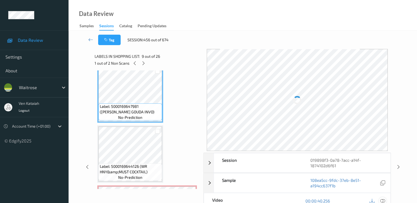
click at [383, 201] on icon at bounding box center [382, 200] width 5 height 5
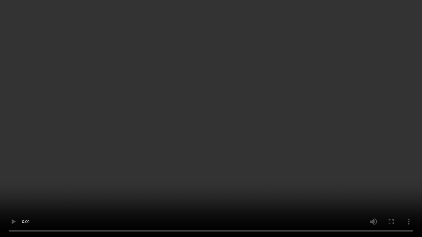
click at [142, 190] on video at bounding box center [211, 118] width 422 height 237
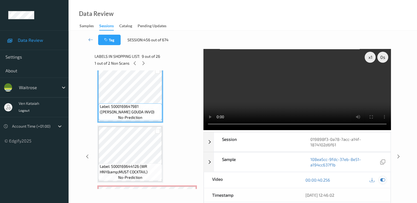
click at [380, 180] on div at bounding box center [382, 179] width 7 height 7
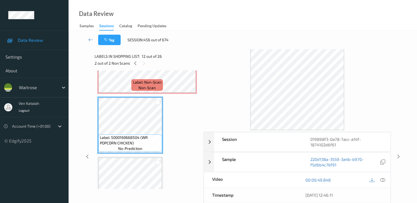
scroll to position [651, 0]
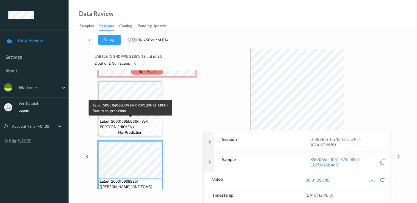
click at [135, 118] on div "Label: 5000169668504 (WR POPCORN CHICKEN) no-prediction" at bounding box center [131, 126] width 64 height 17
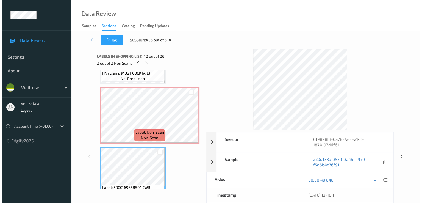
scroll to position [541, 0]
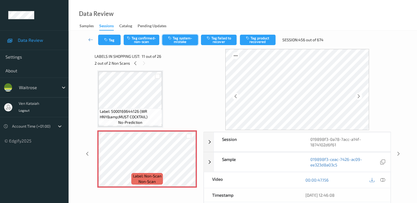
click at [182, 38] on button "Tag system-mistake" at bounding box center [180, 40] width 36 height 10
click at [112, 38] on button "Tag" at bounding box center [109, 40] width 23 height 10
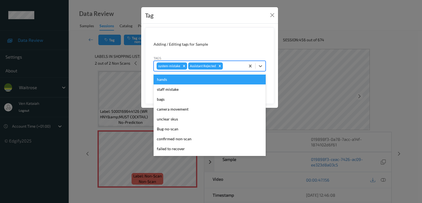
click at [233, 68] on div at bounding box center [233, 66] width 19 height 7
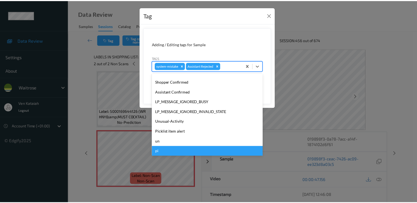
scroll to position [108, 0]
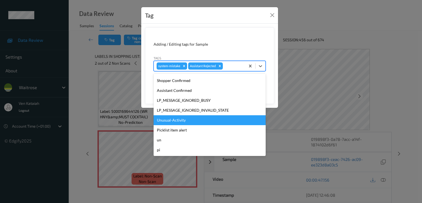
click at [174, 122] on div "Unusual-Activity" at bounding box center [209, 120] width 112 height 10
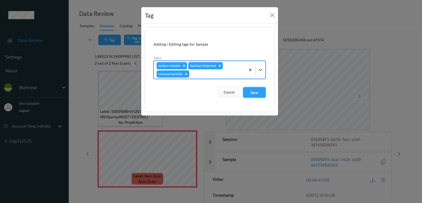
click at [245, 92] on button "Save" at bounding box center [254, 92] width 23 height 10
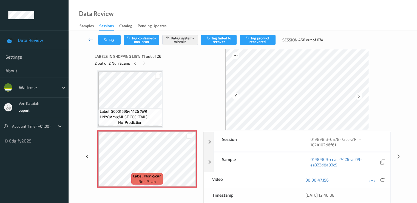
click at [96, 40] on link at bounding box center [91, 40] width 15 height 10
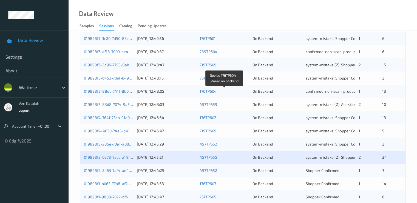
scroll to position [254, 0]
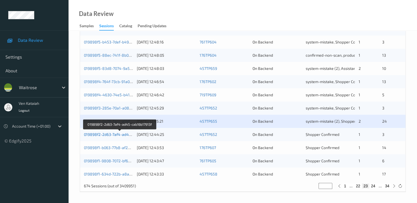
click at [125, 133] on link "019898f2-2d63-7af4-ad45-cab16b17913f" at bounding box center [120, 134] width 72 height 5
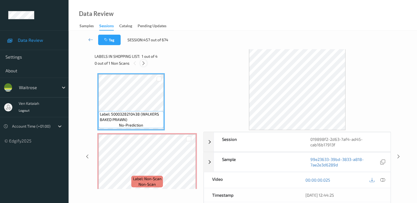
click at [145, 64] on icon at bounding box center [143, 63] width 5 height 5
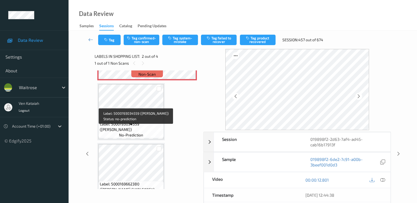
scroll to position [55, 0]
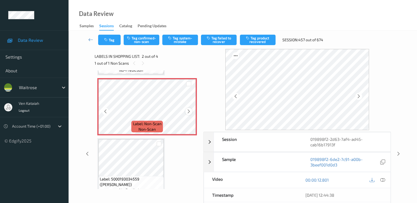
click at [188, 110] on icon at bounding box center [189, 111] width 5 height 5
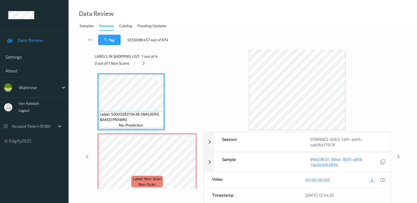
click at [383, 182] on div at bounding box center [382, 179] width 7 height 7
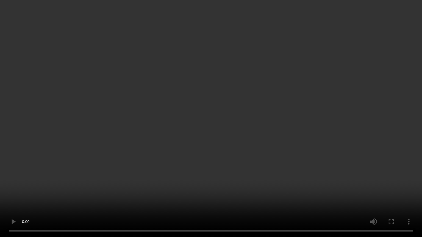
click at [24, 175] on video at bounding box center [211, 118] width 422 height 237
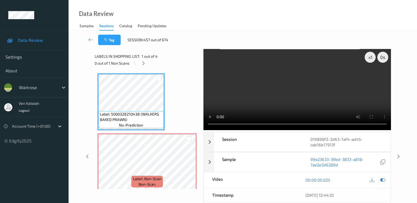
click at [384, 177] on icon at bounding box center [382, 179] width 5 height 5
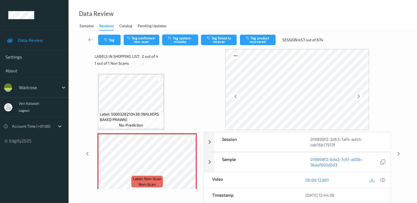
click at [186, 42] on button "Tag system-mistake" at bounding box center [180, 40] width 36 height 10
click at [115, 40] on button "Tag" at bounding box center [109, 40] width 23 height 10
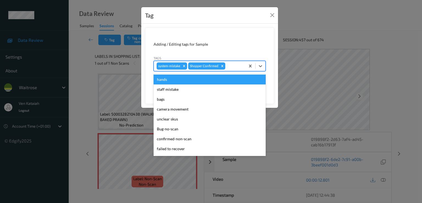
click at [227, 69] on div at bounding box center [234, 66] width 16 height 7
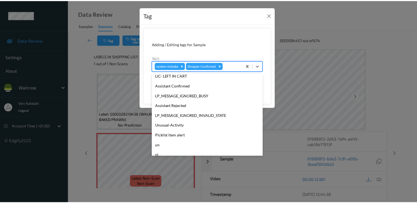
scroll to position [108, 0]
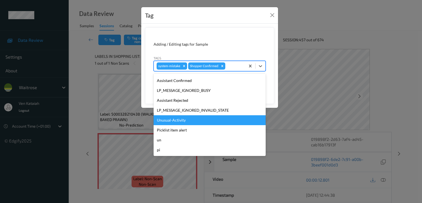
click at [179, 122] on div "Unusual-Activity" at bounding box center [209, 120] width 112 height 10
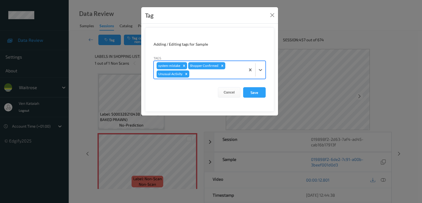
click at [247, 97] on form "Adding / Editing tags for Sample Tags option Unusual-Activity, selected. Select…" at bounding box center [209, 69] width 129 height 84
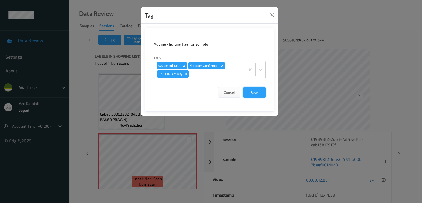
click at [250, 94] on button "Save" at bounding box center [254, 92] width 23 height 10
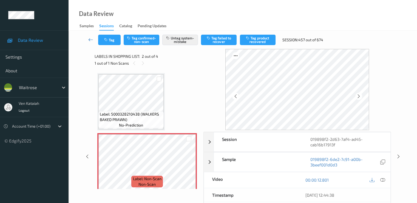
click at [92, 40] on icon at bounding box center [90, 39] width 5 height 5
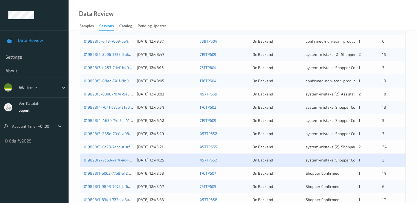
scroll to position [254, 0]
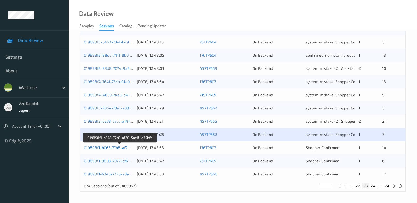
click at [121, 145] on link "019898f1-b063-77b8-af20-5ac1f4a35bfc" at bounding box center [120, 147] width 72 height 5
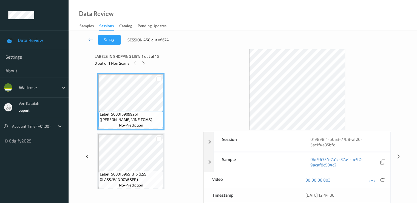
click at [148, 61] on div "0 out of 1 Non Scans" at bounding box center [147, 63] width 105 height 7
click at [144, 63] on icon at bounding box center [143, 63] width 5 height 5
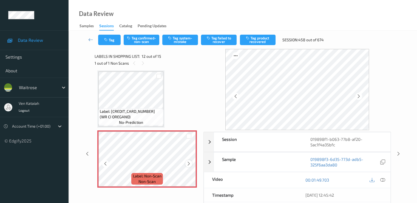
click at [186, 163] on div at bounding box center [189, 163] width 7 height 7
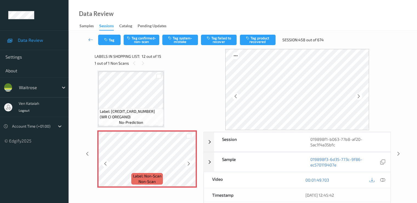
click at [186, 163] on div at bounding box center [189, 163] width 7 height 7
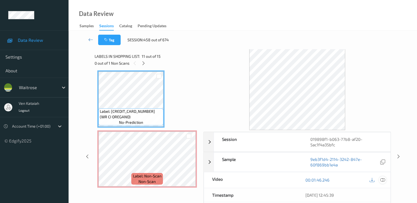
click at [385, 181] on div at bounding box center [382, 179] width 7 height 7
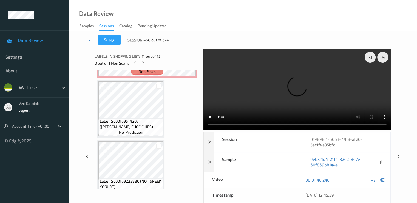
scroll to position [656, 0]
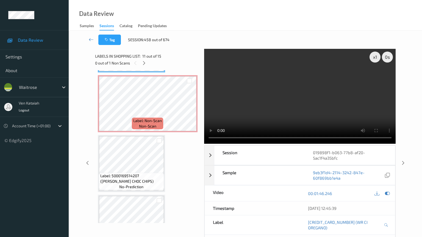
click at [204, 144] on video at bounding box center [300, 96] width 192 height 95
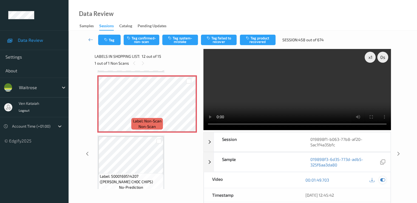
click at [384, 178] on icon at bounding box center [382, 179] width 5 height 5
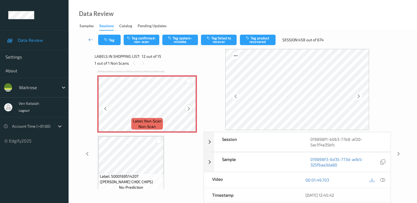
click at [192, 108] on div at bounding box center [189, 108] width 7 height 7
click at [177, 38] on button "Tag system-mistake" at bounding box center [180, 40] width 36 height 10
click at [93, 44] on link at bounding box center [91, 40] width 15 height 10
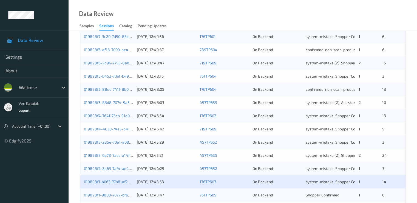
scroll to position [254, 0]
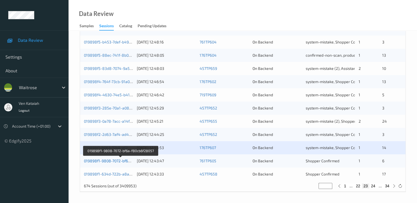
click at [111, 161] on link "019898f1-9808-7072-bf6a-f80cb6f28057" at bounding box center [120, 160] width 73 height 5
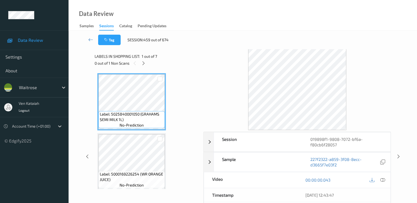
click at [147, 65] on div "0 out of 1 Non Scans" at bounding box center [147, 63] width 105 height 7
click at [141, 62] on icon at bounding box center [143, 63] width 5 height 5
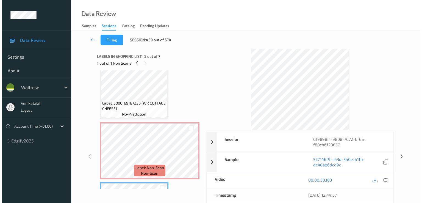
scroll to position [122, 0]
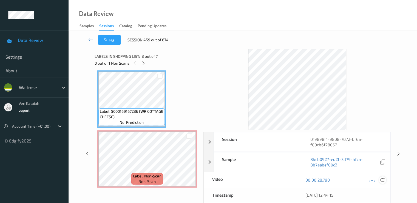
click at [385, 180] on icon at bounding box center [382, 179] width 5 height 5
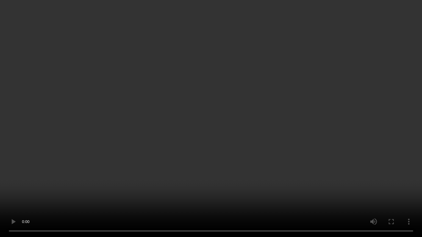
click at [49, 172] on video at bounding box center [211, 118] width 422 height 237
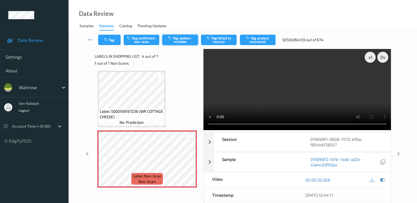
click at [190, 38] on button "Tag system-mistake" at bounding box center [180, 40] width 36 height 10
click at [107, 37] on button "Tag" at bounding box center [109, 40] width 23 height 10
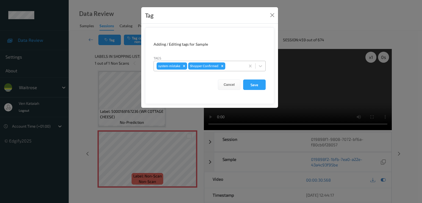
click at [233, 68] on div at bounding box center [234, 66] width 16 height 7
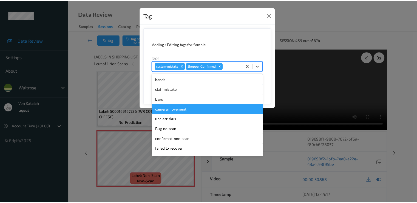
scroll to position [108, 0]
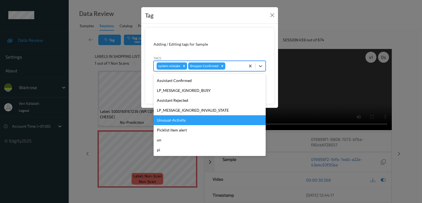
click at [187, 117] on div "Unusual-Activity" at bounding box center [209, 120] width 112 height 10
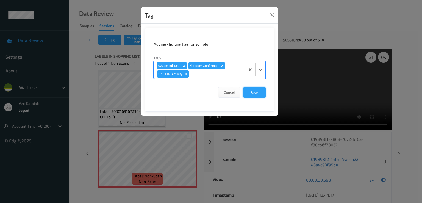
click at [259, 91] on button "Save" at bounding box center [254, 92] width 23 height 10
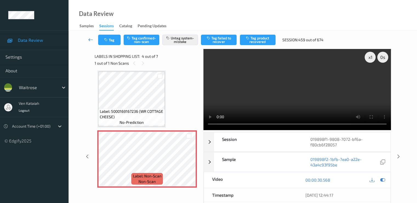
click at [91, 38] on icon at bounding box center [90, 39] width 5 height 5
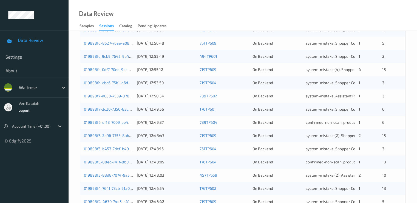
scroll to position [254, 0]
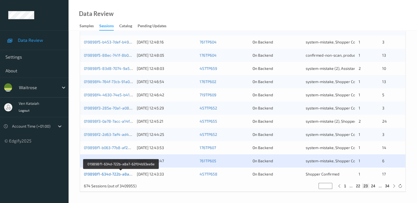
click at [110, 172] on link "019898f1-634d-722b-a8a7-62f04b93ee6e" at bounding box center [121, 173] width 75 height 5
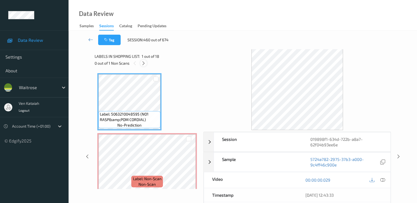
click at [143, 63] on icon at bounding box center [143, 63] width 5 height 5
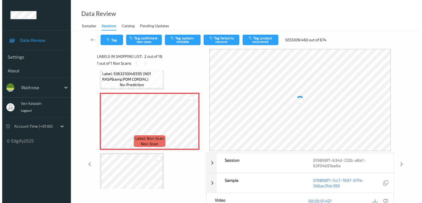
scroll to position [3, 0]
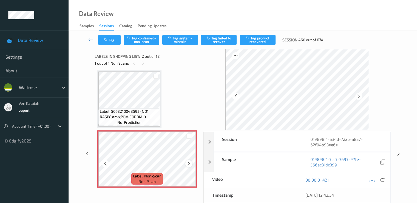
click at [187, 160] on div at bounding box center [189, 163] width 7 height 7
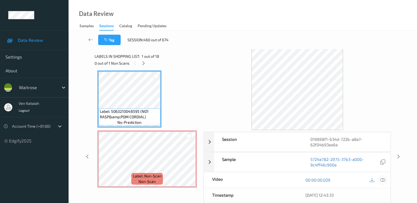
click at [383, 181] on icon at bounding box center [382, 179] width 5 height 5
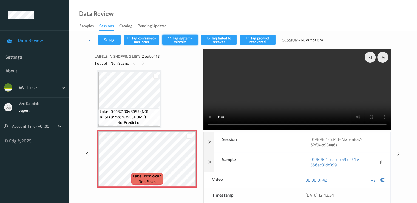
click at [173, 36] on button "Tag system-mistake" at bounding box center [180, 40] width 36 height 10
click at [109, 44] on button "Tag" at bounding box center [109, 40] width 23 height 10
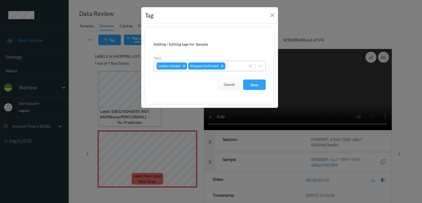
click at [233, 70] on div "system-mistake Shopper Confirmed" at bounding box center [199, 65] width 91 height 9
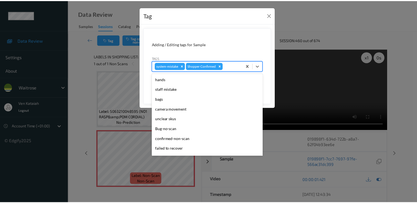
scroll to position [108, 0]
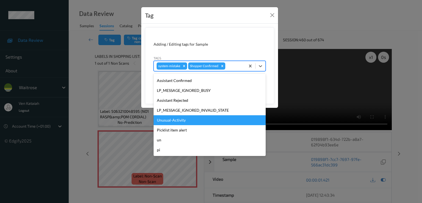
click at [171, 121] on div "Unusual-Activity" at bounding box center [209, 120] width 112 height 10
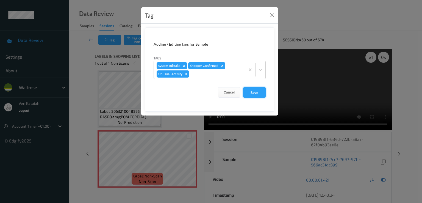
click at [251, 95] on button "Save" at bounding box center [254, 92] width 23 height 10
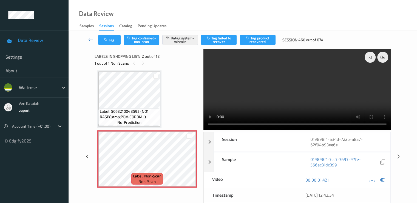
click at [90, 40] on icon at bounding box center [90, 39] width 5 height 5
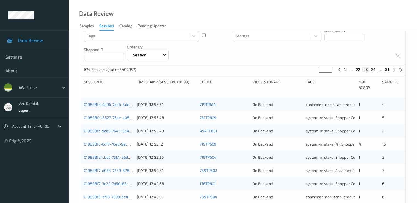
scroll to position [34, 0]
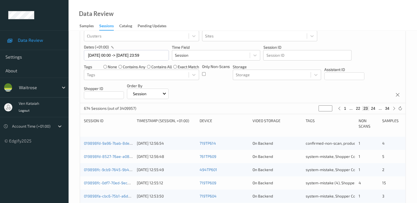
drag, startPoint x: 325, startPoint y: 108, endPoint x: 323, endPoint y: 110, distance: 2.9
click at [323, 110] on input "**" at bounding box center [326, 108] width 14 height 6
type input "*"
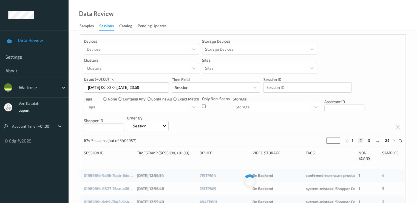
scroll to position [0, 0]
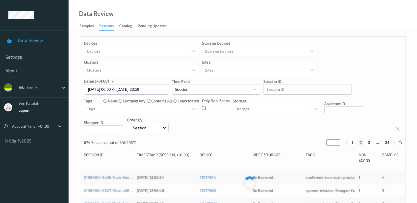
type input "**"
click at [365, 142] on button "28" at bounding box center [366, 142] width 8 height 5
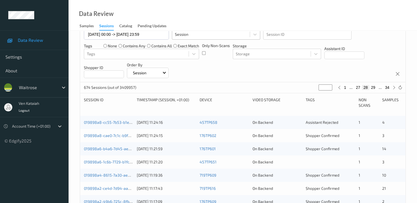
scroll to position [110, 0]
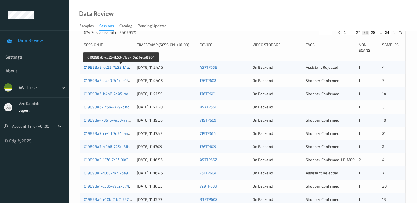
click at [115, 67] on link "019898a8-cc55-7b53-b1ee-f0a5f4da8904" at bounding box center [121, 67] width 75 height 5
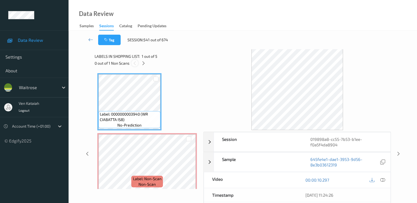
click at [135, 60] on div at bounding box center [134, 63] width 7 height 7
click at [144, 63] on icon at bounding box center [143, 63] width 5 height 5
click at [384, 181] on icon at bounding box center [382, 179] width 5 height 5
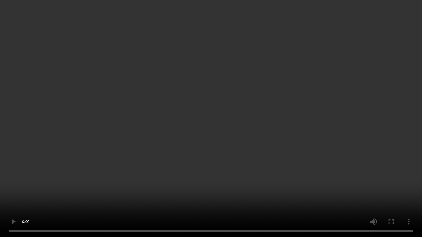
click at [192, 162] on video at bounding box center [211, 118] width 422 height 237
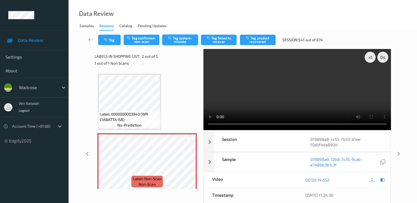
click at [179, 40] on button "Tag system-mistake" at bounding box center [180, 40] width 36 height 10
click at [107, 41] on icon "button" at bounding box center [106, 40] width 5 height 4
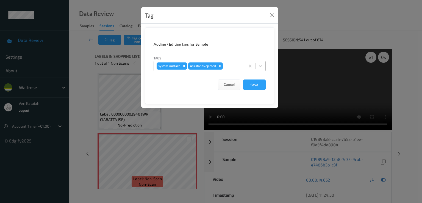
click at [236, 68] on div at bounding box center [233, 66] width 19 height 7
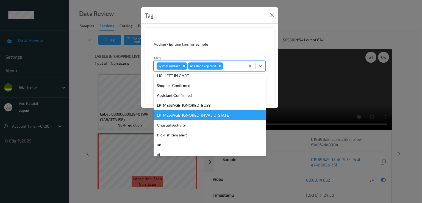
scroll to position [108, 0]
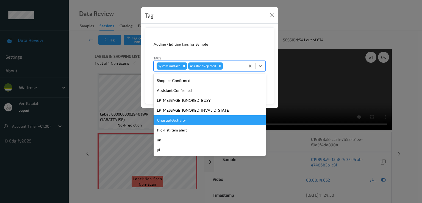
click at [172, 118] on div "Unusual-Activity" at bounding box center [209, 120] width 112 height 10
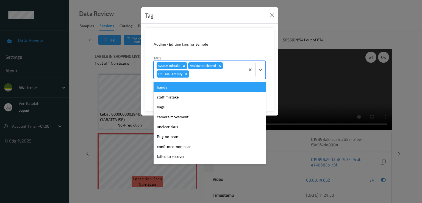
click at [212, 74] on div at bounding box center [216, 74] width 52 height 7
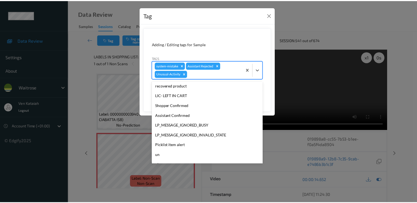
scroll to position [98, 0]
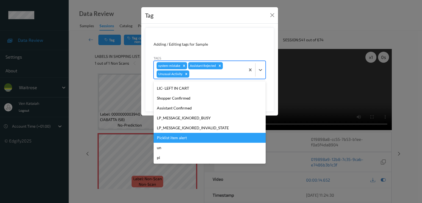
click at [179, 133] on div "Picklist item alert" at bounding box center [209, 138] width 112 height 10
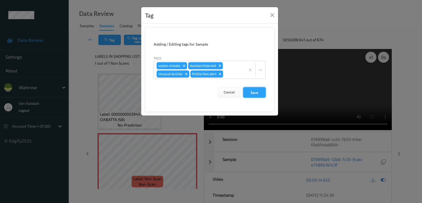
click at [246, 91] on button "Save" at bounding box center [254, 92] width 23 height 10
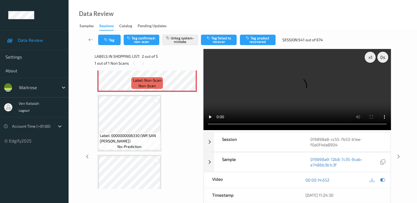
scroll to position [55, 0]
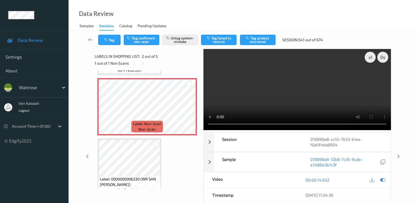
click at [89, 43] on link at bounding box center [91, 40] width 15 height 10
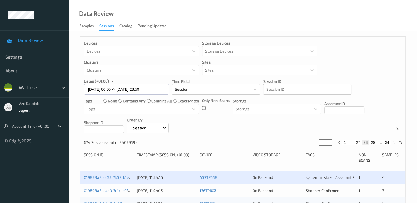
scroll to position [110, 0]
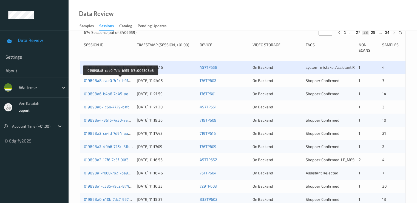
click at [122, 81] on link "019898a8-cae0-7c1c-b9f5-1f3c006308b8" at bounding box center [120, 80] width 73 height 5
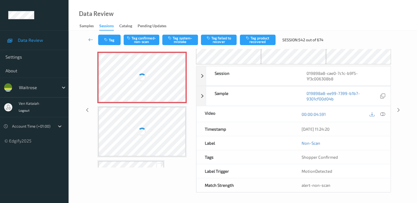
scroll to position [20, 0]
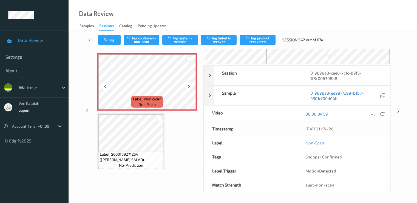
drag, startPoint x: 179, startPoint y: 54, endPoint x: 102, endPoint y: 173, distance: 142.1
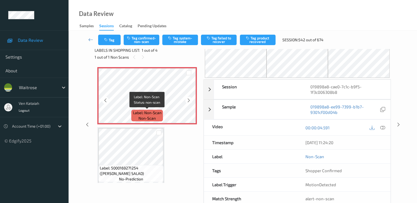
scroll to position [0, 0]
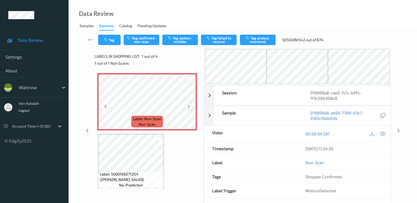
click at [188, 106] on icon at bounding box center [189, 106] width 5 height 5
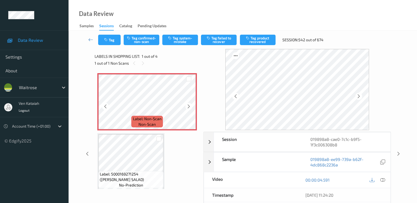
click at [188, 106] on icon at bounding box center [189, 106] width 5 height 5
click at [383, 178] on icon at bounding box center [382, 179] width 5 height 5
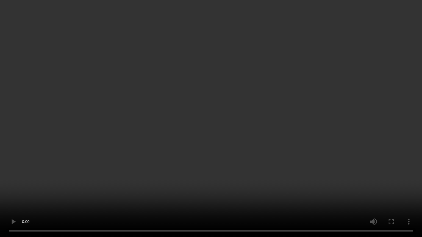
click at [35, 119] on video at bounding box center [211, 118] width 422 height 237
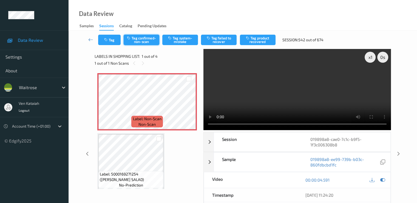
click at [142, 41] on button "Tag confirmed-non-scan" at bounding box center [142, 40] width 36 height 10
click at [254, 40] on button "Tag product recovered" at bounding box center [258, 40] width 36 height 10
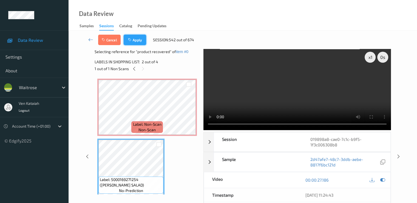
click at [133, 42] on button "Apply" at bounding box center [135, 40] width 23 height 10
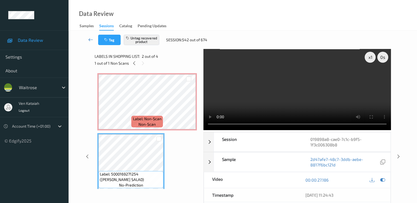
click at [89, 40] on icon at bounding box center [90, 39] width 5 height 5
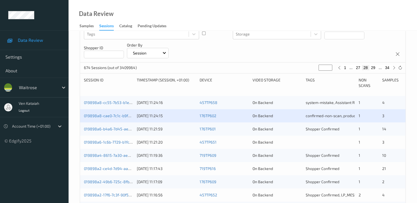
scroll to position [110, 0]
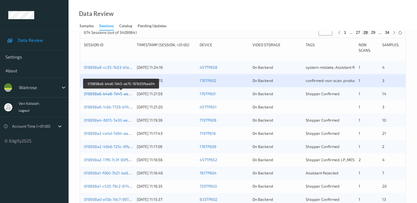
click at [99, 94] on link "019898a6-b4a6-7d45-ae75-167b55fbaa04" at bounding box center [121, 93] width 75 height 5
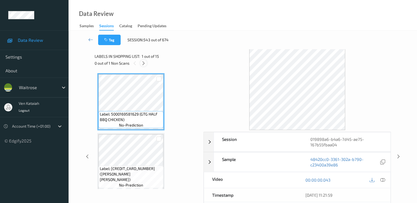
click at [146, 63] on icon at bounding box center [143, 63] width 5 height 5
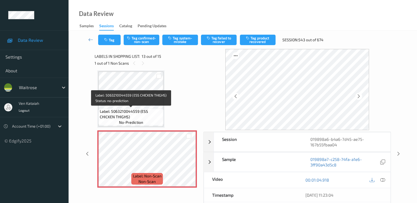
scroll to position [716, 0]
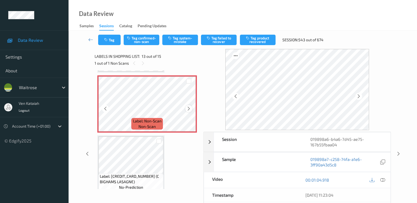
click at [188, 110] on icon at bounding box center [189, 108] width 5 height 5
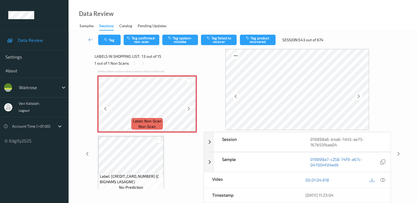
click at [188, 110] on icon at bounding box center [189, 108] width 5 height 5
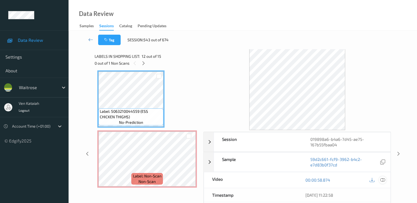
click at [383, 177] on icon at bounding box center [382, 179] width 5 height 5
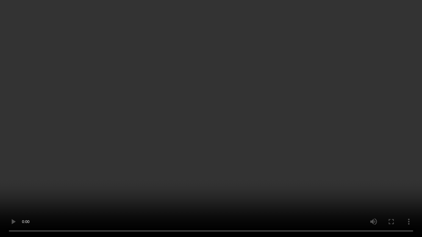
click at [131, 169] on video at bounding box center [211, 118] width 422 height 237
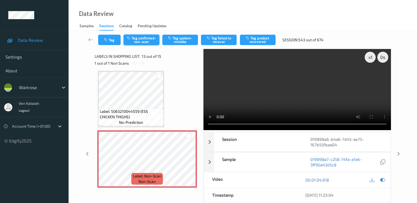
click at [149, 38] on button "Tag confirmed-non-scan" at bounding box center [142, 40] width 36 height 10
click at [267, 41] on button "Tag product recovered" at bounding box center [258, 40] width 36 height 10
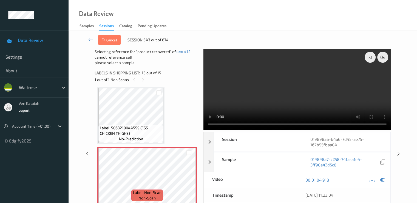
scroll to position [716, 0]
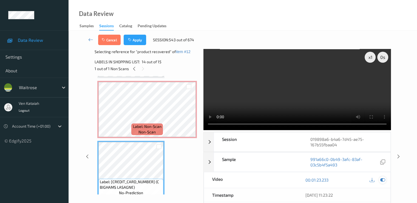
click at [383, 182] on div at bounding box center [382, 179] width 7 height 7
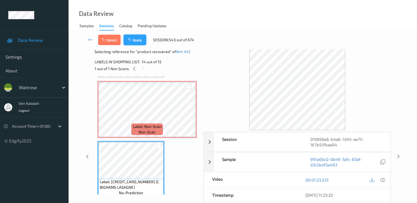
click at [141, 38] on button "Apply" at bounding box center [135, 40] width 23 height 10
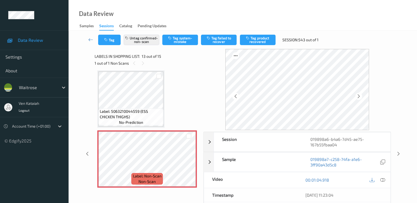
scroll to position [496, 0]
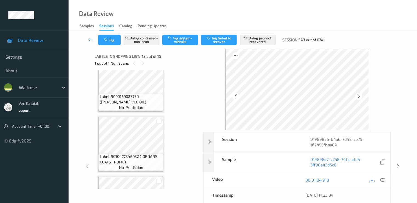
click at [93, 40] on icon at bounding box center [90, 39] width 5 height 5
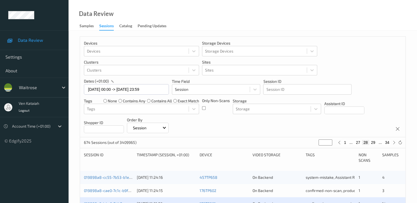
scroll to position [165, 0]
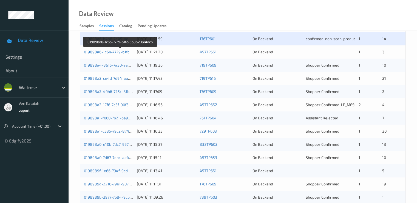
click at [122, 52] on link "019898a6-1c6b-7729-b1fc-5b8b796e4acb" at bounding box center [121, 51] width 74 height 5
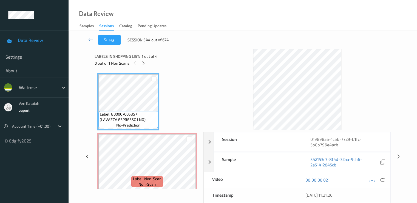
click at [143, 68] on div "Labels in shopping list: 1 out of 4 0 out of 1 Non Scans" at bounding box center [147, 59] width 105 height 21
click at [145, 61] on icon at bounding box center [143, 63] width 5 height 5
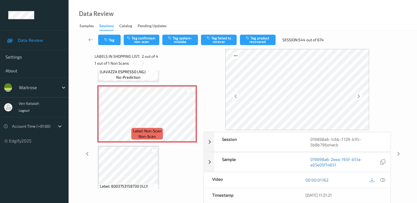
scroll to position [55, 0]
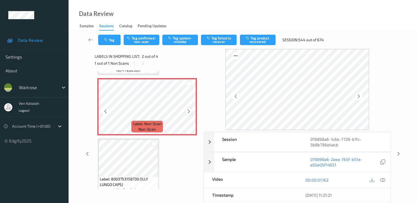
click at [188, 110] on icon at bounding box center [189, 111] width 5 height 5
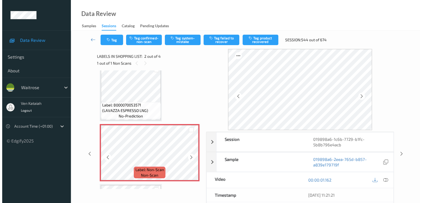
scroll to position [0, 0]
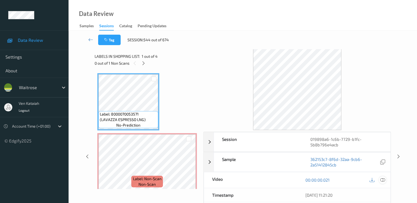
click at [385, 177] on div at bounding box center [382, 179] width 7 height 7
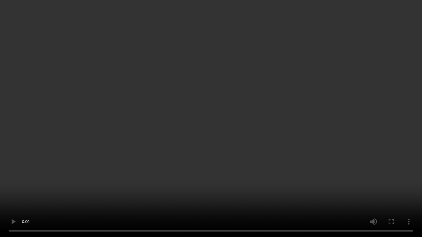
click at [42, 182] on video at bounding box center [211, 118] width 422 height 237
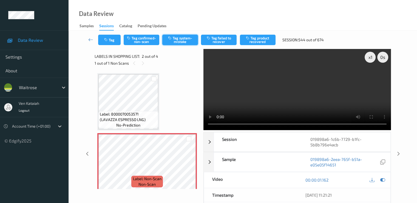
click at [178, 42] on button "Tag system-mistake" at bounding box center [180, 40] width 36 height 10
click at [113, 38] on button "Tag" at bounding box center [109, 40] width 23 height 10
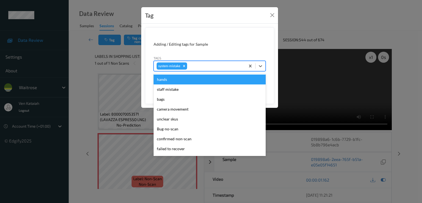
click at [195, 62] on div "system-mistake" at bounding box center [199, 65] width 91 height 9
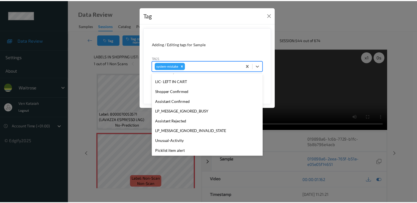
scroll to position [117, 0]
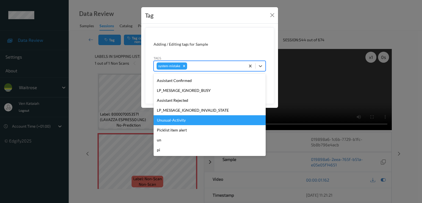
click at [172, 123] on div "Unusual-Activity" at bounding box center [209, 120] width 112 height 10
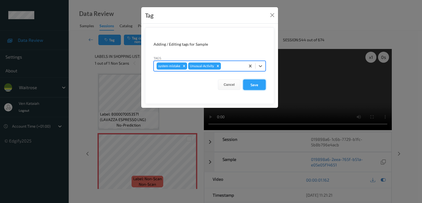
click at [257, 86] on button "Save" at bounding box center [254, 84] width 23 height 10
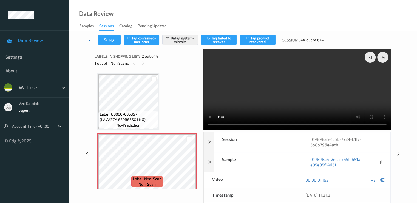
click at [91, 38] on icon at bounding box center [90, 39] width 5 height 5
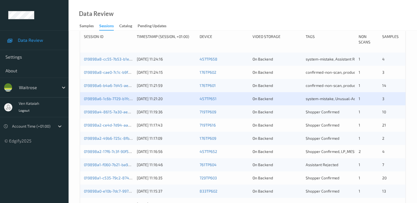
scroll to position [110, 0]
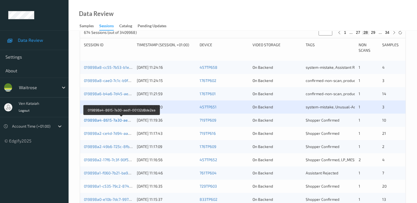
click at [117, 122] on link "019898a4-8615-7a30-aed1-00132d8de2ea" at bounding box center [121, 119] width 75 height 5
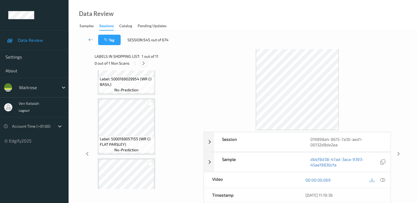
click at [146, 65] on icon at bounding box center [143, 63] width 5 height 5
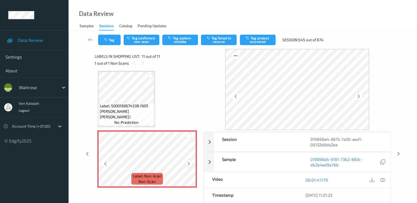
click at [186, 164] on div at bounding box center [189, 163] width 7 height 7
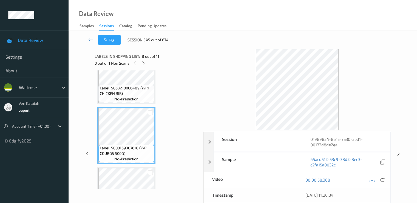
scroll to position [377, 0]
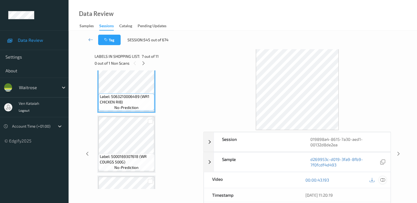
click at [381, 179] on icon at bounding box center [382, 179] width 5 height 5
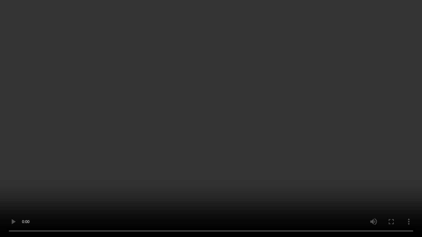
click at [85, 182] on video at bounding box center [211, 118] width 422 height 237
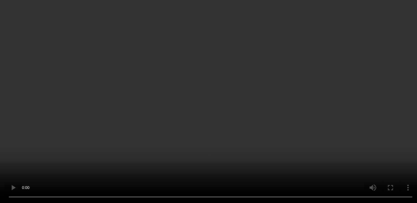
scroll to position [541, 0]
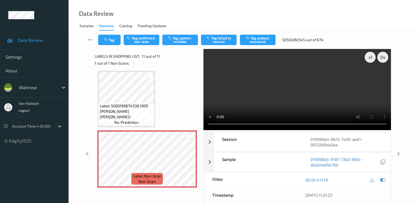
click at [386, 181] on div at bounding box center [382, 179] width 7 height 7
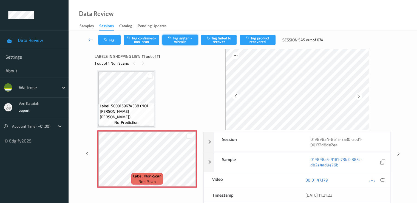
click at [179, 42] on button "Tag system-mistake" at bounding box center [180, 40] width 36 height 10
click at [110, 40] on button "Tag" at bounding box center [109, 40] width 23 height 10
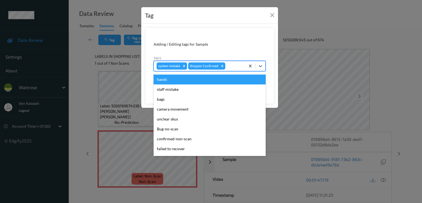
drag, startPoint x: 243, startPoint y: 63, endPoint x: 201, endPoint y: 100, distance: 55.4
click at [239, 64] on div "system-mistake Shopper Confirmed" at bounding box center [199, 65] width 91 height 9
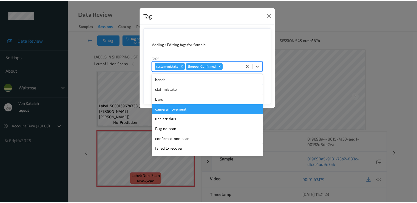
scroll to position [108, 0]
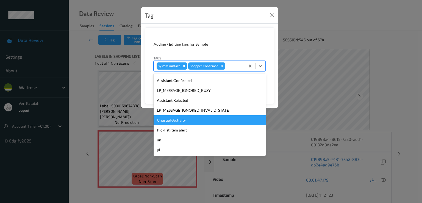
click at [184, 120] on div "Unusual-Activity" at bounding box center [209, 120] width 112 height 10
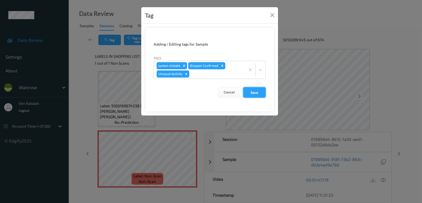
click at [259, 92] on button "Save" at bounding box center [254, 92] width 23 height 10
click at [254, 88] on button "Save" at bounding box center [254, 92] width 23 height 10
click at [254, 92] on button "Save" at bounding box center [254, 92] width 23 height 10
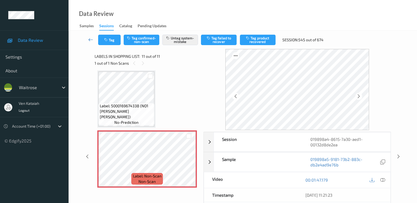
click at [86, 41] on link at bounding box center [91, 40] width 15 height 10
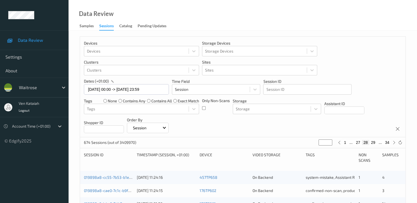
scroll to position [165, 0]
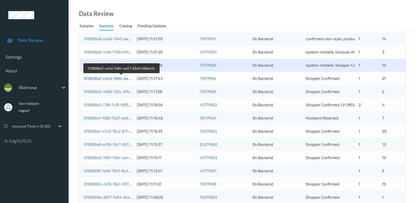
click at [121, 79] on link "019898a2-ce4d-7d94-aa57-63a14369ee0c" at bounding box center [122, 78] width 76 height 5
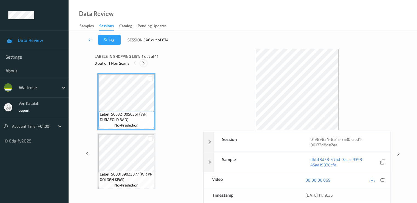
click at [144, 64] on icon at bounding box center [143, 63] width 5 height 5
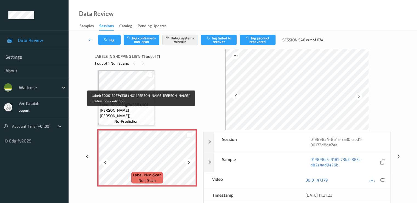
scroll to position [543, 0]
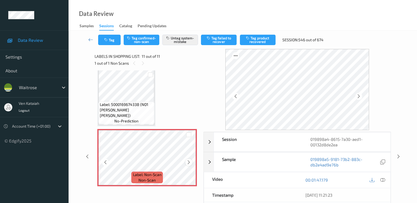
click at [187, 160] on icon at bounding box center [189, 161] width 5 height 5
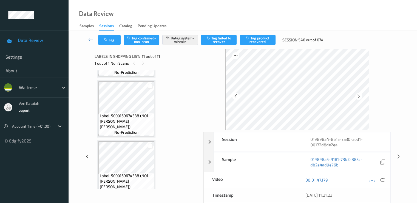
scroll to position [433, 0]
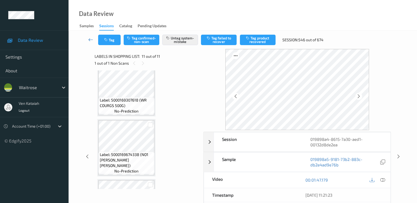
click at [90, 38] on icon at bounding box center [90, 39] width 5 height 5
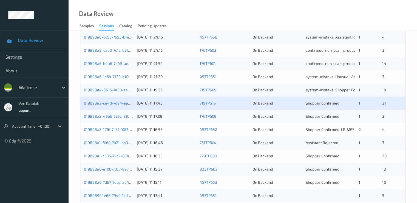
scroll to position [165, 0]
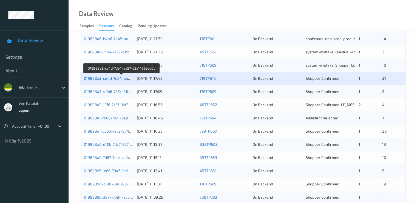
click at [122, 76] on link "019898a2-ce4d-7d94-aa57-63a14369ee0c" at bounding box center [122, 78] width 76 height 5
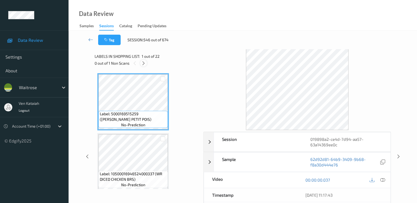
click at [145, 61] on icon at bounding box center [143, 63] width 5 height 5
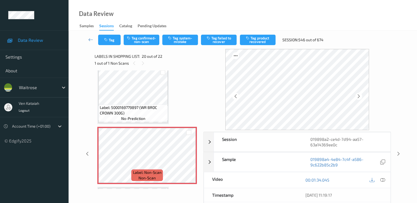
scroll to position [1080, 0]
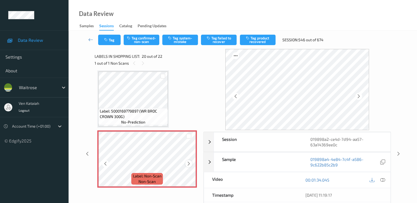
click at [188, 163] on icon at bounding box center [189, 163] width 5 height 5
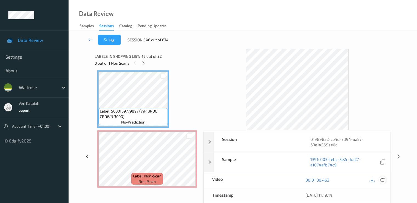
click at [382, 181] on icon at bounding box center [382, 179] width 5 height 5
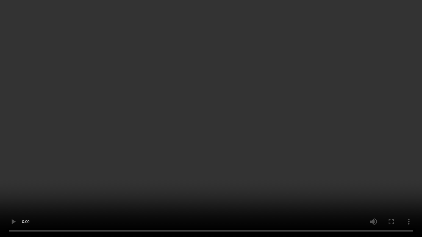
click at [103, 146] on video at bounding box center [211, 118] width 422 height 237
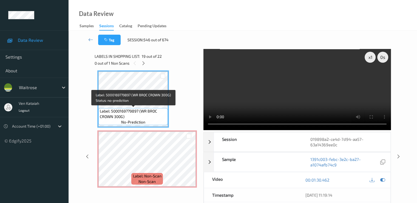
click at [137, 109] on span "Label: 5000169779897 (WR BROC CROWN 300G)" at bounding box center [133, 113] width 67 height 11
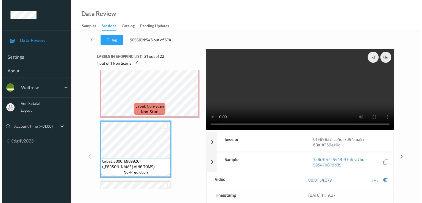
scroll to position [1135, 0]
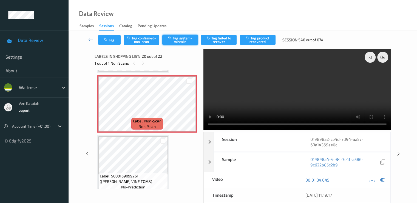
click at [181, 41] on button "Tag system-mistake" at bounding box center [180, 40] width 36 height 10
click at [104, 41] on button "Tag" at bounding box center [109, 40] width 23 height 10
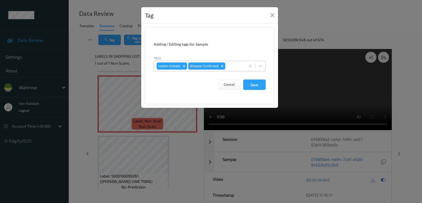
click at [236, 69] on div "system-mistake Shopper Confirmed" at bounding box center [199, 65] width 91 height 9
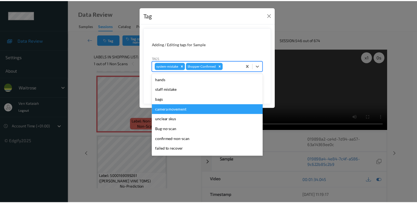
scroll to position [108, 0]
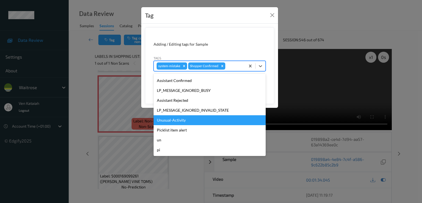
click at [185, 117] on div "Unusual-Activity" at bounding box center [209, 120] width 112 height 10
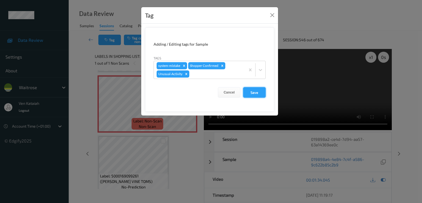
click at [243, 88] on button "Save" at bounding box center [254, 92] width 23 height 10
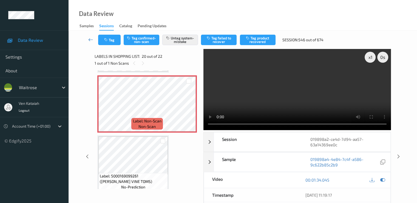
click at [92, 40] on icon at bounding box center [90, 39] width 5 height 5
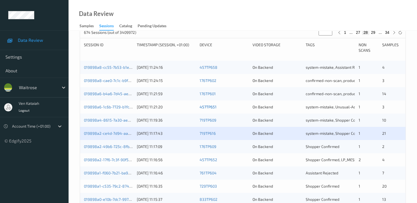
scroll to position [165, 0]
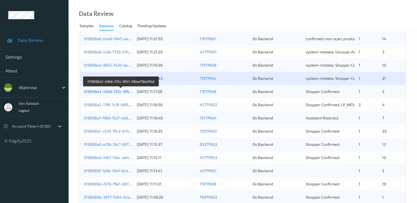
click at [118, 89] on link "019898a2-49b6-725c-8fb1-08baf38a0fbd" at bounding box center [121, 91] width 74 height 5
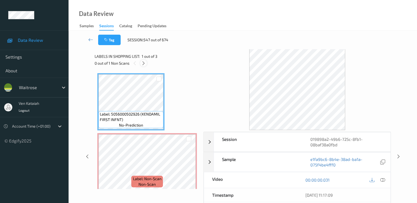
click at [145, 65] on icon at bounding box center [143, 63] width 5 height 5
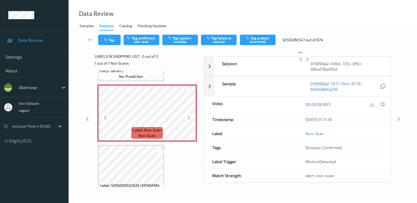
scroll to position [58, 0]
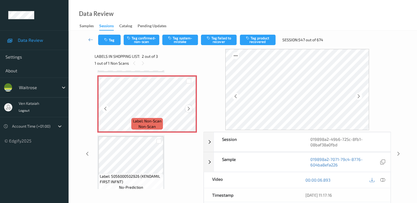
click at [188, 108] on icon at bounding box center [189, 108] width 5 height 5
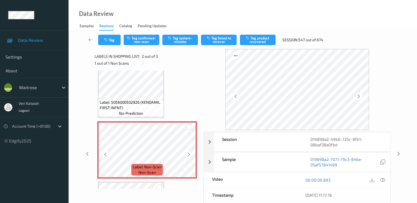
scroll to position [0, 0]
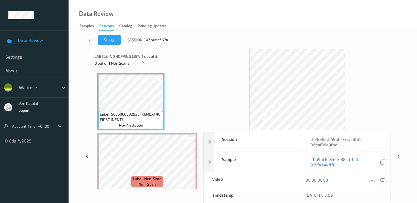
click at [385, 179] on icon at bounding box center [382, 179] width 5 height 5
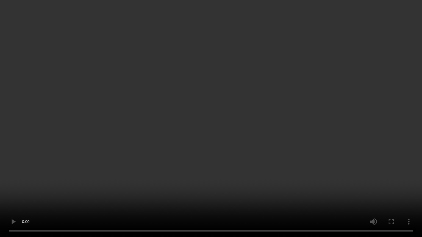
click at [19, 181] on video at bounding box center [211, 118] width 422 height 237
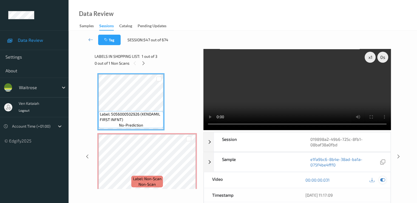
click at [385, 180] on icon at bounding box center [382, 179] width 5 height 5
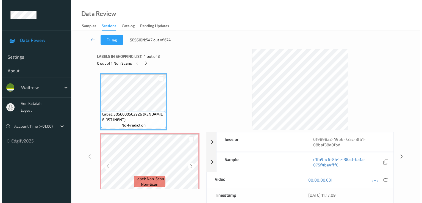
scroll to position [64, 0]
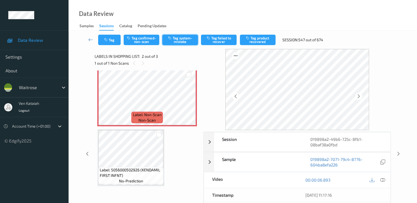
click at [178, 41] on button "Tag system-mistake" at bounding box center [180, 40] width 36 height 10
click at [113, 39] on button "Tag" at bounding box center [109, 40] width 23 height 10
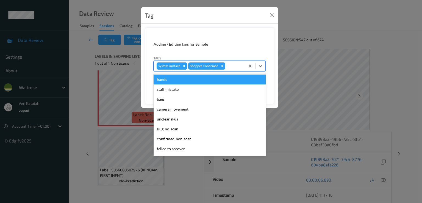
click at [234, 66] on div at bounding box center [234, 66] width 16 height 7
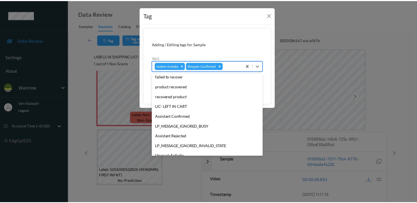
scroll to position [108, 0]
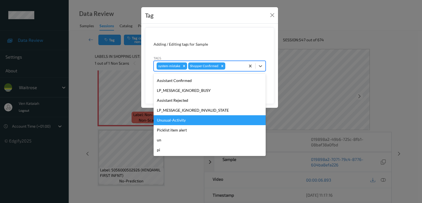
click at [176, 122] on div "Unusual-Activity" at bounding box center [209, 120] width 112 height 10
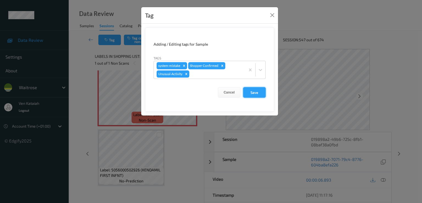
click at [248, 96] on button "Save" at bounding box center [254, 92] width 23 height 10
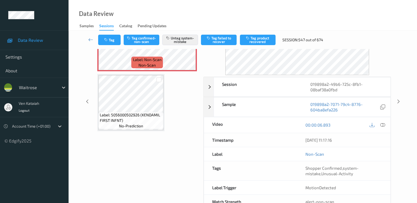
scroll to position [0, 0]
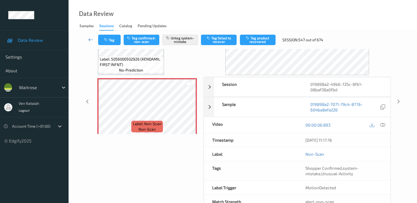
click at [90, 38] on icon at bounding box center [90, 39] width 5 height 5
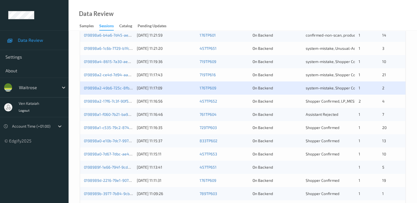
scroll to position [220, 0]
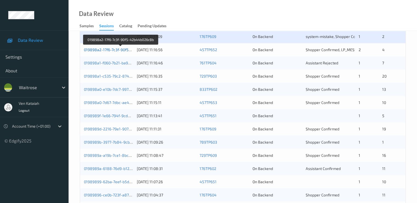
click at [118, 50] on link "019898a2-17f6-7c3f-90f5-42b44b026c8b" at bounding box center [121, 49] width 74 height 5
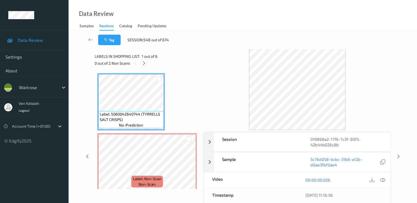
click at [144, 62] on icon at bounding box center [144, 63] width 5 height 5
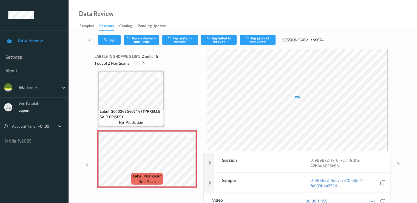
scroll to position [58, 0]
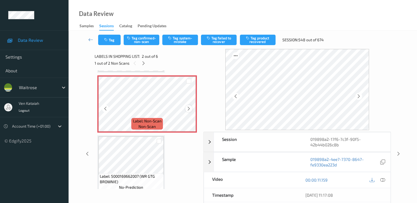
click at [188, 107] on icon at bounding box center [189, 108] width 5 height 5
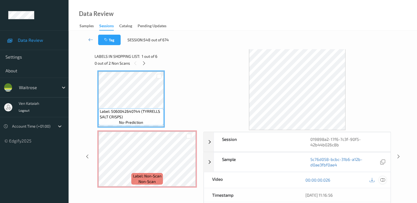
click at [384, 178] on icon at bounding box center [382, 179] width 5 height 5
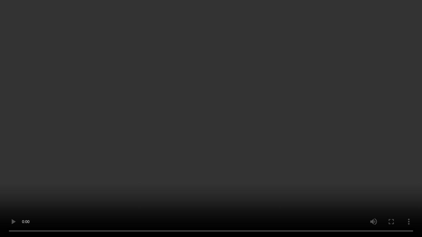
click at [100, 142] on video at bounding box center [211, 118] width 422 height 237
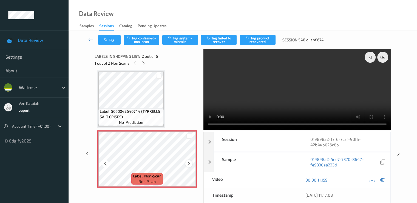
click at [190, 164] on icon at bounding box center [189, 163] width 5 height 5
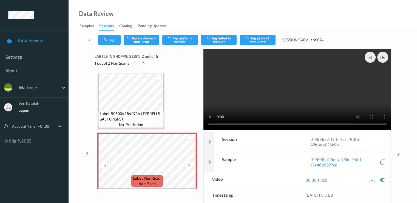
scroll to position [0, 0]
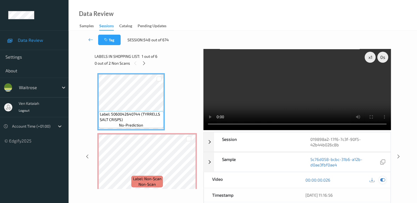
click at [385, 178] on icon at bounding box center [382, 179] width 5 height 5
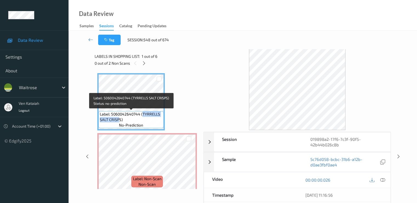
drag, startPoint x: 143, startPoint y: 115, endPoint x: 120, endPoint y: 120, distance: 23.5
click at [120, 120] on span "Label: 5060042640744 (TYRRELLS SALT CRISPS)" at bounding box center [131, 116] width 63 height 11
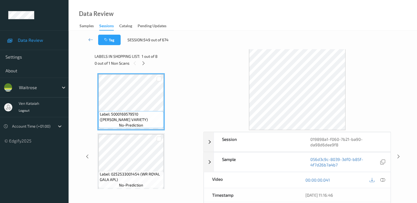
click at [89, 157] on div "Session 019898a1-f060-7b21-ba90-da98d6dee9f8 Session ID 019898a1-f060-7b21-ba90…" at bounding box center [243, 156] width 326 height 215
click at [87, 154] on icon at bounding box center [87, 156] width 5 height 5
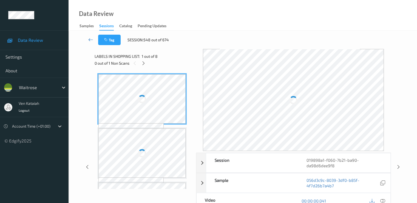
click at [92, 39] on icon at bounding box center [90, 39] width 5 height 5
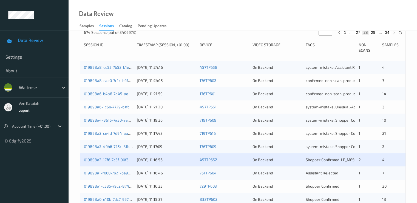
scroll to position [165, 0]
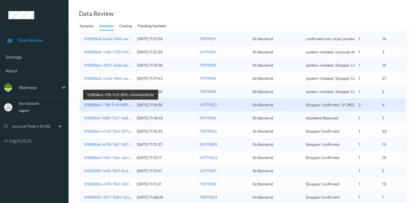
click at [119, 105] on link "019898a2-17f6-7c3f-90f5-42b44b026c8b" at bounding box center [121, 104] width 74 height 5
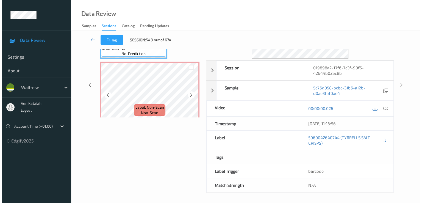
scroll to position [16, 0]
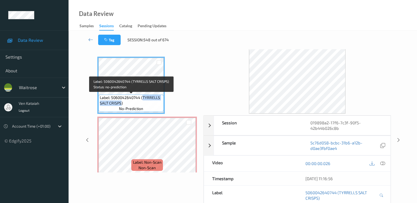
drag, startPoint x: 143, startPoint y: 98, endPoint x: 120, endPoint y: 102, distance: 23.0
click at [120, 102] on span "Label: 5060042640744 (TYRRELLS SALT CRISPS)" at bounding box center [131, 100] width 63 height 11
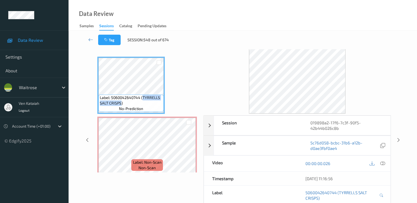
copy span "TYRRELLS SALT CRISPS"
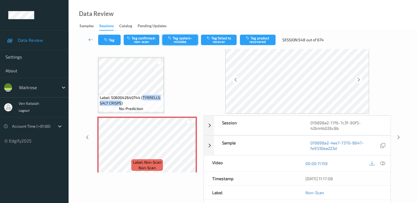
click at [171, 39] on icon "button" at bounding box center [170, 38] width 5 height 4
click at [108, 41] on icon "button" at bounding box center [106, 40] width 5 height 4
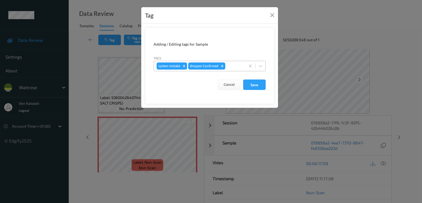
click at [228, 64] on div at bounding box center [234, 66] width 16 height 7
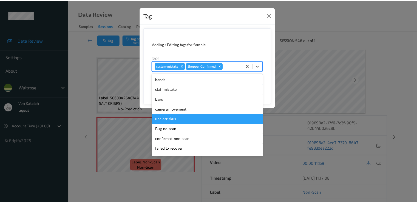
scroll to position [108, 0]
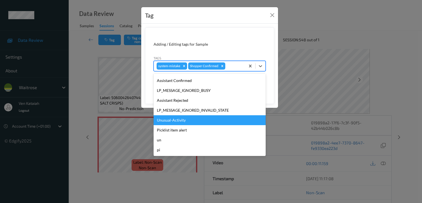
click at [168, 122] on div "Unusual-Activity" at bounding box center [209, 120] width 112 height 10
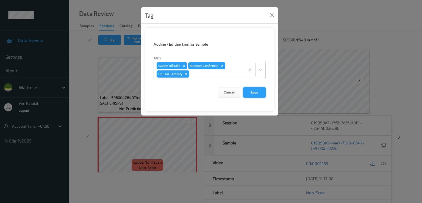
click at [248, 91] on button "Save" at bounding box center [254, 92] width 23 height 10
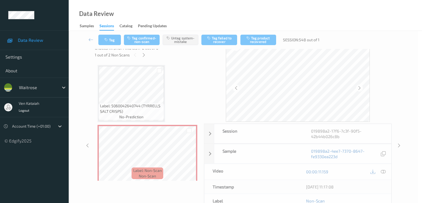
click at [249, 90] on form "Adding / Editing tags for Sample Tags system-mistake Shopper Confirmed Cancel S…" at bounding box center [209, 52] width 129 height 76
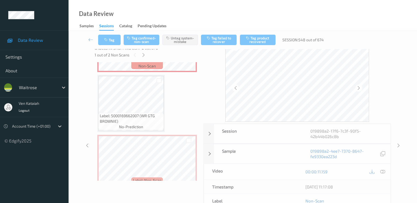
scroll to position [0, 0]
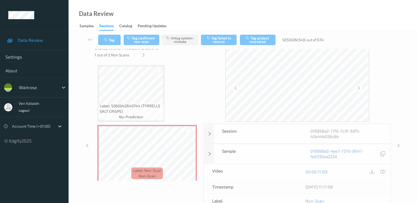
click at [143, 50] on span "2 out of 6" at bounding box center [150, 47] width 16 height 5
click at [143, 55] on icon at bounding box center [143, 54] width 5 height 5
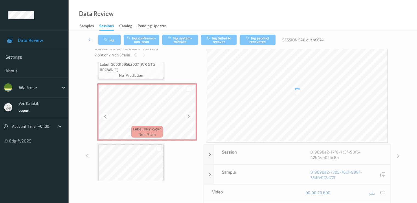
scroll to position [177, 0]
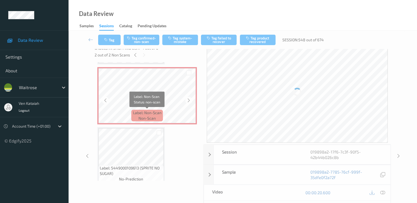
click at [141, 113] on span "Label: Non-Scan" at bounding box center [147, 112] width 29 height 5
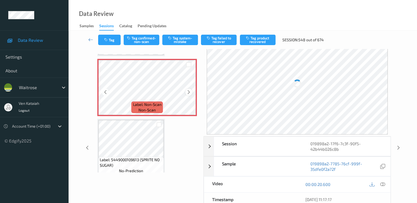
click at [189, 94] on icon at bounding box center [189, 91] width 5 height 5
click at [105, 92] on icon at bounding box center [105, 91] width 5 height 5
click at [187, 93] on icon at bounding box center [189, 91] width 5 height 5
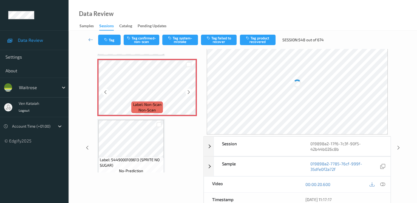
click at [187, 93] on icon at bounding box center [189, 91] width 5 height 5
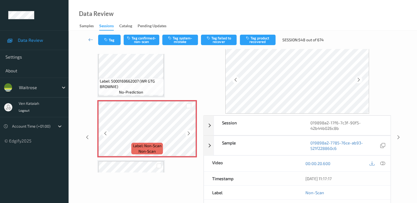
scroll to position [68, 0]
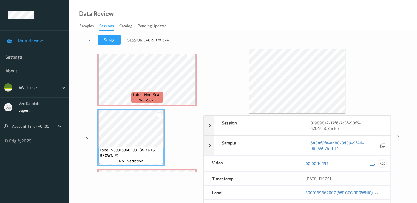
click at [383, 161] on icon at bounding box center [382, 163] width 5 height 5
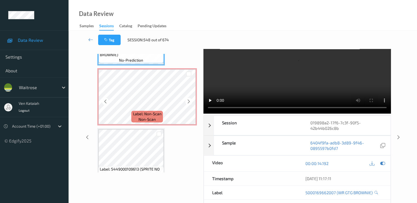
scroll to position [177, 0]
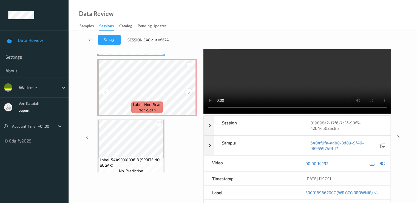
click at [187, 92] on icon at bounding box center [189, 91] width 5 height 5
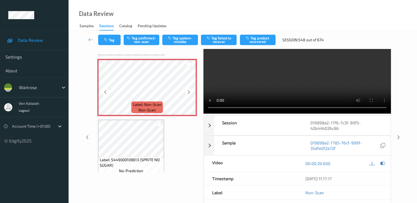
click at [187, 92] on icon at bounding box center [189, 91] width 5 height 5
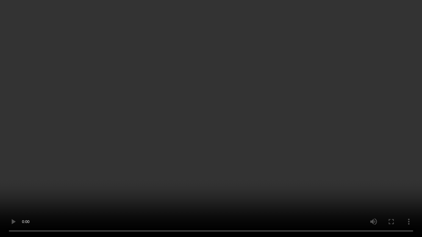
click at [394, 178] on video at bounding box center [211, 118] width 422 height 237
click at [78, 193] on video at bounding box center [211, 118] width 422 height 237
click at [0, 189] on video at bounding box center [211, 118] width 422 height 237
click at [32, 174] on video at bounding box center [211, 118] width 422 height 237
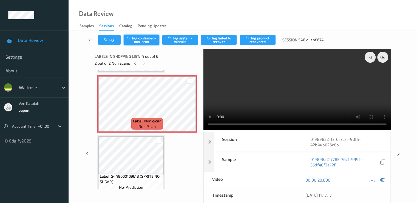
click at [142, 42] on button "Tag confirmed-non-scan" at bounding box center [142, 40] width 36 height 10
click at [256, 37] on button "Tag product recovered" at bounding box center [258, 40] width 36 height 10
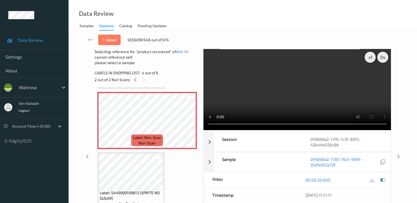
click at [382, 178] on icon at bounding box center [382, 179] width 5 height 5
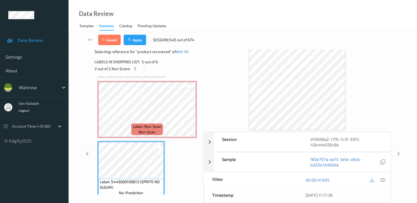
click at [143, 45] on div "Cancel Apply Session: 548 out of 674" at bounding box center [243, 40] width 326 height 18
click at [139, 41] on button "Apply" at bounding box center [135, 40] width 23 height 10
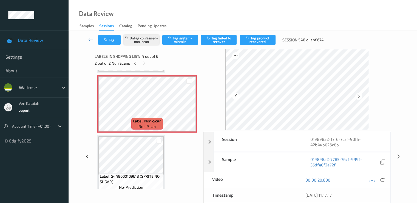
scroll to position [122, 0]
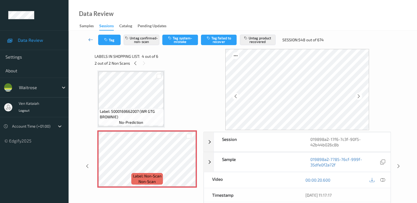
click at [91, 36] on link at bounding box center [91, 40] width 15 height 10
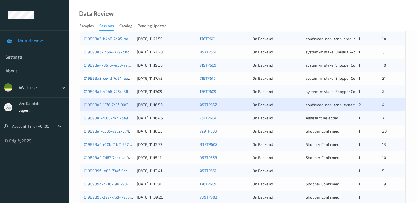
scroll to position [220, 0]
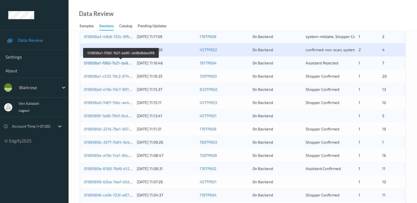
click at [122, 62] on link "019898a1-f060-7b21-ba90-da98d6dee9f8" at bounding box center [121, 62] width 74 height 5
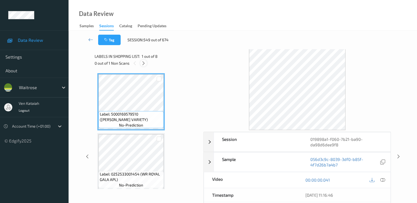
click at [144, 63] on icon at bounding box center [143, 63] width 5 height 5
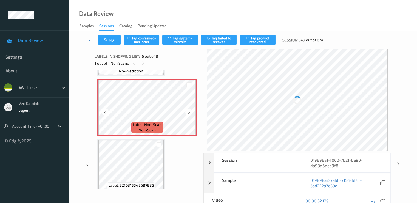
scroll to position [297, 0]
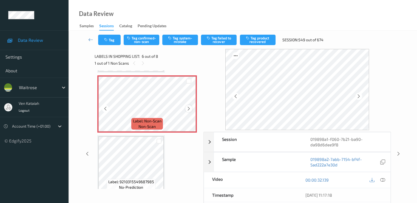
click at [190, 110] on icon at bounding box center [189, 108] width 5 height 5
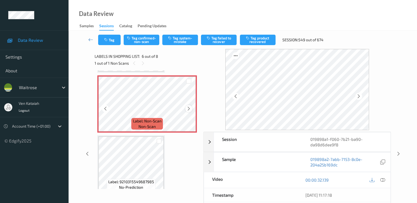
click at [190, 110] on icon at bounding box center [189, 108] width 5 height 5
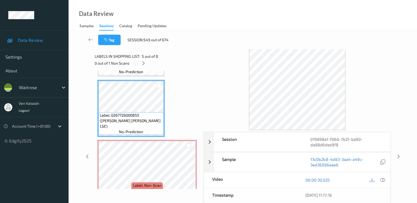
scroll to position [242, 0]
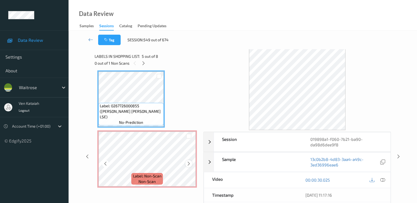
click at [186, 163] on div at bounding box center [189, 163] width 7 height 7
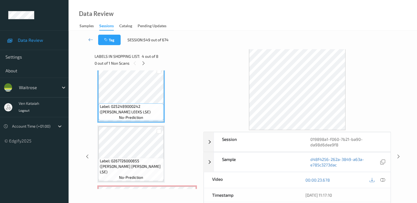
scroll to position [132, 0]
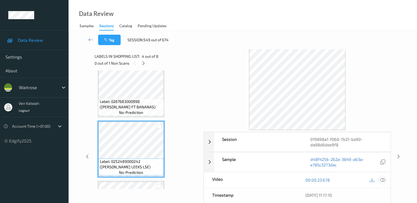
click at [385, 179] on icon at bounding box center [382, 179] width 5 height 5
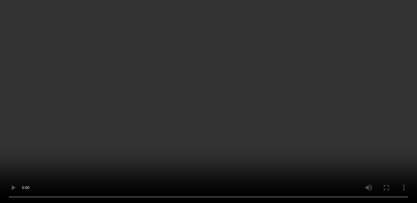
scroll to position [297, 0]
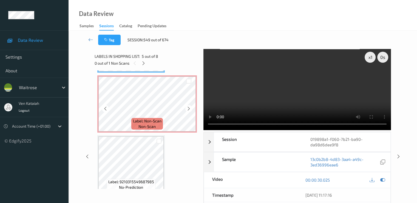
click at [149, 121] on span "Label: Non-Scan" at bounding box center [147, 120] width 29 height 5
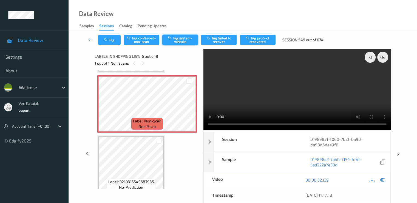
click at [179, 43] on button "Tag system-mistake" at bounding box center [180, 40] width 36 height 10
click at [179, 39] on button "Tag system-mistake" at bounding box center [180, 40] width 36 height 10
click at [178, 40] on button "Tag system-mistake" at bounding box center [180, 40] width 36 height 10
click at [186, 41] on button "Tag system-mistake" at bounding box center [180, 40] width 36 height 10
click at [180, 40] on button "Tag system-mistake" at bounding box center [180, 40] width 36 height 10
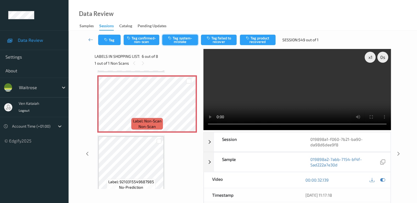
click at [178, 42] on button "Tag system-mistake" at bounding box center [180, 40] width 36 height 10
click at [189, 41] on button "Tag system-mistake" at bounding box center [180, 40] width 36 height 10
click at [88, 39] on icon at bounding box center [90, 39] width 5 height 5
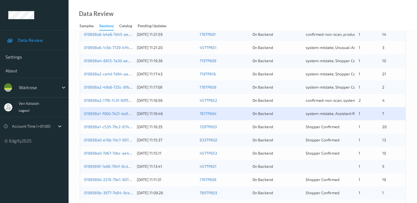
scroll to position [220, 0]
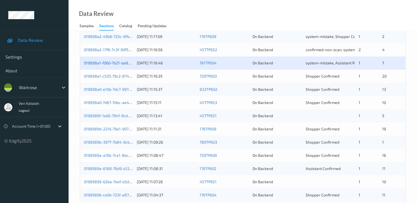
click at [120, 63] on link "019898a1-f060-7b21-ba90-da98d6dee9f8" at bounding box center [121, 62] width 74 height 5
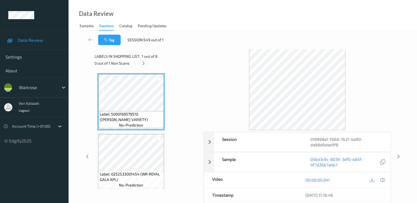
click at [141, 64] on icon at bounding box center [143, 63] width 5 height 5
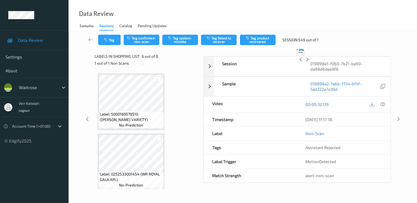
scroll to position [242, 0]
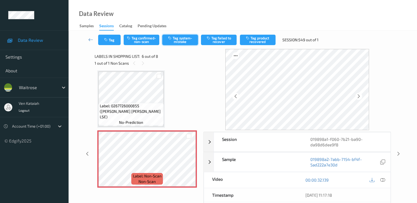
click at [177, 41] on button "Tag system-mistake" at bounding box center [180, 40] width 36 height 10
click at [93, 38] on icon at bounding box center [90, 39] width 5 height 5
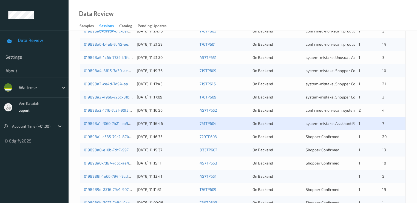
scroll to position [165, 0]
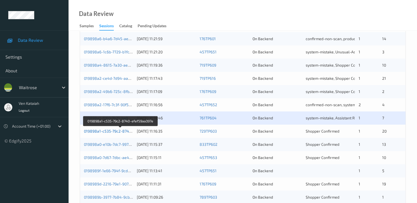
click at [100, 129] on link "019898a1-c535-79c2-8740-efef59aa397e" at bounding box center [121, 130] width 74 height 5
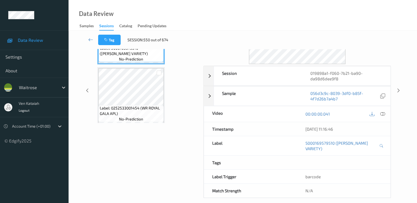
click at [109, 1] on div "Data Review Samples Sessions Catalog Pending Updates" at bounding box center [243, 15] width 349 height 31
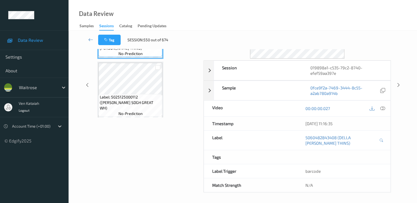
scroll to position [0, 0]
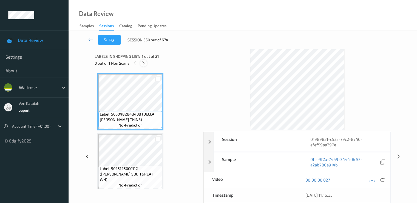
click at [145, 62] on icon at bounding box center [143, 63] width 5 height 5
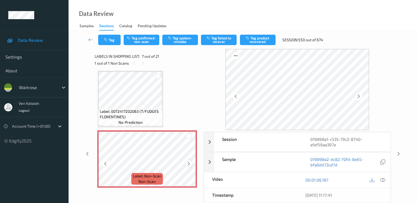
click at [190, 165] on icon at bounding box center [189, 163] width 5 height 5
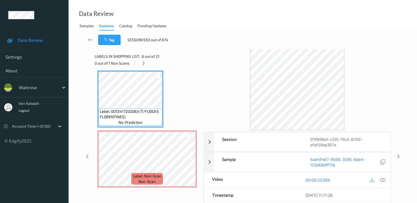
click at [386, 178] on div at bounding box center [382, 179] width 7 height 7
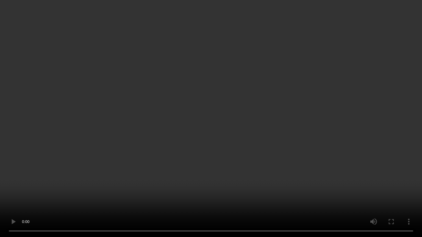
click at [112, 168] on video at bounding box center [211, 118] width 422 height 237
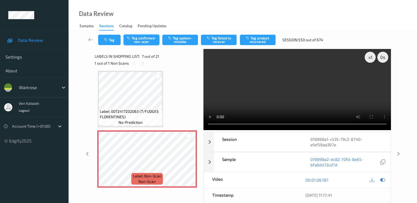
click at [139, 39] on button "Tag confirmed-non-scan" at bounding box center [142, 40] width 36 height 10
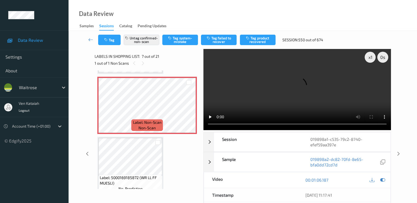
scroll to position [412, 0]
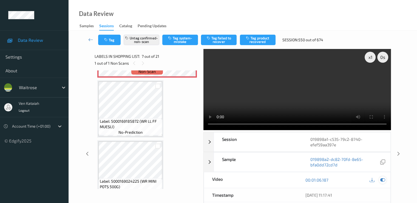
click at [386, 180] on div at bounding box center [382, 179] width 7 height 7
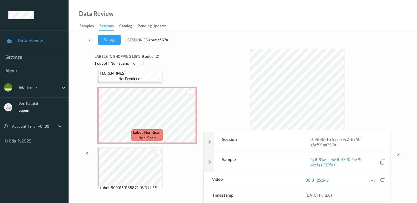
scroll to position [302, 0]
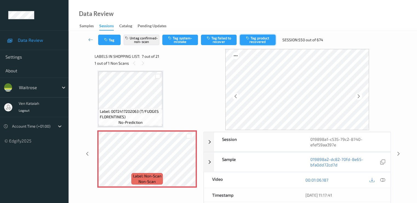
click at [258, 40] on button "Tag product recovered" at bounding box center [258, 40] width 36 height 10
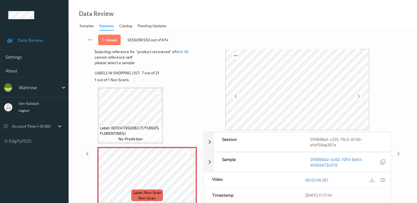
scroll to position [412, 0]
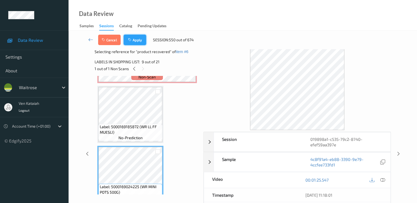
click at [141, 35] on button "Apply" at bounding box center [135, 40] width 23 height 10
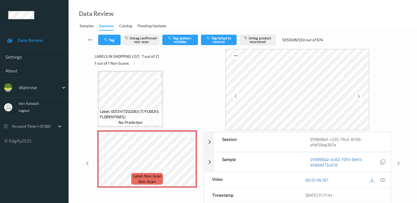
click at [92, 41] on icon at bounding box center [90, 39] width 5 height 5
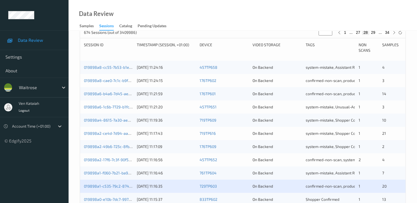
scroll to position [165, 0]
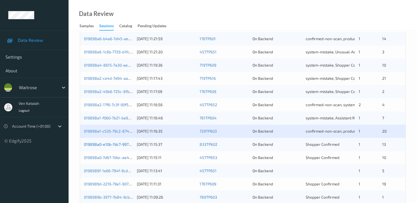
click at [117, 143] on link "019898a0-e10b-7dc7-9977-eb685c373ccb" at bounding box center [121, 144] width 74 height 5
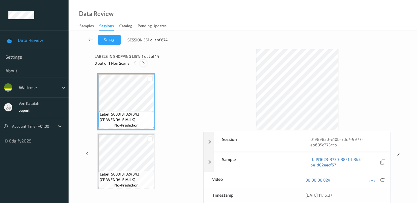
click at [145, 61] on icon at bounding box center [143, 63] width 5 height 5
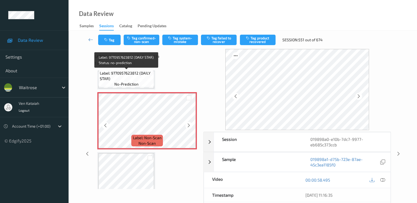
scroll to position [357, 0]
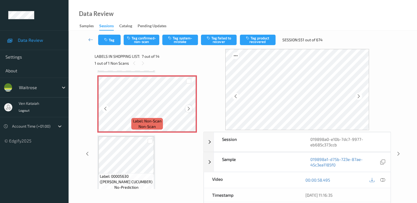
click at [189, 108] on icon at bounding box center [189, 108] width 5 height 5
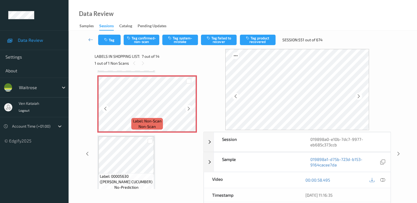
click at [189, 108] on icon at bounding box center [189, 108] width 5 height 5
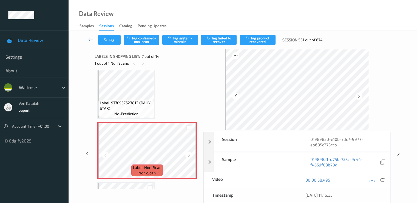
scroll to position [302, 0]
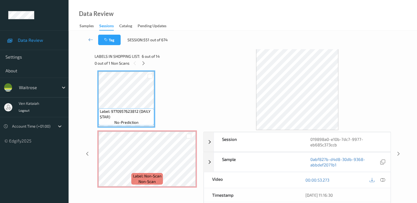
click at [386, 179] on div at bounding box center [378, 179] width 18 height 7
click at [385, 178] on icon at bounding box center [382, 179] width 5 height 5
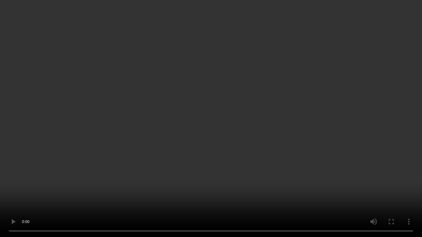
click at [64, 175] on video at bounding box center [211, 118] width 422 height 237
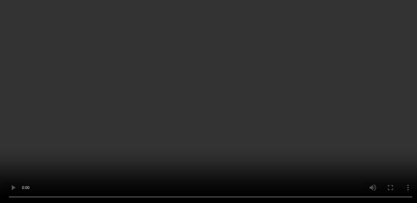
scroll to position [357, 0]
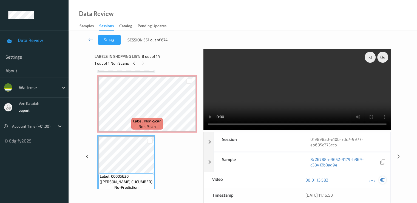
click at [386, 180] on div at bounding box center [382, 179] width 7 height 7
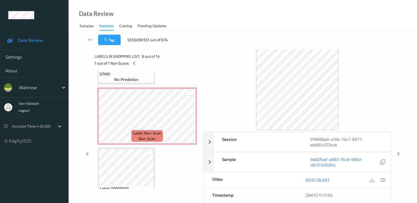
scroll to position [302, 0]
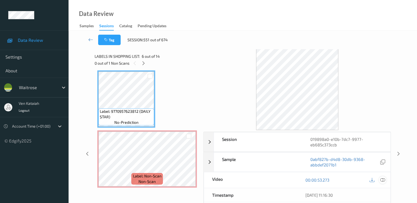
click at [386, 179] on div at bounding box center [382, 179] width 7 height 7
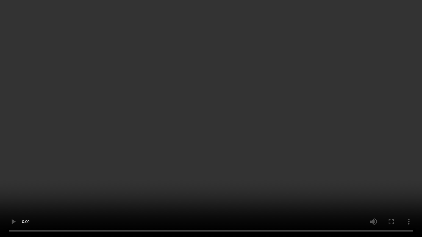
click at [69, 163] on video at bounding box center [211, 118] width 422 height 237
click at [39, 142] on video at bounding box center [211, 118] width 422 height 237
click at [158, 63] on video at bounding box center [211, 118] width 422 height 237
click at [141, 51] on video at bounding box center [211, 118] width 422 height 237
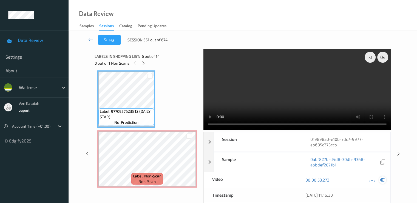
click at [385, 178] on icon at bounding box center [382, 179] width 5 height 5
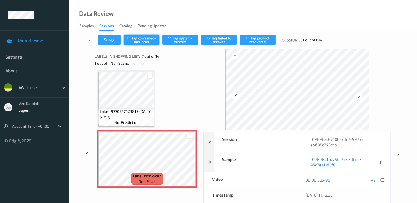
click at [145, 40] on button "Tag confirmed-non-scan" at bounding box center [142, 40] width 36 height 10
click at [221, 38] on button "Tag failed to recover" at bounding box center [219, 40] width 36 height 10
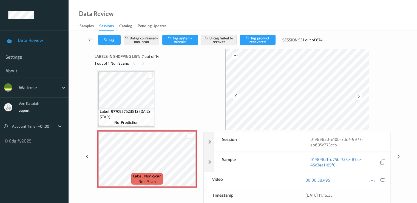
click at [90, 41] on icon at bounding box center [90, 39] width 5 height 5
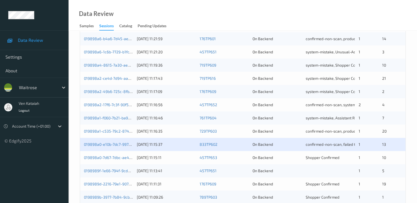
scroll to position [220, 0]
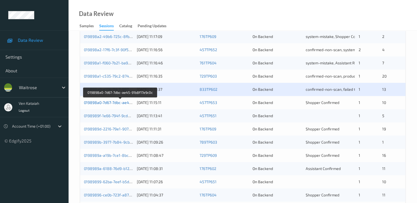
click at [113, 103] on link "019898a0-7d67-7dbc-ae45-91b8f17e9c0c" at bounding box center [120, 102] width 73 height 5
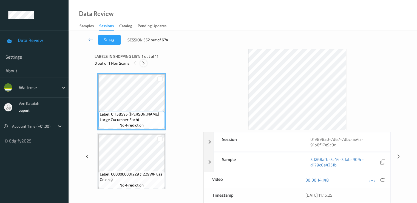
click at [144, 64] on icon at bounding box center [143, 63] width 5 height 5
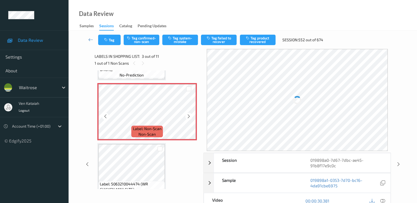
scroll to position [117, 0]
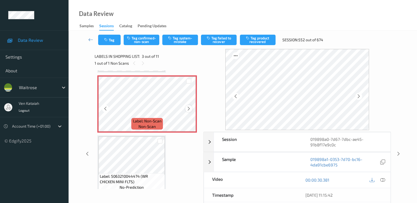
click at [187, 107] on icon at bounding box center [189, 108] width 5 height 5
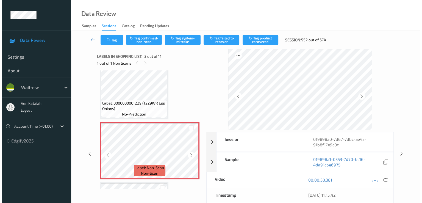
scroll to position [63, 0]
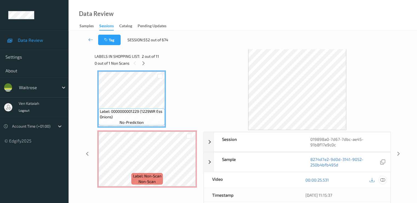
click at [385, 179] on icon at bounding box center [382, 179] width 5 height 5
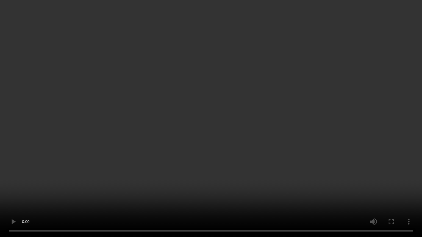
click at [83, 181] on video at bounding box center [211, 118] width 422 height 237
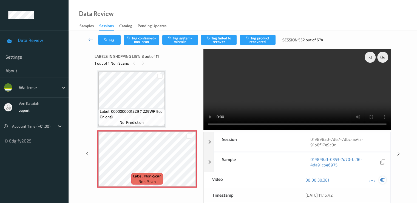
click at [382, 181] on icon at bounding box center [382, 179] width 5 height 5
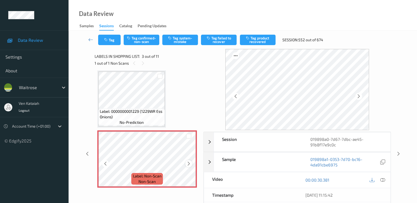
click at [187, 163] on icon at bounding box center [189, 163] width 5 height 5
click at [183, 41] on button "Tag system-mistake" at bounding box center [180, 40] width 36 height 10
click at [109, 40] on icon "button" at bounding box center [106, 40] width 5 height 4
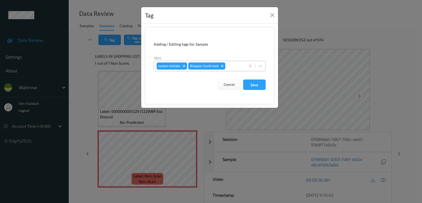
click at [228, 68] on div at bounding box center [234, 66] width 16 height 7
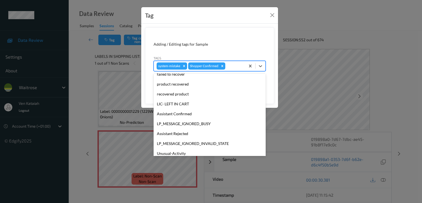
scroll to position [108, 0]
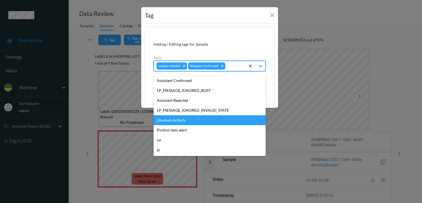
click at [171, 117] on div "Unusual-Activity" at bounding box center [209, 120] width 112 height 10
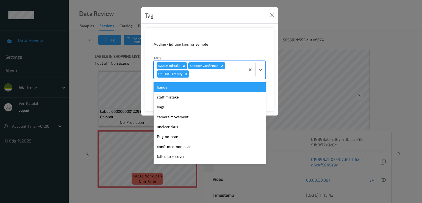
click at [223, 71] on div at bounding box center [216, 74] width 52 height 7
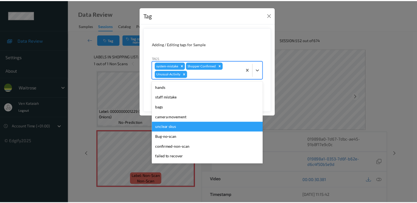
scroll to position [98, 0]
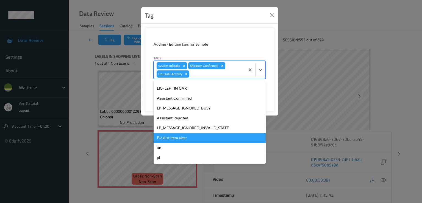
click at [170, 141] on div "Picklist item alert" at bounding box center [209, 138] width 112 height 10
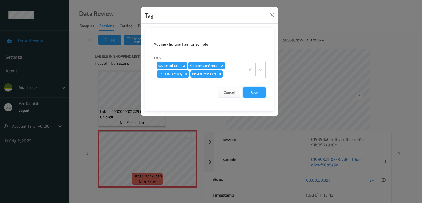
click at [253, 95] on button "Save" at bounding box center [254, 92] width 23 height 10
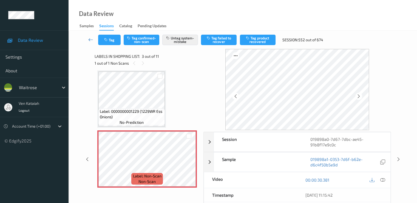
click at [91, 40] on icon at bounding box center [90, 39] width 5 height 5
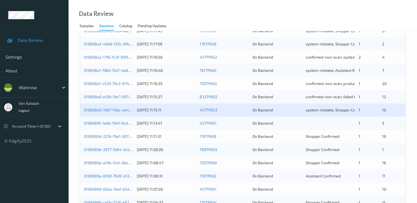
scroll to position [220, 0]
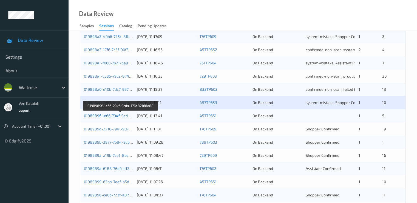
click at [123, 113] on link "0198989f-1e66-794f-9cd4-176e82168d88" at bounding box center [121, 115] width 74 height 5
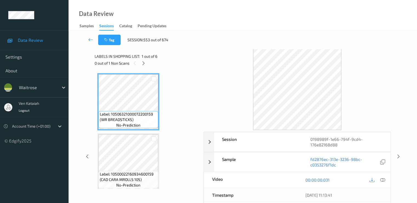
click at [146, 66] on div "Labels in shopping list: 1 out of 6 0 out of 1 Non Scans" at bounding box center [147, 59] width 105 height 21
click at [145, 64] on icon at bounding box center [143, 63] width 5 height 5
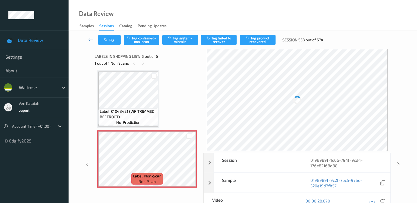
scroll to position [237, 0]
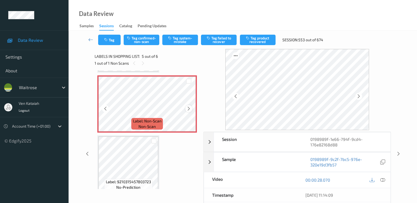
click at [189, 108] on icon at bounding box center [189, 108] width 5 height 5
click at [190, 108] on icon at bounding box center [189, 108] width 5 height 5
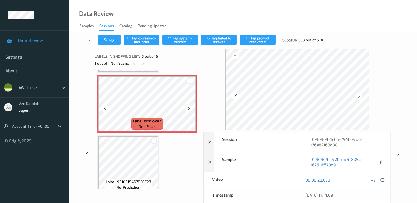
click at [190, 108] on icon at bounding box center [189, 108] width 5 height 5
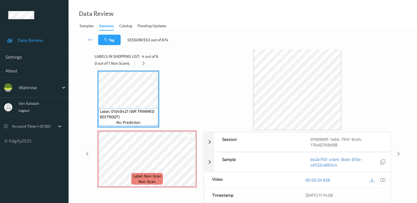
click at [382, 179] on icon at bounding box center [382, 179] width 5 height 5
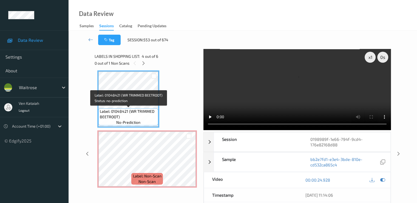
scroll to position [127, 0]
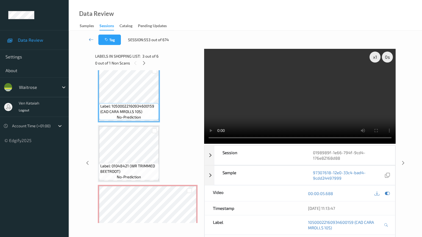
click at [204, 144] on video at bounding box center [300, 96] width 192 height 95
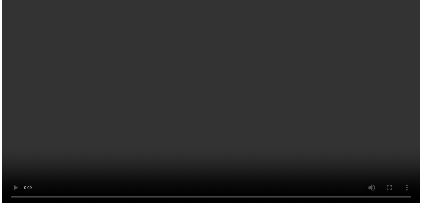
scroll to position [182, 0]
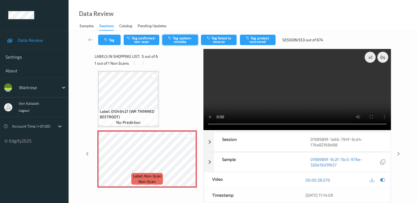
click at [171, 42] on button "Tag system-mistake" at bounding box center [180, 40] width 36 height 10
click at [105, 36] on button "Tag" at bounding box center [109, 40] width 23 height 10
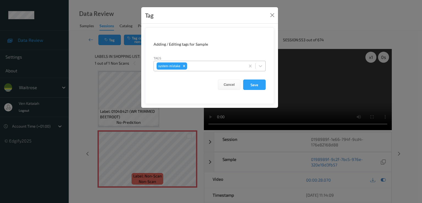
click at [198, 65] on div at bounding box center [215, 66] width 54 height 7
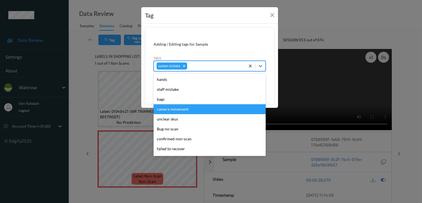
scroll to position [110, 0]
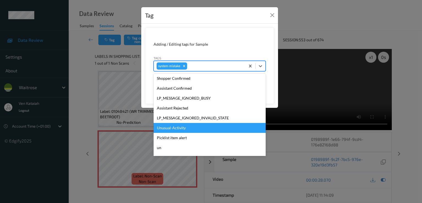
click at [176, 125] on div "Unusual-Activity" at bounding box center [209, 128] width 112 height 10
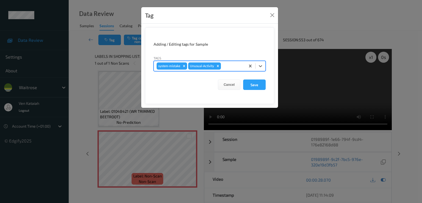
click at [238, 66] on div at bounding box center [232, 66] width 21 height 7
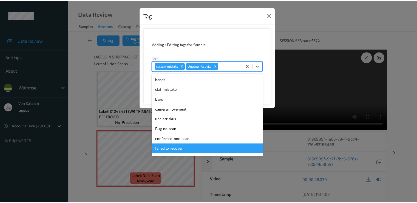
scroll to position [108, 0]
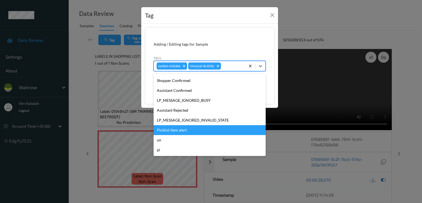
click at [176, 128] on div "Picklist item alert" at bounding box center [209, 130] width 112 height 10
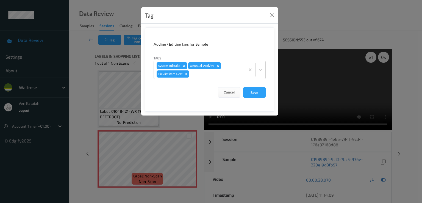
click at [266, 91] on form "Adding / Editing tags for Sample Tags system-mistake Unusual-Activity Picklist …" at bounding box center [209, 69] width 129 height 84
click at [261, 91] on button "Save" at bounding box center [254, 92] width 23 height 10
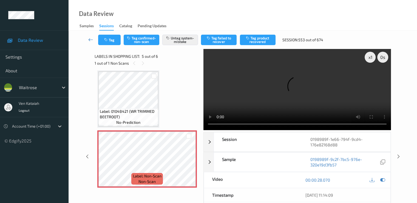
click at [93, 37] on link at bounding box center [91, 40] width 15 height 10
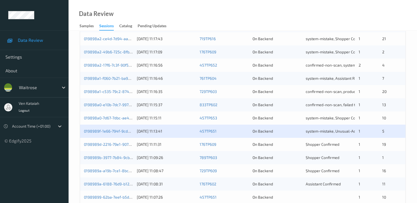
scroll to position [220, 0]
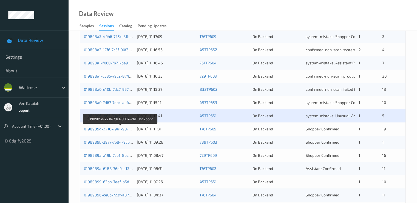
click at [125, 128] on link "0198989d-2216-79e1-9074-cb110aa2bbdc" at bounding box center [121, 128] width 74 height 5
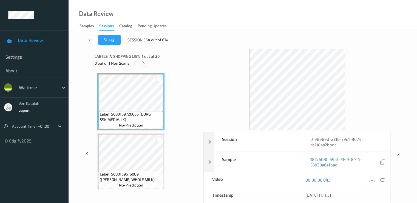
click at [143, 61] on icon at bounding box center [143, 63] width 5 height 5
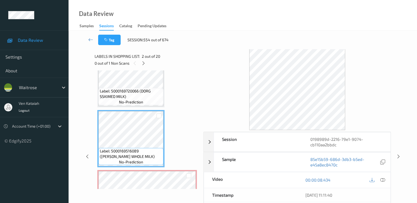
scroll to position [8, 0]
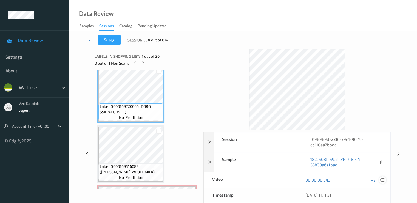
click at [384, 179] on icon at bounding box center [382, 179] width 5 height 5
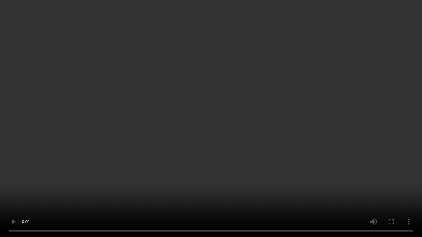
click at [372, 141] on video at bounding box center [211, 118] width 422 height 237
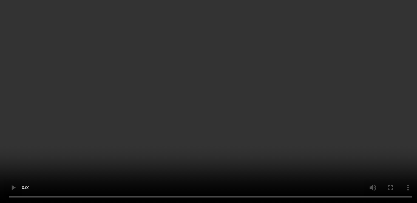
scroll to position [63, 0]
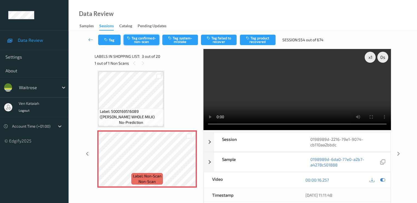
click at [141, 38] on button "Tag confirmed-non-scan" at bounding box center [142, 40] width 36 height 10
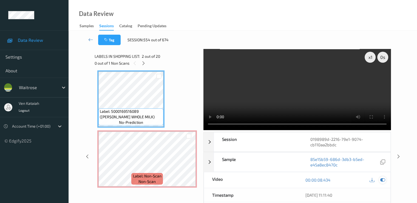
click at [383, 177] on icon at bounding box center [382, 179] width 5 height 5
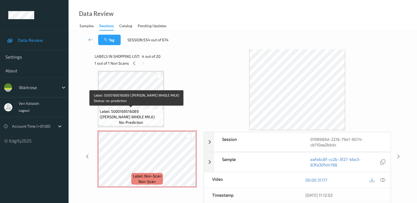
click at [138, 108] on span "Label: 5000169516089 (WR DORG WHOLE MILK)" at bounding box center [131, 113] width 62 height 11
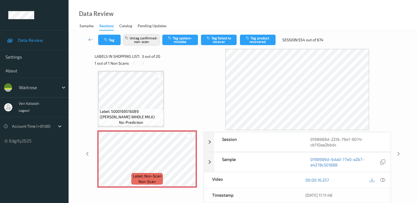
click at [152, 42] on button "Untag confirmed-non-scan" at bounding box center [142, 40] width 36 height 10
click at [178, 42] on button "Tag system-mistake" at bounding box center [180, 40] width 36 height 10
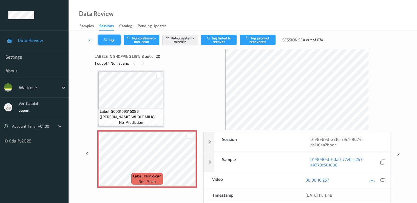
click at [115, 43] on button "Tag" at bounding box center [109, 40] width 23 height 10
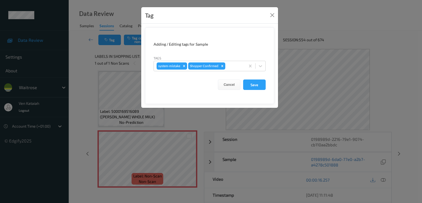
click at [231, 72] on form "Adding / Editing tags for Sample Tags system-mistake Shopper Confirmed Cancel S…" at bounding box center [209, 65] width 129 height 76
click at [231, 65] on div at bounding box center [234, 66] width 16 height 7
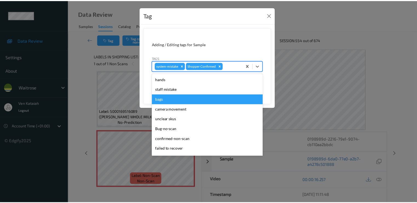
scroll to position [108, 0]
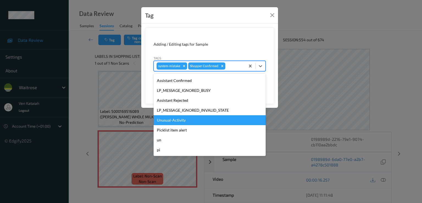
click at [177, 119] on div "Unusual-Activity" at bounding box center [209, 120] width 112 height 10
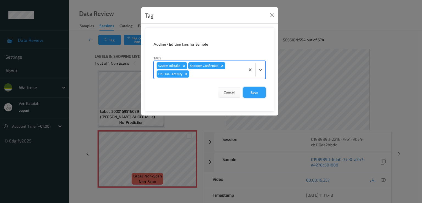
click at [254, 92] on button "Save" at bounding box center [254, 92] width 23 height 10
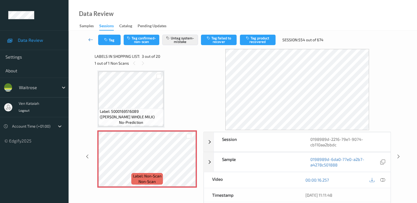
click at [87, 39] on link at bounding box center [91, 40] width 15 height 10
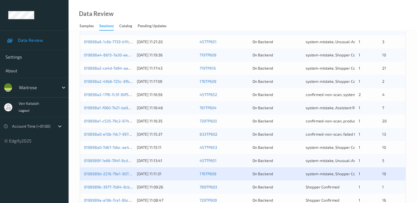
scroll to position [220, 0]
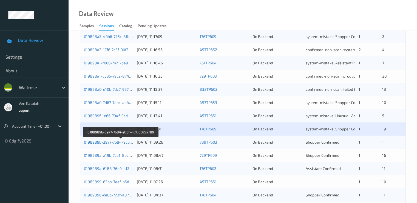
click at [108, 141] on link "0198989b-3977-7b84-9cbf-4d1c002e2f89" at bounding box center [121, 141] width 74 height 5
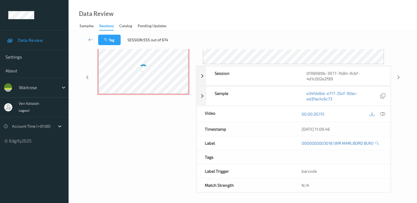
click at [112, 0] on div "Data Review Samples Sessions Catalog Pending Updates" at bounding box center [243, 15] width 349 height 31
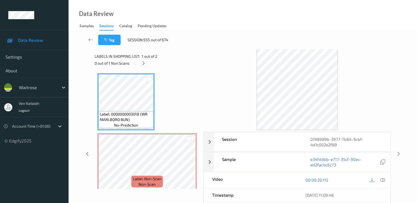
click at [143, 60] on div at bounding box center [143, 63] width 7 height 7
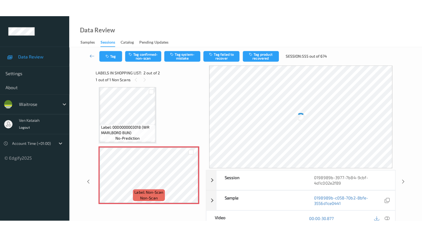
scroll to position [4, 0]
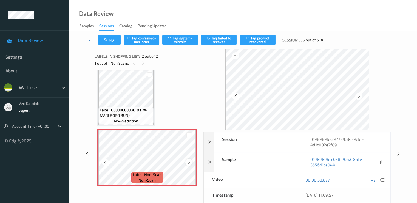
click at [191, 161] on div at bounding box center [189, 161] width 7 height 7
click at [104, 66] on div "1 out of 1 Non Scans" at bounding box center [147, 63] width 105 height 7
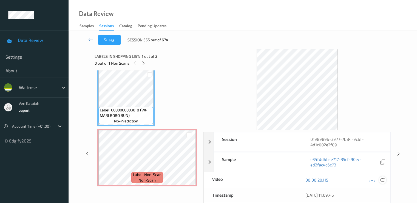
click at [380, 179] on div at bounding box center [382, 179] width 7 height 7
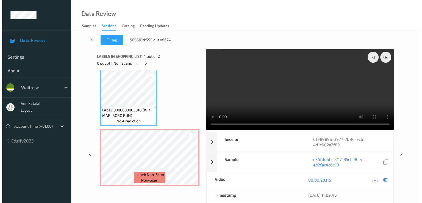
scroll to position [0, 0]
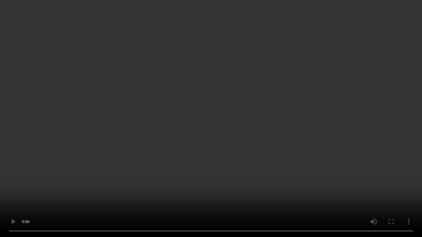
click at [231, 169] on video at bounding box center [211, 118] width 422 height 237
click at [179, 172] on video at bounding box center [211, 118] width 422 height 237
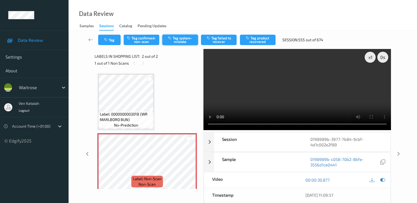
click at [178, 41] on button "Tag system-mistake" at bounding box center [180, 40] width 36 height 10
click at [114, 46] on div "Tag Tag confirmed-non-scan Untag system-mistake Tag failed to recover Tag produ…" at bounding box center [243, 40] width 326 height 18
click at [112, 44] on button "Tag" at bounding box center [109, 40] width 23 height 10
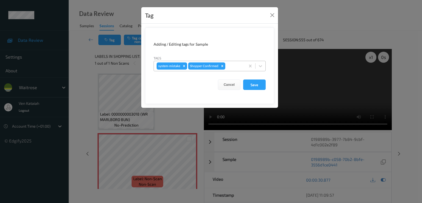
click at [232, 68] on div at bounding box center [234, 66] width 16 height 7
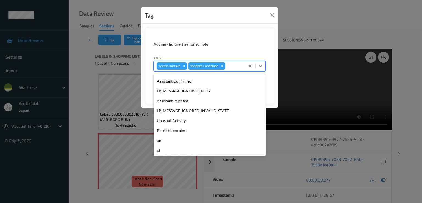
scroll to position [108, 0]
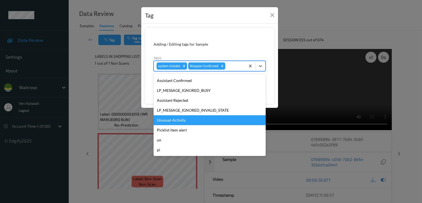
click at [170, 118] on div "Unusual-Activity" at bounding box center [209, 120] width 112 height 10
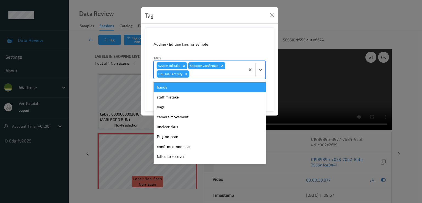
click at [213, 74] on div at bounding box center [216, 74] width 52 height 7
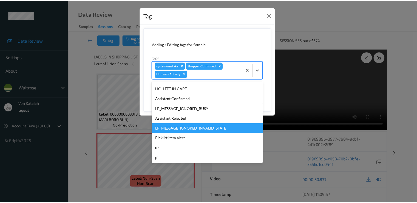
scroll to position [98, 0]
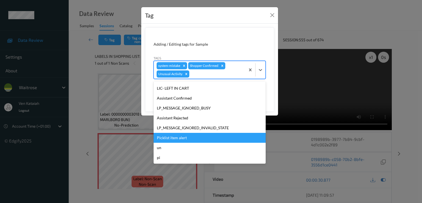
click at [170, 134] on div "Picklist item alert" at bounding box center [209, 138] width 112 height 10
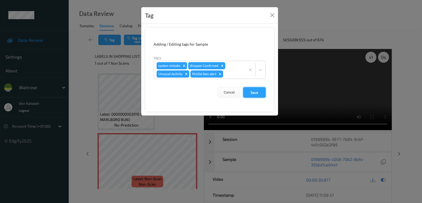
click at [248, 91] on button "Save" at bounding box center [254, 92] width 23 height 10
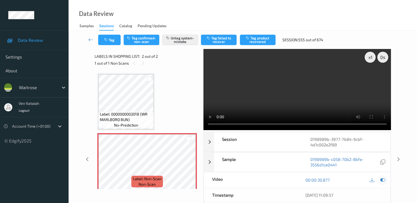
click at [383, 179] on icon at bounding box center [382, 179] width 5 height 5
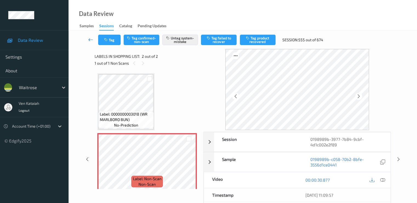
click at [89, 43] on link at bounding box center [91, 40] width 15 height 10
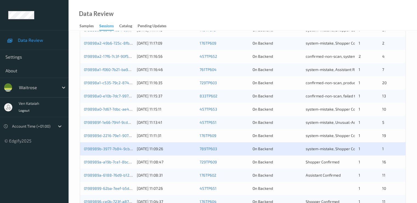
scroll to position [254, 0]
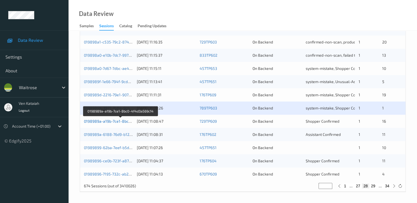
click at [120, 121] on link "0198989a-a19b-7ce1-8bc0-4f4d3a569c14" at bounding box center [121, 121] width 74 height 5
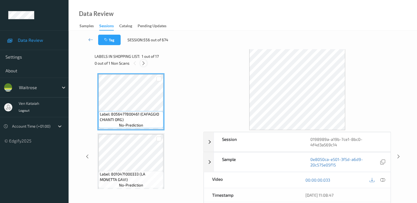
click at [147, 64] on div at bounding box center [143, 63] width 7 height 7
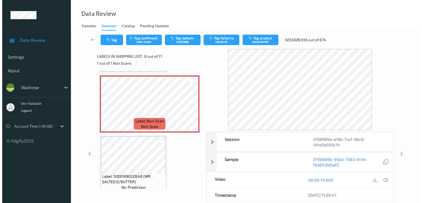
scroll to position [362, 0]
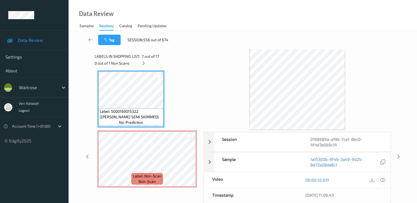
click at [384, 179] on icon at bounding box center [382, 179] width 5 height 5
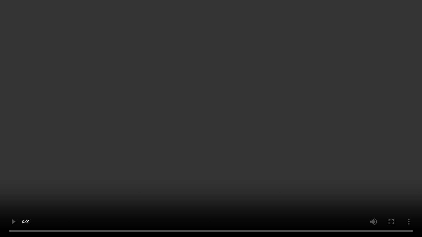
click at [56, 169] on video at bounding box center [211, 118] width 422 height 237
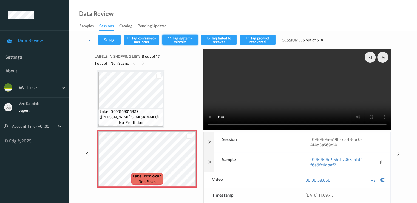
click at [179, 41] on button "Tag system-mistake" at bounding box center [180, 40] width 36 height 10
click at [120, 48] on div "Tag Tag confirmed-non-scan Untag system-mistake Tag failed to recover Tag produ…" at bounding box center [243, 40] width 326 height 18
click at [114, 42] on button "Tag" at bounding box center [109, 40] width 23 height 10
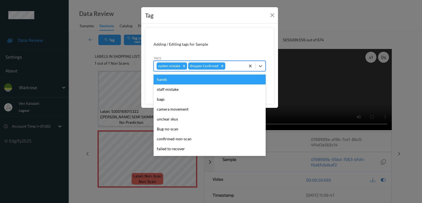
click at [240, 62] on div "system-mistake Shopper Confirmed" at bounding box center [199, 65] width 91 height 9
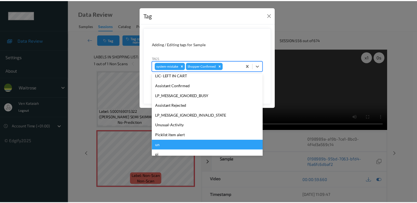
scroll to position [108, 0]
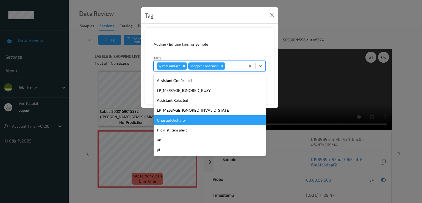
click at [175, 122] on div "Unusual-Activity" at bounding box center [209, 120] width 112 height 10
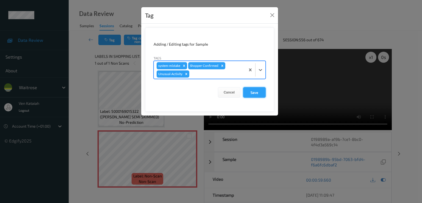
click at [248, 95] on button "Save" at bounding box center [254, 92] width 23 height 10
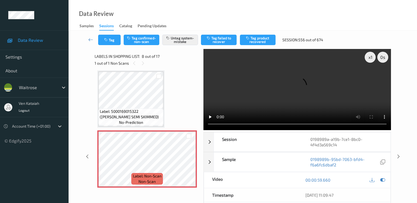
scroll to position [417, 0]
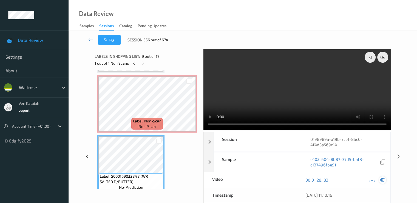
click at [381, 177] on icon at bounding box center [382, 179] width 5 height 5
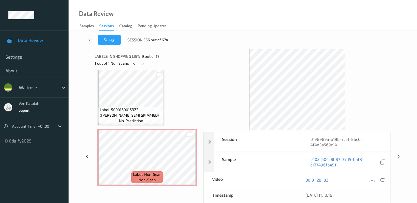
scroll to position [362, 0]
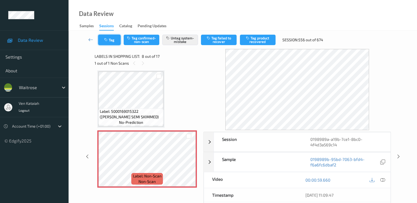
click at [100, 40] on button "Tag" at bounding box center [109, 40] width 23 height 10
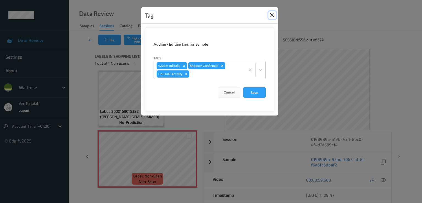
click at [270, 12] on button "Close" at bounding box center [272, 15] width 8 height 8
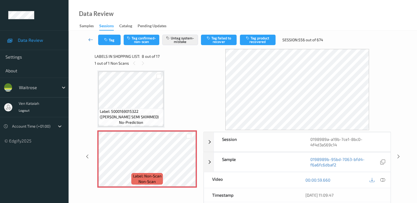
click at [89, 39] on icon at bounding box center [90, 39] width 5 height 5
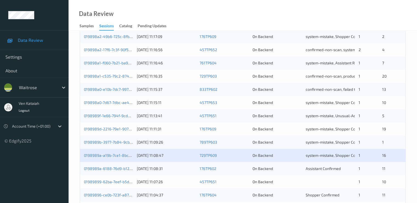
scroll to position [254, 0]
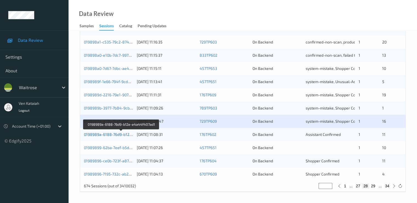
click at [121, 133] on link "0198989a-6188-76d9-b12e-e4a44f407ad1" at bounding box center [121, 134] width 75 height 5
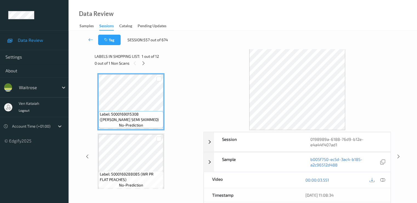
click at [147, 61] on div "0 out of 1 Non Scans" at bounding box center [147, 63] width 105 height 7
click at [146, 61] on icon at bounding box center [143, 63] width 5 height 5
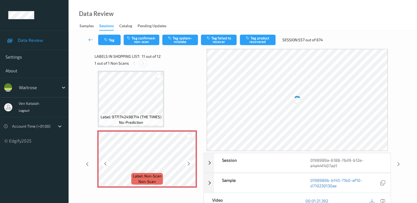
scroll to position [596, 0]
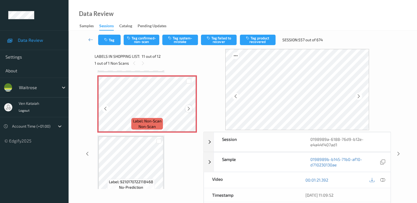
click at [188, 110] on icon at bounding box center [189, 108] width 5 height 5
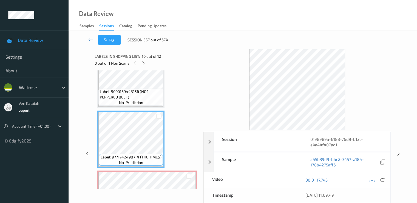
scroll to position [486, 0]
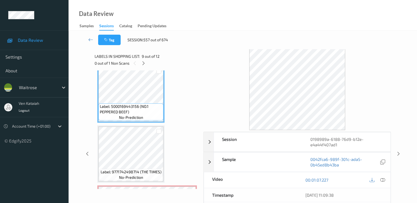
click at [386, 198] on div "11/08/2025 11:09:38" at bounding box center [344, 195] width 93 height 14
click at [385, 178] on icon at bounding box center [382, 179] width 5 height 5
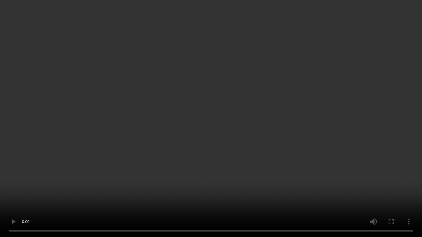
click at [134, 188] on video at bounding box center [211, 118] width 422 height 237
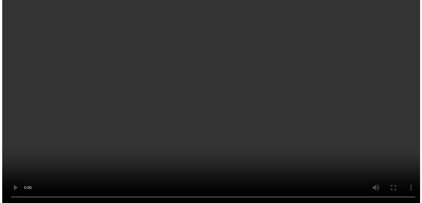
scroll to position [541, 0]
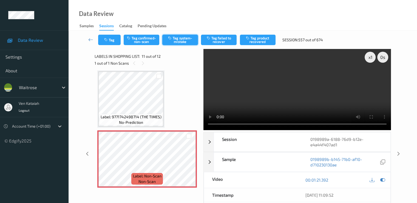
click at [175, 42] on button "Tag system-mistake" at bounding box center [180, 40] width 36 height 10
click at [108, 46] on div "Tag Tag confirmed-non-scan Untag system-mistake Tag failed to recover Tag produ…" at bounding box center [243, 40] width 326 height 18
click at [108, 39] on icon "button" at bounding box center [106, 40] width 5 height 4
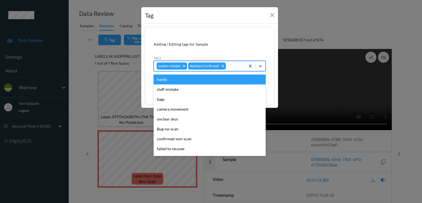
click at [234, 65] on div at bounding box center [235, 66] width 16 height 7
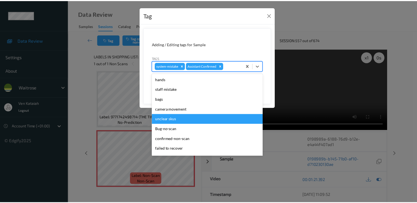
scroll to position [108, 0]
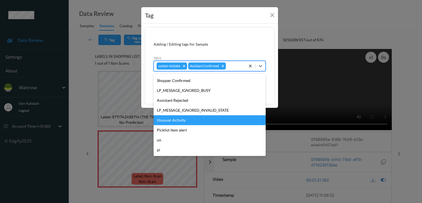
click at [177, 122] on div "Unusual-Activity" at bounding box center [209, 120] width 112 height 10
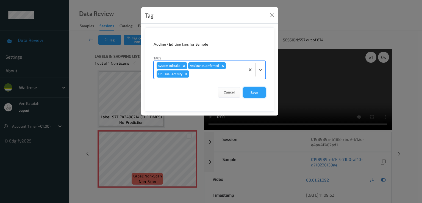
click at [250, 94] on button "Save" at bounding box center [254, 92] width 23 height 10
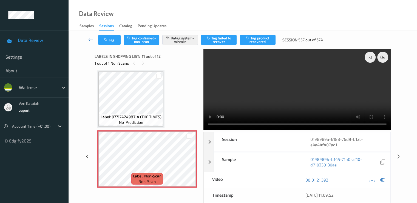
click at [89, 40] on icon at bounding box center [90, 39] width 5 height 5
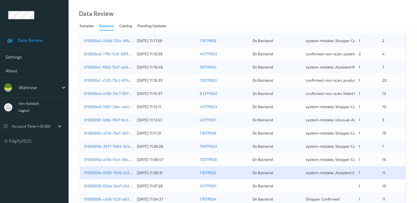
scroll to position [254, 0]
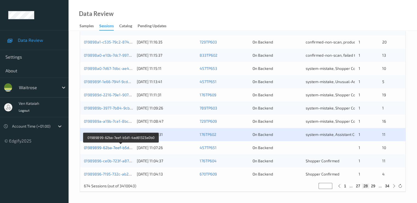
click at [97, 147] on link "01989899-62ba-7eef-b5d1-4ad61323a0b0" at bounding box center [121, 147] width 75 height 5
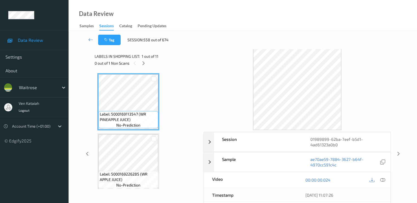
click at [147, 65] on div "0 out of 1 Non Scans" at bounding box center [147, 63] width 105 height 7
click at [145, 64] on icon at bounding box center [143, 63] width 5 height 5
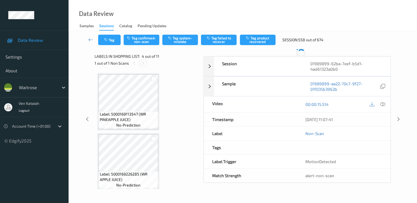
scroll to position [122, 0]
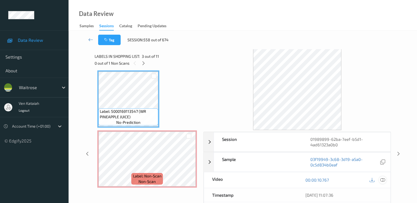
click at [383, 181] on icon at bounding box center [382, 179] width 5 height 5
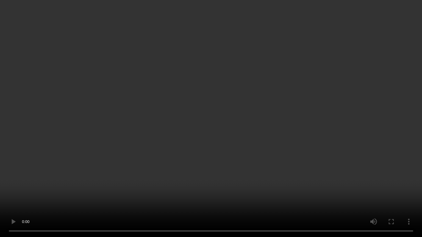
click at [49, 177] on video at bounding box center [211, 118] width 422 height 237
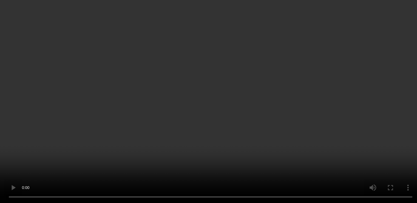
scroll to position [232, 0]
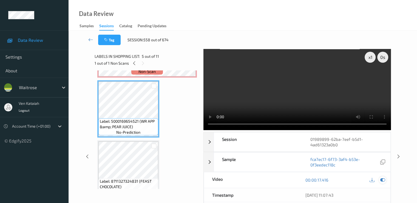
click at [384, 179] on icon at bounding box center [382, 179] width 5 height 5
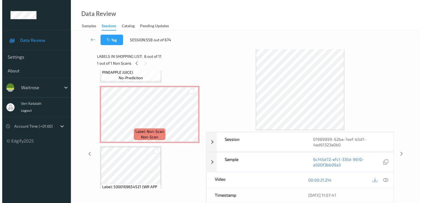
scroll to position [122, 0]
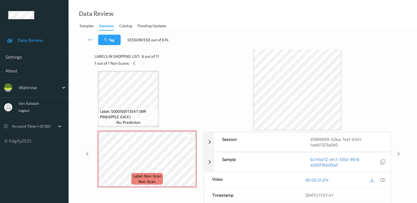
click at [133, 120] on span "no-prediction" at bounding box center [128, 121] width 24 height 5
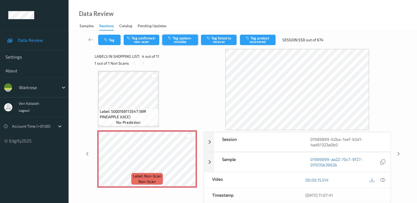
click at [177, 40] on button "Tag system-mistake" at bounding box center [180, 40] width 36 height 10
click at [101, 40] on button "Tag" at bounding box center [109, 40] width 23 height 10
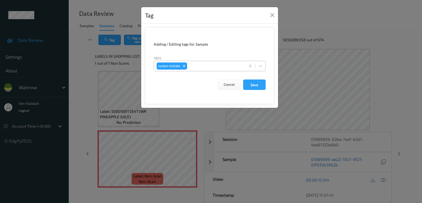
click at [203, 68] on div at bounding box center [215, 66] width 54 height 7
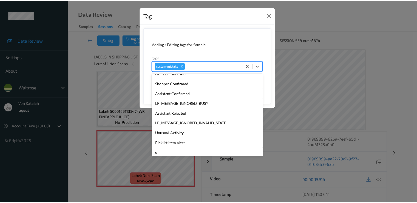
scroll to position [110, 0]
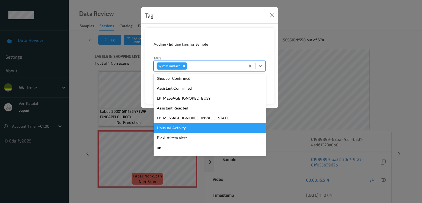
click at [175, 129] on div "Unusual-Activity" at bounding box center [209, 128] width 112 height 10
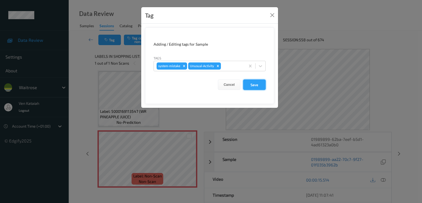
click at [259, 85] on button "Save" at bounding box center [254, 84] width 23 height 10
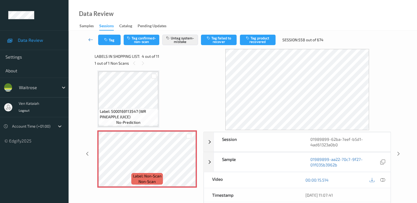
click at [96, 37] on link at bounding box center [91, 40] width 15 height 10
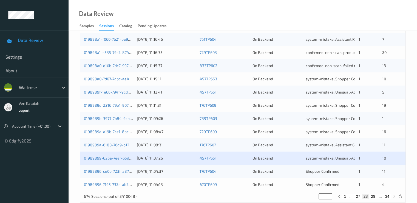
scroll to position [254, 0]
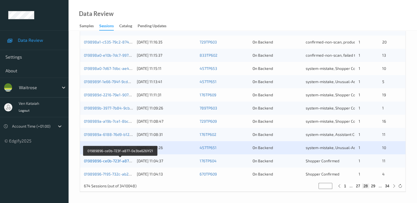
click at [121, 162] on link "01989896-ce0b-723f-a877-0e3ba6261f21" at bounding box center [120, 160] width 73 height 5
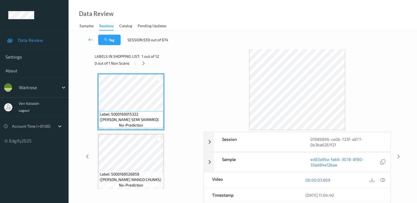
click at [148, 60] on div "0 out of 1 Non Scans" at bounding box center [147, 63] width 105 height 7
click at [140, 65] on div "0 out of 1 Non Scans" at bounding box center [147, 63] width 105 height 7
click at [147, 63] on div at bounding box center [143, 63] width 7 height 7
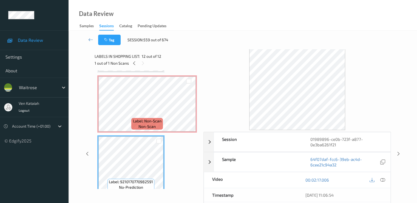
scroll to position [541, 0]
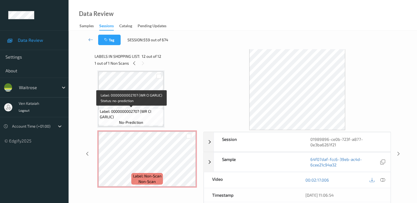
click at [130, 115] on span "Label: 0000000002707 (WR CI GARLIC)" at bounding box center [131, 113] width 62 height 11
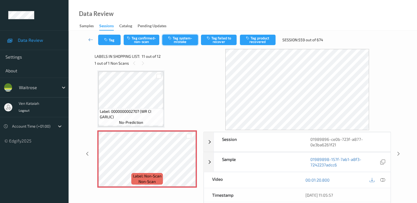
click at [177, 40] on button "Tag system-mistake" at bounding box center [180, 40] width 36 height 10
click at [90, 43] on link at bounding box center [91, 40] width 15 height 10
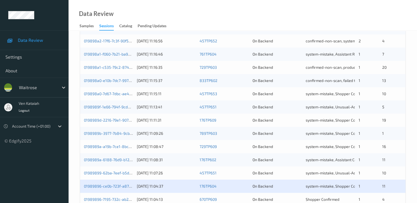
scroll to position [254, 0]
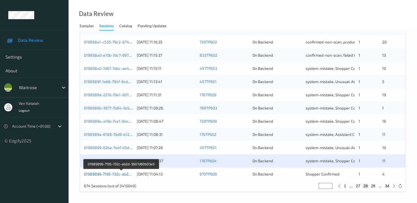
click at [100, 174] on link "01989896-7195-732c-ab2d-3607d60b03e5" at bounding box center [121, 173] width 75 height 5
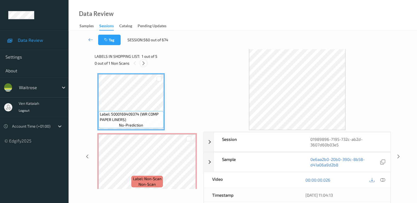
click at [142, 62] on icon at bounding box center [143, 63] width 5 height 5
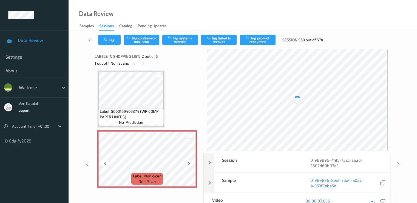
scroll to position [58, 0]
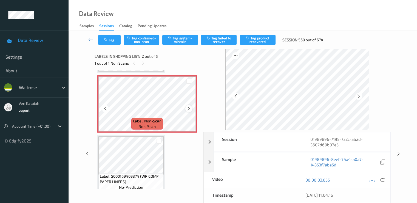
click at [190, 109] on icon at bounding box center [189, 108] width 5 height 5
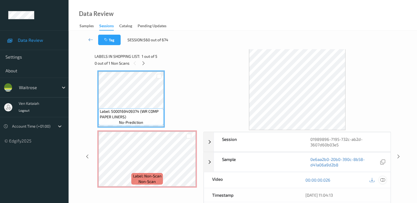
click at [382, 179] on icon at bounding box center [382, 179] width 5 height 5
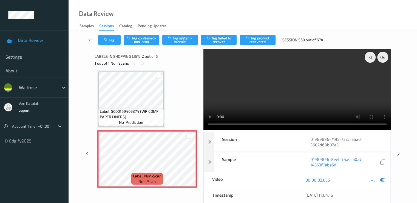
click at [186, 47] on div "Tag Tag confirmed-non-scan Tag system-mistake Tag failed to recover Tag product…" at bounding box center [243, 40] width 326 height 18
click at [184, 44] on button "Tag system-mistake" at bounding box center [180, 40] width 36 height 10
click at [108, 36] on button "Tag" at bounding box center [109, 40] width 23 height 10
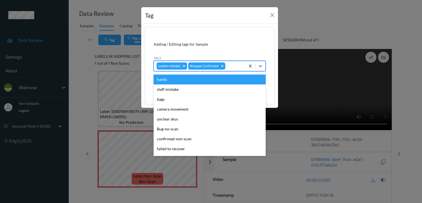
click at [234, 68] on div at bounding box center [234, 66] width 16 height 7
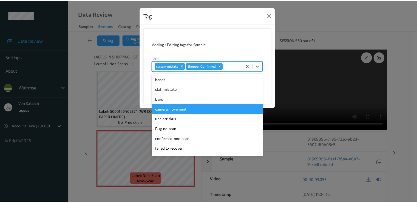
scroll to position [108, 0]
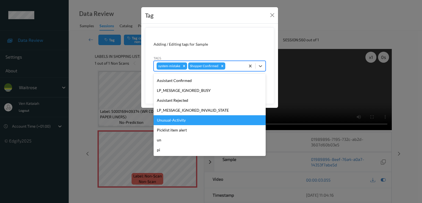
click at [174, 121] on div "Unusual-Activity" at bounding box center [209, 120] width 112 height 10
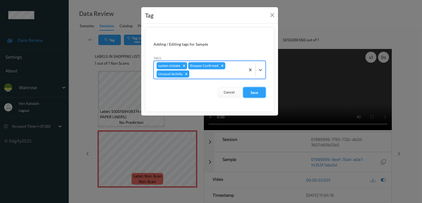
click at [249, 94] on button "Save" at bounding box center [254, 92] width 23 height 10
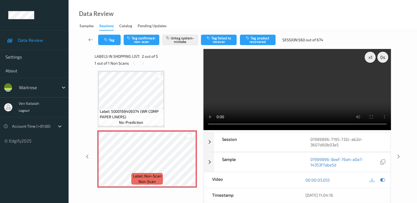
click at [86, 40] on link at bounding box center [91, 40] width 15 height 10
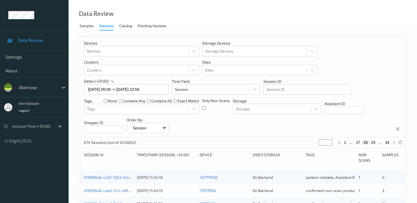
drag, startPoint x: 327, startPoint y: 144, endPoint x: 318, endPoint y: 145, distance: 8.8
click at [318, 145] on div "674 Sessions (out of 3410052) ** 1 ... 27 28 29 ... 34" at bounding box center [243, 142] width 326 height 11
type input "*"
type input "**"
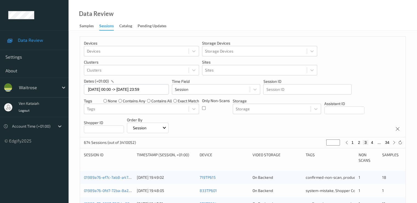
type input "**"
click at [367, 142] on button "31" at bounding box center [366, 142] width 8 height 5
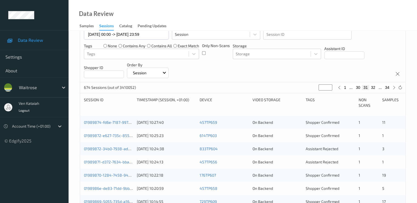
scroll to position [110, 0]
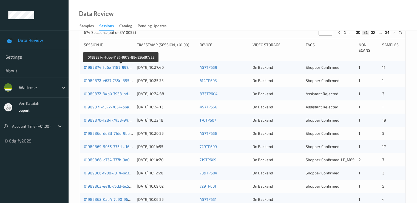
click at [112, 68] on link "01989874-fd6e-7187-9979-894956d97a55" at bounding box center [121, 67] width 75 height 5
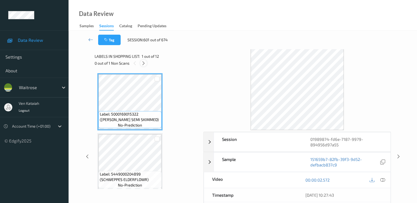
click at [144, 61] on icon at bounding box center [143, 63] width 5 height 5
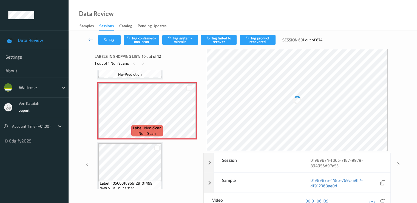
scroll to position [536, 0]
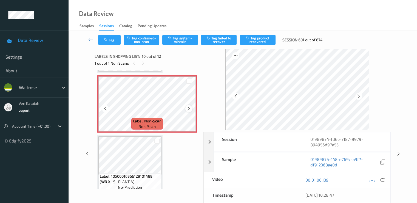
click at [190, 108] on icon at bounding box center [189, 108] width 5 height 5
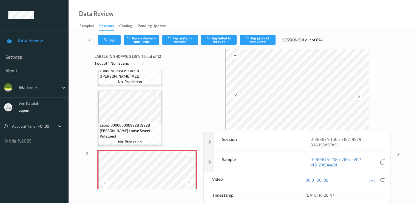
scroll to position [426, 0]
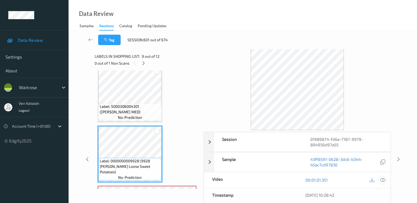
click at [383, 179] on icon at bounding box center [382, 179] width 5 height 5
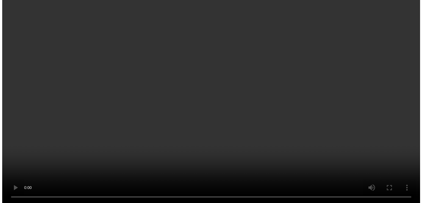
scroll to position [481, 0]
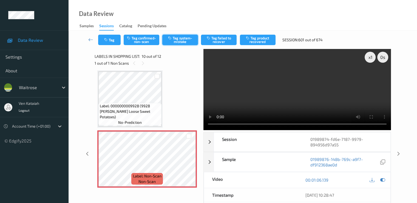
click at [187, 35] on button "Tag system-mistake" at bounding box center [180, 40] width 36 height 10
click at [109, 36] on button "Tag" at bounding box center [109, 40] width 23 height 10
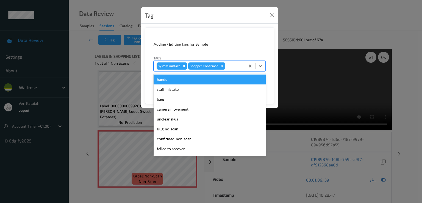
click at [240, 65] on div at bounding box center [234, 66] width 16 height 7
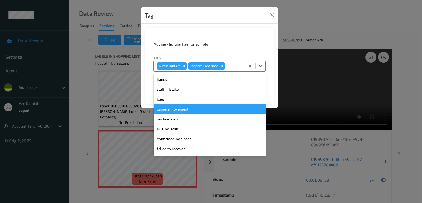
scroll to position [108, 0]
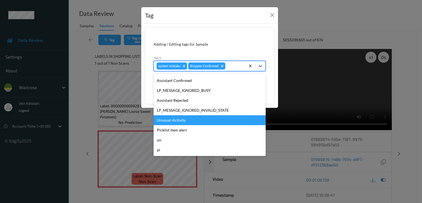
click at [164, 116] on div "Unusual-Activity" at bounding box center [209, 120] width 112 height 10
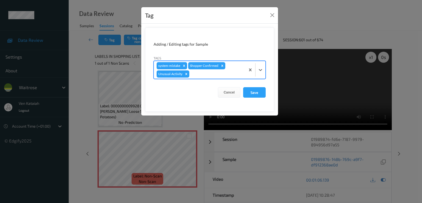
click at [206, 77] on div at bounding box center [216, 74] width 52 height 7
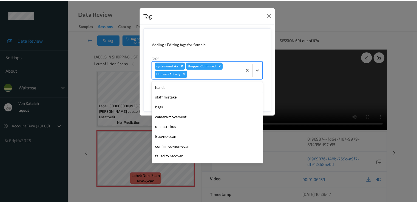
scroll to position [98, 0]
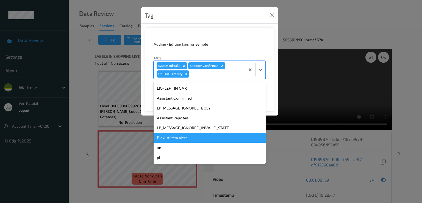
click at [171, 138] on div "Picklist item alert" at bounding box center [209, 138] width 112 height 10
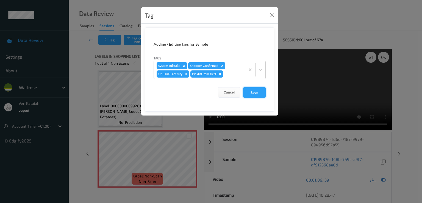
click at [260, 92] on button "Save" at bounding box center [254, 92] width 23 height 10
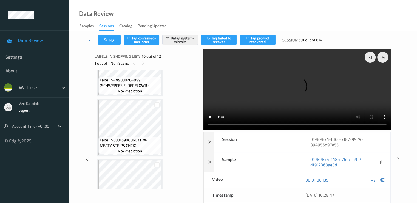
scroll to position [0, 0]
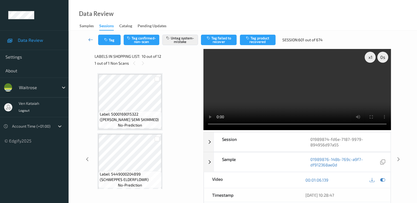
click at [89, 40] on icon at bounding box center [90, 39] width 5 height 5
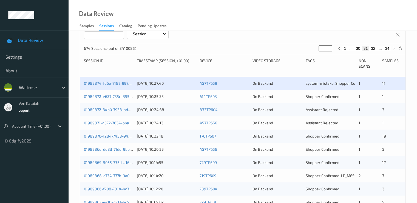
scroll to position [110, 0]
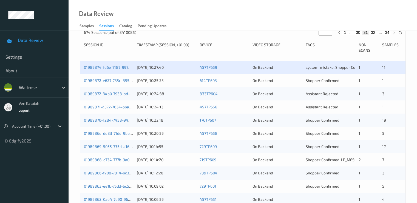
click at [122, 78] on div "01989872-e627-735c-855b-78be431d7f2e" at bounding box center [108, 80] width 49 height 5
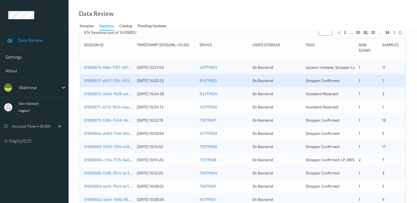
click at [120, 77] on div "01989872-e627-735c-855b-78be431d7f2e 11/08/2025 10:25:23 614TP603 On Backend Sh…" at bounding box center [243, 80] width 326 height 13
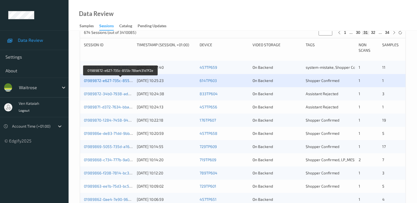
click at [122, 82] on link "01989872-e627-735c-855b-78be431d7f2e" at bounding box center [121, 80] width 74 height 5
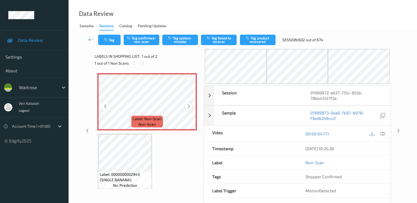
click at [189, 106] on icon at bounding box center [189, 106] width 5 height 5
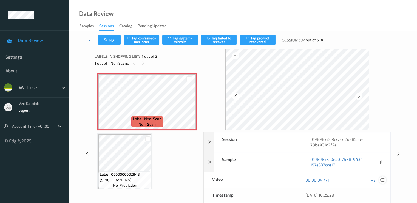
click at [380, 179] on icon at bounding box center [382, 179] width 5 height 5
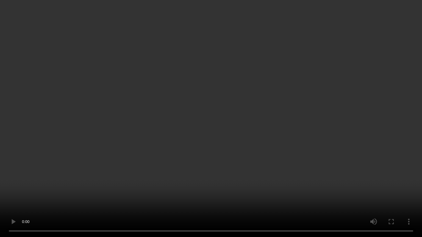
click at [20, 180] on video at bounding box center [211, 118] width 422 height 237
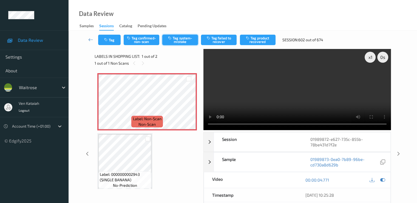
click at [180, 43] on button "Tag system-mistake" at bounding box center [180, 40] width 36 height 10
click at [181, 41] on button "Tag system-mistake" at bounding box center [180, 40] width 36 height 10
click at [182, 41] on button "Tag system-mistake" at bounding box center [180, 40] width 36 height 10
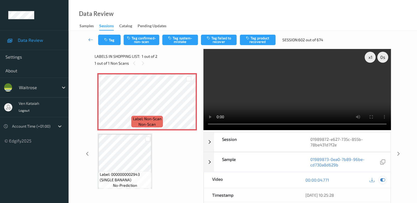
click at [386, 180] on div at bounding box center [382, 179] width 7 height 7
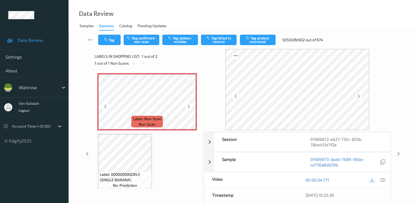
scroll to position [4, 0]
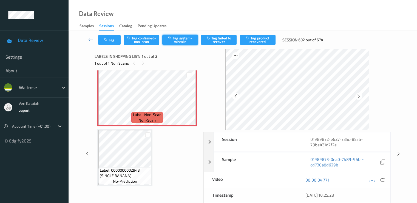
click at [179, 36] on button "Tag system-mistake" at bounding box center [180, 40] width 36 height 10
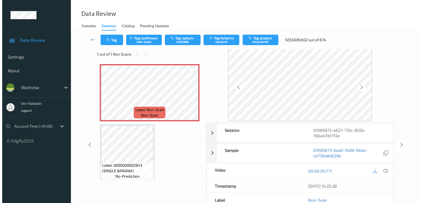
scroll to position [0, 0]
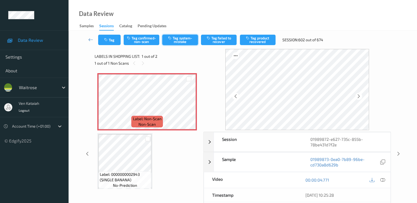
click at [179, 37] on button "Tag system-mistake" at bounding box center [180, 40] width 36 height 10
click at [178, 40] on button "Tag system-mistake" at bounding box center [180, 40] width 36 height 10
click at [108, 43] on button "Tag" at bounding box center [109, 40] width 23 height 10
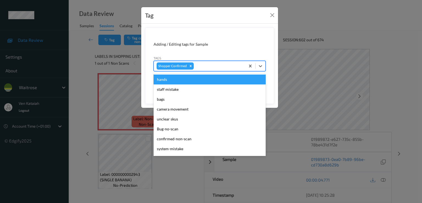
click at [215, 67] on div at bounding box center [219, 66] width 48 height 7
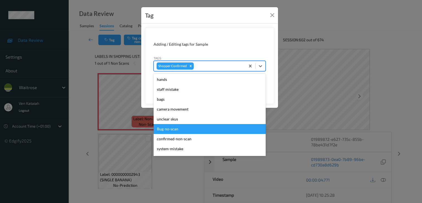
scroll to position [117, 0]
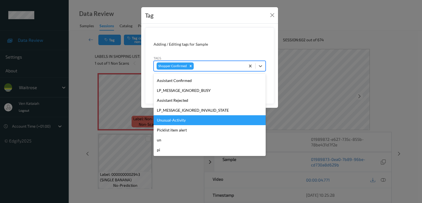
click at [182, 122] on div "Unusual-Activity" at bounding box center [209, 120] width 112 height 10
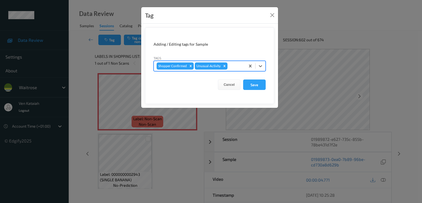
click at [234, 66] on div at bounding box center [235, 66] width 14 height 7
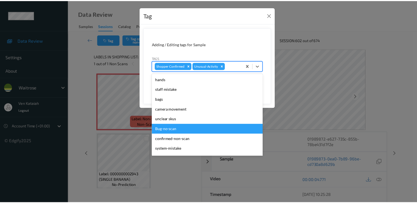
scroll to position [108, 0]
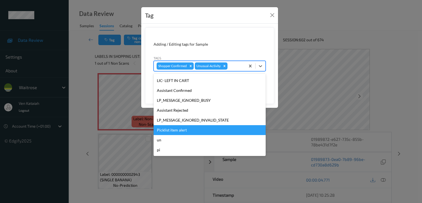
click at [188, 132] on div "Picklist item alert" at bounding box center [209, 130] width 112 height 10
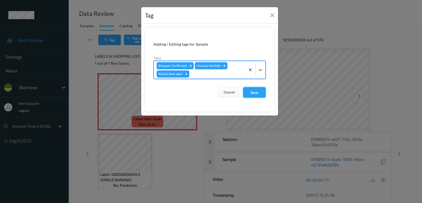
click at [245, 96] on button "Save" at bounding box center [254, 92] width 23 height 10
click at [260, 89] on button "Save" at bounding box center [254, 92] width 23 height 10
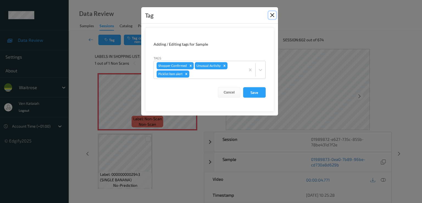
click at [272, 14] on button "Close" at bounding box center [272, 15] width 8 height 8
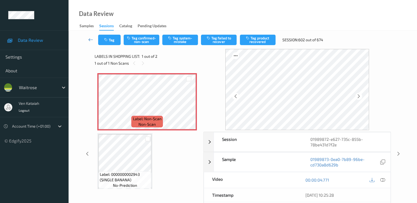
click at [92, 42] on icon at bounding box center [90, 39] width 5 height 5
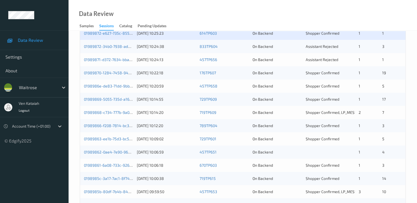
scroll to position [89, 0]
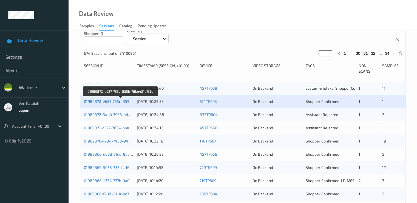
click at [111, 102] on link "01989872-e627-735c-855b-78be431d7f2e" at bounding box center [121, 101] width 74 height 5
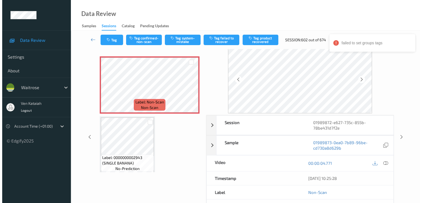
scroll to position [11, 0]
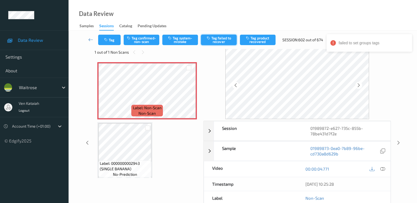
click at [216, 44] on button "Tag failed to recover" at bounding box center [219, 40] width 36 height 10
click at [204, 40] on button "Untag failed to recover" at bounding box center [219, 40] width 36 height 10
click at [224, 40] on button "Untag failed to recover" at bounding box center [219, 40] width 36 height 10
click at [215, 41] on button "Untag failed to recover" at bounding box center [219, 40] width 36 height 10
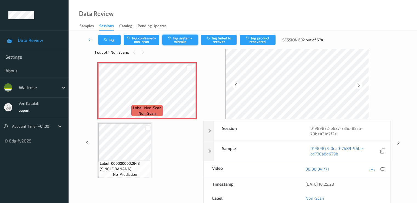
click at [176, 37] on button "Tag system-mistake" at bounding box center [180, 40] width 36 height 10
click at [178, 43] on button "Tag system-mistake" at bounding box center [180, 40] width 36 height 10
click at [177, 40] on button "Tag system-mistake" at bounding box center [180, 40] width 36 height 10
click at [107, 38] on icon "button" at bounding box center [106, 40] width 5 height 4
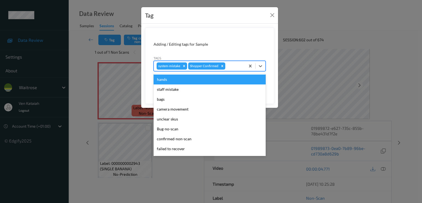
click at [235, 66] on div at bounding box center [234, 66] width 16 height 7
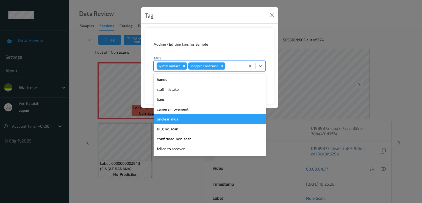
scroll to position [108, 0]
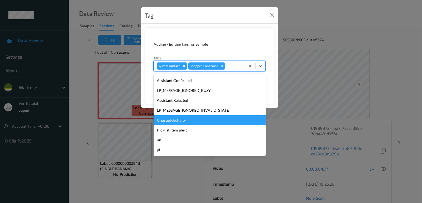
click at [176, 118] on div "Unusual-Activity" at bounding box center [209, 120] width 112 height 10
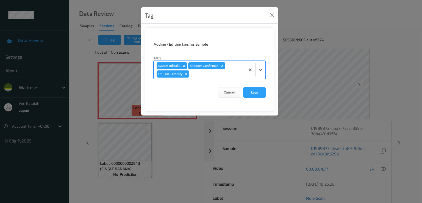
click at [226, 73] on div at bounding box center [216, 74] width 52 height 7
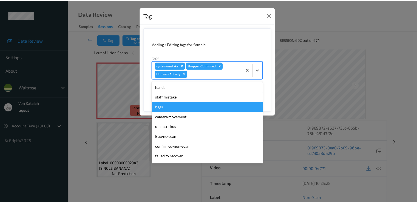
scroll to position [98, 0]
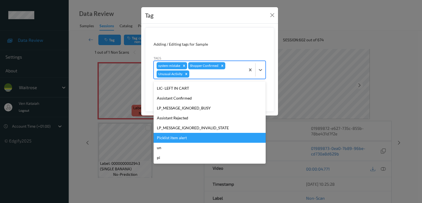
click at [173, 139] on div "Picklist item alert" at bounding box center [209, 138] width 112 height 10
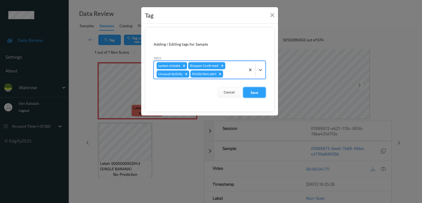
click at [262, 89] on button "Save" at bounding box center [254, 92] width 23 height 10
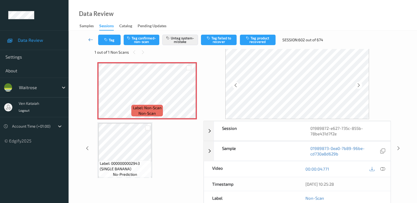
click at [91, 40] on icon at bounding box center [90, 39] width 5 height 5
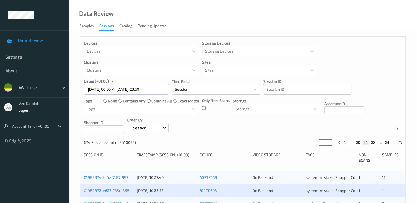
scroll to position [110, 0]
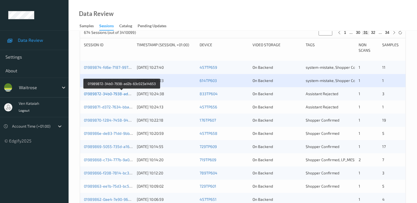
click at [103, 95] on link "01989872-34b0-7938-ad2b-63c023a14653" at bounding box center [122, 93] width 76 height 5
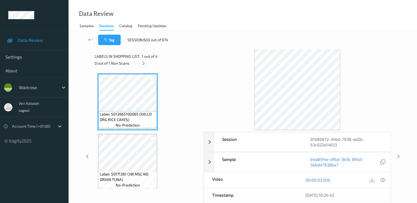
click at [146, 62] on div at bounding box center [143, 63] width 7 height 7
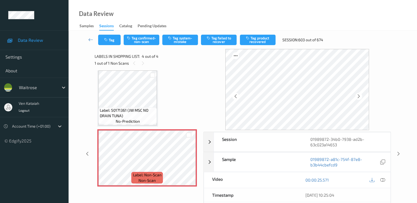
scroll to position [124, 0]
click at [190, 163] on icon at bounding box center [189, 161] width 5 height 5
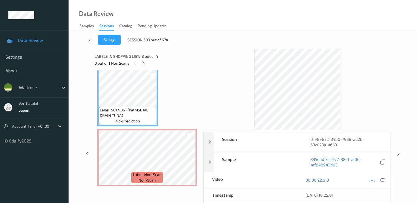
click at [388, 179] on div "00:00:22.613" at bounding box center [344, 180] width 93 height 16
click at [381, 179] on icon at bounding box center [382, 179] width 5 height 5
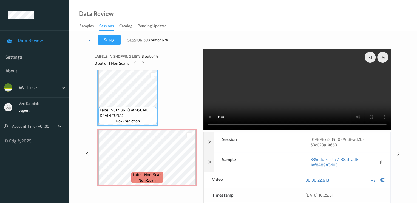
scroll to position [89, 0]
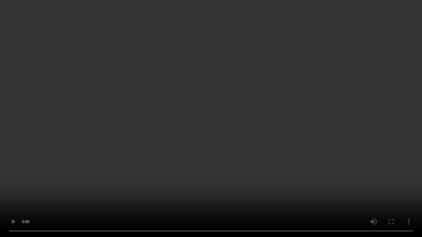
click at [7, 186] on video at bounding box center [211, 118] width 422 height 237
click at [77, 168] on video at bounding box center [211, 118] width 422 height 237
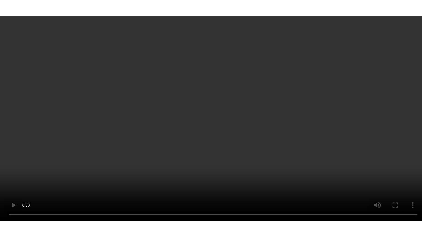
scroll to position [124, 0]
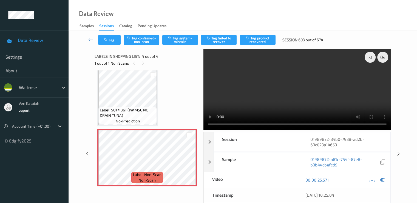
click at [166, 105] on div "Label: 5013665100065 (KALLO ORG RICE CAKES) no-prediction Label: 50171361 (JW M…" at bounding box center [147, 67] width 100 height 237
click at [384, 179] on icon at bounding box center [382, 179] width 5 height 5
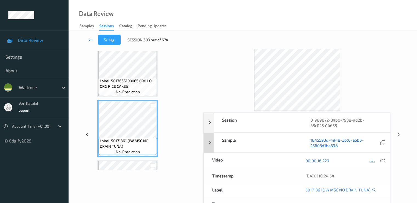
scroll to position [11, 0]
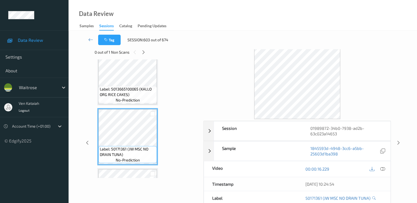
click at [388, 167] on div "00:00:16.229" at bounding box center [344, 169] width 93 height 16
click at [384, 169] on icon at bounding box center [382, 168] width 5 height 5
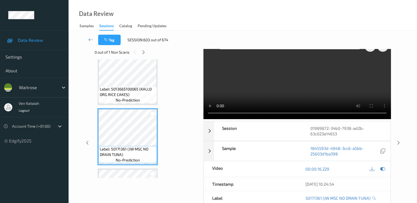
scroll to position [0, 0]
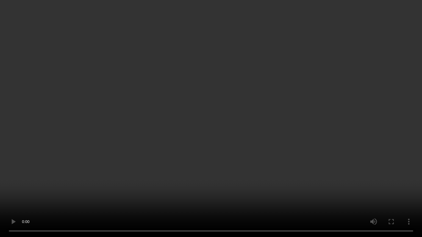
click at [43, 159] on video at bounding box center [211, 118] width 422 height 237
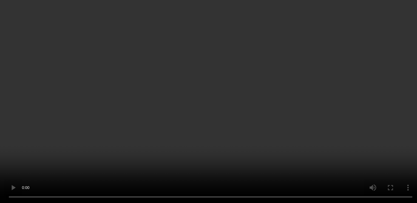
scroll to position [124, 0]
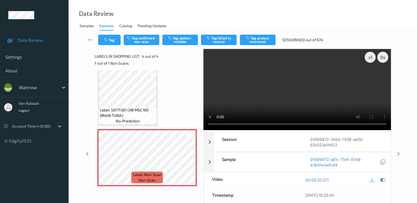
click at [384, 177] on icon at bounding box center [382, 179] width 5 height 5
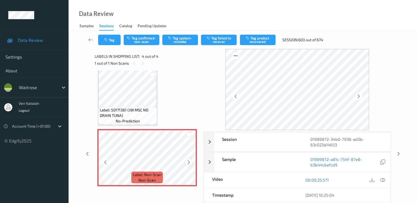
click at [189, 161] on icon at bounding box center [189, 161] width 5 height 5
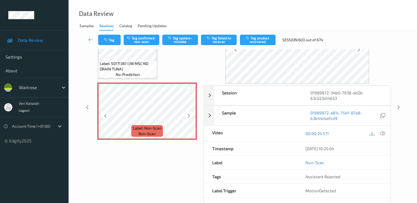
scroll to position [55, 0]
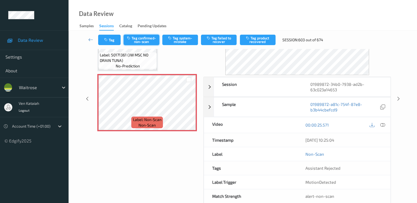
click at [142, 37] on button "Tag confirmed-non-scan" at bounding box center [142, 40] width 36 height 10
click at [133, 40] on button "Untag confirmed-non-scan" at bounding box center [142, 40] width 36 height 10
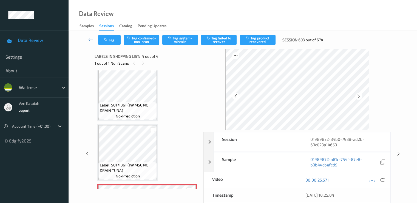
scroll to position [0, 0]
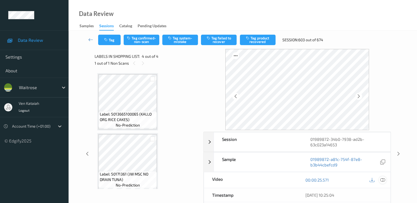
click at [383, 178] on icon at bounding box center [382, 179] width 5 height 5
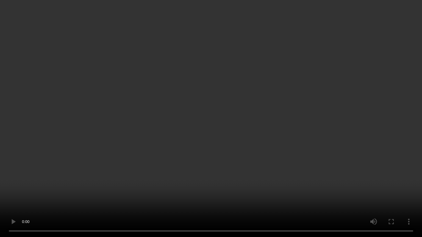
click at [31, 186] on video at bounding box center [211, 118] width 422 height 237
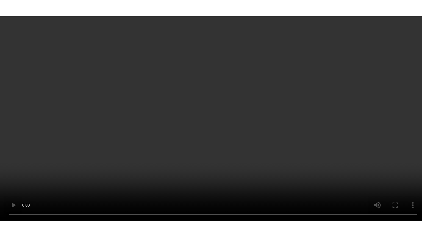
scroll to position [124, 0]
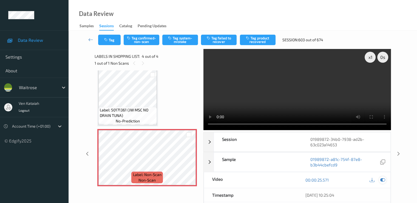
click at [384, 179] on icon at bounding box center [382, 179] width 5 height 5
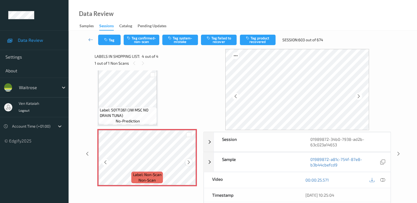
click at [190, 161] on icon at bounding box center [189, 161] width 5 height 5
click at [190, 162] on icon at bounding box center [189, 161] width 5 height 5
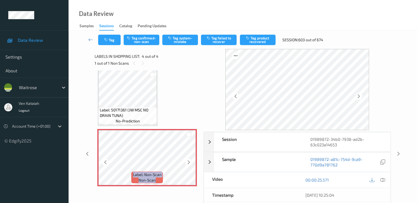
click at [190, 162] on icon at bounding box center [189, 161] width 5 height 5
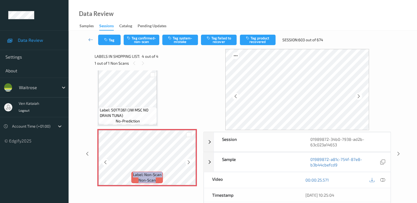
click at [190, 162] on icon at bounding box center [189, 161] width 5 height 5
click at [385, 179] on icon at bounding box center [382, 179] width 5 height 5
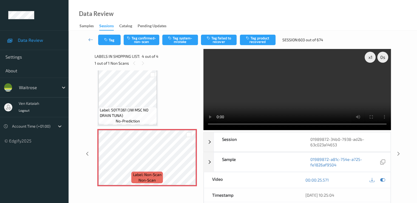
scroll to position [89, 0]
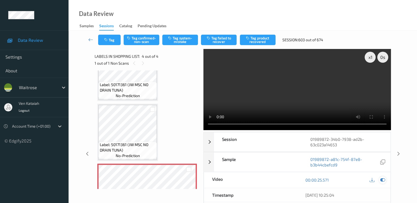
click at [386, 180] on div at bounding box center [382, 179] width 7 height 7
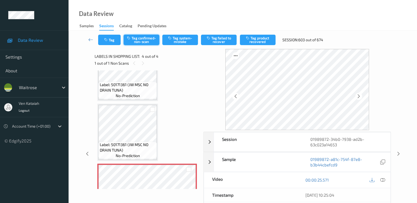
click at [141, 38] on button "Tag confirmed-non-scan" at bounding box center [142, 40] width 36 height 10
click at [90, 39] on icon at bounding box center [90, 39] width 5 height 5
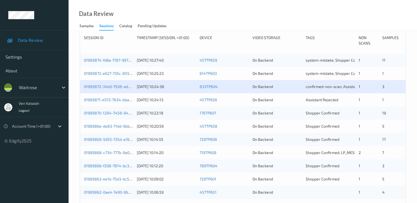
scroll to position [165, 0]
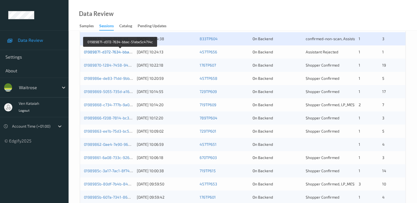
click at [108, 50] on link "01989871-d372-7634-bbac-51abe5c4714c" at bounding box center [121, 51] width 74 height 5
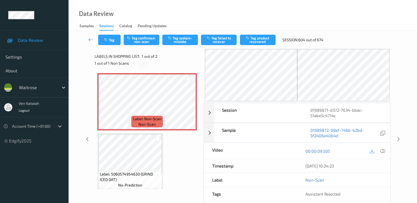
click at [144, 64] on icon at bounding box center [143, 63] width 5 height 5
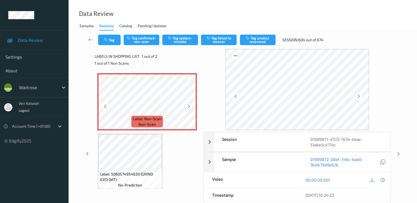
click at [187, 108] on icon at bounding box center [189, 106] width 5 height 5
click at [175, 40] on button "Tag system-mistake" at bounding box center [180, 40] width 36 height 10
click at [89, 40] on icon at bounding box center [90, 39] width 5 height 5
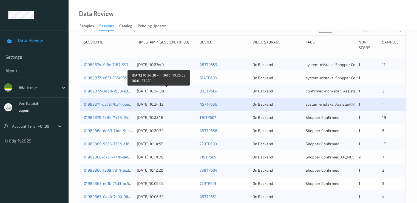
scroll to position [165, 0]
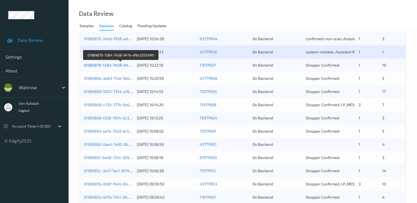
click at [117, 65] on link "01989870-1284-7458-947a-df6c33531df0" at bounding box center [121, 65] width 74 height 5
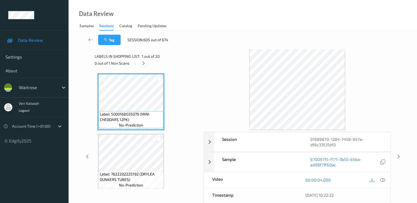
click at [144, 63] on icon at bounding box center [143, 63] width 5 height 5
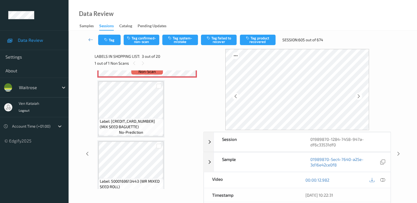
scroll to position [117, 0]
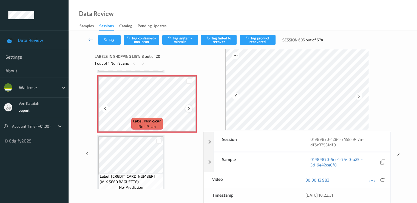
click at [187, 109] on icon at bounding box center [189, 108] width 5 height 5
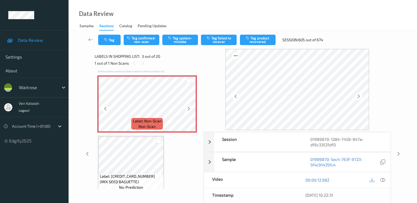
click at [187, 109] on icon at bounding box center [189, 108] width 5 height 5
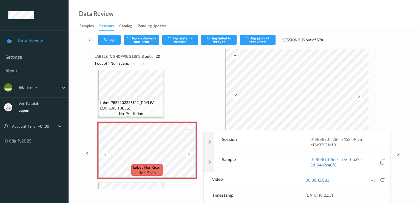
scroll to position [63, 0]
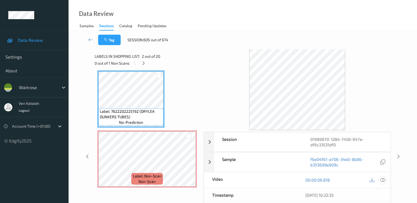
click at [381, 179] on icon at bounding box center [382, 179] width 5 height 5
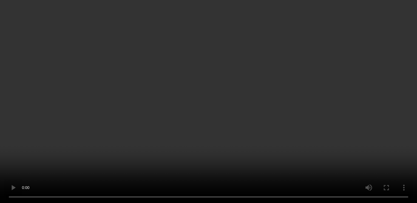
scroll to position [117, 0]
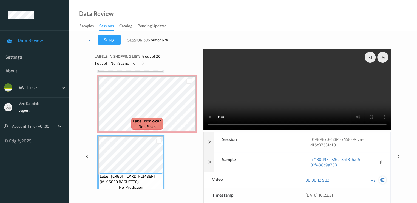
click at [385, 181] on icon at bounding box center [382, 179] width 5 height 5
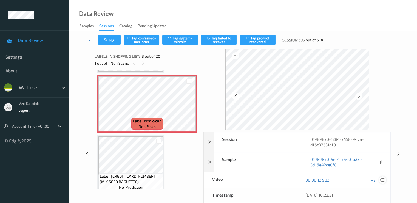
click at [385, 179] on icon at bounding box center [382, 179] width 5 height 5
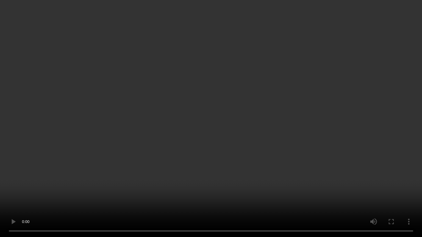
click at [33, 197] on video at bounding box center [211, 118] width 422 height 237
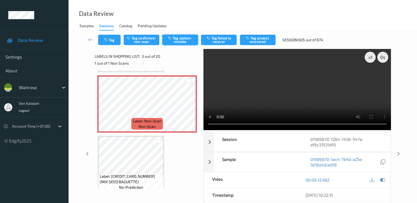
click at [181, 41] on button "Tag system-mistake" at bounding box center [180, 40] width 36 height 10
click at [381, 181] on icon at bounding box center [382, 179] width 5 height 5
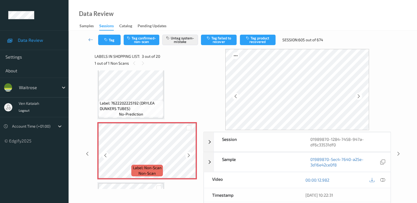
scroll to position [63, 0]
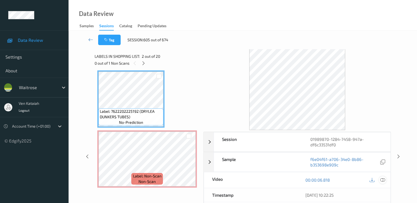
click at [382, 180] on icon at bounding box center [382, 179] width 5 height 5
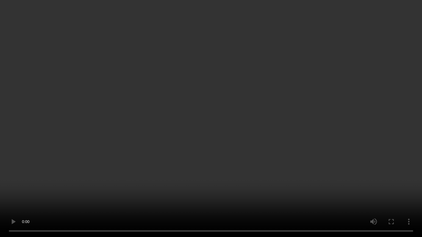
click at [195, 166] on video at bounding box center [211, 118] width 422 height 237
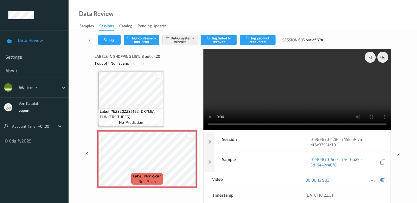
click at [381, 181] on icon at bounding box center [382, 179] width 5 height 5
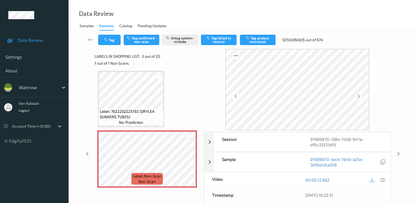
click at [96, 43] on link at bounding box center [91, 40] width 15 height 10
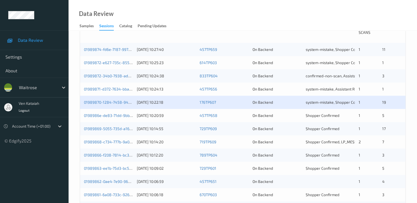
scroll to position [165, 0]
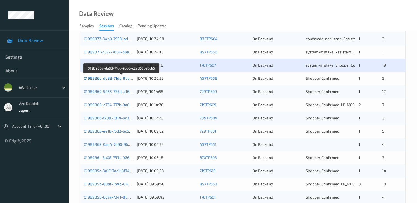
click at [120, 78] on link "0198986e-de83-71dd-9bb6-c2a865ba6cb5" at bounding box center [122, 78] width 76 height 5
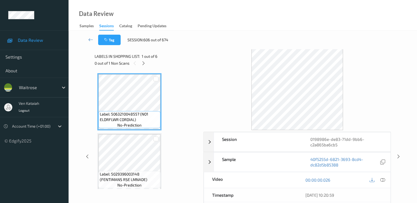
click at [140, 61] on div "0 out of 1 Non Scans" at bounding box center [147, 63] width 105 height 7
click at [143, 65] on icon at bounding box center [143, 63] width 5 height 5
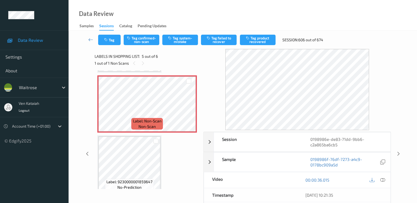
scroll to position [182, 0]
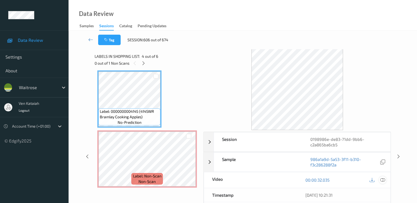
click at [383, 178] on icon at bounding box center [382, 179] width 5 height 5
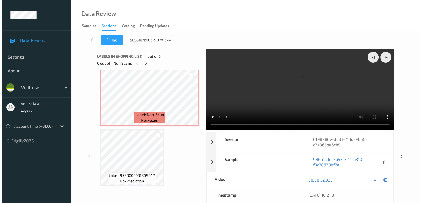
scroll to position [189, 0]
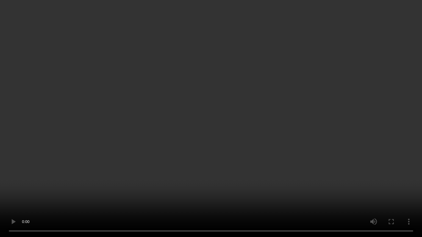
click at [122, 179] on video at bounding box center [211, 118] width 422 height 237
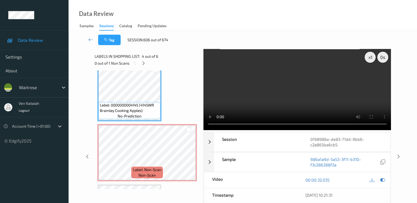
click at [200, 154] on div "Label: 5063210048557 (NO1 ELDRFLWR CORDIAL) no-prediction Label: 5029396003148 …" at bounding box center [147, 129] width 105 height 118
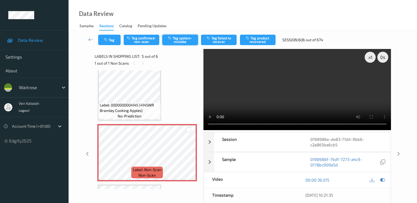
click at [178, 41] on button "Tag system-mistake" at bounding box center [180, 40] width 36 height 10
click at [108, 36] on button "Tag" at bounding box center [109, 40] width 23 height 10
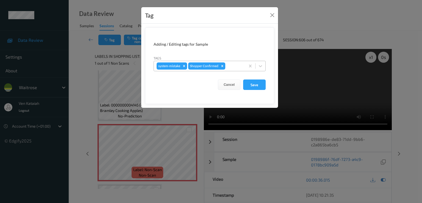
drag, startPoint x: 237, startPoint y: 67, endPoint x: 229, endPoint y: 72, distance: 10.1
click at [237, 67] on div at bounding box center [234, 66] width 16 height 7
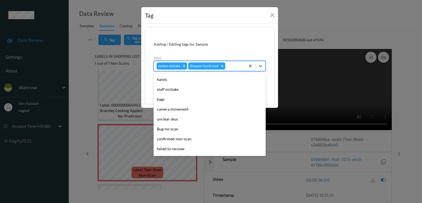
scroll to position [108, 0]
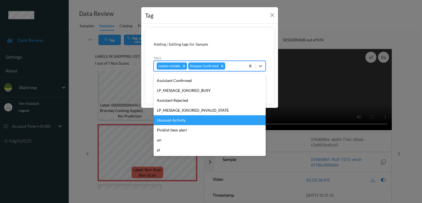
click at [188, 121] on div "Unusual-Activity" at bounding box center [209, 120] width 112 height 10
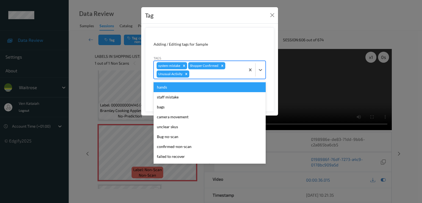
click at [220, 73] on div at bounding box center [216, 74] width 52 height 7
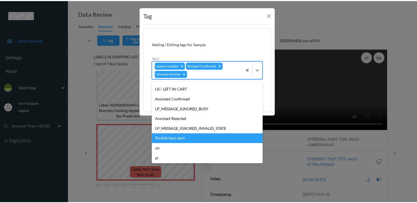
scroll to position [98, 0]
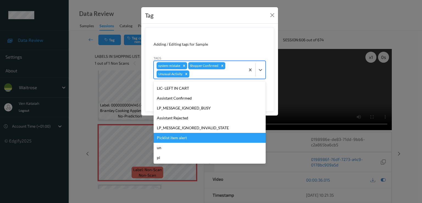
click at [184, 139] on div "Picklist item alert" at bounding box center [209, 138] width 112 height 10
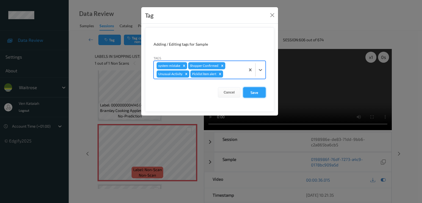
click at [260, 87] on button "Save" at bounding box center [254, 92] width 23 height 10
click at [259, 88] on button "Save" at bounding box center [254, 92] width 23 height 10
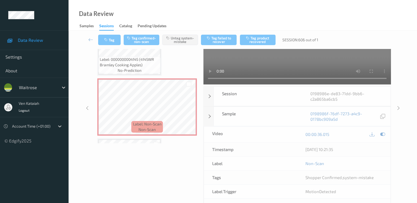
scroll to position [74, 0]
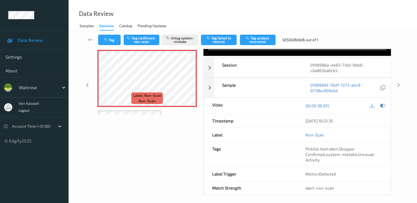
click at [89, 38] on icon at bounding box center [90, 39] width 5 height 5
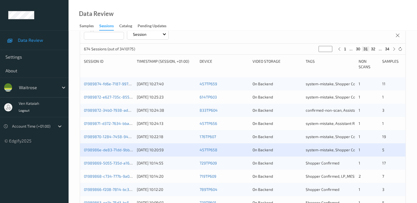
scroll to position [165, 0]
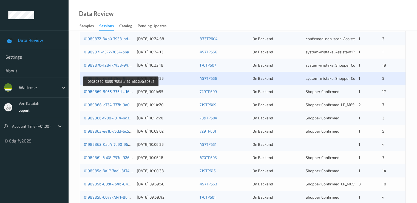
click at [124, 91] on link "01989869-5055-735d-a167-b627b9c593e2" at bounding box center [121, 91] width 75 height 5
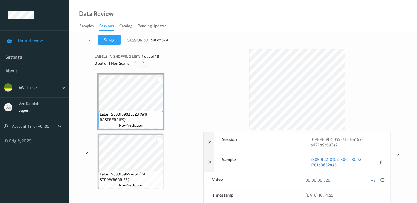
click at [144, 62] on icon at bounding box center [143, 63] width 5 height 5
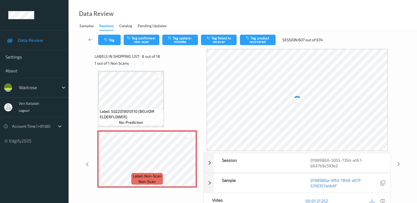
scroll to position [417, 0]
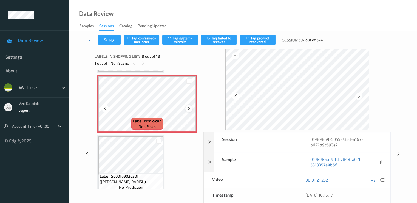
click at [191, 109] on icon at bounding box center [189, 108] width 5 height 5
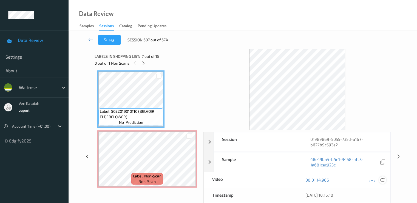
click at [384, 182] on div at bounding box center [382, 179] width 7 height 7
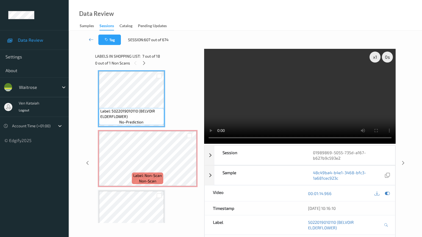
click at [204, 144] on video at bounding box center [300, 96] width 192 height 95
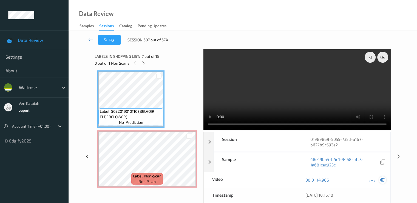
click at [383, 178] on icon at bounding box center [382, 179] width 5 height 5
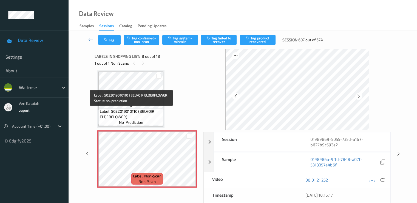
click at [143, 119] on div "Label: 5022019010110 (BELVOIR ELDERFLOWER) no-prediction" at bounding box center [131, 116] width 65 height 17
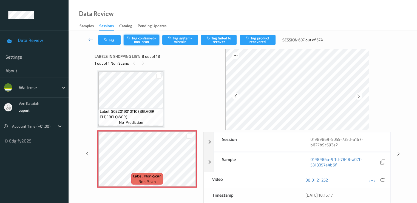
click at [150, 41] on button "Tag confirmed-non-scan" at bounding box center [142, 40] width 36 height 10
click at [212, 36] on button "Tag failed to recover" at bounding box center [219, 40] width 36 height 10
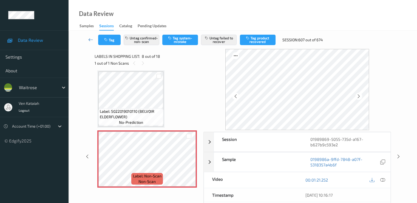
click at [91, 41] on icon at bounding box center [90, 39] width 5 height 5
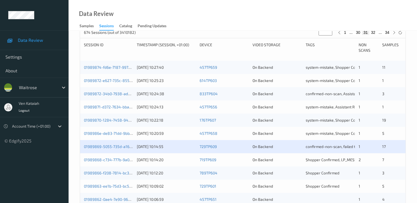
scroll to position [220, 0]
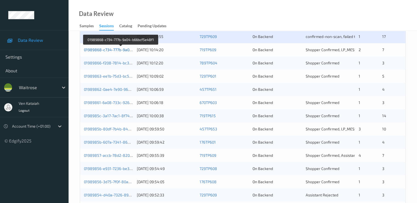
click at [120, 48] on link "01989868-c734-777b-9a04-b66bcf5e48f1" at bounding box center [121, 49] width 74 height 5
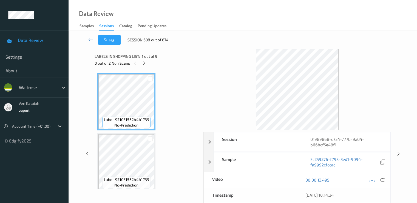
click at [145, 57] on span "1 out of 9" at bounding box center [150, 56] width 16 height 5
click at [145, 60] on div at bounding box center [144, 63] width 7 height 7
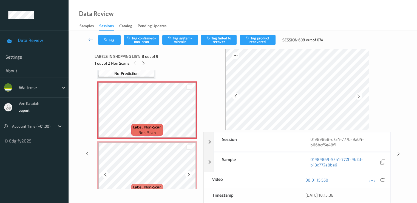
scroll to position [417, 0]
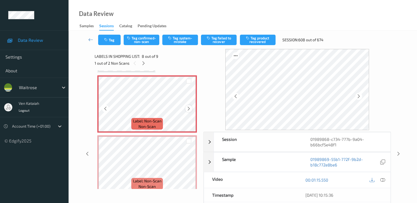
click at [187, 108] on icon at bounding box center [189, 108] width 5 height 5
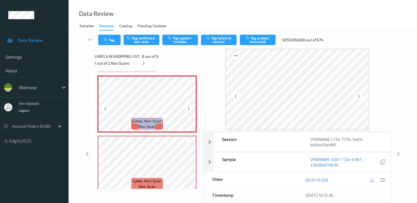
click at [187, 108] on icon at bounding box center [189, 108] width 5 height 5
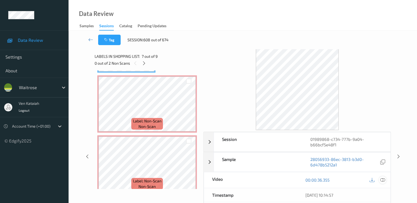
click at [382, 179] on icon at bounding box center [382, 179] width 5 height 5
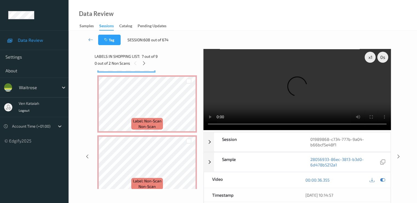
scroll to position [388, 0]
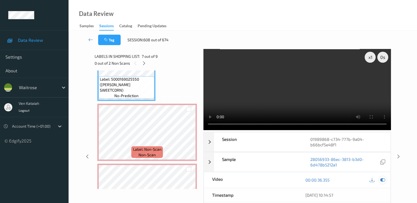
click at [383, 180] on icon at bounding box center [382, 179] width 5 height 5
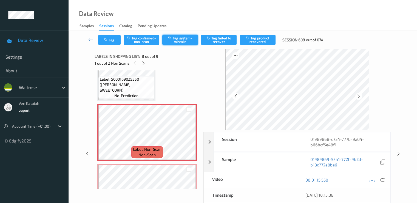
click at [179, 43] on button "Tag system-mistake" at bounding box center [180, 40] width 36 height 10
click at [108, 40] on icon "button" at bounding box center [106, 40] width 5 height 4
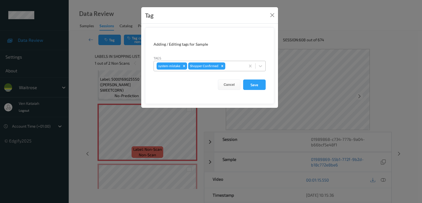
click at [234, 67] on div at bounding box center [234, 66] width 16 height 7
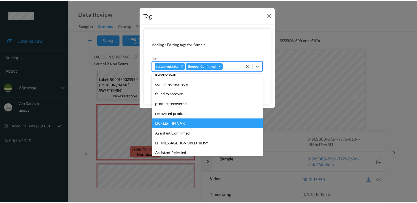
scroll to position [108, 0]
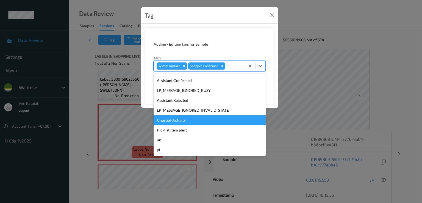
click at [178, 123] on div "Unusual-Activity" at bounding box center [209, 120] width 112 height 10
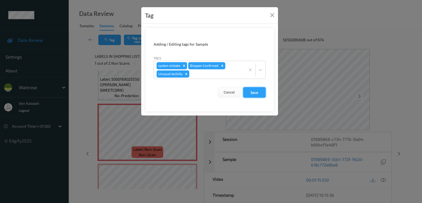
click at [260, 93] on button "Save" at bounding box center [254, 92] width 23 height 10
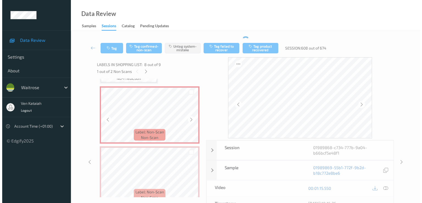
scroll to position [423, 0]
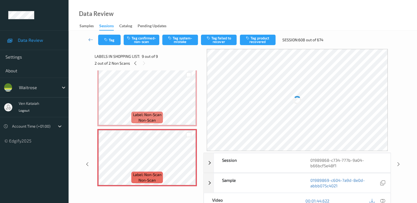
click at [175, 33] on div "Tag Tag confirmed-non-scan Tag system-mistake Tag failed to recover Tag product…" at bounding box center [243, 40] width 326 height 18
click at [175, 37] on button "Tag system-mistake" at bounding box center [180, 40] width 36 height 10
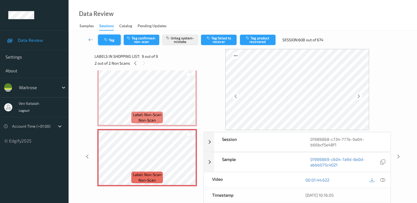
click at [113, 39] on button "Tag" at bounding box center [109, 40] width 23 height 10
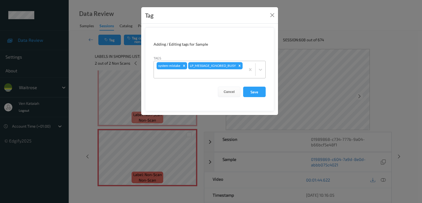
click at [232, 69] on div "system-mistake LP_MESSAGE_IGNORED_BUSY" at bounding box center [199, 69] width 91 height 17
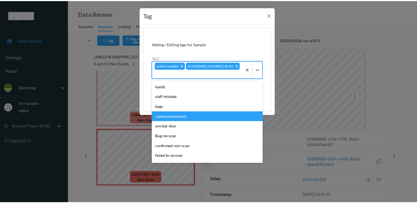
scroll to position [108, 0]
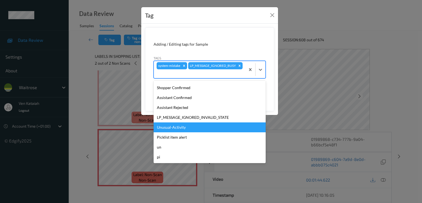
click at [175, 125] on div "Unusual-Activity" at bounding box center [209, 127] width 112 height 10
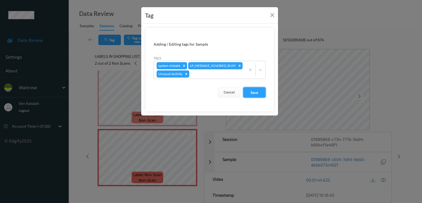
click at [257, 91] on button "Save" at bounding box center [254, 92] width 23 height 10
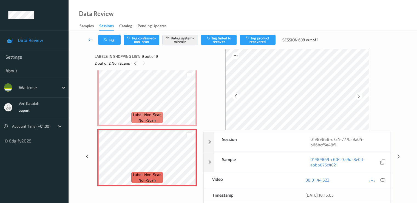
click at [92, 40] on icon at bounding box center [90, 39] width 5 height 5
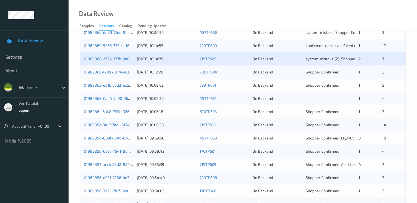
scroll to position [220, 0]
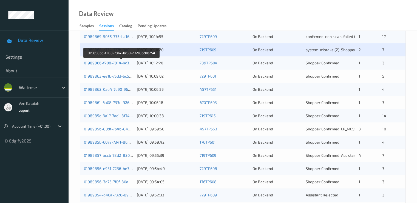
click at [94, 63] on link "01989866-f208-7814-bc30-a72186c06254" at bounding box center [121, 62] width 75 height 5
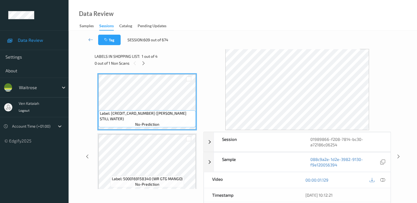
click at [147, 65] on div "0 out of 1 Non Scans" at bounding box center [147, 63] width 105 height 7
click at [142, 63] on icon at bounding box center [143, 63] width 5 height 5
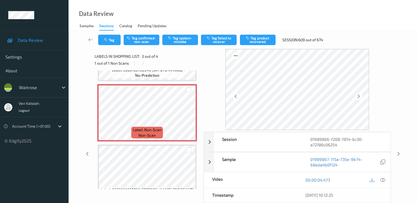
scroll to position [117, 0]
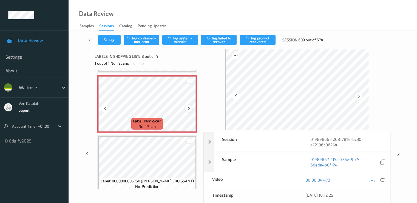
click at [189, 108] on icon at bounding box center [189, 108] width 5 height 5
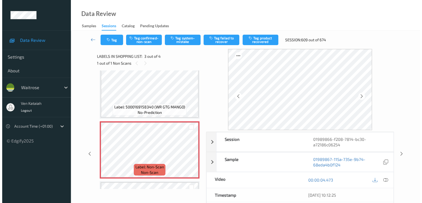
scroll to position [63, 0]
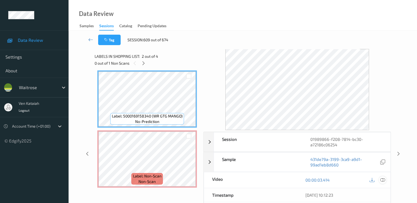
click at [384, 178] on icon at bounding box center [382, 179] width 5 height 5
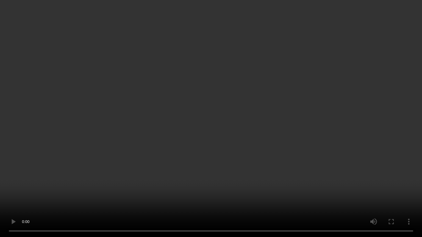
click at [238, 147] on video at bounding box center [211, 118] width 422 height 237
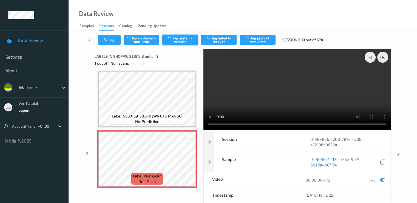
click at [176, 42] on button "Tag system-mistake" at bounding box center [180, 40] width 36 height 10
click at [111, 40] on button "Tag" at bounding box center [109, 40] width 23 height 10
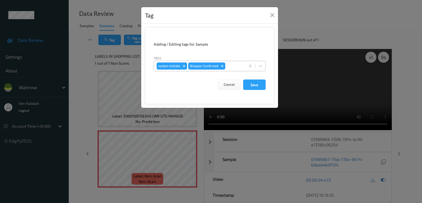
click at [232, 66] on div at bounding box center [234, 66] width 16 height 7
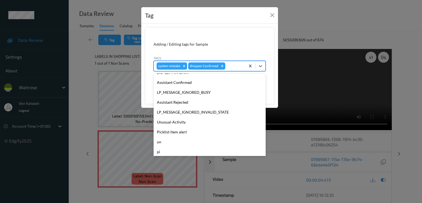
scroll to position [108, 0]
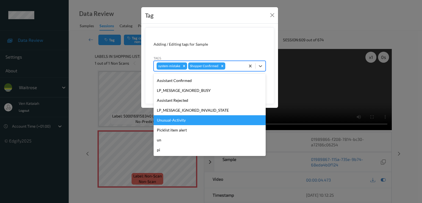
click at [192, 120] on div "Unusual-Activity" at bounding box center [209, 120] width 112 height 10
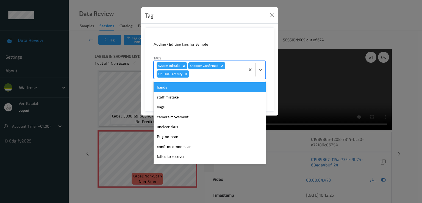
click at [226, 75] on div at bounding box center [216, 74] width 52 height 7
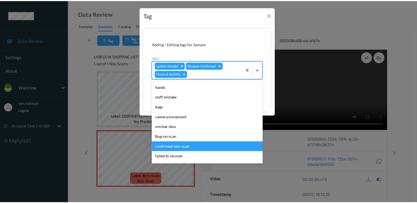
scroll to position [98, 0]
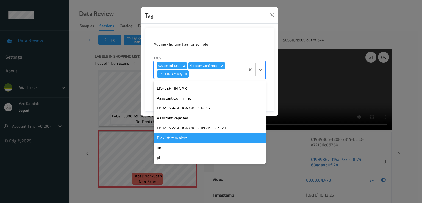
click at [193, 139] on div "Picklist item alert" at bounding box center [209, 138] width 112 height 10
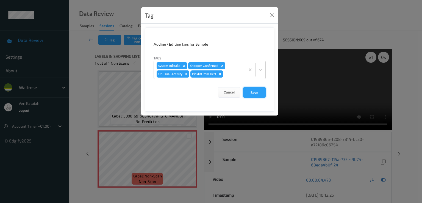
click at [265, 90] on button "Save" at bounding box center [254, 92] width 23 height 10
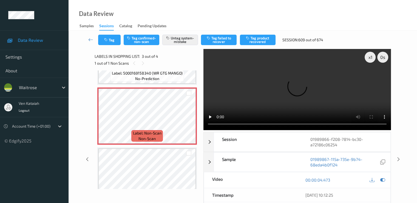
scroll to position [124, 0]
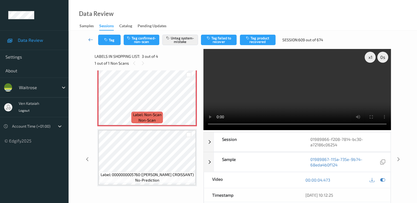
click at [90, 39] on icon at bounding box center [90, 39] width 5 height 5
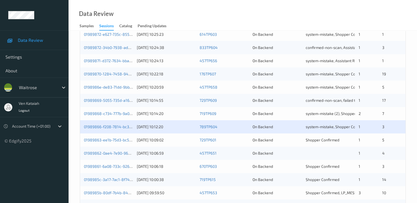
scroll to position [165, 0]
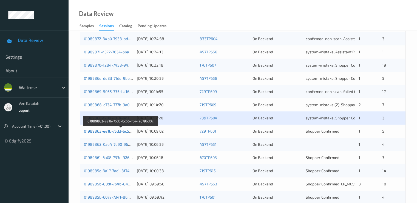
click at [114, 130] on link "01989863-ee1b-75d3-bc56-fb742679bd0c" at bounding box center [121, 130] width 74 height 5
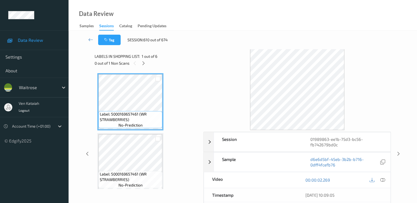
click at [144, 58] on span "1 out of 6" at bounding box center [150, 56] width 16 height 5
click at [144, 60] on div at bounding box center [143, 63] width 7 height 7
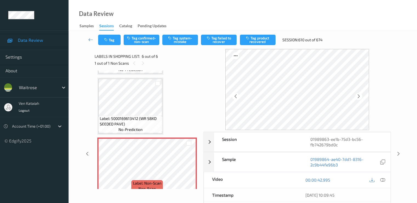
scroll to position [243, 0]
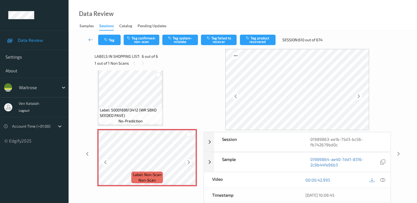
click at [188, 161] on icon at bounding box center [189, 161] width 5 height 5
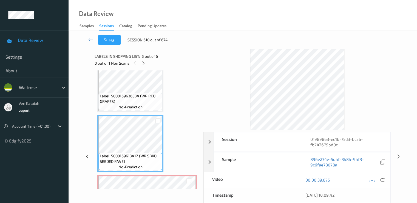
scroll to position [189, 0]
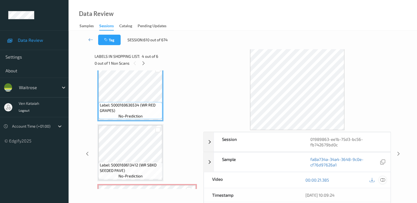
click at [381, 179] on icon at bounding box center [382, 179] width 5 height 5
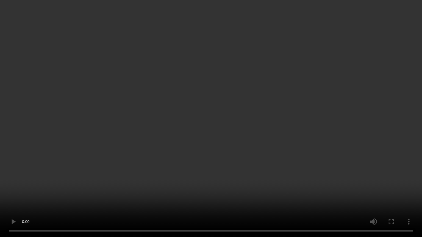
click at [137, 170] on video at bounding box center [211, 118] width 422 height 237
click at [184, 94] on video at bounding box center [211, 118] width 422 height 237
click at [187, 94] on video at bounding box center [211, 118] width 422 height 237
click at [147, 71] on video at bounding box center [211, 118] width 422 height 237
click at [193, 60] on video at bounding box center [211, 118] width 422 height 237
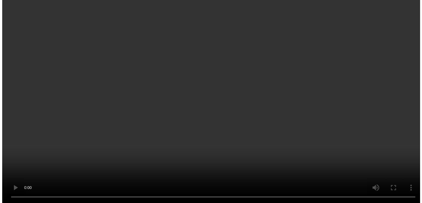
scroll to position [243, 0]
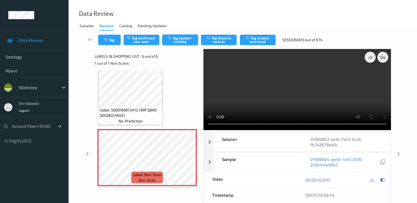
click at [182, 38] on button "Tag system-mistake" at bounding box center [180, 40] width 36 height 10
click at [112, 42] on button "Tag" at bounding box center [109, 40] width 23 height 10
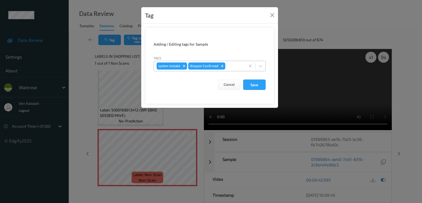
click at [227, 68] on div at bounding box center [234, 66] width 16 height 7
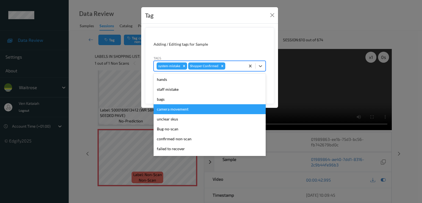
scroll to position [108, 0]
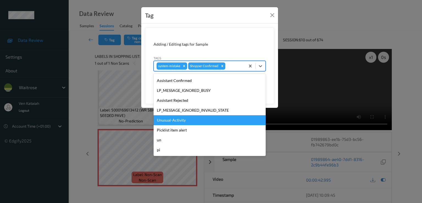
click at [186, 120] on div "Unusual-Activity" at bounding box center [209, 120] width 112 height 10
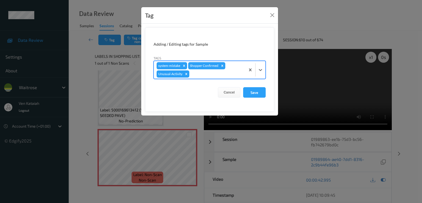
click at [238, 69] on div "system-mistake Shopper Confirmed Unusual-Activity" at bounding box center [199, 70] width 91 height 18
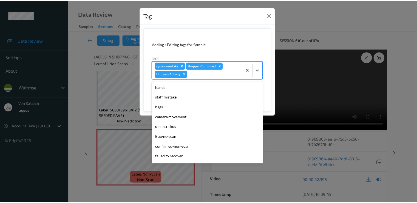
scroll to position [98, 0]
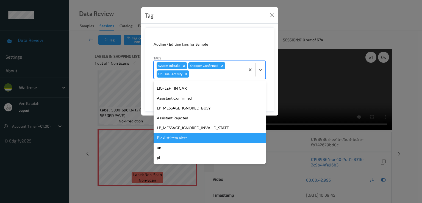
click at [182, 133] on div "Picklist item alert" at bounding box center [209, 138] width 112 height 10
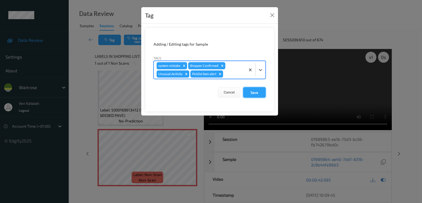
drag, startPoint x: 251, startPoint y: 92, endPoint x: 249, endPoint y: 95, distance: 3.7
click at [251, 92] on button "Save" at bounding box center [254, 92] width 23 height 10
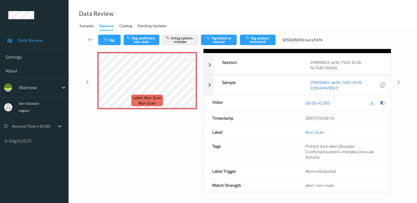
click at [88, 39] on link at bounding box center [91, 40] width 15 height 10
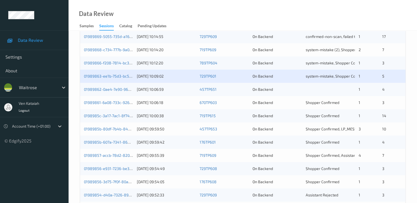
scroll to position [254, 0]
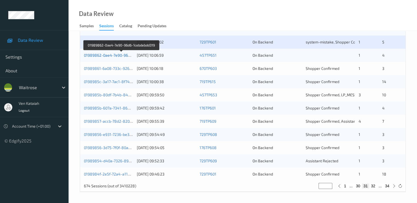
click at [109, 55] on link "01989862-0ae4-7e90-96d6-1cebdebdd319" at bounding box center [121, 55] width 75 height 5
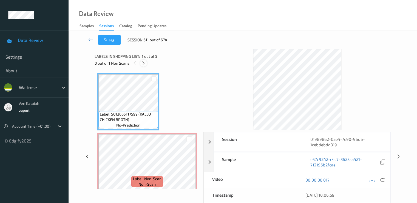
click at [141, 63] on div at bounding box center [143, 63] width 7 height 7
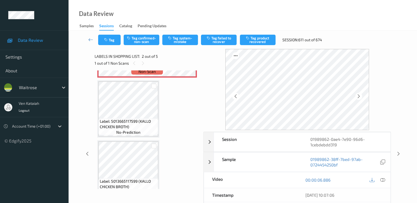
scroll to position [58, 0]
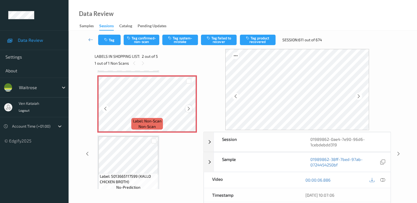
click at [189, 107] on icon at bounding box center [189, 108] width 5 height 5
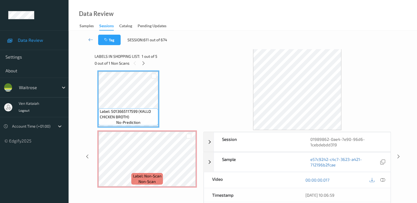
click at [387, 181] on div "00:00:00.017" at bounding box center [344, 180] width 93 height 16
click at [384, 179] on icon at bounding box center [382, 179] width 5 height 5
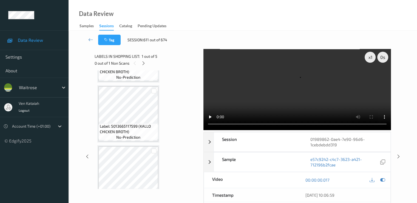
scroll to position [58, 0]
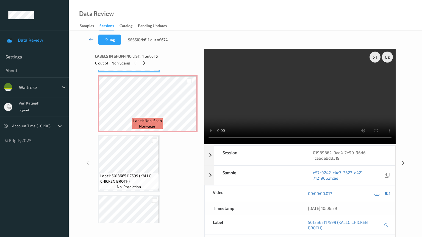
click at [204, 144] on video at bounding box center [300, 96] width 192 height 95
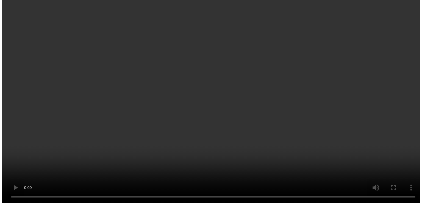
scroll to position [19, 0]
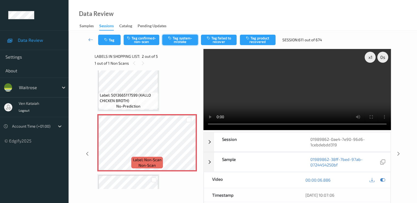
click at [176, 42] on button "Tag system-mistake" at bounding box center [180, 40] width 36 height 10
click at [181, 40] on button "Tag system-mistake" at bounding box center [180, 40] width 36 height 10
click at [380, 178] on icon at bounding box center [382, 179] width 5 height 5
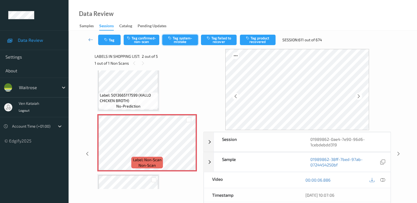
click at [183, 40] on button "Tag system-mistake" at bounding box center [180, 40] width 36 height 10
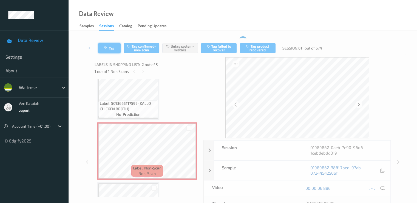
click at [109, 51] on button "Tag" at bounding box center [109, 48] width 23 height 10
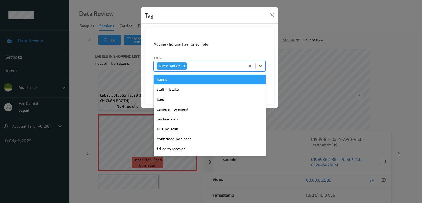
click at [192, 66] on div at bounding box center [215, 66] width 54 height 7
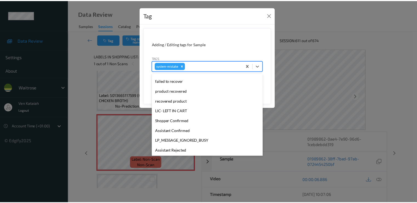
scroll to position [110, 0]
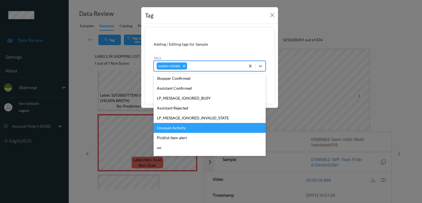
click at [179, 123] on div "Unusual-Activity" at bounding box center [209, 128] width 112 height 10
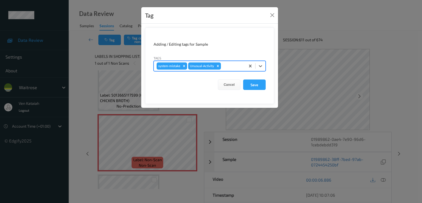
click at [226, 65] on div at bounding box center [232, 66] width 21 height 7
click at [272, 82] on form "Adding / Editing tags for Sample Tags system-mistake Unusual-Activity Cancel Sa…" at bounding box center [209, 65] width 129 height 76
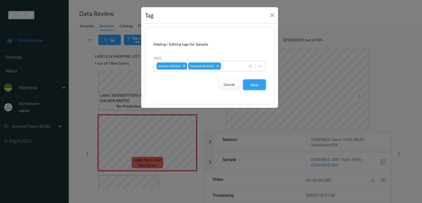
click at [250, 85] on button "Save" at bounding box center [254, 84] width 23 height 10
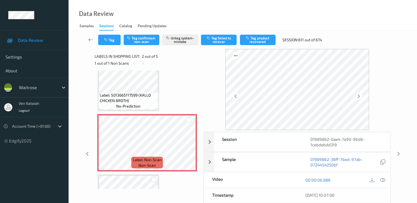
click at [90, 41] on icon at bounding box center [90, 39] width 5 height 5
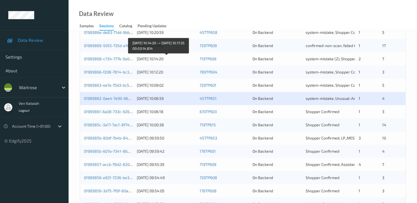
scroll to position [220, 0]
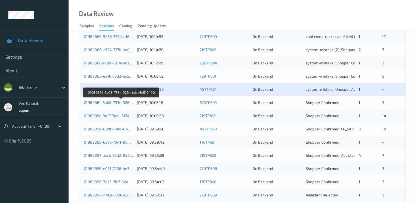
click at [116, 103] on link "01989861-6a08-733c-926e-cdec6e519400" at bounding box center [121, 102] width 75 height 5
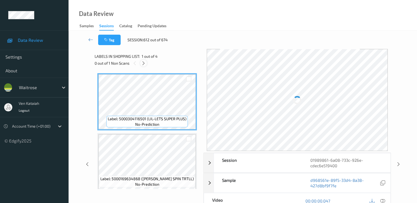
click at [142, 62] on icon at bounding box center [143, 63] width 5 height 5
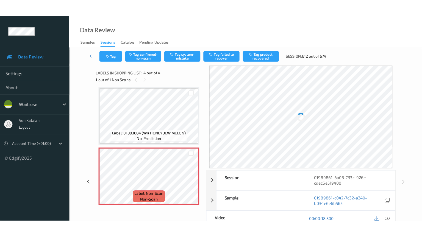
scroll to position [124, 0]
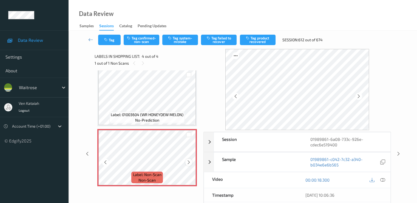
click at [189, 161] on icon at bounding box center [189, 161] width 5 height 5
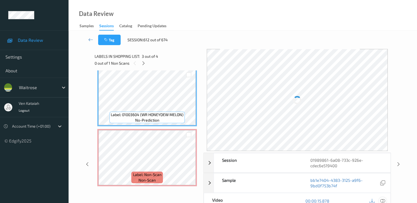
click at [382, 198] on icon at bounding box center [382, 200] width 5 height 5
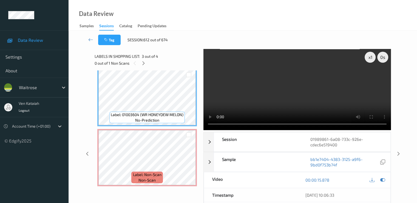
scroll to position [89, 0]
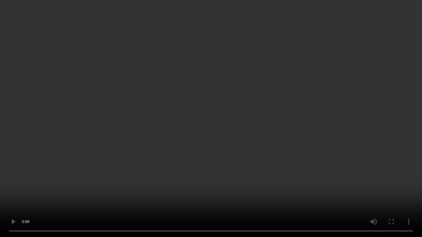
click at [124, 161] on video at bounding box center [211, 118] width 422 height 237
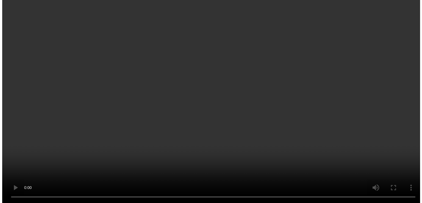
scroll to position [124, 0]
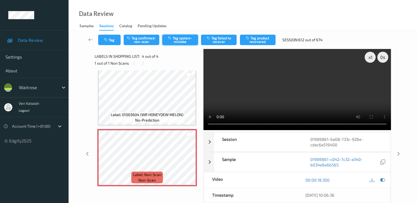
click at [178, 44] on button "Tag system-mistake" at bounding box center [180, 40] width 36 height 10
click at [117, 38] on button "Tag" at bounding box center [109, 40] width 23 height 10
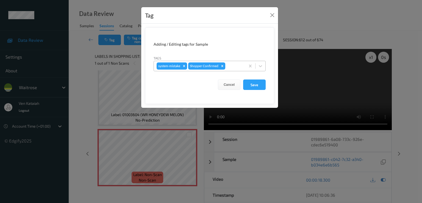
click at [230, 70] on div "system-mistake Shopper Confirmed" at bounding box center [199, 65] width 91 height 9
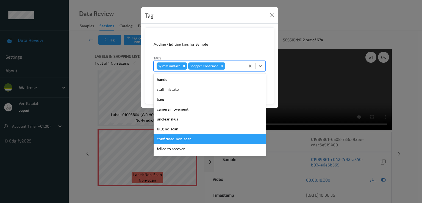
scroll to position [108, 0]
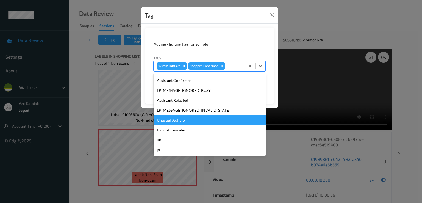
click at [173, 122] on div "Unusual-Activity" at bounding box center [209, 120] width 112 height 10
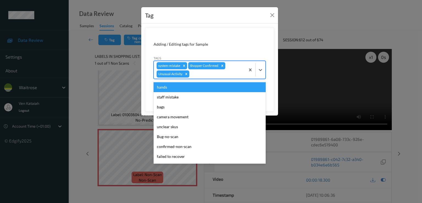
click at [231, 66] on div "system-mistake Shopper Confirmed Unusual-Activity" at bounding box center [199, 70] width 91 height 18
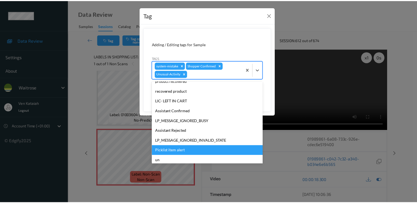
scroll to position [98, 0]
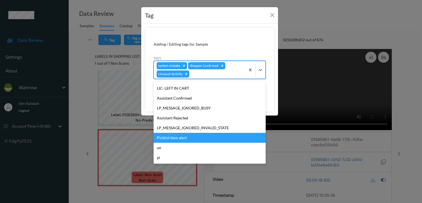
click at [174, 136] on div "Picklist item alert" at bounding box center [209, 138] width 112 height 10
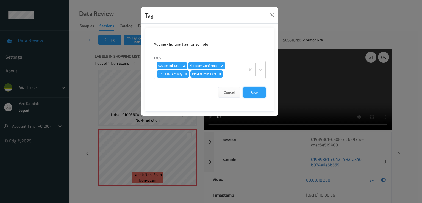
click at [251, 95] on button "Save" at bounding box center [254, 92] width 23 height 10
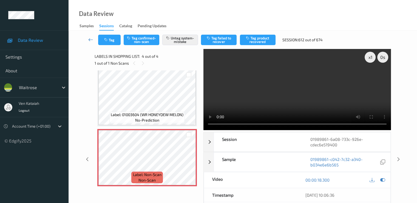
click at [86, 39] on link at bounding box center [91, 40] width 15 height 10
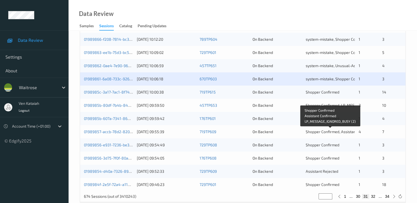
scroll to position [254, 0]
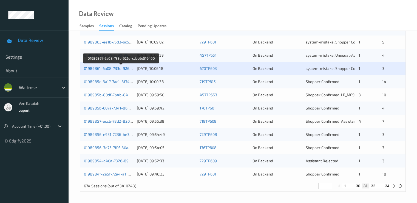
click at [119, 69] on link "01989861-6a08-733c-926e-cdec6e519400" at bounding box center [121, 68] width 75 height 5
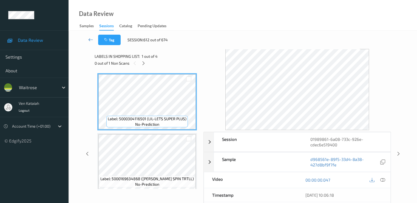
click at [89, 38] on icon at bounding box center [90, 39] width 5 height 5
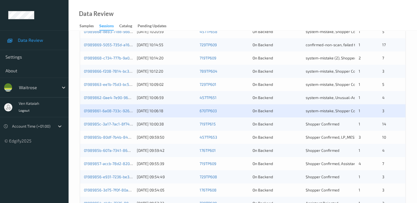
scroll to position [220, 0]
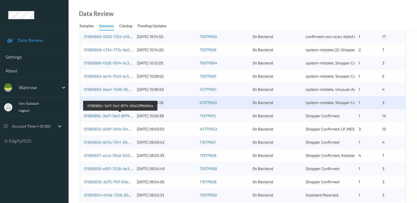
click at [113, 115] on link "0198985c-3a17-7ac1-8f74-00a22ffb084a" at bounding box center [120, 115] width 73 height 5
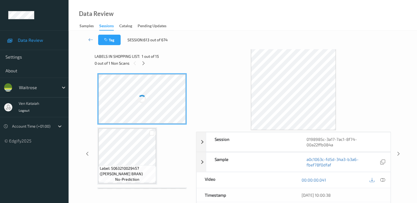
click at [144, 67] on div "Labels in shopping list: 1 out of 15 0 out of 1 Non Scans" at bounding box center [144, 59] width 98 height 21
click at [142, 63] on icon at bounding box center [143, 63] width 5 height 5
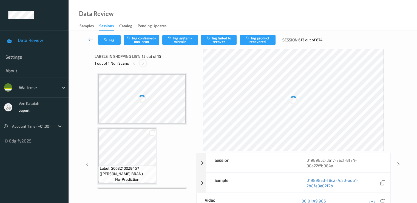
scroll to position [701, 0]
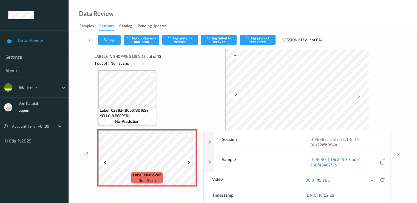
click at [192, 161] on div at bounding box center [189, 162] width 7 height 7
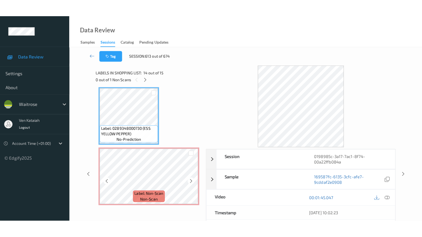
scroll to position [781, 0]
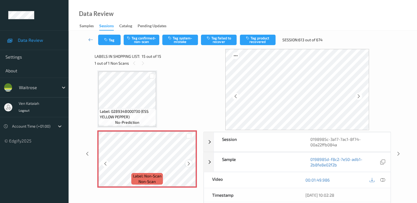
click at [187, 161] on icon at bounding box center [189, 163] width 5 height 5
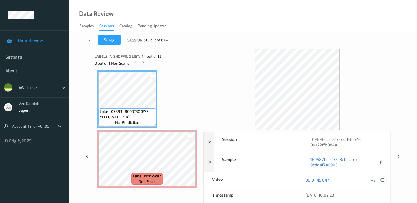
click at [383, 181] on icon at bounding box center [382, 179] width 5 height 5
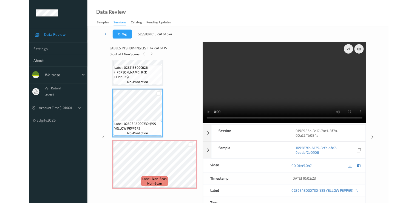
scroll to position [747, 0]
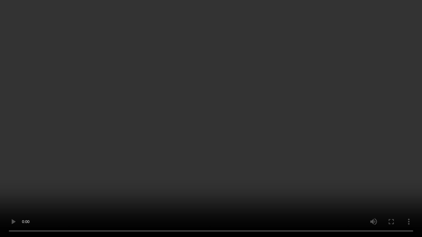
click at [214, 186] on video at bounding box center [211, 118] width 422 height 237
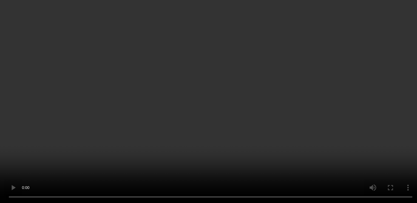
scroll to position [55, 0]
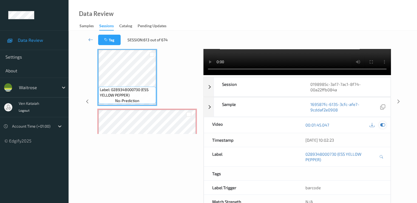
click at [381, 124] on icon at bounding box center [382, 124] width 5 height 5
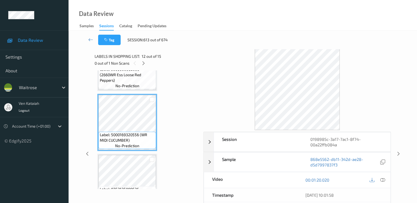
scroll to position [583, 0]
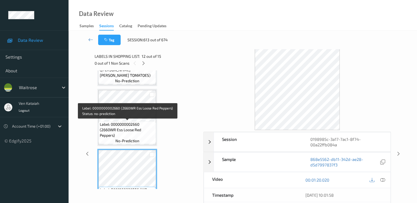
click at [132, 121] on span "Label: 0000000002660 (2660WR Ess Loose Red Peppers)" at bounding box center [127, 129] width 55 height 16
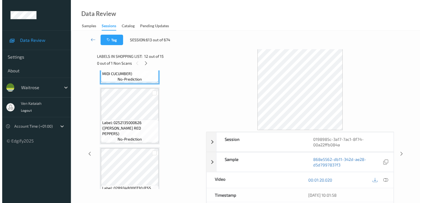
scroll to position [747, 0]
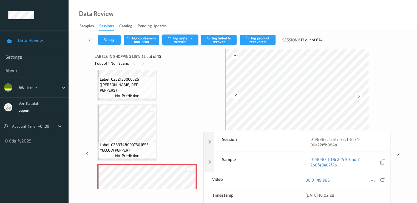
click at [178, 44] on button "Tag system-mistake" at bounding box center [180, 40] width 36 height 10
click at [112, 40] on button "Tag" at bounding box center [109, 40] width 23 height 10
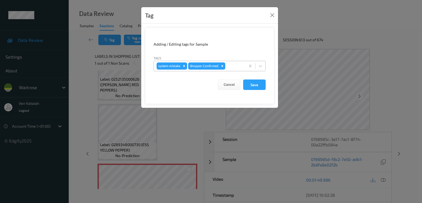
click at [232, 65] on div at bounding box center [234, 66] width 16 height 7
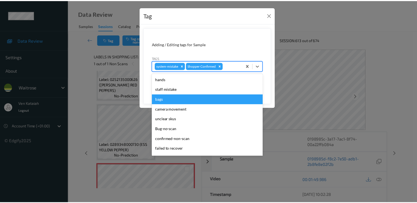
scroll to position [108, 0]
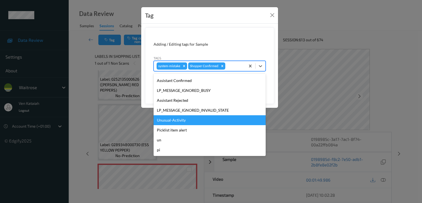
drag, startPoint x: 171, startPoint y: 127, endPoint x: 173, endPoint y: 120, distance: 6.4
click at [173, 120] on div "hands staff mistake bags camera movement unclear skus Bug-no-scan confirmed-non…" at bounding box center [209, 114] width 112 height 82
click at [173, 120] on div "Unusual-Activity" at bounding box center [209, 120] width 112 height 10
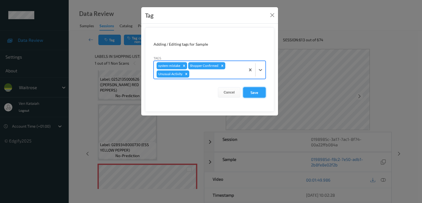
click at [258, 92] on button "Save" at bounding box center [254, 92] width 23 height 10
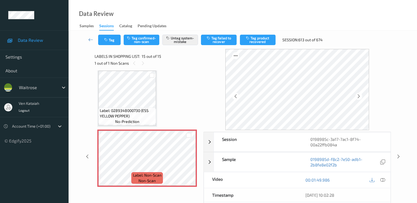
scroll to position [782, 0]
click at [93, 41] on icon at bounding box center [90, 39] width 5 height 5
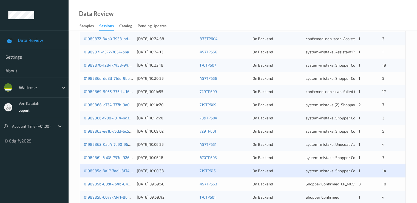
scroll to position [220, 0]
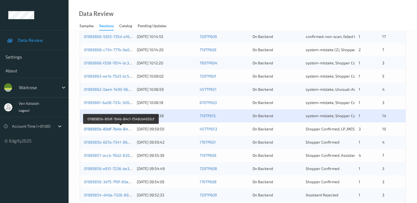
click at [125, 129] on link "0198985b-80df-7b4b-84c1-f548cb4932cf" at bounding box center [121, 128] width 74 height 5
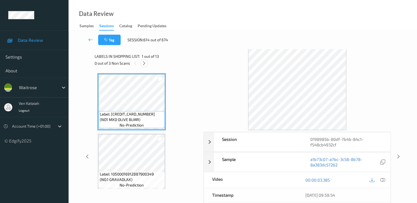
click at [143, 62] on icon at bounding box center [144, 63] width 5 height 5
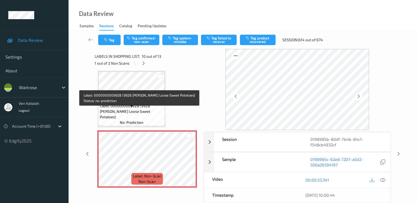
scroll to position [536, 0]
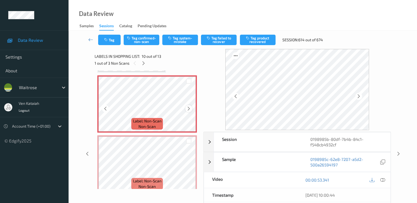
click at [186, 109] on div at bounding box center [189, 108] width 7 height 7
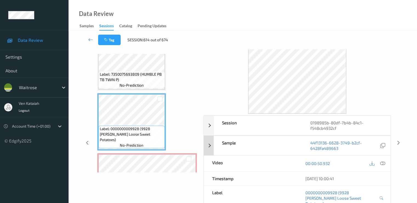
scroll to position [426, 0]
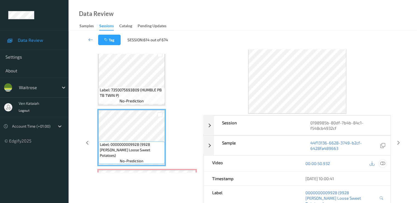
click at [384, 163] on icon at bounding box center [382, 163] width 5 height 5
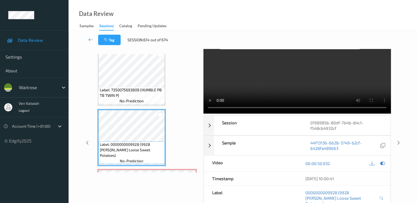
scroll to position [0, 0]
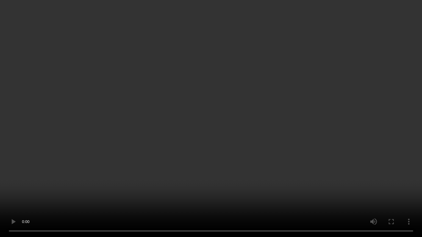
click at [175, 180] on video at bounding box center [211, 118] width 422 height 237
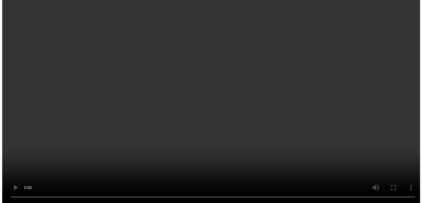
scroll to position [481, 0]
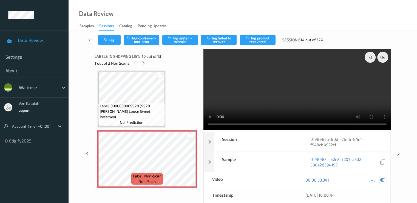
click at [381, 177] on icon at bounding box center [382, 179] width 5 height 5
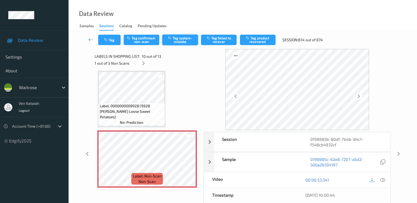
click at [179, 39] on button "Tag system-mistake" at bounding box center [180, 40] width 36 height 10
click at [115, 46] on div "Tag Tag confirmed-non-scan Untag system-mistake Tag failed to recover Tag produ…" at bounding box center [243, 40] width 326 height 18
click at [114, 44] on button "Tag" at bounding box center [109, 40] width 23 height 10
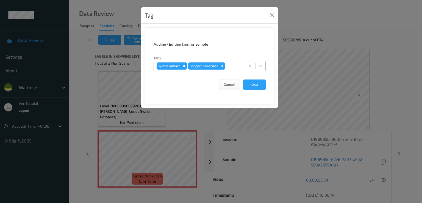
click at [235, 64] on div at bounding box center [234, 66] width 16 height 7
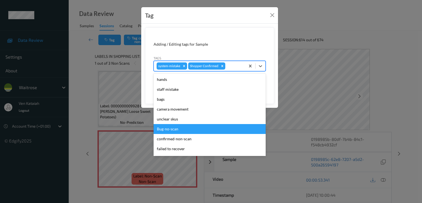
scroll to position [108, 0]
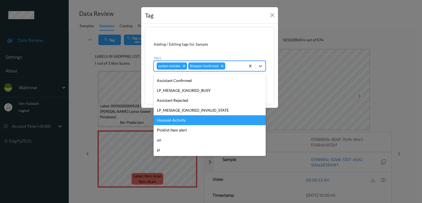
click at [176, 123] on div "Unusual-Activity" at bounding box center [209, 120] width 112 height 10
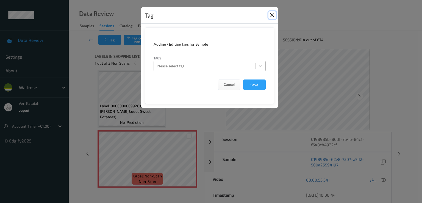
click at [271, 13] on button "Close" at bounding box center [272, 15] width 8 height 8
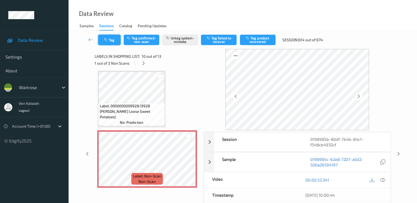
click at [114, 41] on button "Tag" at bounding box center [109, 40] width 23 height 10
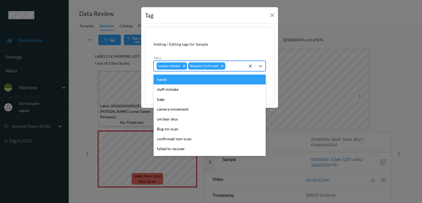
click at [235, 69] on div "system-mistake Shopper Confirmed" at bounding box center [199, 65] width 91 height 9
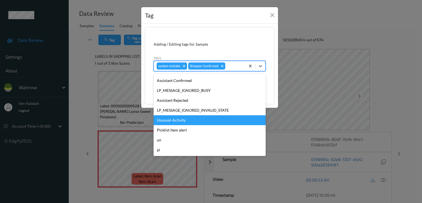
click at [177, 122] on div "Unusual-Activity" at bounding box center [209, 120] width 112 height 10
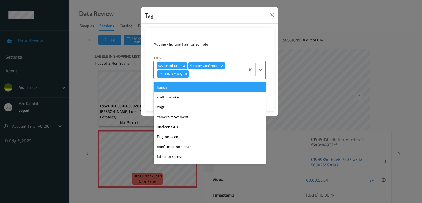
click at [217, 71] on div at bounding box center [216, 74] width 52 height 7
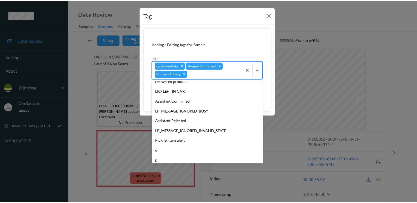
scroll to position [98, 0]
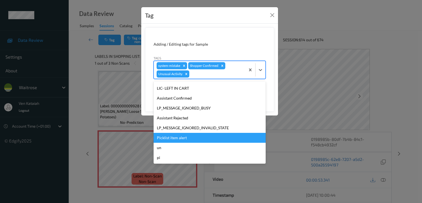
click at [180, 135] on div "Picklist item alert" at bounding box center [209, 138] width 112 height 10
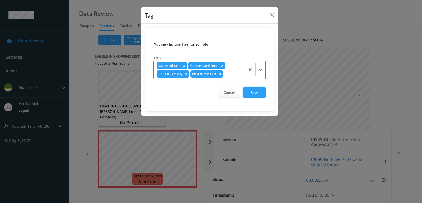
click at [257, 93] on button "Save" at bounding box center [254, 92] width 23 height 10
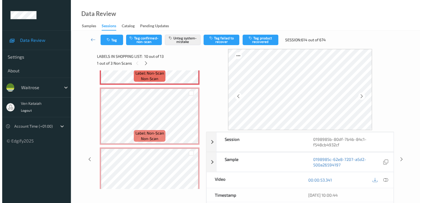
scroll to position [591, 0]
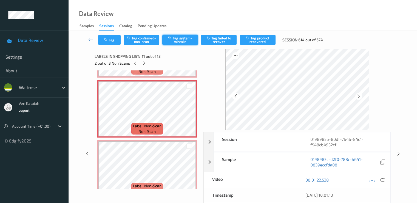
click at [180, 38] on button "Tag system-mistake" at bounding box center [180, 40] width 36 height 10
click at [112, 37] on button "Tag" at bounding box center [109, 40] width 23 height 10
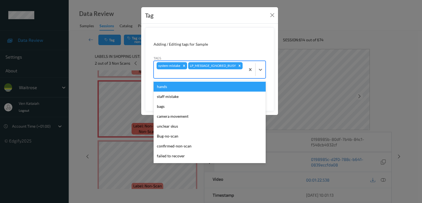
click at [214, 74] on div at bounding box center [199, 73] width 86 height 7
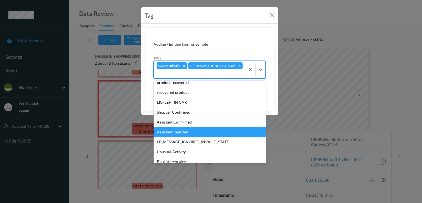
scroll to position [108, 0]
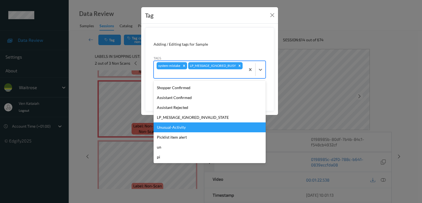
click at [169, 125] on div "Unusual-Activity" at bounding box center [209, 127] width 112 height 10
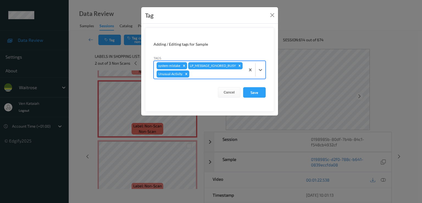
click at [197, 72] on div at bounding box center [216, 74] width 52 height 7
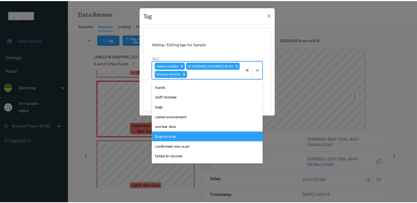
scroll to position [98, 0]
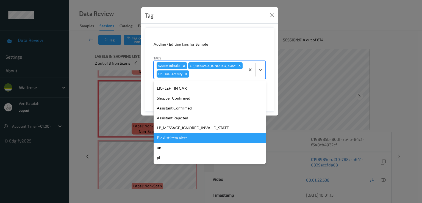
click at [177, 135] on div "Picklist item alert" at bounding box center [209, 138] width 112 height 10
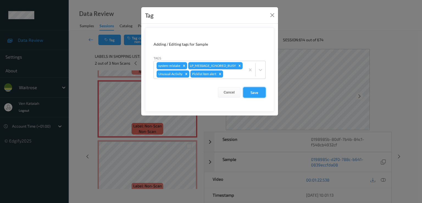
click at [251, 89] on button "Save" at bounding box center [254, 92] width 23 height 10
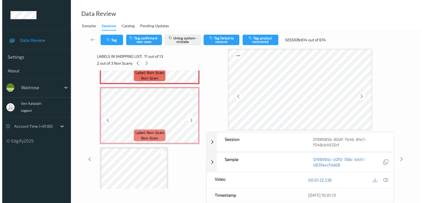
scroll to position [646, 0]
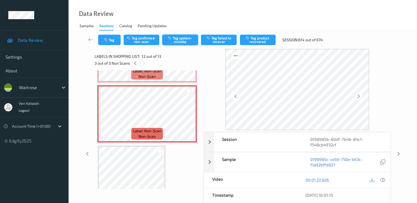
click at [181, 40] on button "Tag system-mistake" at bounding box center [180, 40] width 36 height 10
click at [110, 43] on button "Tag" at bounding box center [109, 40] width 23 height 10
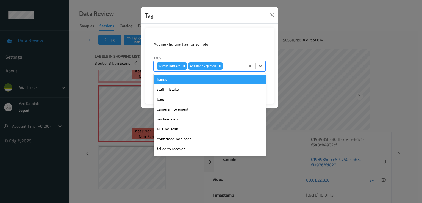
click at [229, 66] on div at bounding box center [233, 66] width 19 height 7
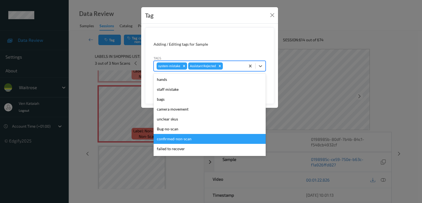
scroll to position [108, 0]
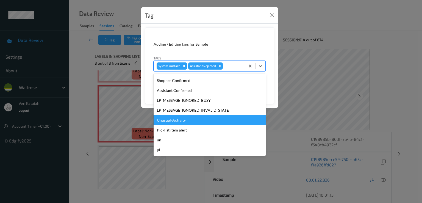
click at [172, 121] on div "Unusual-Activity" at bounding box center [209, 120] width 112 height 10
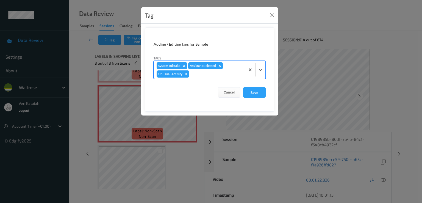
click at [207, 71] on div at bounding box center [216, 74] width 52 height 7
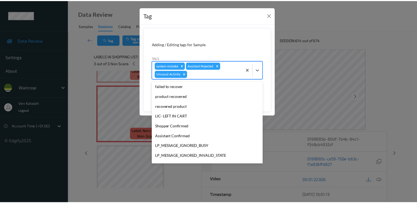
scroll to position [98, 0]
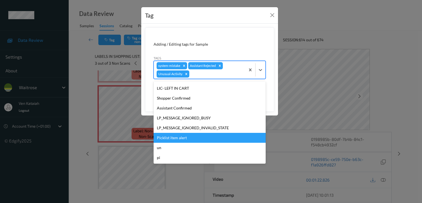
click at [179, 136] on div "Picklist item alert" at bounding box center [209, 138] width 112 height 10
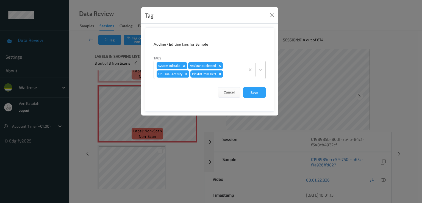
click at [242, 88] on div "Cancel Save" at bounding box center [209, 92] width 112 height 10
click at [249, 92] on button "Save" at bounding box center [254, 92] width 23 height 10
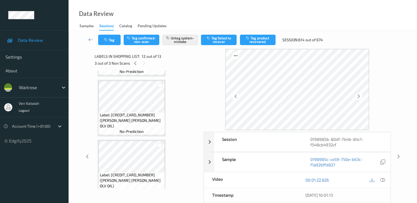
scroll to position [168, 0]
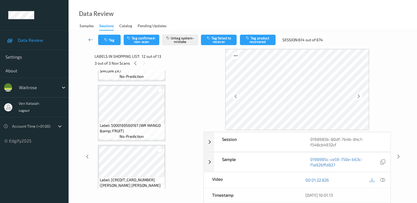
click at [89, 39] on icon at bounding box center [90, 39] width 5 height 5
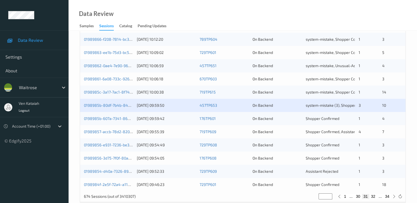
scroll to position [254, 0]
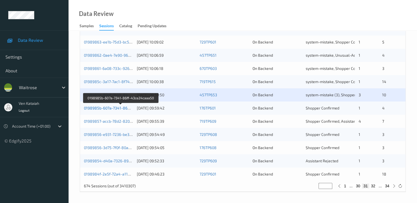
click at [116, 109] on link "0198985b-607a-7341-86ff-43ce24caaa50" at bounding box center [121, 107] width 74 height 5
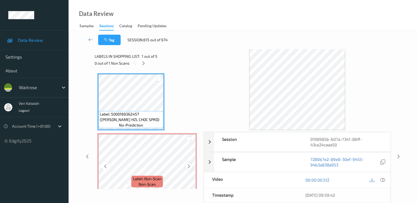
click at [189, 167] on icon at bounding box center [189, 166] width 5 height 5
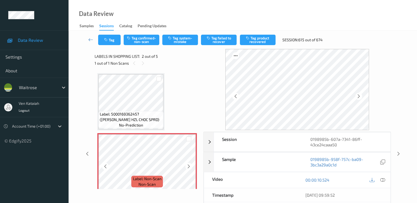
click at [189, 167] on icon at bounding box center [189, 166] width 5 height 5
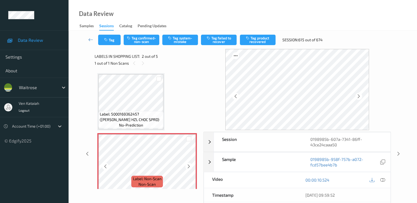
click at [189, 167] on icon at bounding box center [189, 166] width 5 height 5
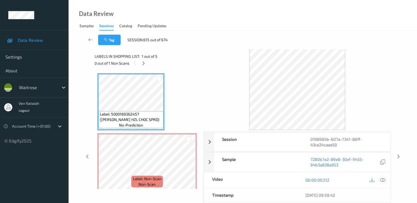
click at [383, 179] on icon at bounding box center [382, 179] width 5 height 5
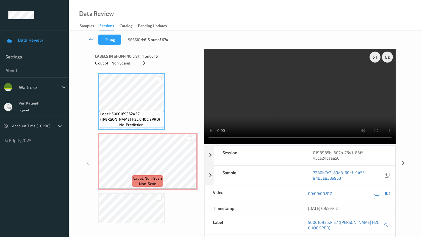
click at [204, 144] on video at bounding box center [300, 96] width 192 height 95
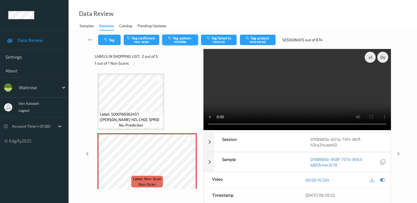
click at [173, 44] on button "Tag system-mistake" at bounding box center [180, 40] width 36 height 10
click at [104, 38] on button "Tag" at bounding box center [109, 40] width 23 height 10
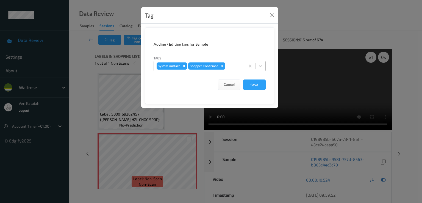
click at [237, 66] on div at bounding box center [234, 66] width 16 height 7
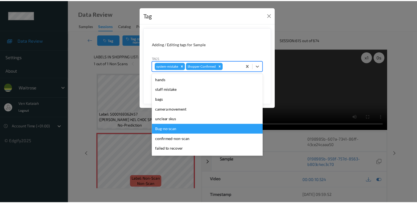
scroll to position [108, 0]
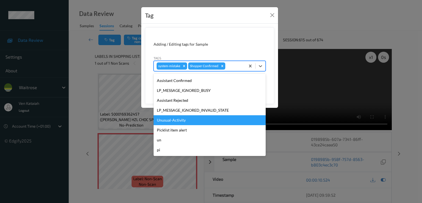
click at [182, 120] on div "Unusual-Activity" at bounding box center [209, 120] width 112 height 10
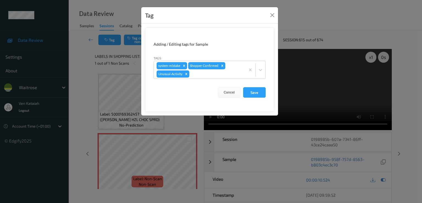
drag, startPoint x: 256, startPoint y: 86, endPoint x: 251, endPoint y: 92, distance: 7.8
click at [255, 86] on form "Adding / Editing tags for Sample Tags system-mistake Shopper Confirmed Unusual-…" at bounding box center [209, 69] width 129 height 84
click at [251, 92] on button "Save" at bounding box center [254, 92] width 23 height 10
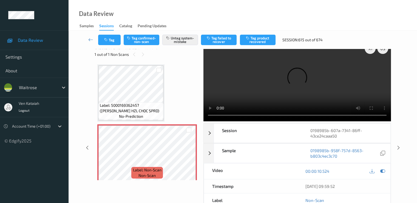
scroll to position [0, 0]
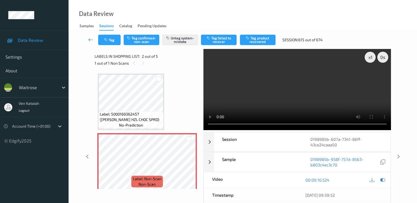
click at [86, 37] on link at bounding box center [91, 40] width 15 height 10
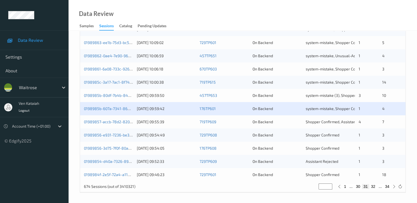
scroll to position [254, 0]
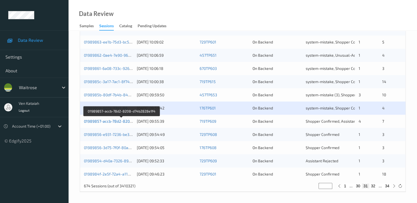
click at [118, 120] on link "01989857-accb-78d2-8208-d74b2828e1f4" at bounding box center [122, 121] width 76 height 5
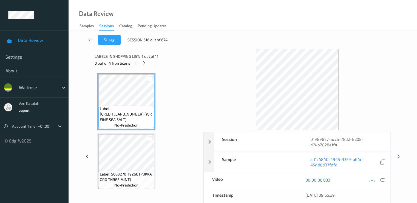
click at [142, 60] on div "0 out of 4 Non Scans" at bounding box center [147, 63] width 105 height 7
click at [144, 62] on icon at bounding box center [144, 63] width 5 height 5
click at [383, 179] on icon at bounding box center [382, 179] width 5 height 5
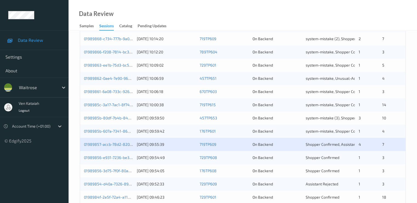
scroll to position [254, 0]
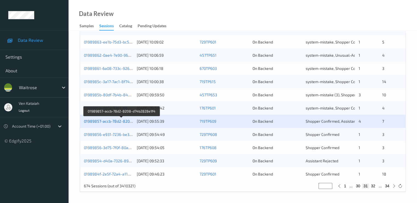
click at [124, 120] on link "01989857-accb-78d2-8208-d74b2828e1f4" at bounding box center [122, 121] width 76 height 5
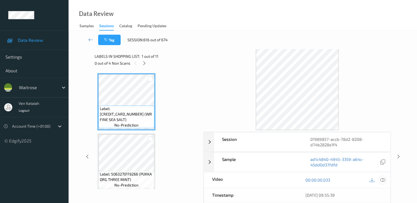
click at [385, 179] on icon at bounding box center [382, 179] width 5 height 5
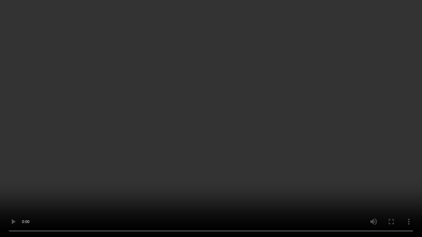
click at [149, 166] on video at bounding box center [211, 118] width 422 height 237
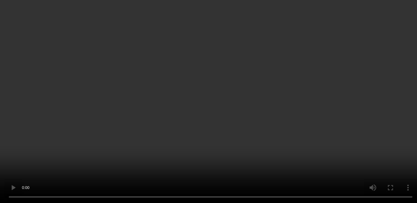
scroll to position [220, 0]
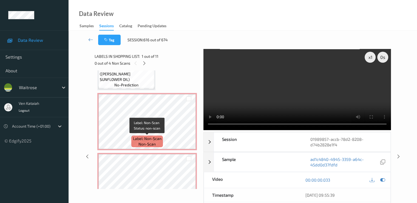
click at [135, 137] on span "Label: Non-Scan" at bounding box center [147, 138] width 29 height 5
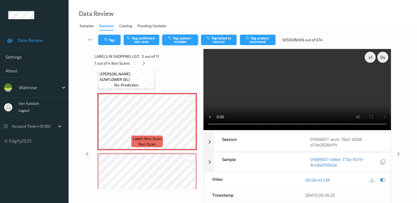
click at [187, 41] on button "Tag system-mistake" at bounding box center [180, 40] width 36 height 10
click at [143, 63] on icon at bounding box center [144, 63] width 5 height 5
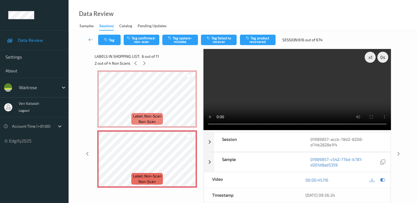
scroll to position [297, 0]
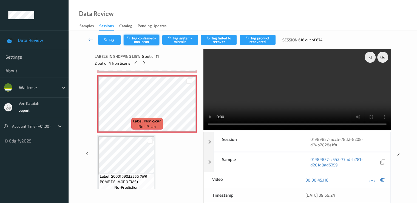
click at [151, 41] on button "Tag confirmed-non-scan" at bounding box center [142, 40] width 36 height 10
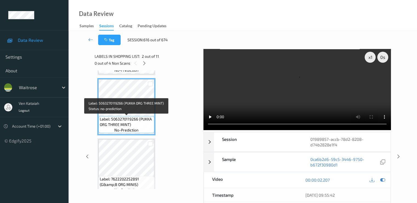
scroll to position [110, 0]
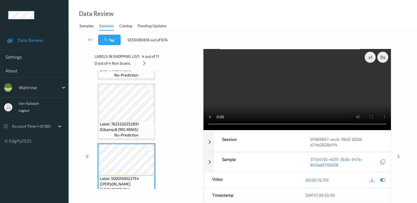
click at [383, 179] on icon at bounding box center [382, 179] width 5 height 5
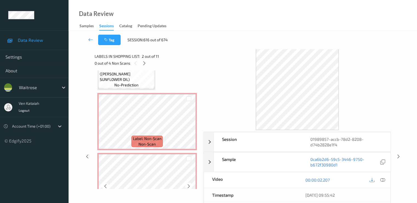
scroll to position [274, 0]
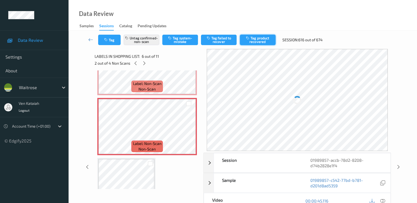
click at [248, 41] on button "Tag product recovered" at bounding box center [258, 40] width 36 height 10
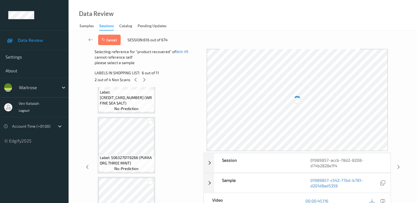
scroll to position [0, 0]
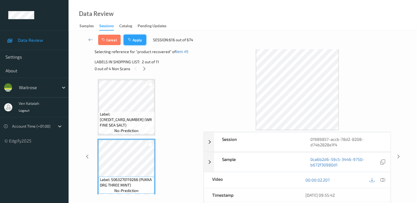
click at [135, 38] on button "Apply" at bounding box center [135, 40] width 23 height 10
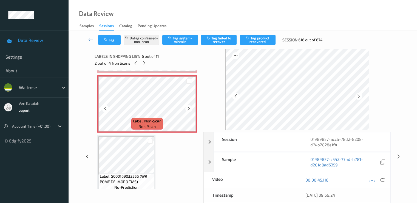
scroll to position [352, 0]
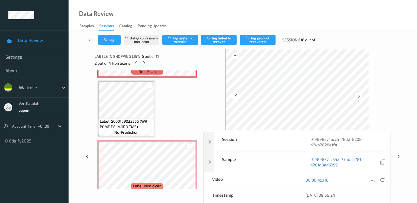
click at [145, 61] on icon at bounding box center [144, 63] width 5 height 5
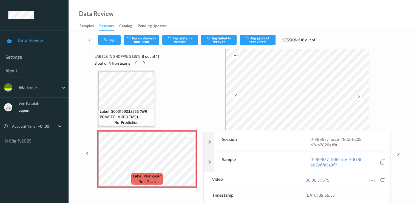
scroll to position [417, 0]
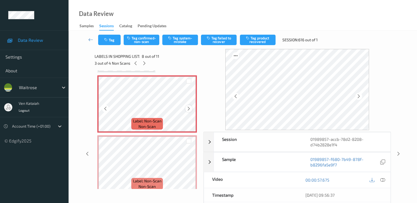
click at [190, 108] on icon at bounding box center [189, 108] width 5 height 5
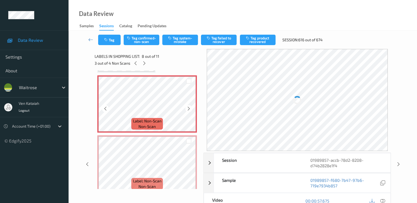
click at [190, 108] on icon at bounding box center [189, 108] width 5 height 5
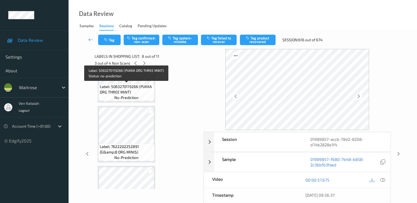
scroll to position [32, 0]
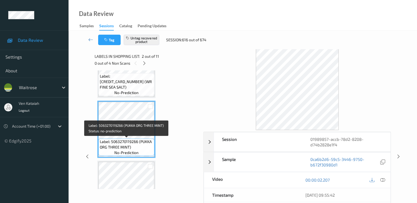
click at [130, 144] on span "Label: 5063270119266 (PUKKA ORG THREE MINT)" at bounding box center [126, 144] width 53 height 11
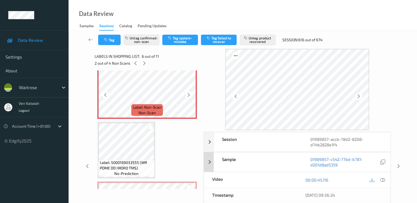
scroll to position [362, 0]
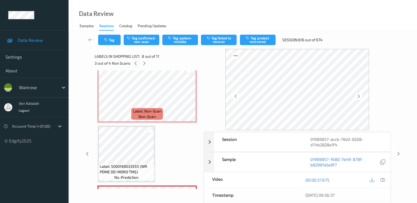
click at [136, 60] on div at bounding box center [135, 63] width 7 height 7
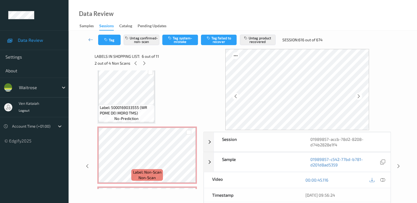
scroll to position [407, 0]
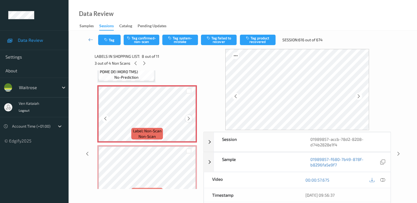
click at [189, 120] on div at bounding box center [189, 118] width 7 height 7
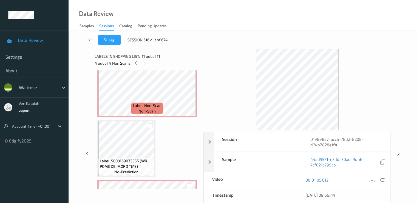
scroll to position [297, 0]
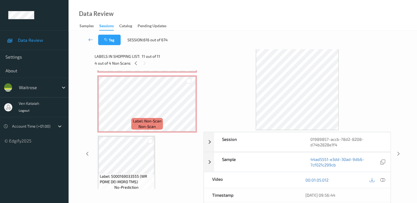
click at [136, 67] on div "Labels in shopping list: 11 out of 11 4 out of 4 Non Scans" at bounding box center [147, 59] width 105 height 21
click at [134, 63] on icon at bounding box center [136, 63] width 5 height 5
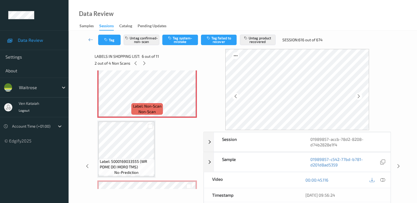
scroll to position [367, 0]
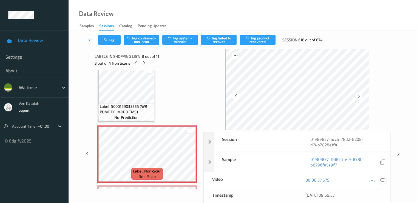
click at [386, 178] on div at bounding box center [382, 179] width 7 height 7
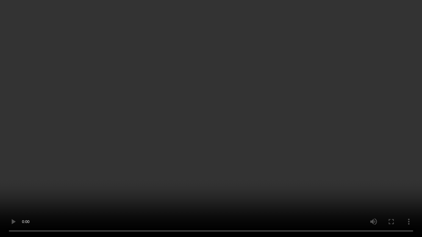
click at [82, 174] on video at bounding box center [211, 118] width 422 height 237
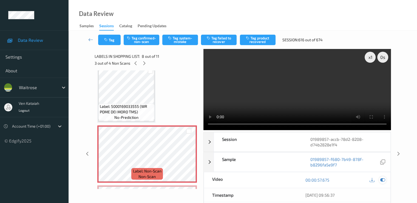
click at [383, 179] on icon at bounding box center [382, 179] width 5 height 5
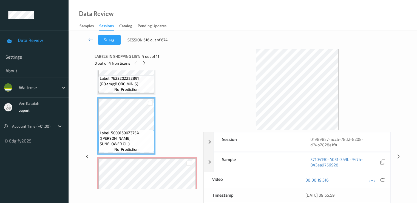
scroll to position [147, 0]
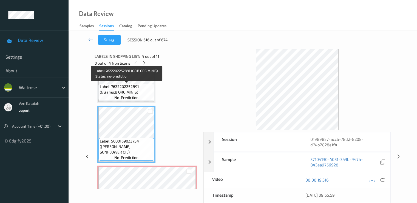
click at [134, 92] on span "Label: 7622202252891 (G&amp;B ORG MINIS)" at bounding box center [126, 89] width 53 height 11
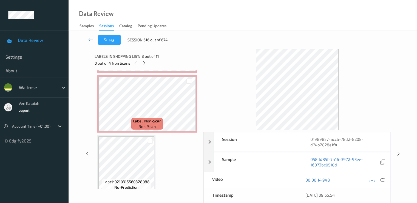
scroll to position [422, 0]
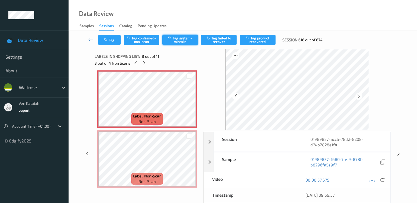
click at [176, 39] on button "Tag system-mistake" at bounding box center [180, 40] width 36 height 10
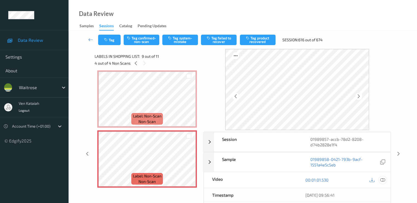
click at [383, 179] on icon at bounding box center [382, 179] width 5 height 5
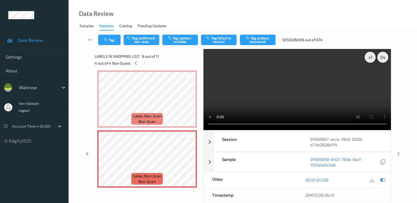
click at [384, 178] on icon at bounding box center [382, 179] width 5 height 5
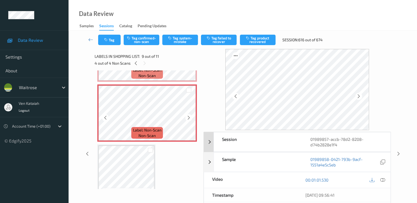
scroll to position [476, 0]
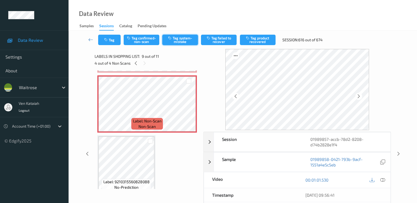
click at [172, 43] on button "Tag system-mistake" at bounding box center [180, 40] width 36 height 10
click at [93, 37] on icon at bounding box center [90, 39] width 5 height 5
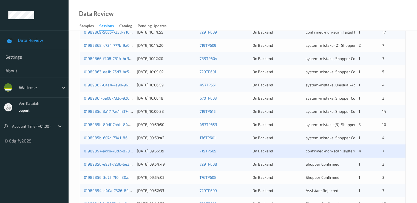
scroll to position [254, 0]
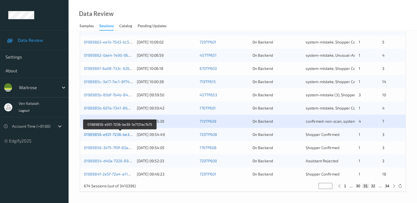
click at [125, 132] on link "01989856-e931-7236-be39-1a7721ac7b75" at bounding box center [120, 134] width 73 height 5
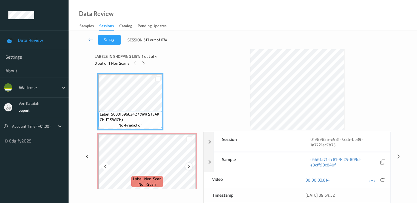
click at [191, 167] on icon at bounding box center [189, 166] width 5 height 5
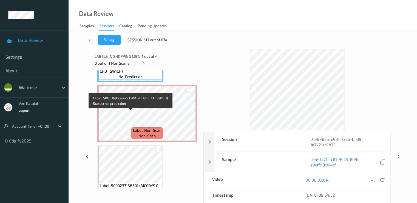
scroll to position [55, 0]
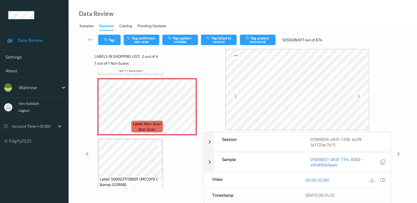
click at [386, 179] on div at bounding box center [382, 179] width 7 height 7
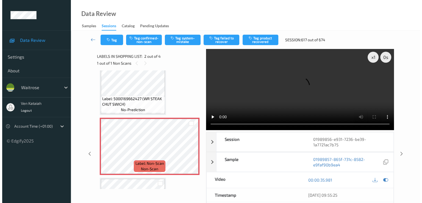
scroll to position [0, 0]
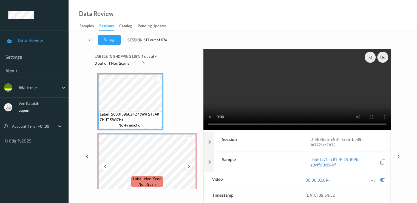
click at [189, 166] on icon at bounding box center [189, 166] width 5 height 5
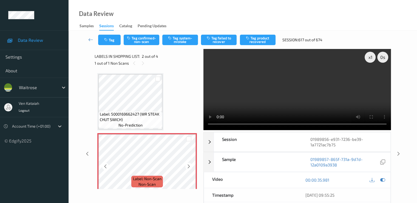
click at [189, 166] on icon at bounding box center [189, 166] width 5 height 5
drag, startPoint x: 183, startPoint y: 44, endPoint x: 182, endPoint y: 41, distance: 4.2
click at [182, 42] on div "Tag Tag confirmed-non-scan Tag system-mistake Tag failed to recover Tag product…" at bounding box center [243, 40] width 326 height 18
click at [182, 41] on button "Tag system-mistake" at bounding box center [180, 40] width 36 height 10
click at [105, 41] on icon "button" at bounding box center [106, 40] width 5 height 4
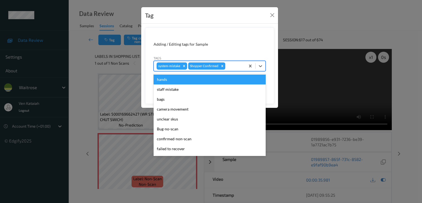
click at [238, 68] on div at bounding box center [234, 66] width 16 height 7
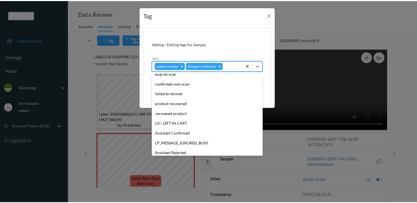
scroll to position [108, 0]
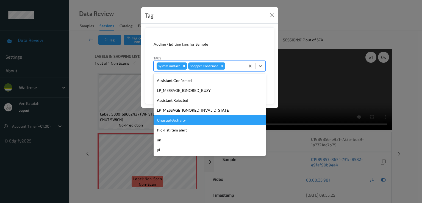
click at [177, 122] on div "Unusual-Activity" at bounding box center [209, 120] width 112 height 10
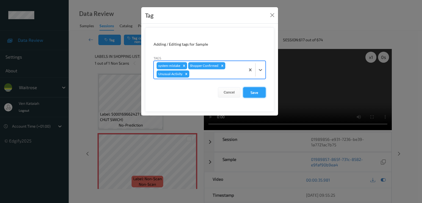
click at [253, 92] on button "Save" at bounding box center [254, 92] width 23 height 10
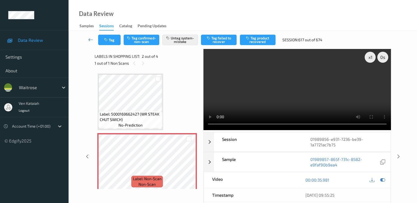
click at [90, 40] on icon at bounding box center [90, 39] width 5 height 5
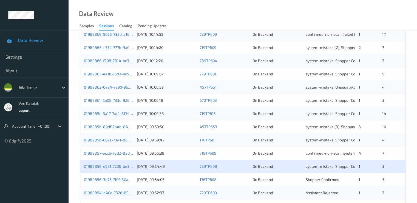
scroll to position [254, 0]
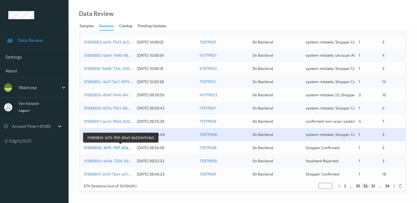
click at [123, 148] on link "01989856-3d75-7f0f-80a3-6b224b1143e5" at bounding box center [121, 147] width 74 height 5
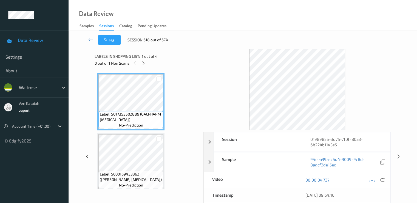
click at [148, 64] on div "0 out of 1 Non Scans" at bounding box center [147, 63] width 105 height 7
click at [142, 61] on icon at bounding box center [143, 63] width 5 height 5
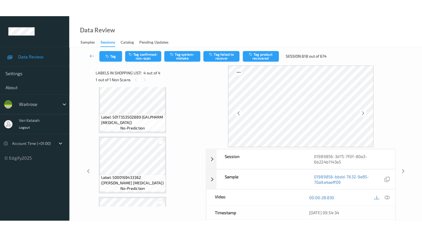
scroll to position [124, 0]
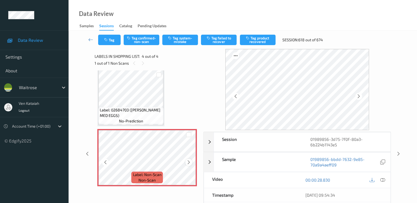
click at [192, 161] on div at bounding box center [189, 161] width 7 height 7
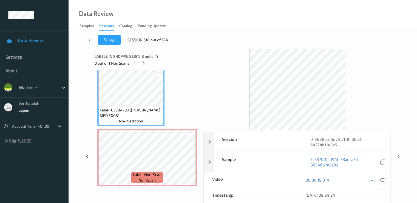
click at [381, 181] on icon at bounding box center [382, 179] width 5 height 5
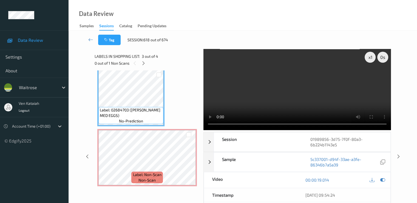
scroll to position [89, 0]
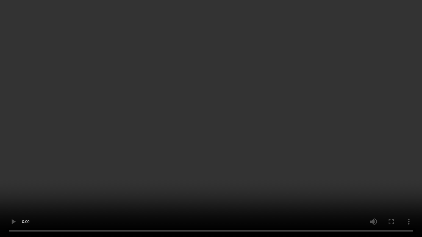
click at [205, 153] on video at bounding box center [211, 118] width 422 height 237
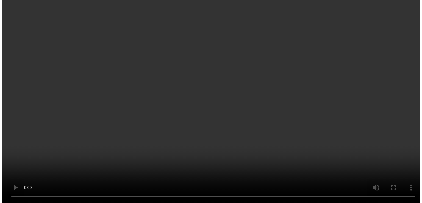
scroll to position [124, 0]
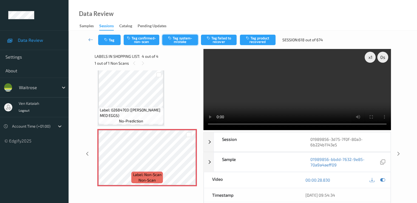
click at [182, 37] on button "Tag system-mistake" at bounding box center [180, 40] width 36 height 10
click at [104, 39] on button "Tag" at bounding box center [109, 40] width 23 height 10
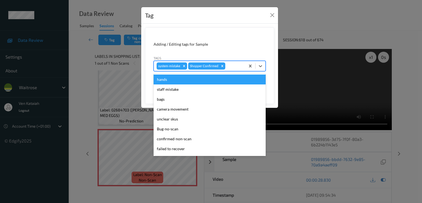
click at [227, 65] on div at bounding box center [234, 66] width 16 height 7
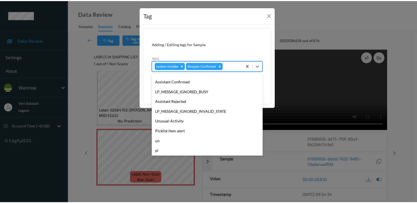
scroll to position [108, 0]
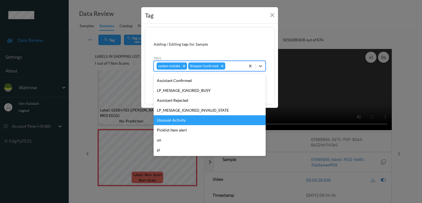
click at [180, 120] on div "Unusual-Activity" at bounding box center [209, 120] width 112 height 10
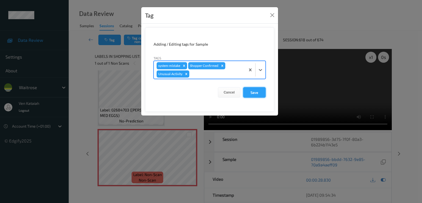
click at [253, 91] on button "Save" at bounding box center [254, 92] width 23 height 10
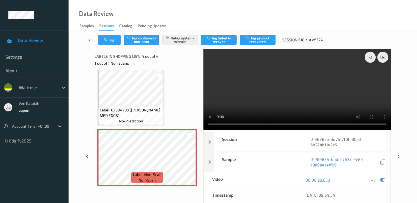
click at [87, 41] on link at bounding box center [91, 40] width 15 height 10
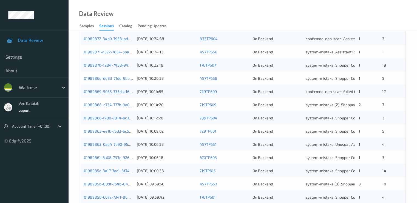
scroll to position [254, 0]
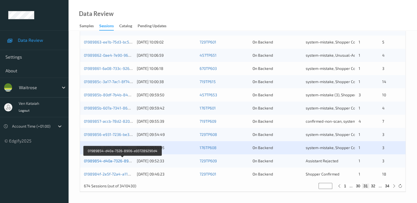
click at [104, 158] on link "01989854-d40a-7326-8906-a937289290d4" at bounding box center [122, 160] width 77 height 5
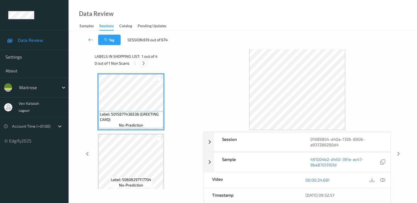
click at [144, 64] on icon at bounding box center [143, 63] width 5 height 5
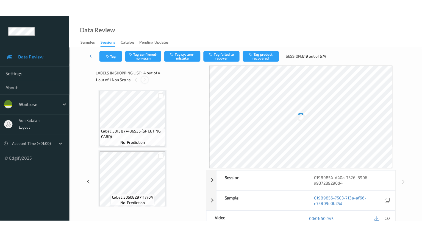
scroll to position [122, 0]
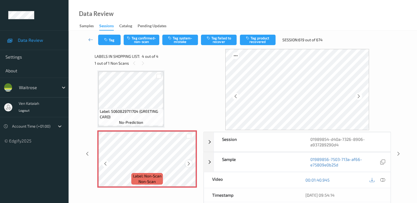
click at [189, 162] on icon at bounding box center [189, 163] width 5 height 5
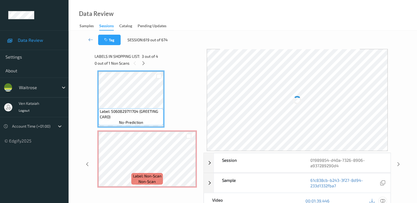
click at [385, 201] on icon at bounding box center [382, 200] width 5 height 5
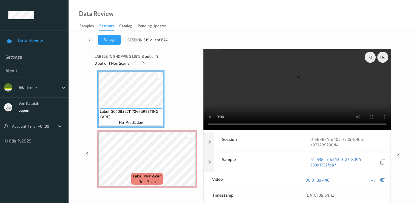
scroll to position [89, 0]
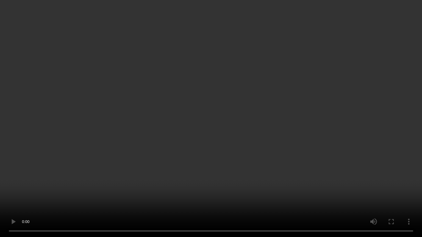
click at [127, 124] on video at bounding box center [211, 118] width 422 height 237
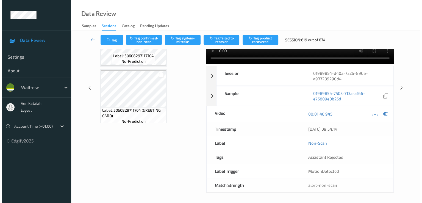
scroll to position [0, 0]
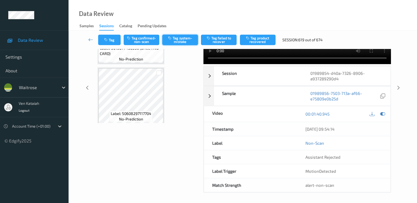
click at [175, 39] on button "Tag system-mistake" at bounding box center [180, 40] width 36 height 10
click at [106, 39] on icon "button" at bounding box center [106, 40] width 5 height 4
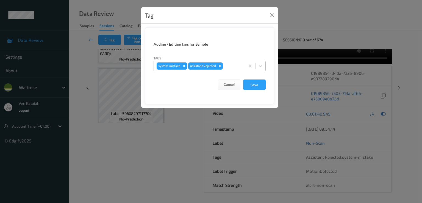
click at [226, 68] on div at bounding box center [233, 66] width 19 height 7
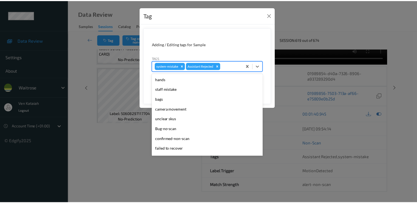
scroll to position [108, 0]
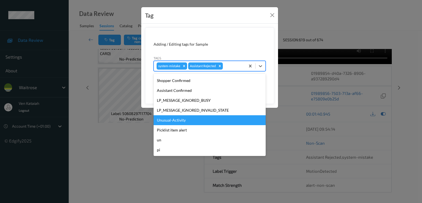
click at [189, 122] on div "Unusual-Activity" at bounding box center [209, 120] width 112 height 10
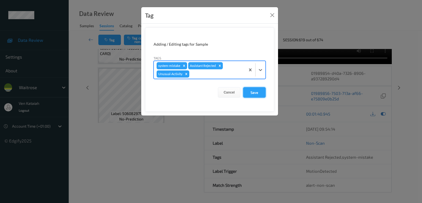
click at [261, 91] on button "Save" at bounding box center [254, 92] width 23 height 10
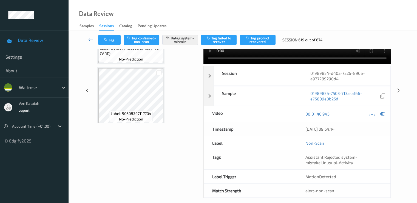
click at [94, 36] on link at bounding box center [91, 40] width 15 height 10
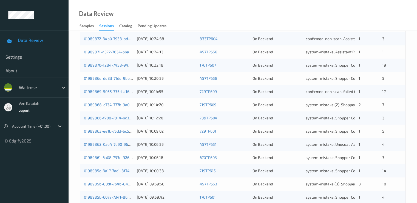
scroll to position [254, 0]
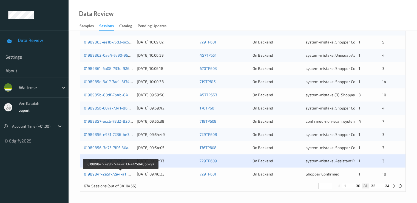
click at [116, 175] on link "0198984f-2e5f-72a4-a113-4f25848bd497" at bounding box center [121, 173] width 74 height 5
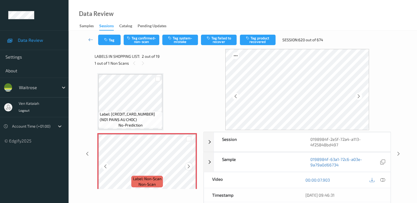
click at [192, 167] on div at bounding box center [189, 165] width 7 height 7
click at [190, 167] on icon at bounding box center [189, 166] width 5 height 5
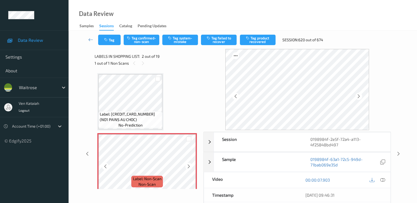
click at [190, 167] on icon at bounding box center [189, 166] width 5 height 5
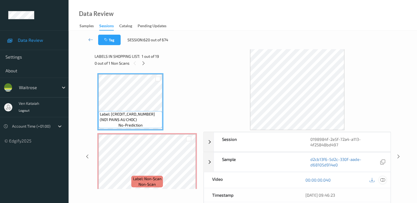
click at [382, 179] on icon at bounding box center [382, 179] width 5 height 5
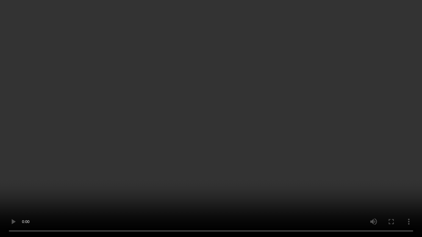
click at [113, 184] on video at bounding box center [211, 118] width 422 height 237
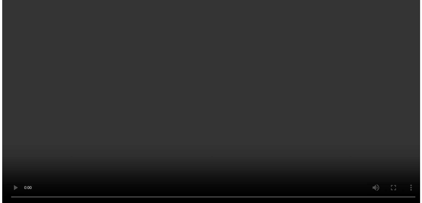
scroll to position [55, 0]
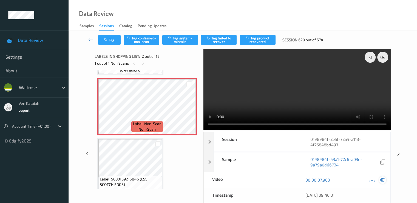
click at [384, 179] on icon at bounding box center [382, 179] width 5 height 5
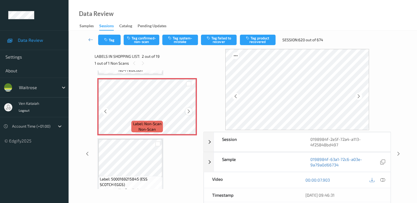
click at [189, 111] on icon at bounding box center [189, 111] width 5 height 5
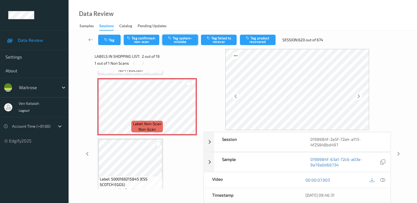
click at [179, 41] on button "Tag system-mistake" at bounding box center [180, 40] width 36 height 10
click at [109, 41] on icon "button" at bounding box center [106, 40] width 5 height 4
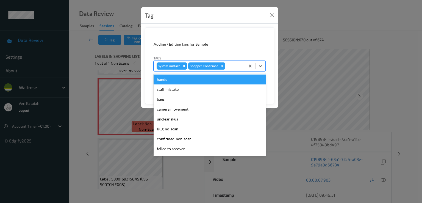
click at [237, 68] on div at bounding box center [234, 66] width 16 height 7
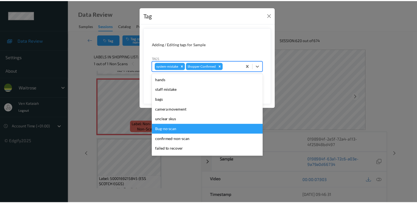
scroll to position [108, 0]
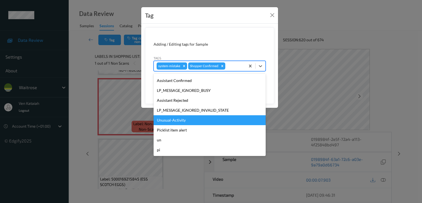
click at [172, 121] on div "Unusual-Activity" at bounding box center [209, 120] width 112 height 10
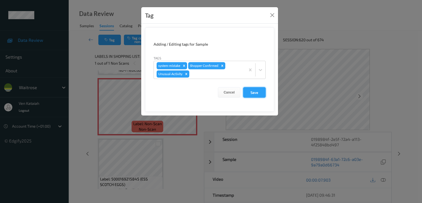
click at [251, 91] on button "Save" at bounding box center [254, 92] width 23 height 10
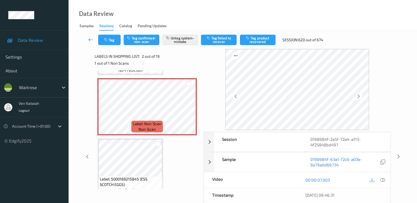
click at [90, 42] on icon at bounding box center [90, 39] width 5 height 5
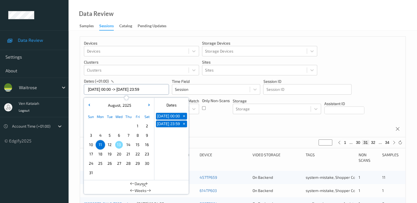
click at [123, 87] on input "[DATE] 00:00 -> [DATE] 23:59" at bounding box center [126, 89] width 85 height 10
click at [107, 142] on span "12" at bounding box center [110, 145] width 8 height 8
type input "[DATE] 00:00"
type input "*"
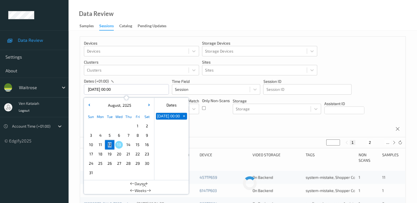
click at [107, 142] on span "12" at bounding box center [110, 145] width 8 height 8
type input "[DATE] 00:00 -> [DATE] 23:59"
click at [216, 119] on div "Devices Devices Storage Devices Storage Devices Clusters Clusters Sites Sites d…" at bounding box center [243, 87] width 326 height 100
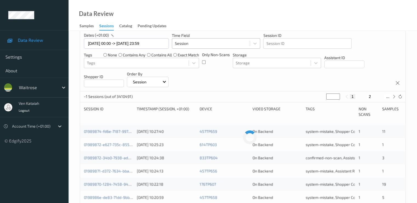
scroll to position [55, 0]
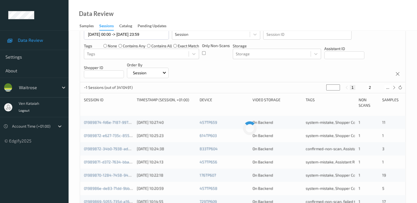
click at [370, 87] on button "2" at bounding box center [369, 87] width 5 height 5
type input "*"
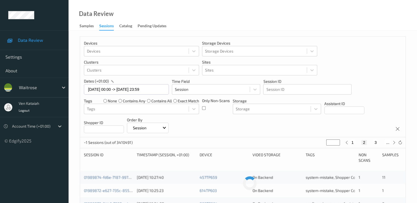
scroll to position [0, 0]
click at [374, 142] on button "3" at bounding box center [375, 142] width 5 height 5
type input "*"
click at [376, 139] on div "1 2 3 4 ..." at bounding box center [371, 142] width 54 height 6
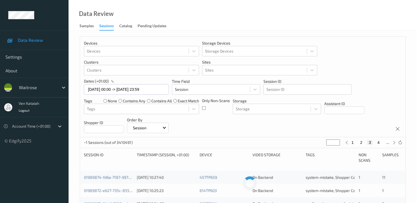
click at [378, 141] on button "4" at bounding box center [378, 142] width 5 height 5
type input "*"
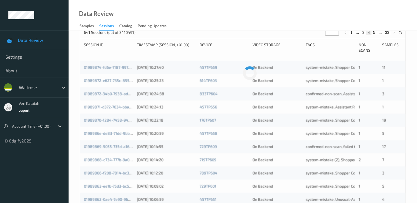
scroll to position [55, 0]
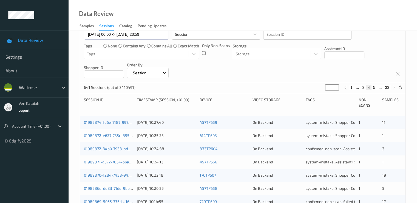
click at [375, 89] on button "5" at bounding box center [374, 87] width 5 height 5
type input "*"
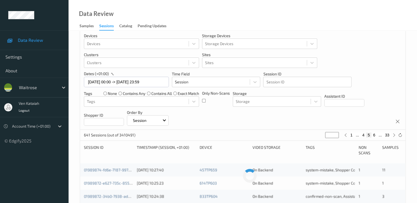
scroll to position [0, 0]
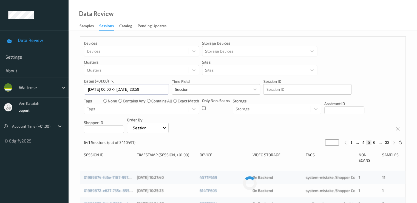
click at [364, 143] on button "4" at bounding box center [363, 142] width 5 height 5
type input "*"
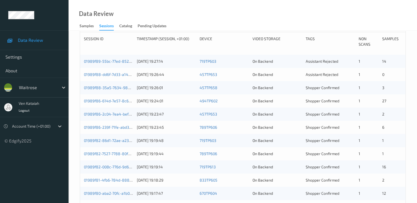
scroll to position [110, 0]
